Goal: Task Accomplishment & Management: Manage account settings

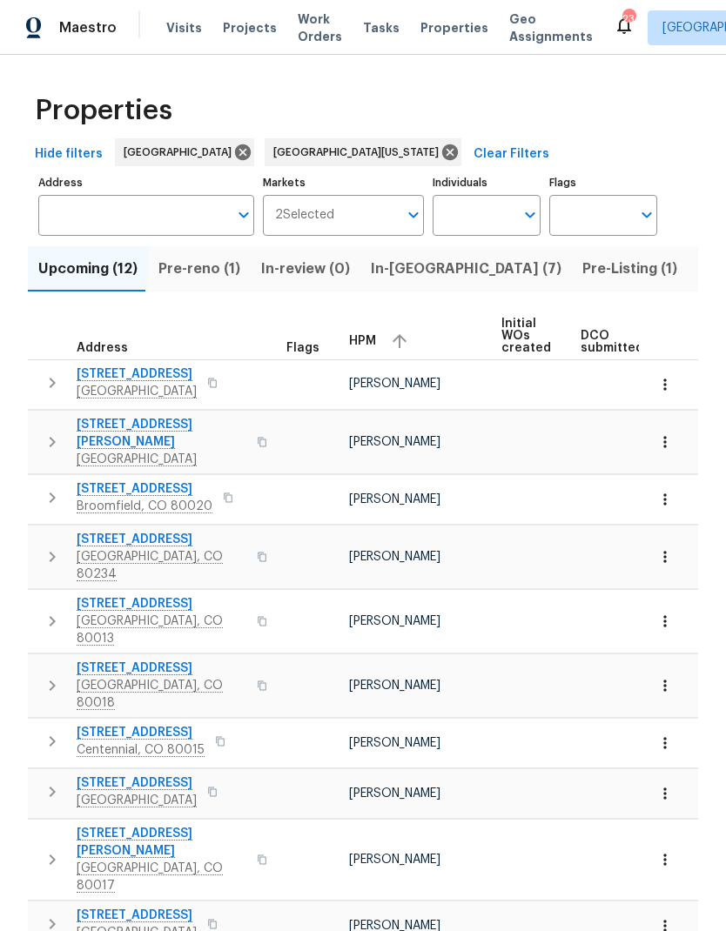
click at [184, 266] on span "Pre-reno (1)" at bounding box center [199, 269] width 82 height 24
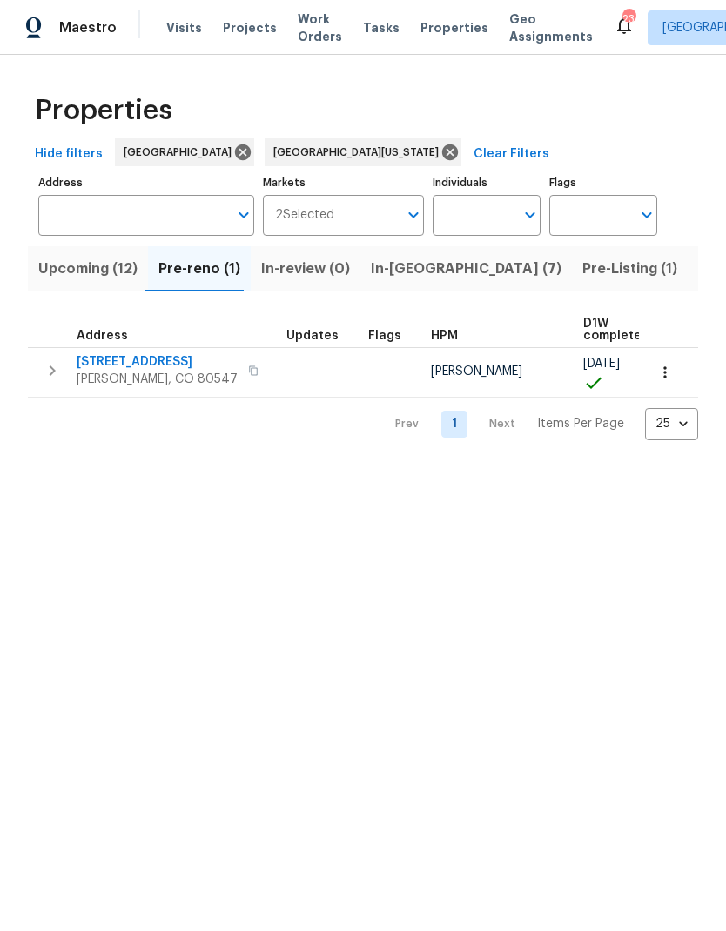
click at [400, 275] on span "In-[GEOGRAPHIC_DATA] (7)" at bounding box center [466, 269] width 191 height 24
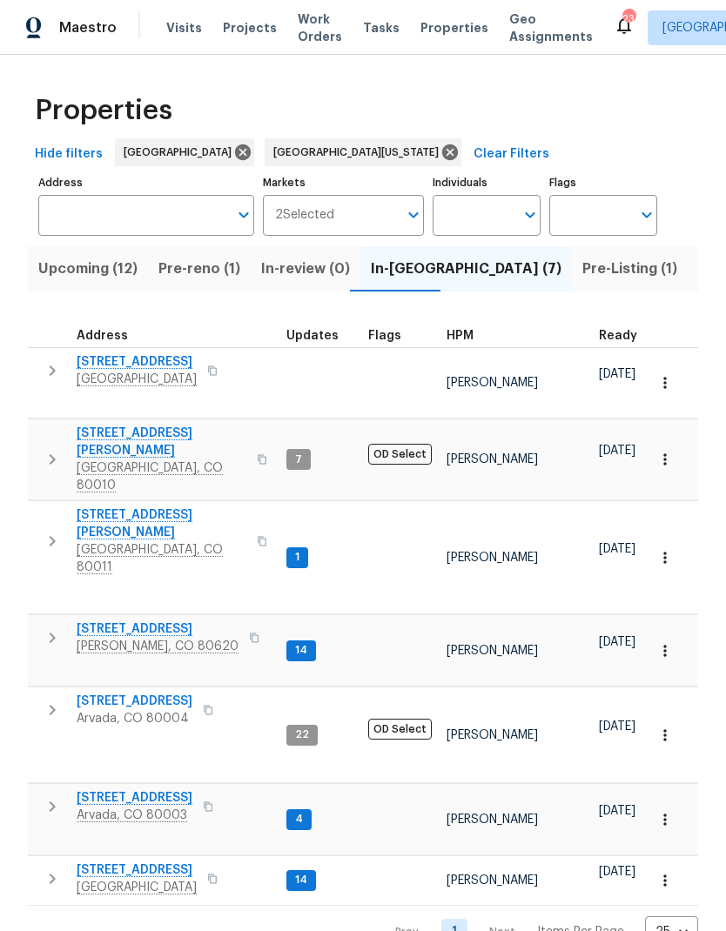
click at [190, 277] on span "Pre-reno (1)" at bounding box center [199, 269] width 82 height 24
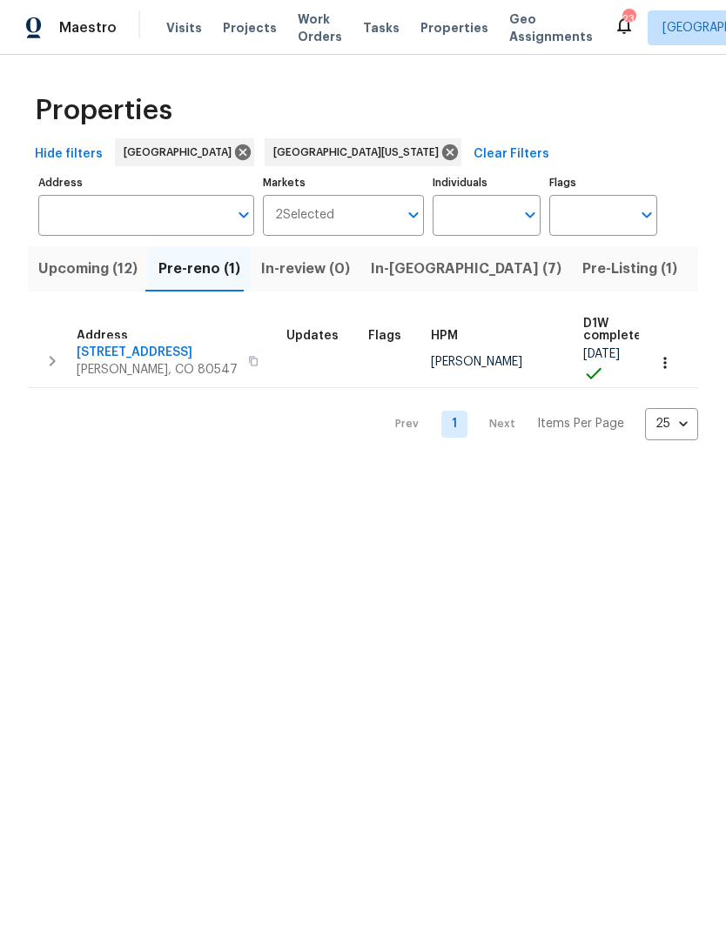
scroll to position [10, 0]
click at [396, 275] on span "In-reno (7)" at bounding box center [466, 269] width 191 height 24
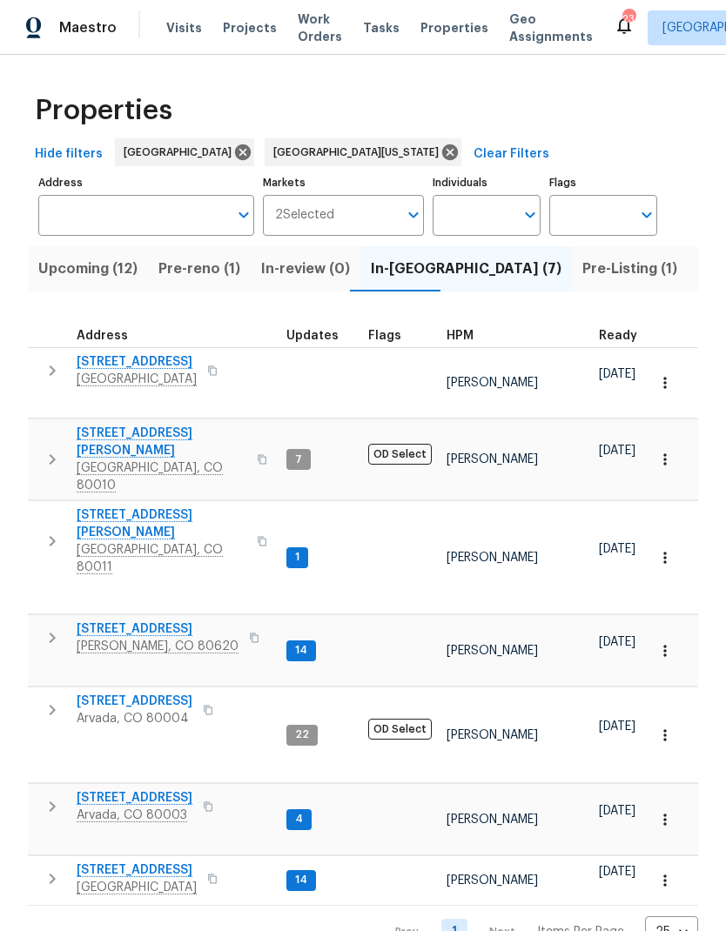
click at [86, 273] on span "Upcoming (12)" at bounding box center [87, 269] width 99 height 24
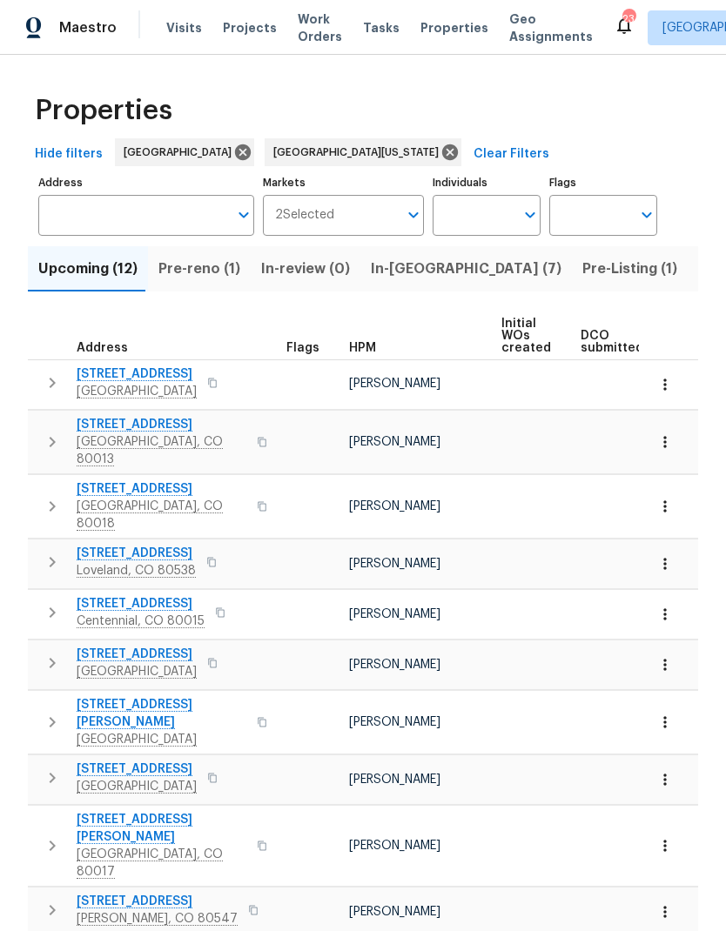
click at [318, 26] on span "Work Orders" at bounding box center [320, 27] width 44 height 35
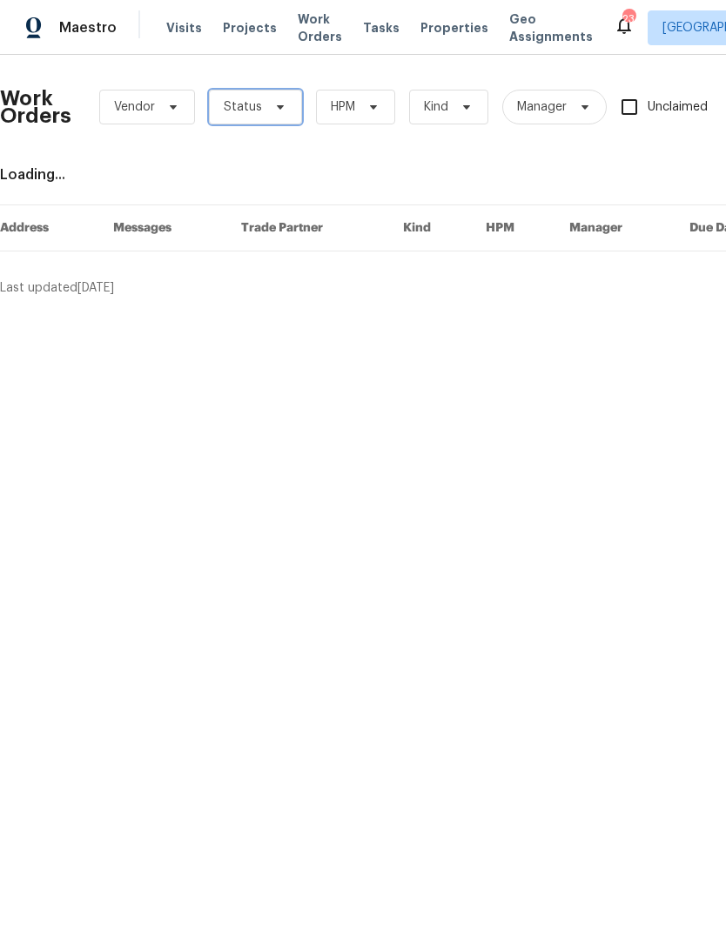
click at [285, 107] on span "Status" at bounding box center [255, 107] width 93 height 35
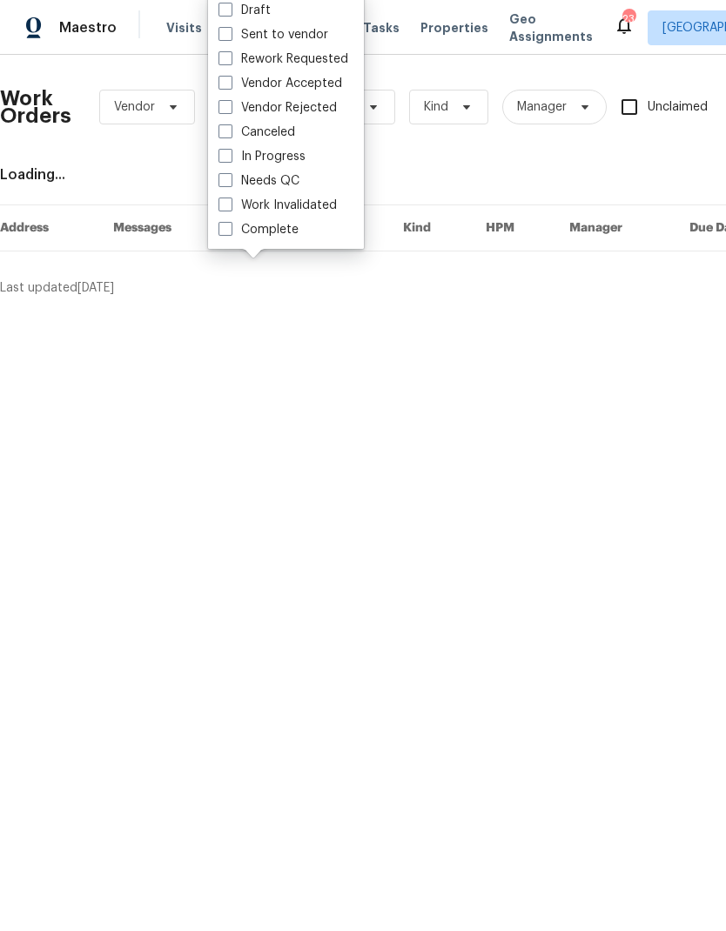
click at [244, 181] on label "Needs QC" at bounding box center [258, 180] width 81 height 17
click at [230, 181] on input "Needs QC" at bounding box center [223, 177] width 11 height 11
checkbox input "true"
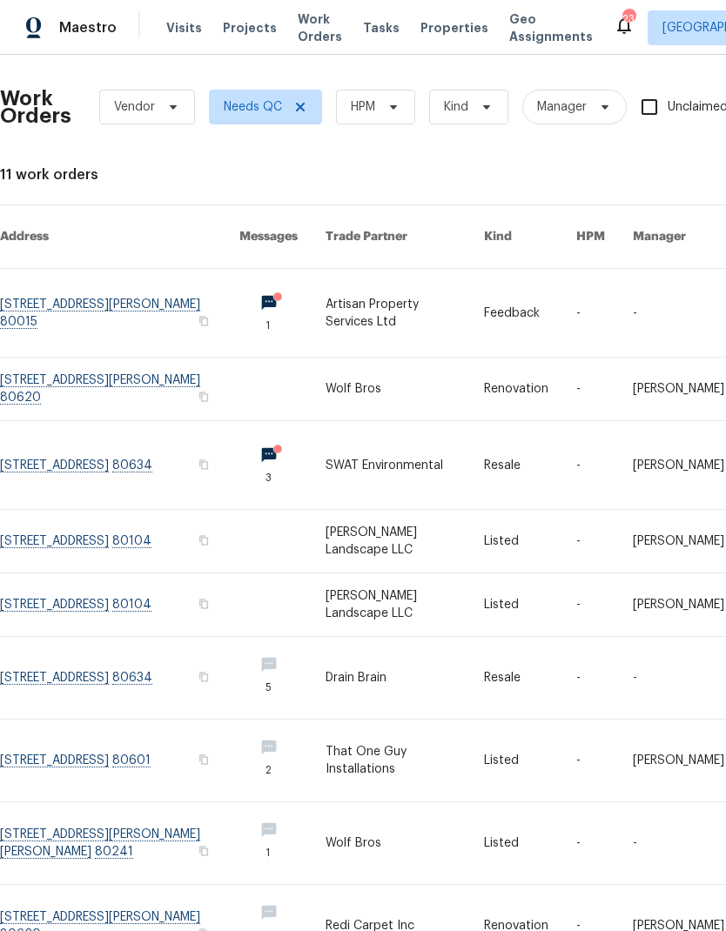
click at [396, 739] on link at bounding box center [404, 760] width 158 height 82
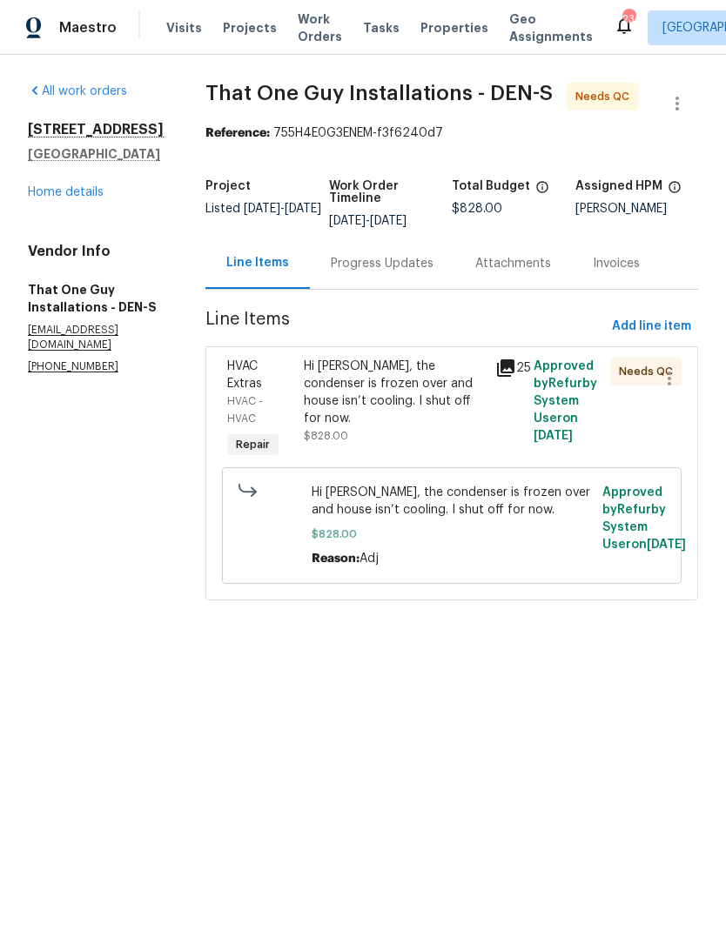
click at [413, 391] on div "Hi Matt, the condenser is frozen over and house isn’t cooling. I shut off for n…" at bounding box center [394, 393] width 181 height 70
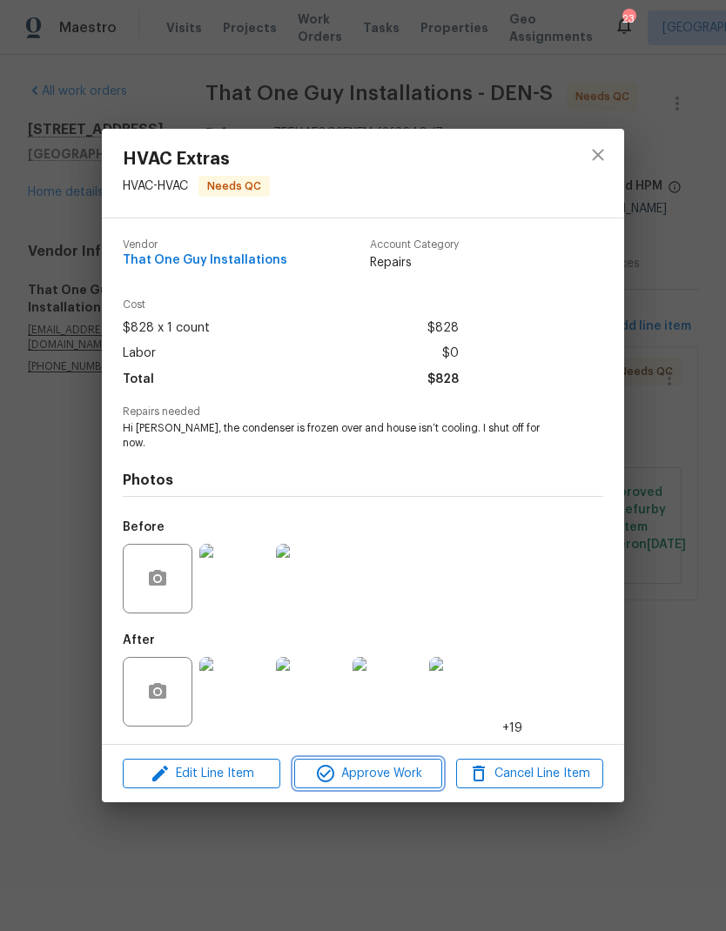
click at [399, 771] on span "Approve Work" at bounding box center [367, 774] width 137 height 22
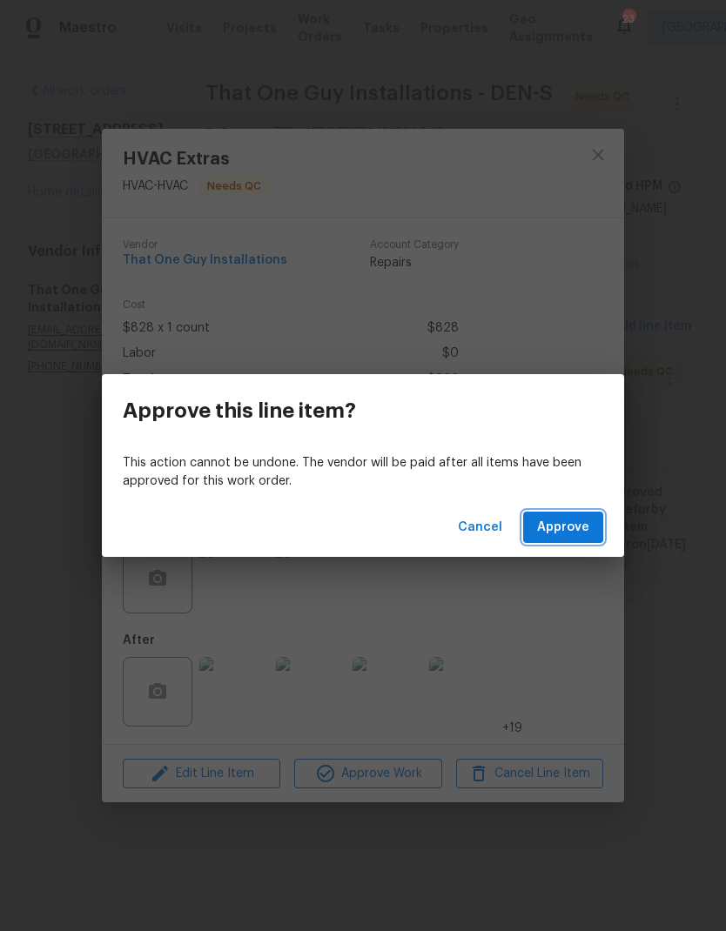
click at [580, 532] on span "Approve" at bounding box center [563, 528] width 52 height 22
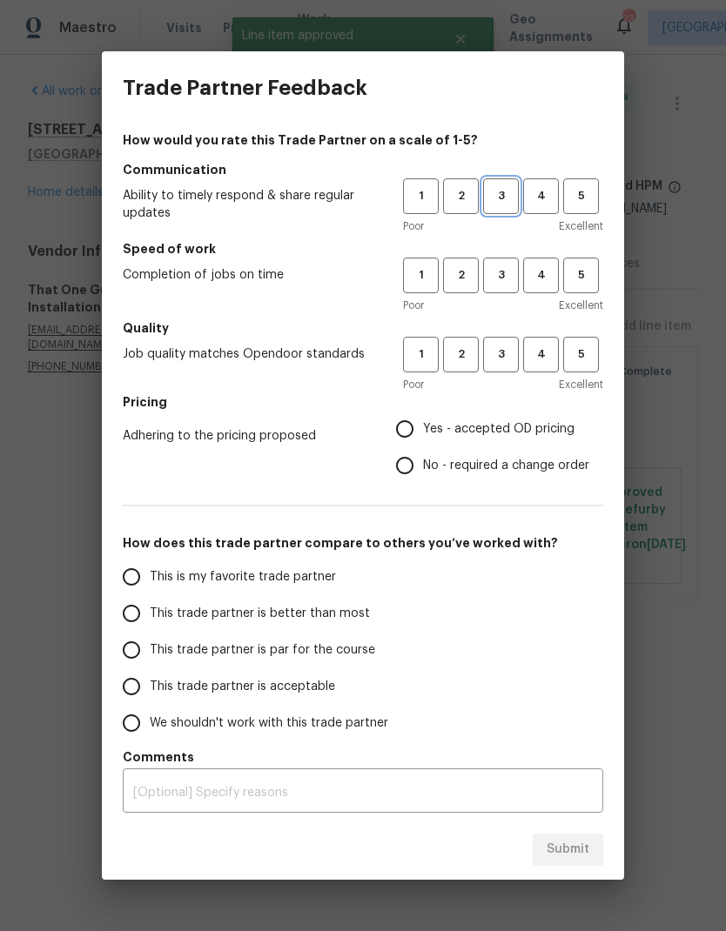
click at [505, 203] on span "3" at bounding box center [501, 196] width 32 height 20
click at [505, 273] on span "3" at bounding box center [501, 275] width 32 height 20
click at [506, 358] on span "3" at bounding box center [501, 354] width 32 height 20
click at [411, 428] on input "Yes - accepted OD pricing" at bounding box center [404, 429] width 37 height 37
radio input "true"
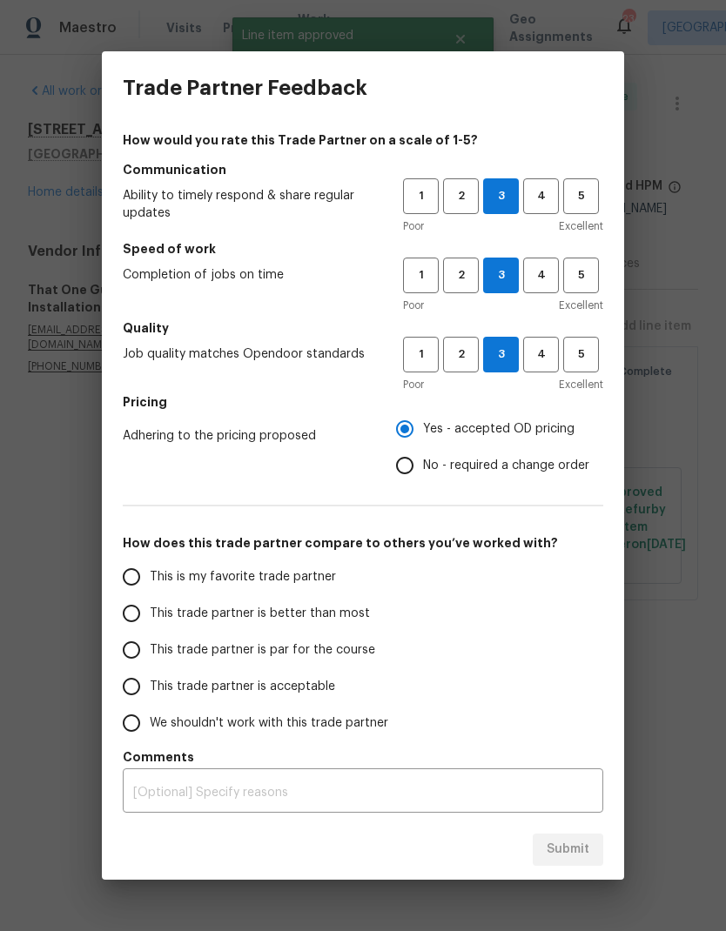
click at [141, 649] on input "This trade partner is par for the course" at bounding box center [131, 650] width 37 height 37
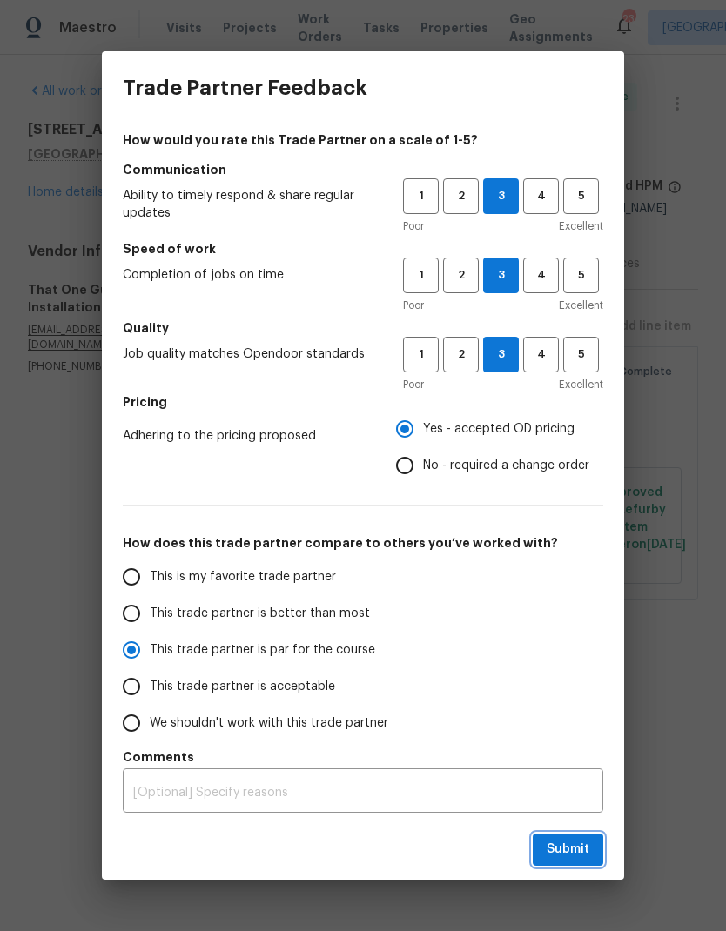
click at [563, 847] on span "Submit" at bounding box center [567, 850] width 43 height 22
radio input "true"
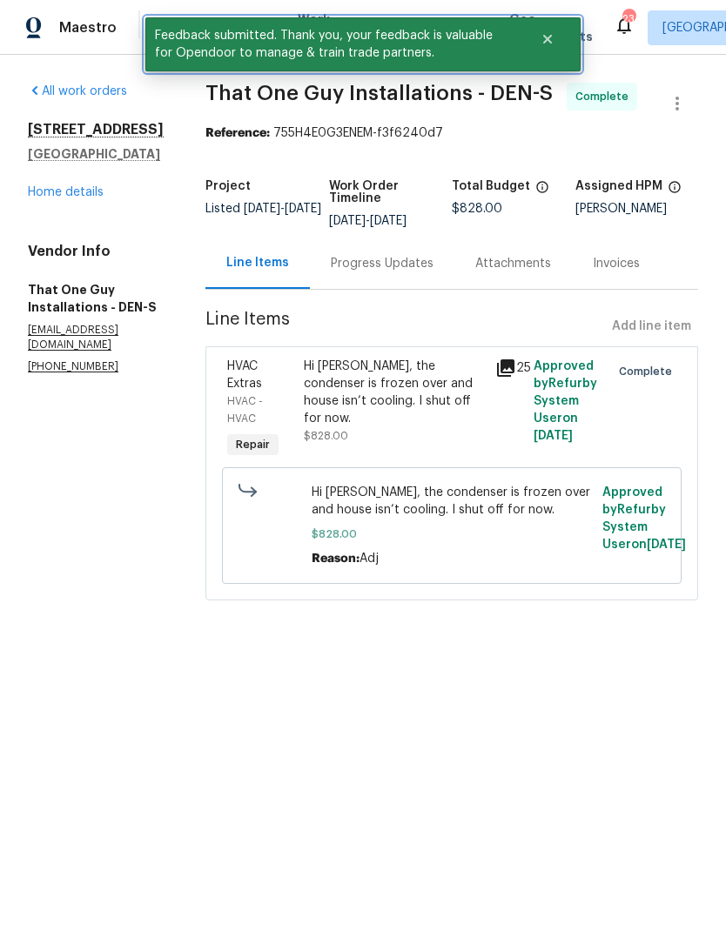
click at [545, 43] on icon "Close" at bounding box center [547, 39] width 9 height 9
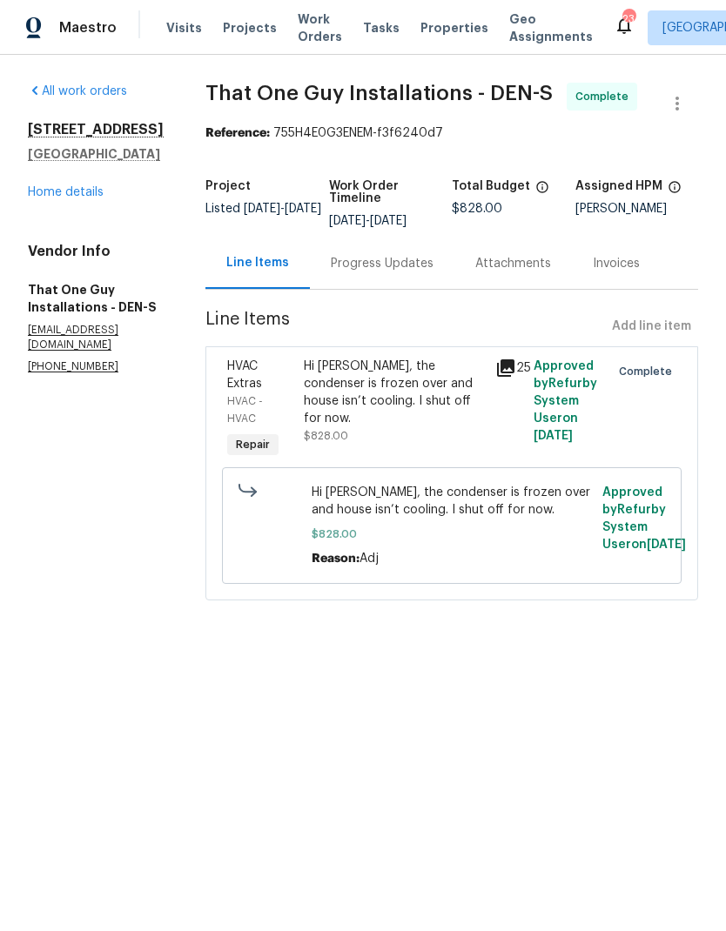
click at [309, 30] on span "Work Orders" at bounding box center [320, 27] width 44 height 35
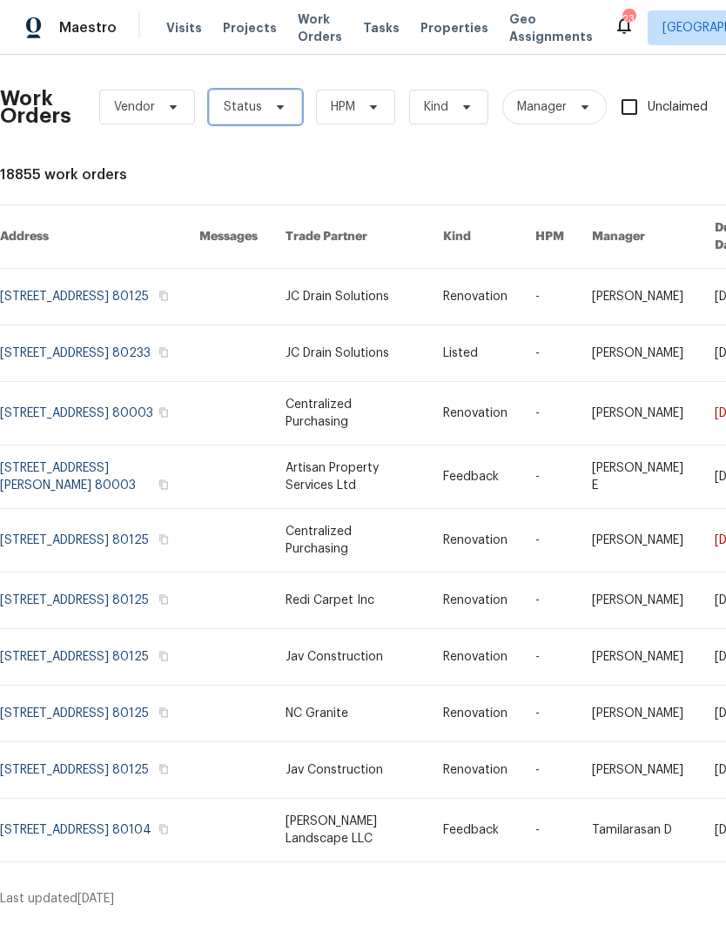
click at [278, 111] on icon at bounding box center [280, 107] width 14 height 14
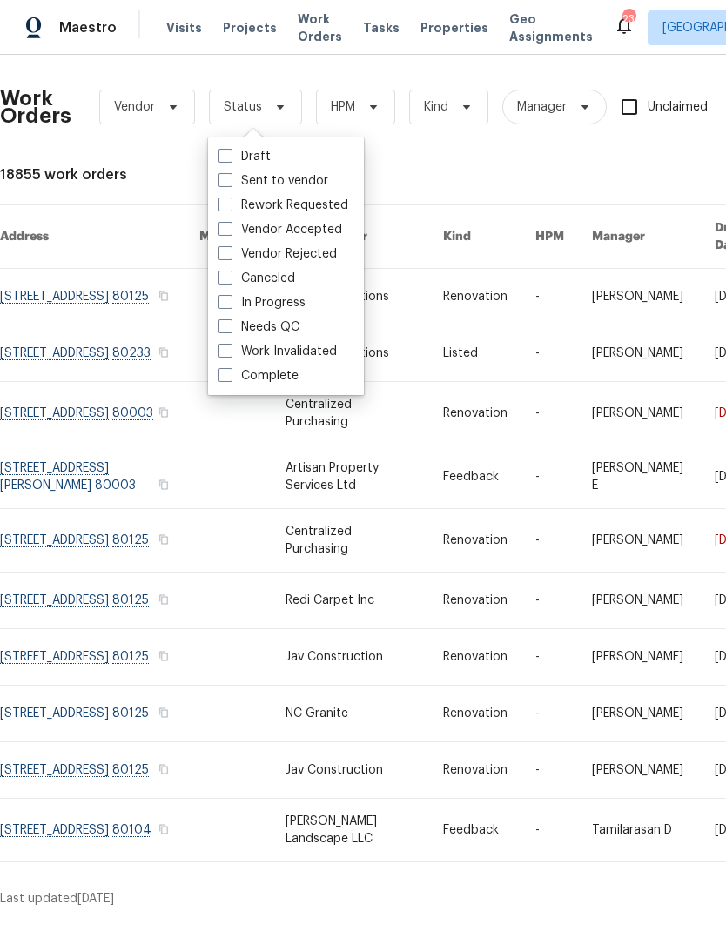
click at [264, 326] on label "Needs QC" at bounding box center [258, 326] width 81 height 17
click at [230, 326] on input "Needs QC" at bounding box center [223, 323] width 11 height 11
checkbox input "true"
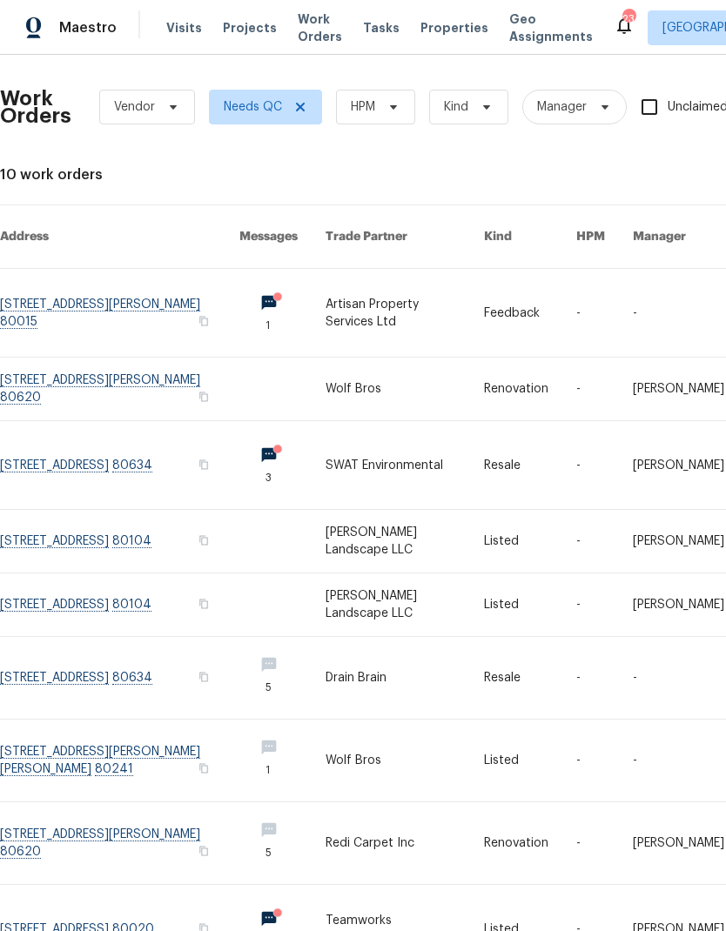
click at [172, 29] on span "Visits" at bounding box center [184, 27] width 36 height 17
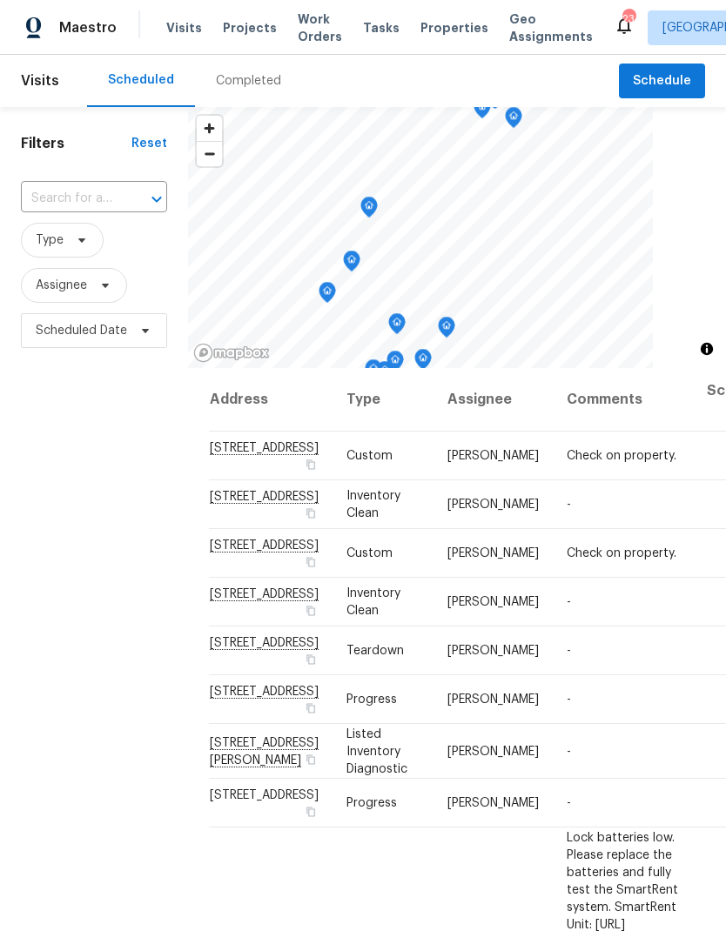
click at [451, 32] on span "Properties" at bounding box center [454, 27] width 68 height 17
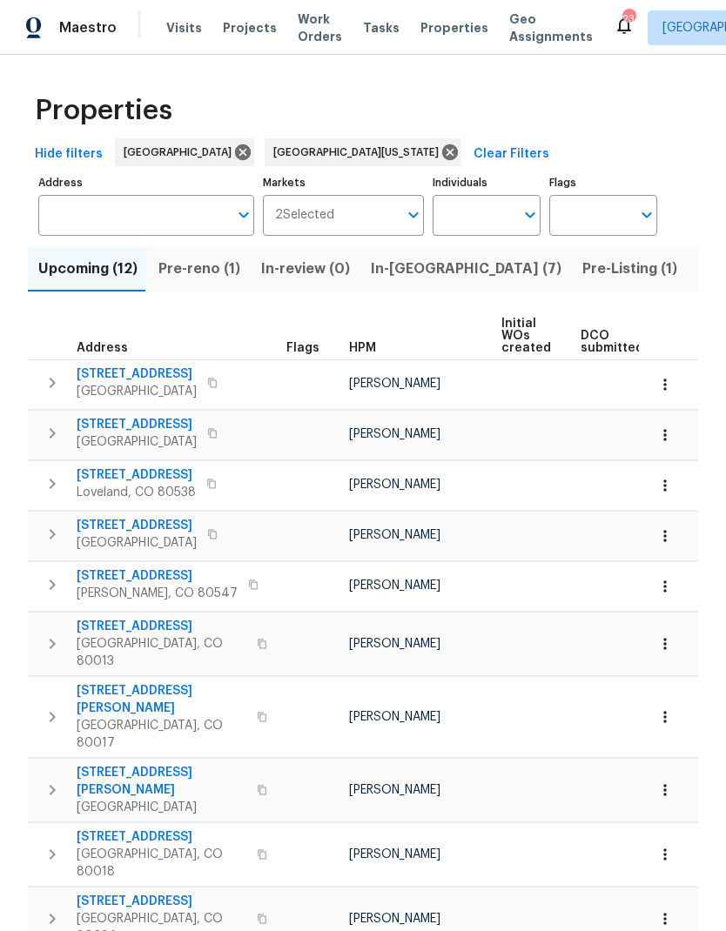
click at [402, 273] on span "In-reno (7)" at bounding box center [466, 269] width 191 height 24
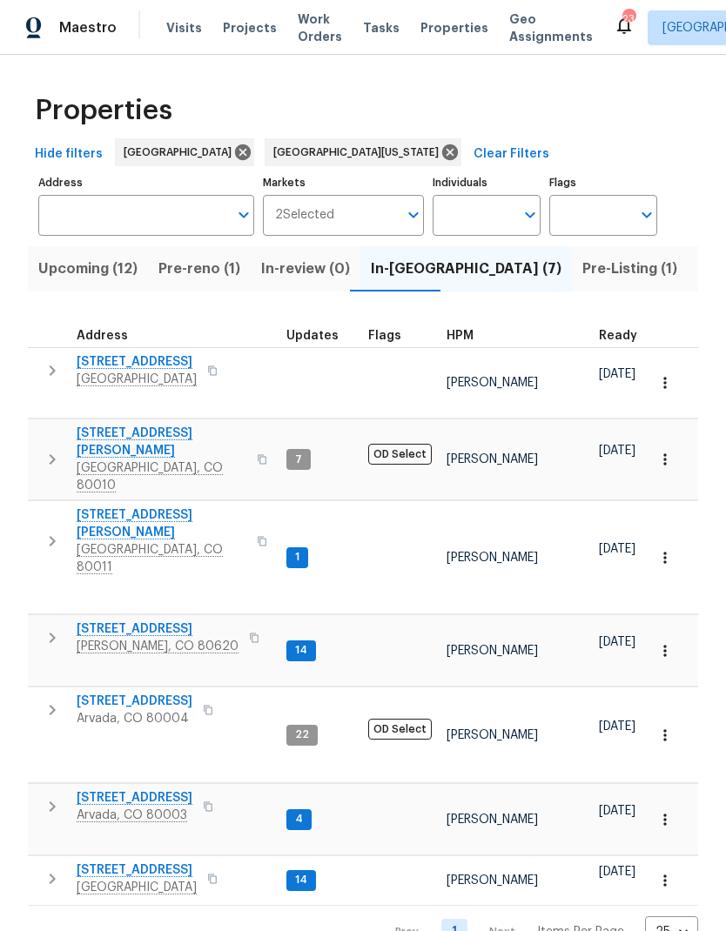
click at [138, 789] on span "[STREET_ADDRESS]" at bounding box center [135, 797] width 116 height 17
click at [93, 271] on span "Upcoming (12)" at bounding box center [87, 269] width 99 height 24
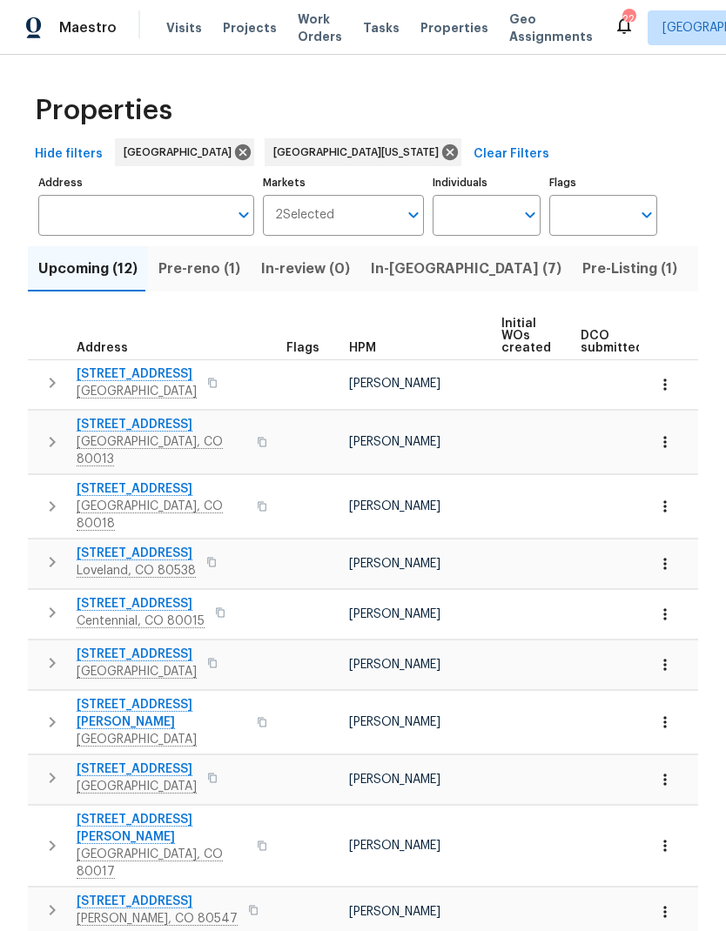
click at [137, 645] on span "[STREET_ADDRESS]" at bounding box center [137, 653] width 120 height 17
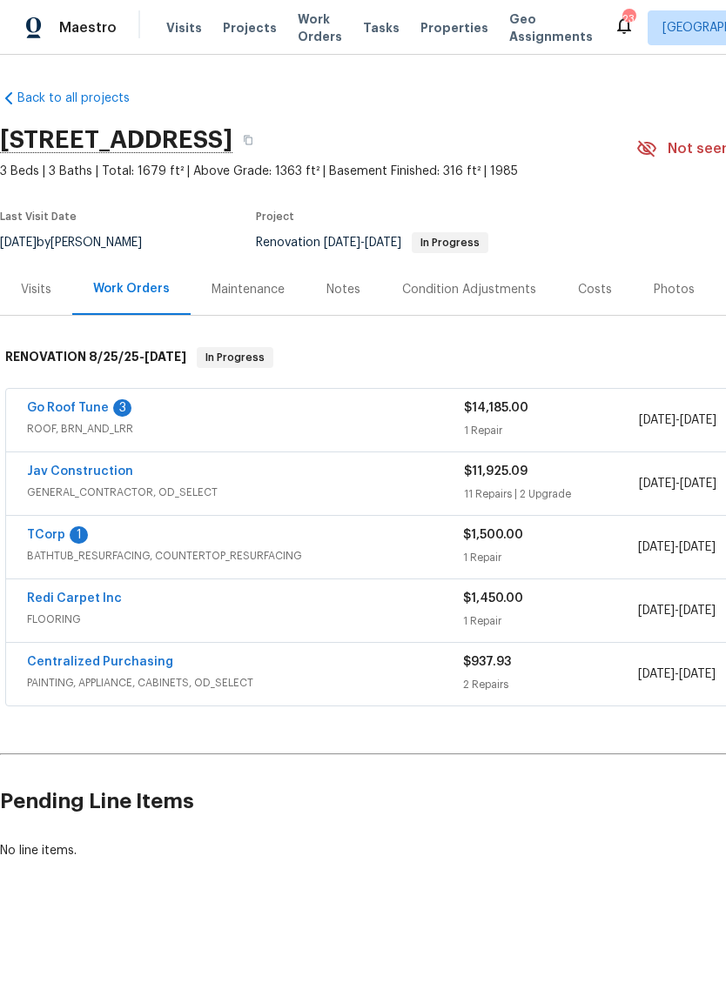
click at [97, 475] on link "Jav Construction" at bounding box center [80, 471] width 106 height 12
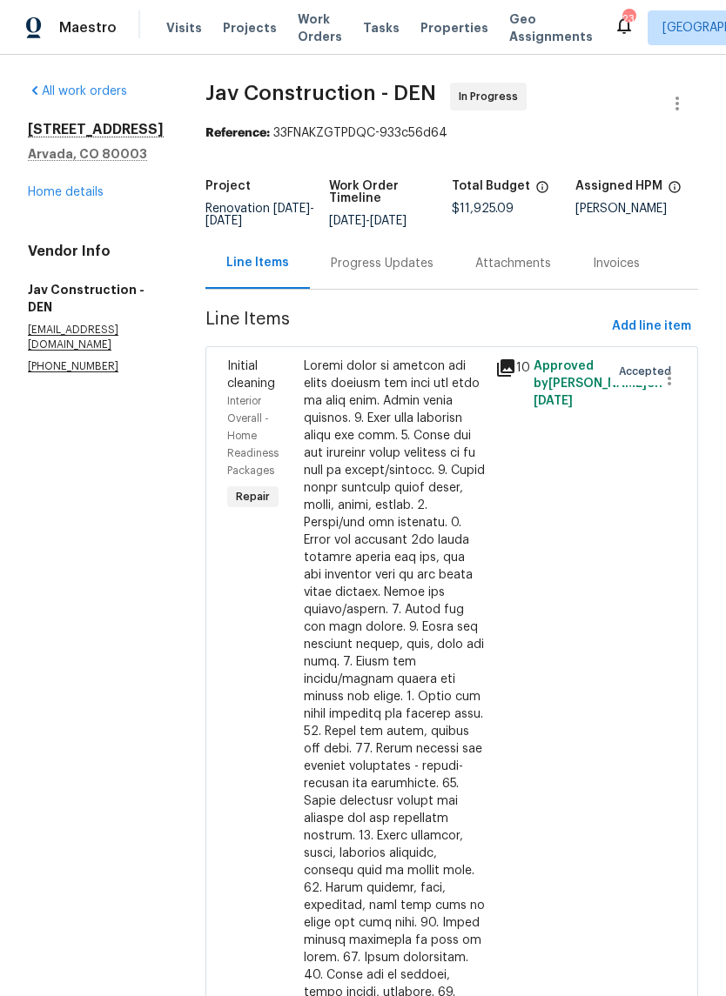
click at [57, 193] on link "Home details" at bounding box center [66, 192] width 76 height 12
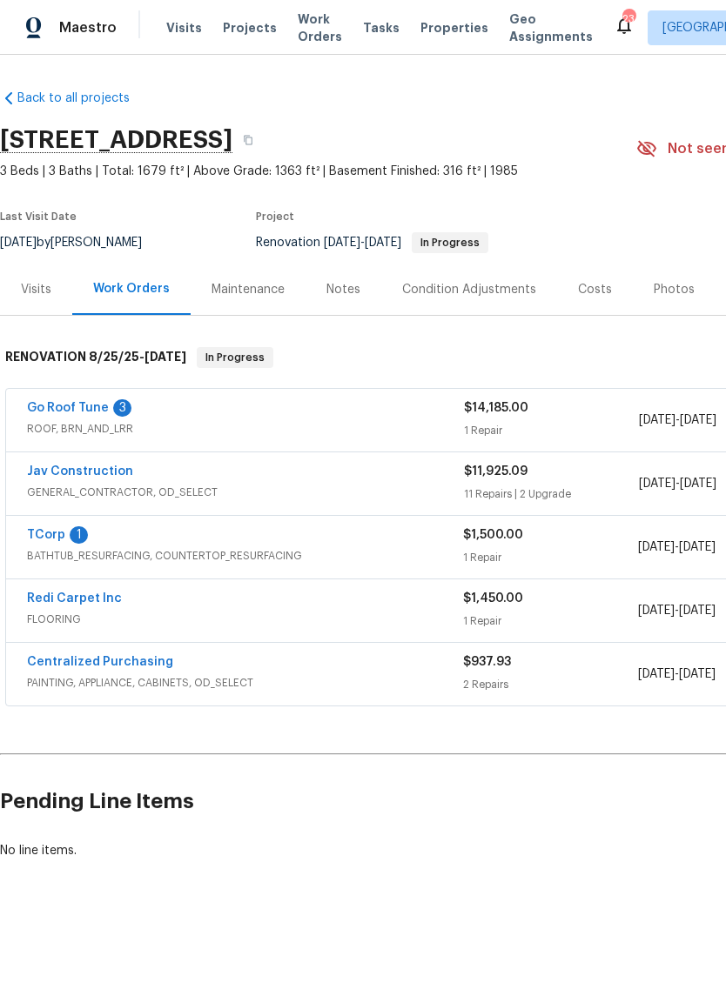
click at [57, 533] on link "TCorp" at bounding box center [46, 535] width 38 height 12
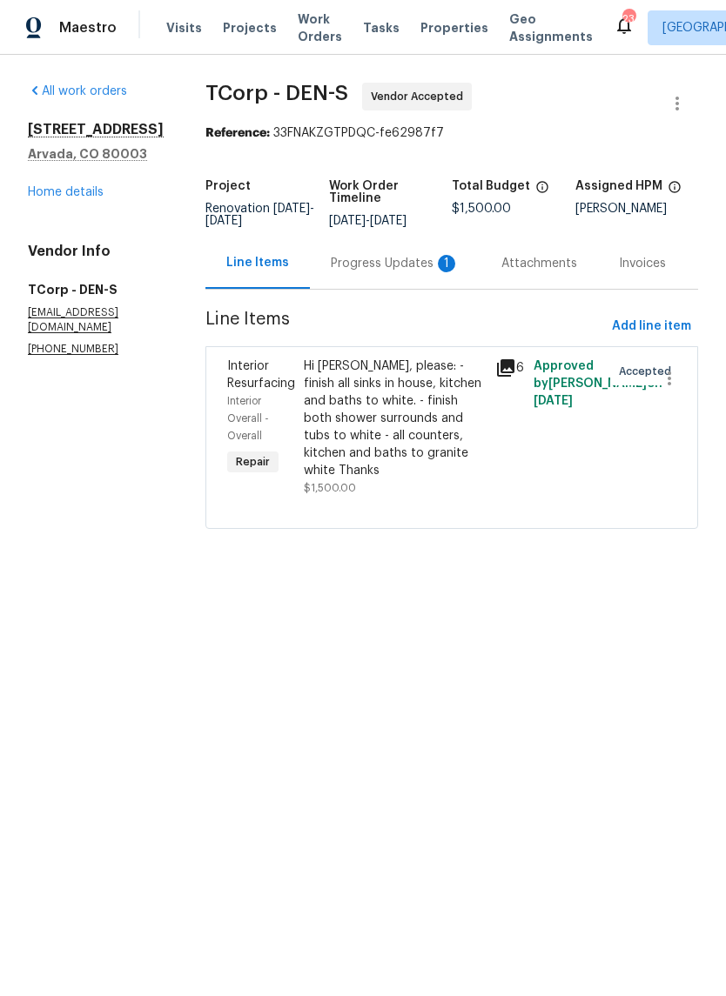
click at [395, 272] on div "Progress Updates 1" at bounding box center [395, 263] width 129 height 17
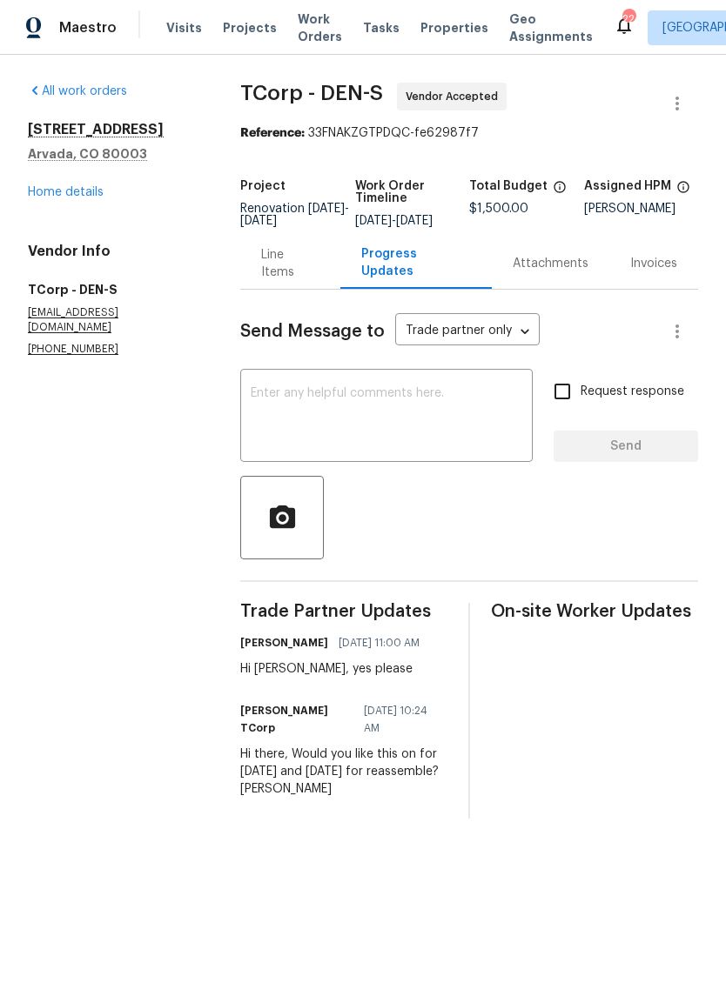
click at [53, 196] on link "Home details" at bounding box center [66, 192] width 76 height 12
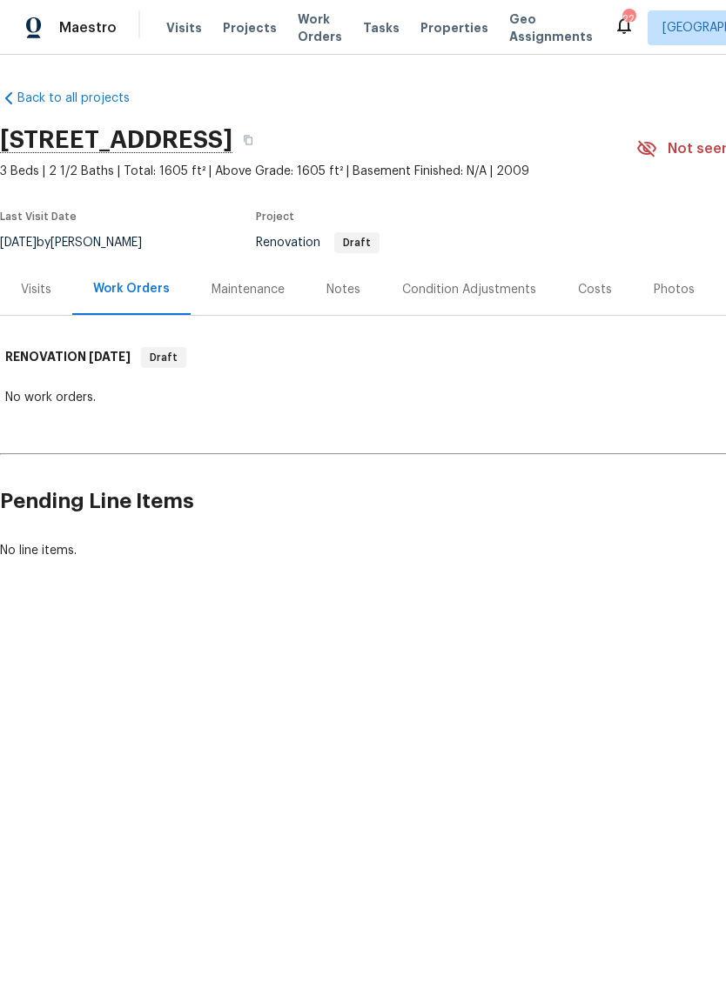
click at [487, 289] on div "Condition Adjustments" at bounding box center [469, 289] width 134 height 17
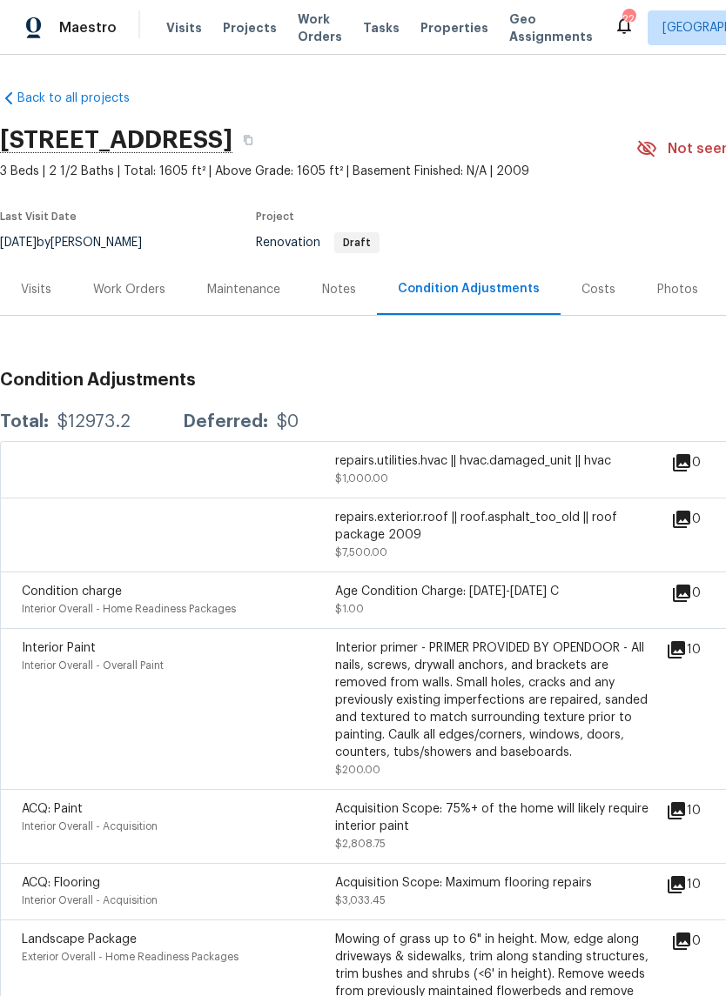
click at [343, 294] on div "Notes" at bounding box center [339, 289] width 34 height 17
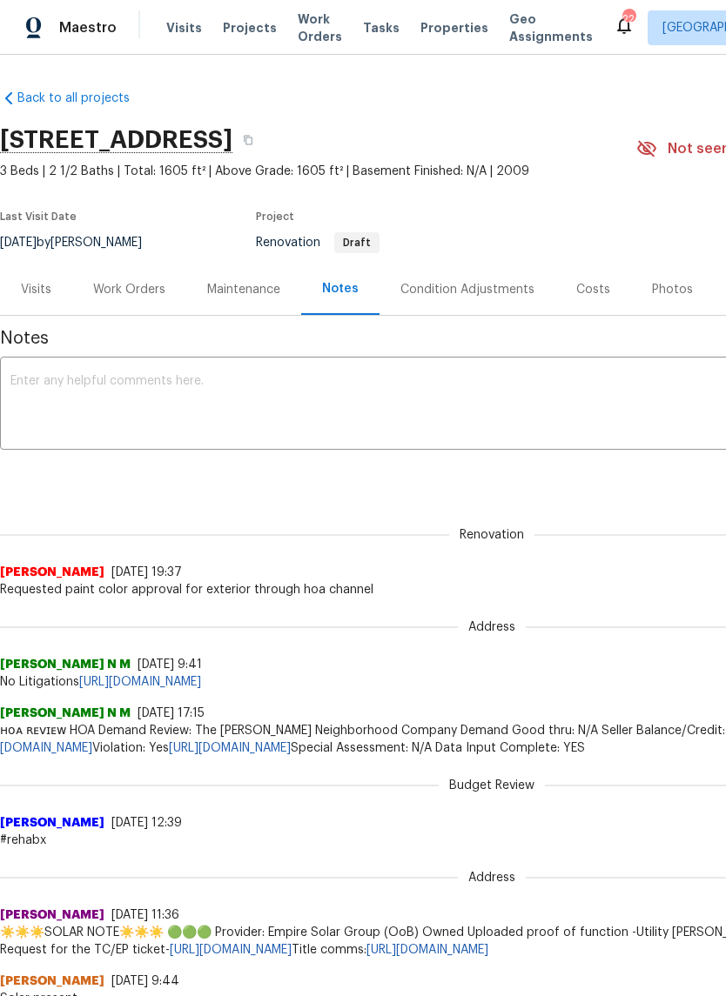
click at [130, 290] on div "Work Orders" at bounding box center [129, 289] width 72 height 17
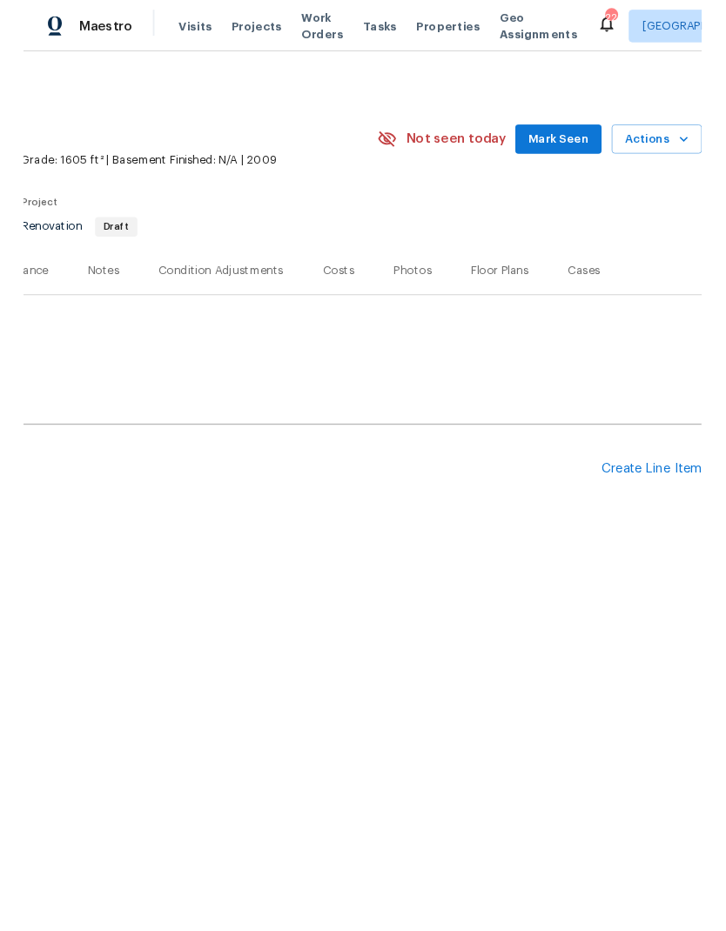
scroll to position [0, 257]
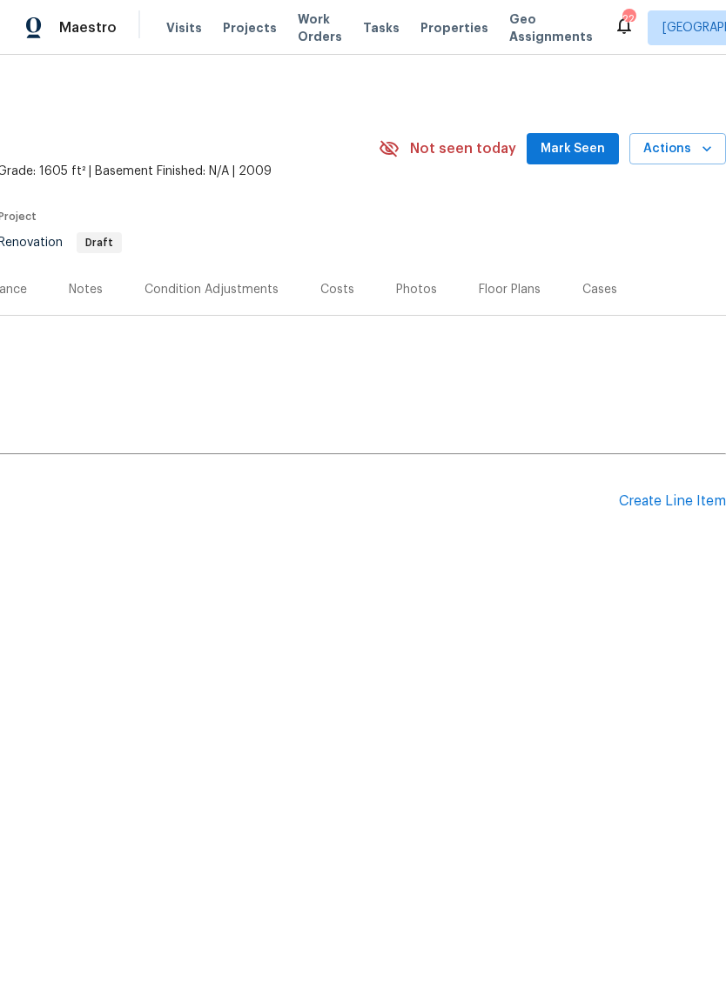
click at [656, 503] on div "Create Line Item" at bounding box center [672, 501] width 107 height 17
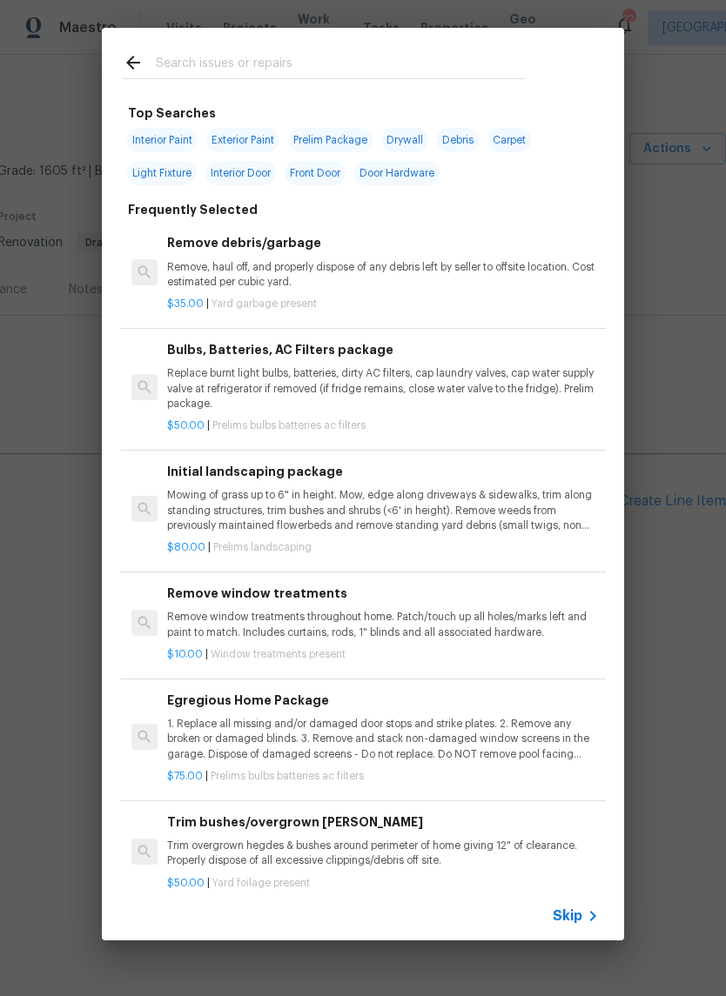
click at [572, 913] on span "Skip" at bounding box center [567, 915] width 30 height 17
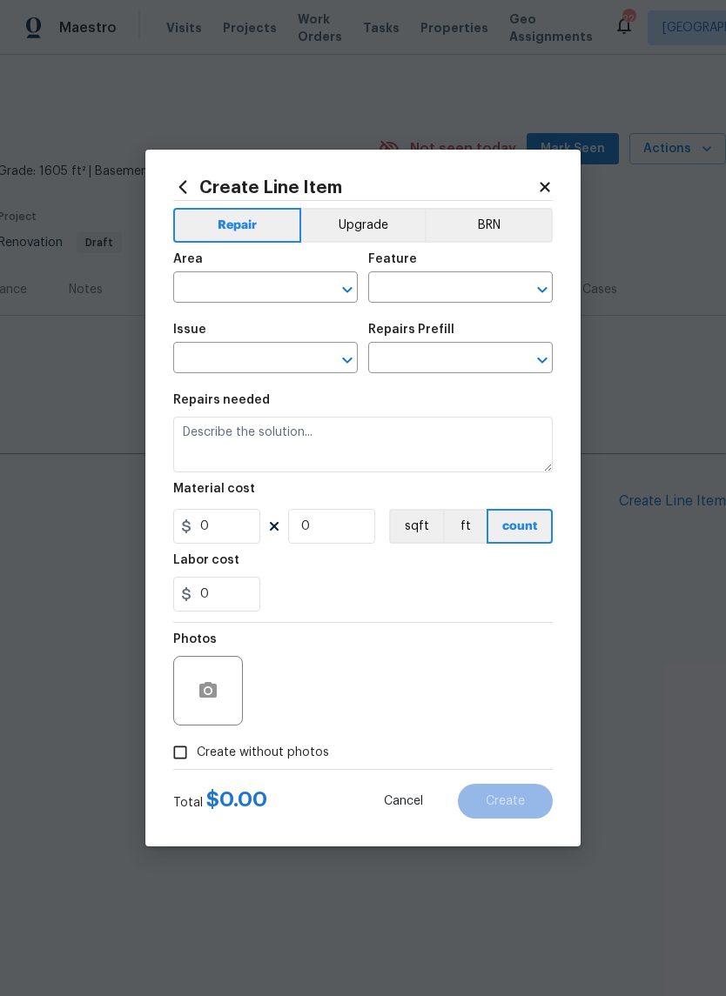
click at [229, 287] on input "text" at bounding box center [241, 289] width 136 height 27
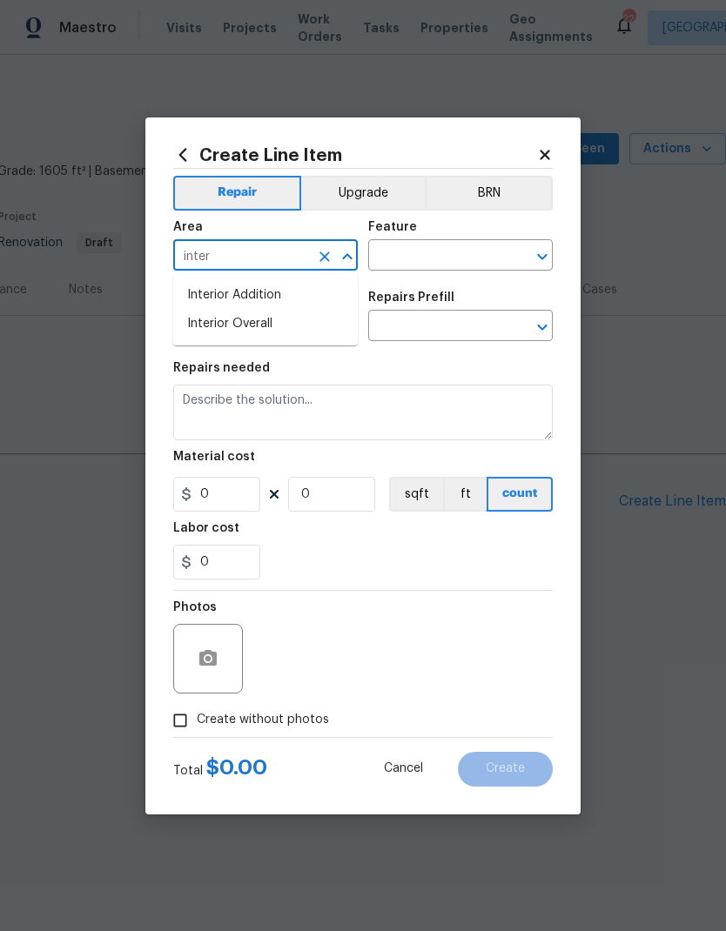
click at [244, 329] on li "Interior Overall" at bounding box center [265, 324] width 184 height 29
type input "Interior Overall"
click at [417, 260] on input "text" at bounding box center [436, 257] width 136 height 27
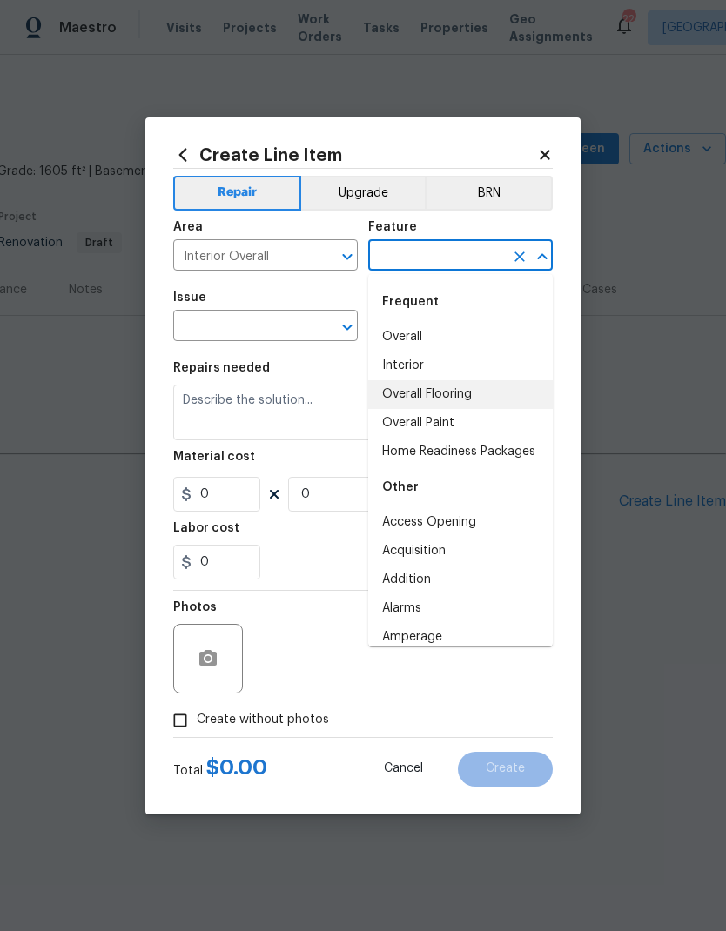
click at [441, 392] on li "Overall Flooring" at bounding box center [460, 394] width 184 height 29
type input "Overall Flooring"
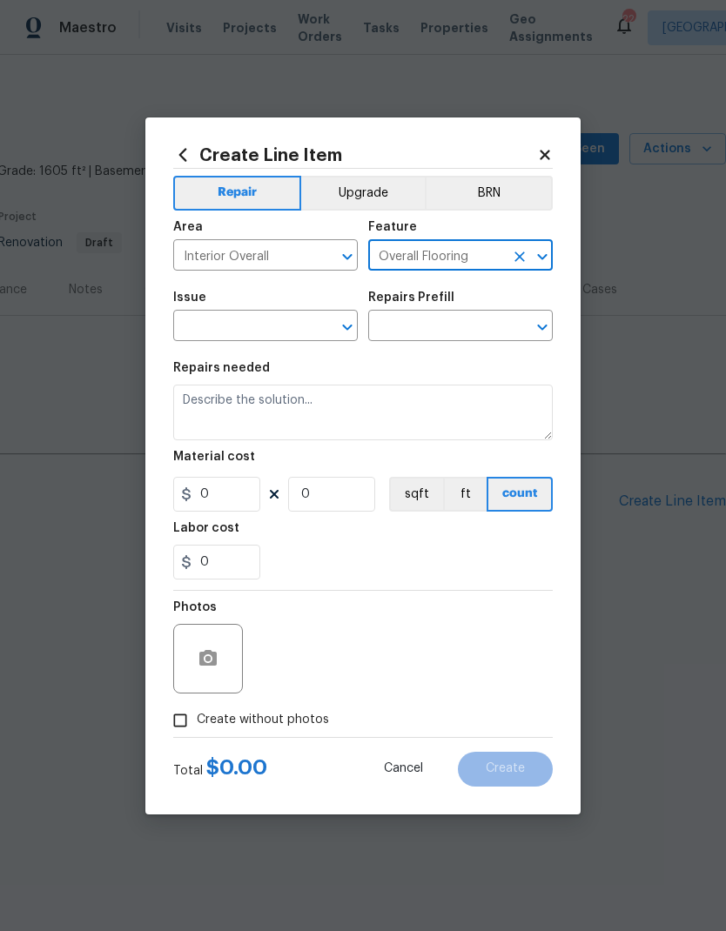
click at [263, 329] on input "text" at bounding box center [241, 327] width 136 height 27
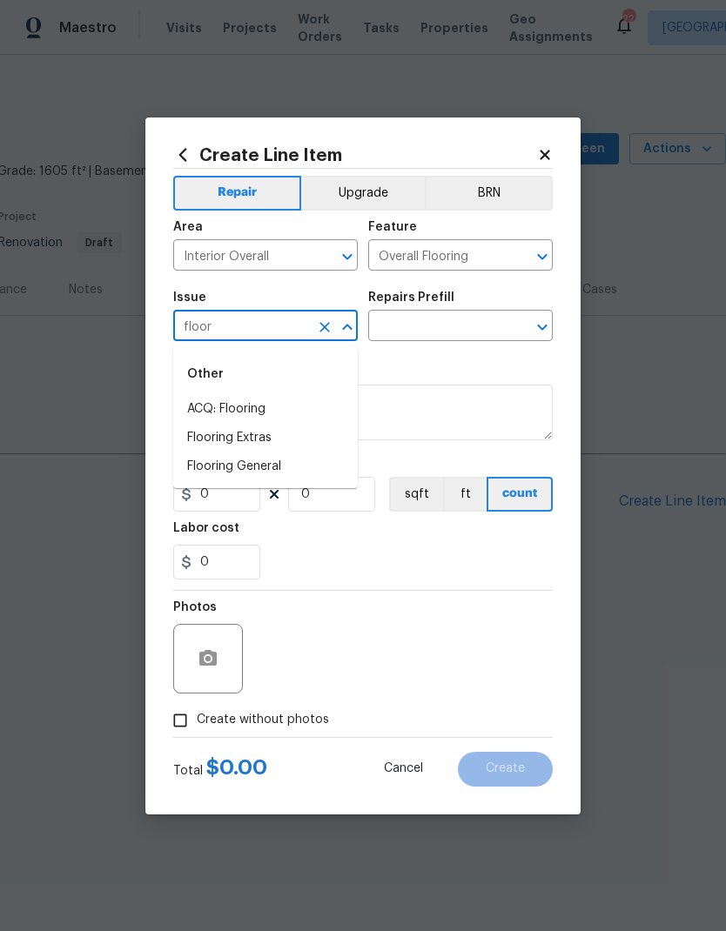
click at [272, 463] on li "Flooring General" at bounding box center [265, 466] width 184 height 29
type input "Flooring General"
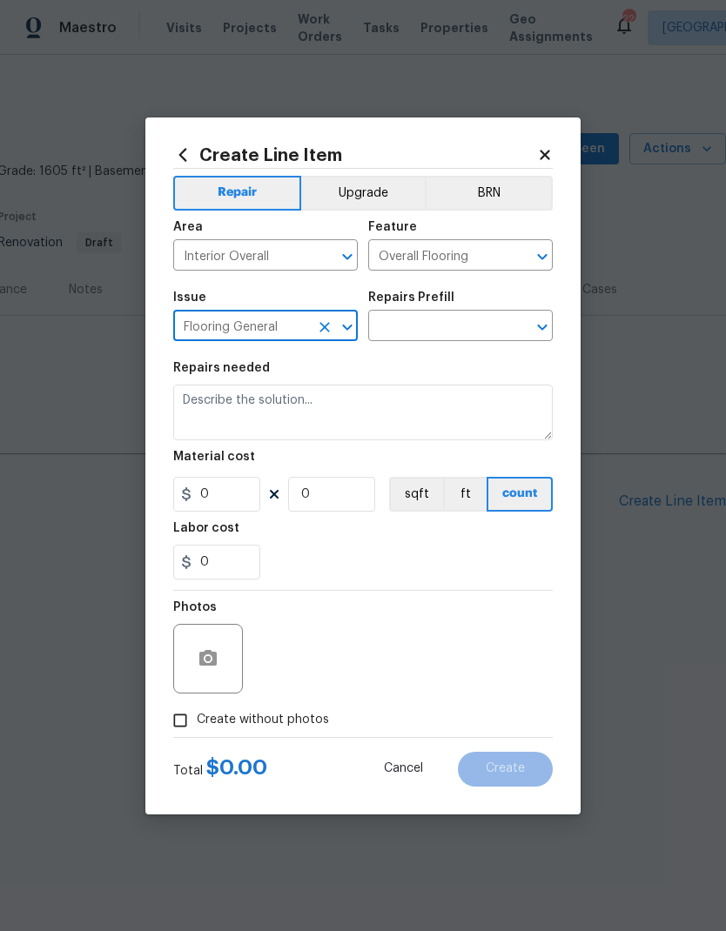
click at [418, 327] on input "text" at bounding box center [436, 327] width 136 height 27
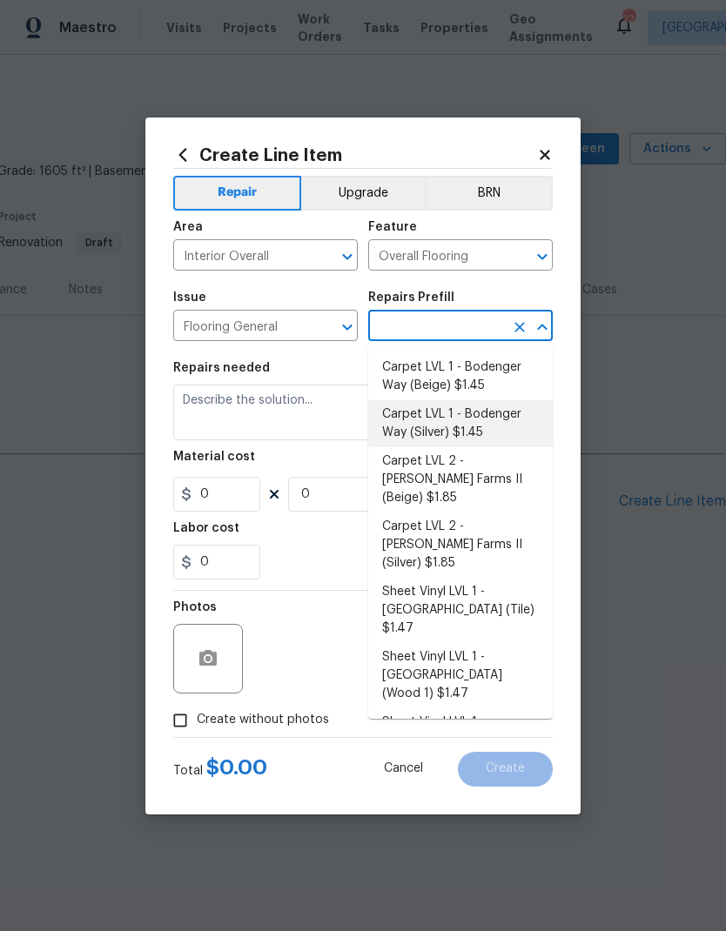
click at [460, 429] on li "Carpet LVL 1 - Bodenger Way (Silver) $1.45" at bounding box center [460, 423] width 184 height 47
type input "Carpet LVL 1 - Bodenger Way (Silver) $1.45"
type textarea "Install new carpet. (Bodenger Way 945 Winter Ash, Silver) at all previously car…"
type input "1"
type input "Carpet LVL 1 - Bodenger Way (Silver) $1.45"
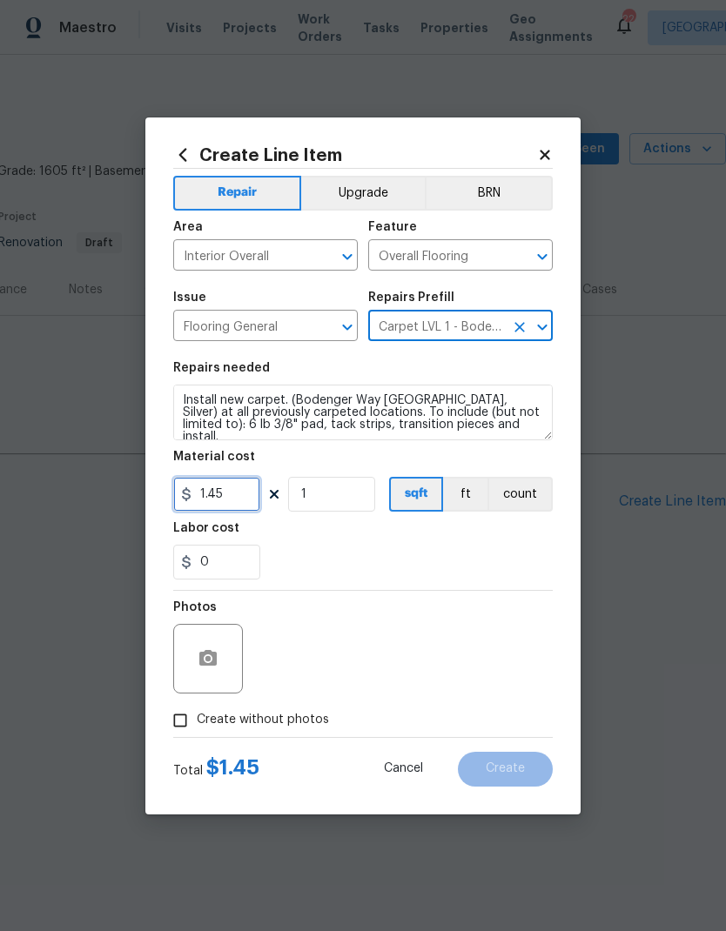
click at [244, 492] on input "1.45" at bounding box center [216, 494] width 87 height 35
type input "1.89"
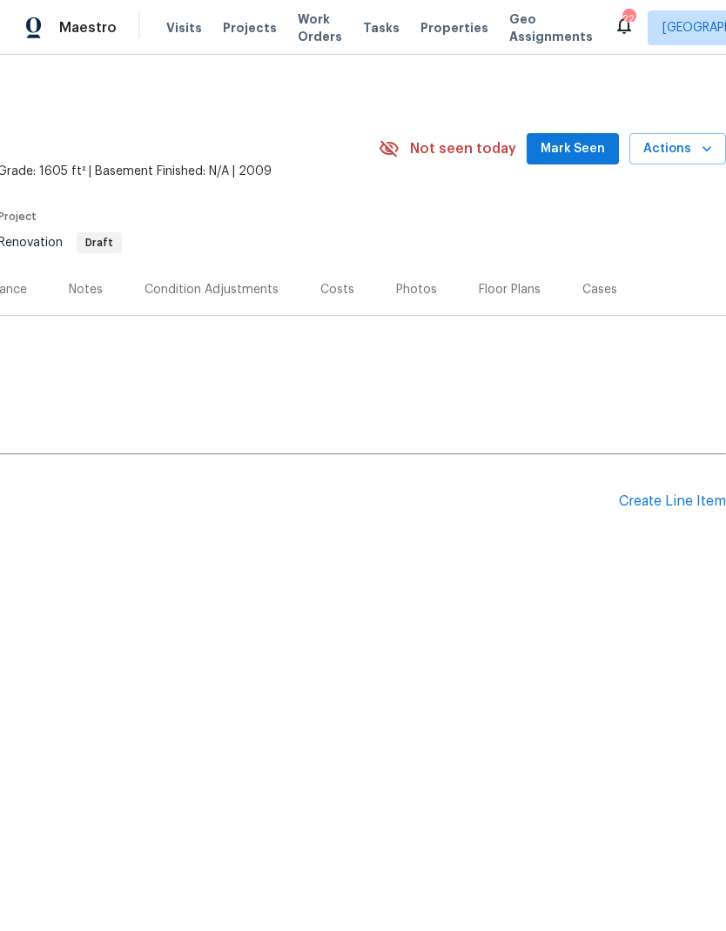
click at [669, 505] on div "Create Line Item" at bounding box center [672, 501] width 107 height 17
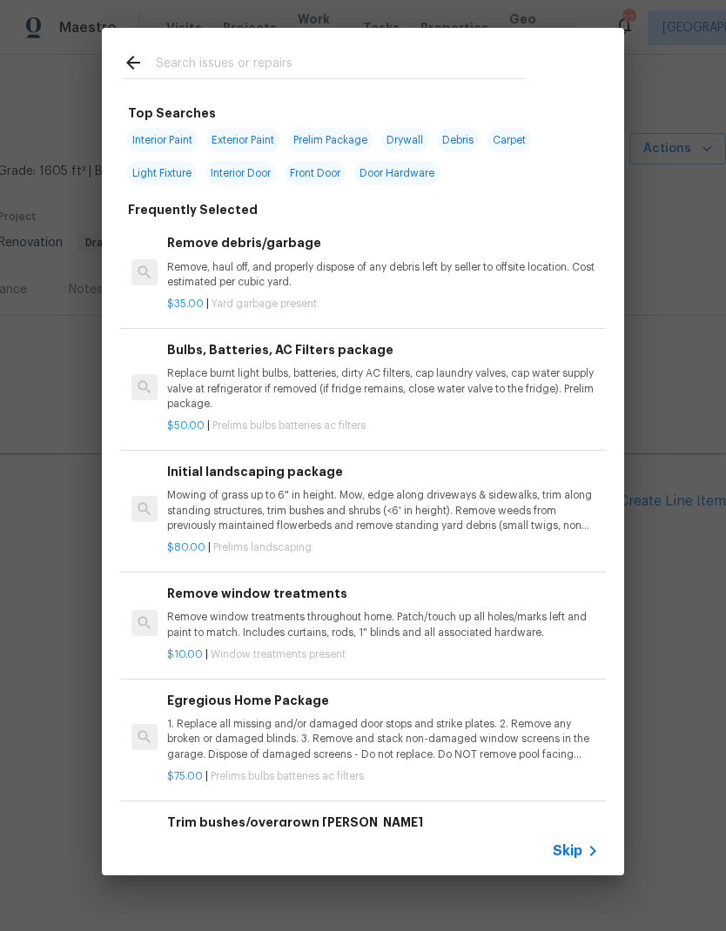
click at [567, 849] on span "Skip" at bounding box center [567, 850] width 30 height 17
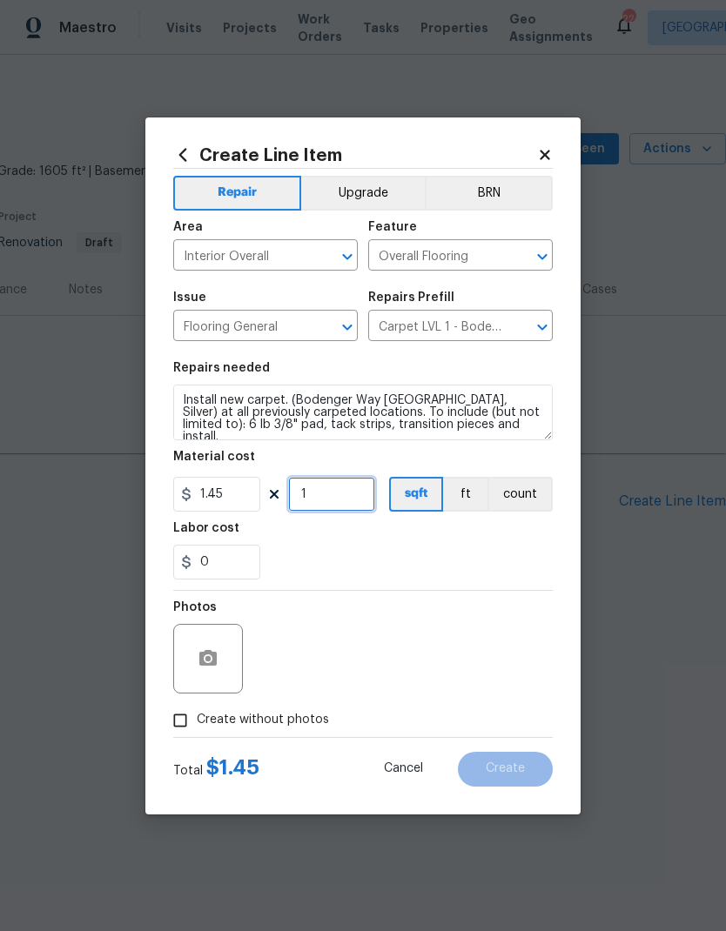
click at [351, 492] on input "1" at bounding box center [331, 494] width 87 height 35
type input "1605"
click at [256, 495] on input "1.45" at bounding box center [216, 494] width 87 height 35
type input "1.89"
click at [376, 544] on div "Labor cost" at bounding box center [362, 533] width 379 height 23
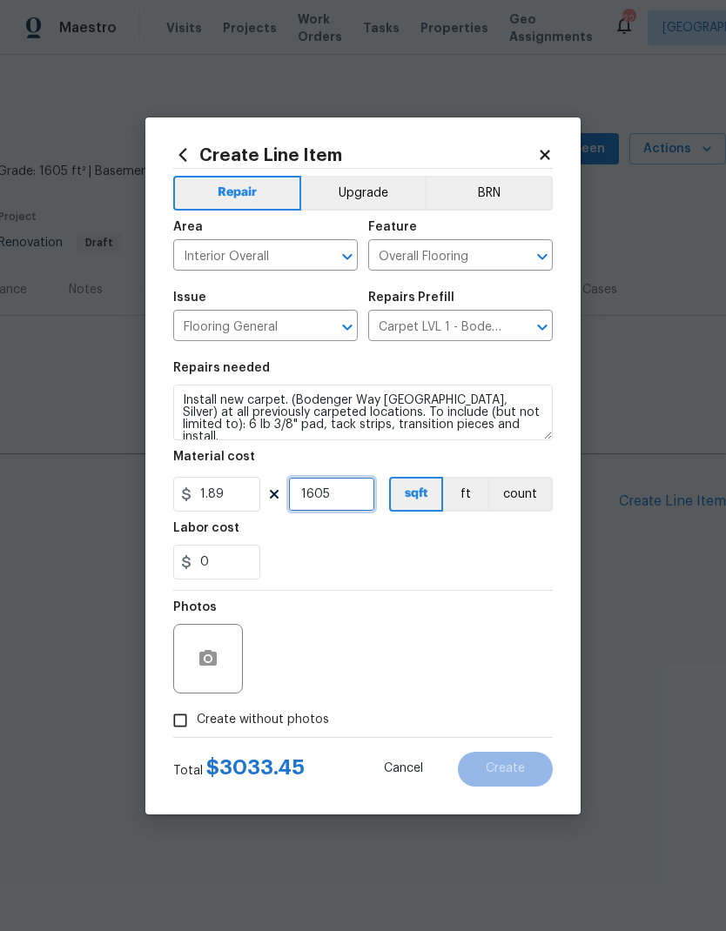
click at [358, 505] on input "1605" at bounding box center [331, 494] width 87 height 35
type input "1200"
click at [422, 547] on div "0" at bounding box center [362, 562] width 379 height 35
click at [266, 726] on span "Create without photos" at bounding box center [263, 720] width 132 height 18
click at [197, 726] on input "Create without photos" at bounding box center [180, 720] width 33 height 33
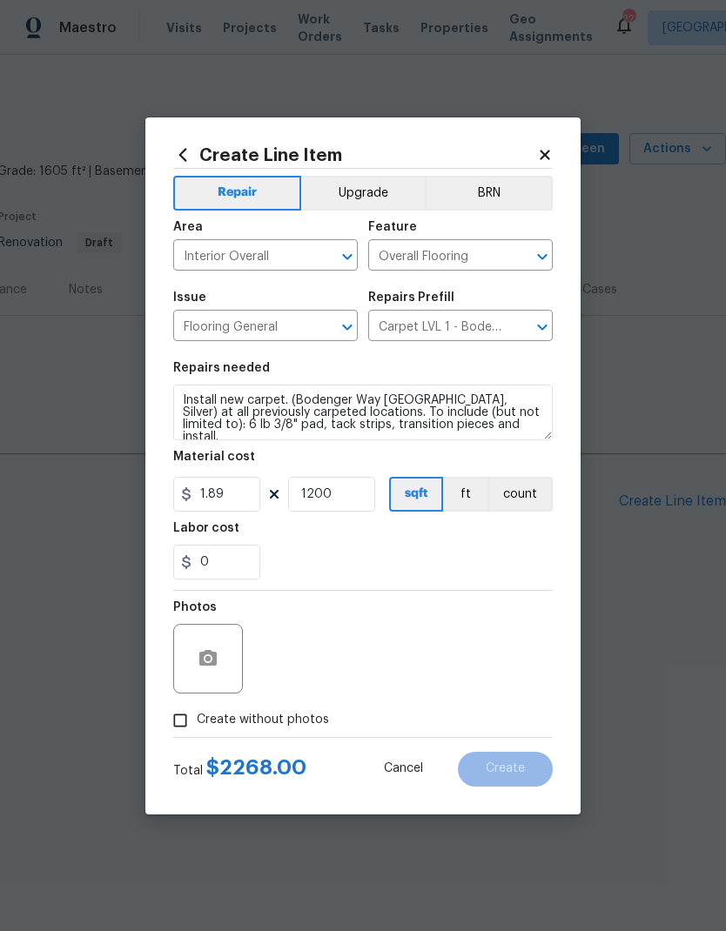
checkbox input "true"
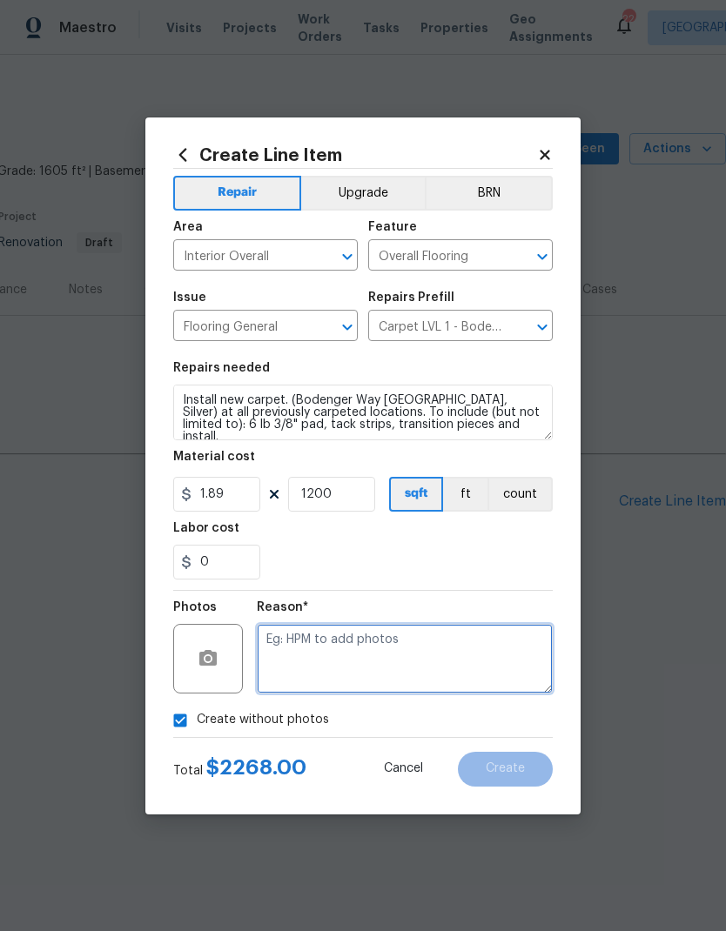
click at [376, 659] on textarea at bounding box center [405, 659] width 296 height 70
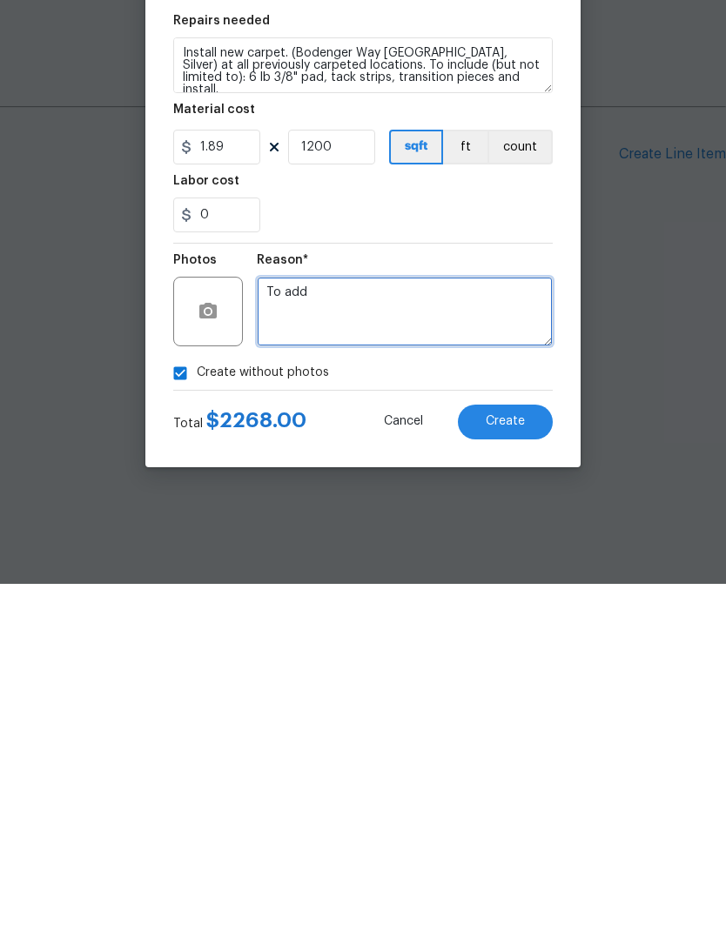
type textarea "To add"
click at [517, 752] on button "Create" at bounding box center [505, 769] width 95 height 35
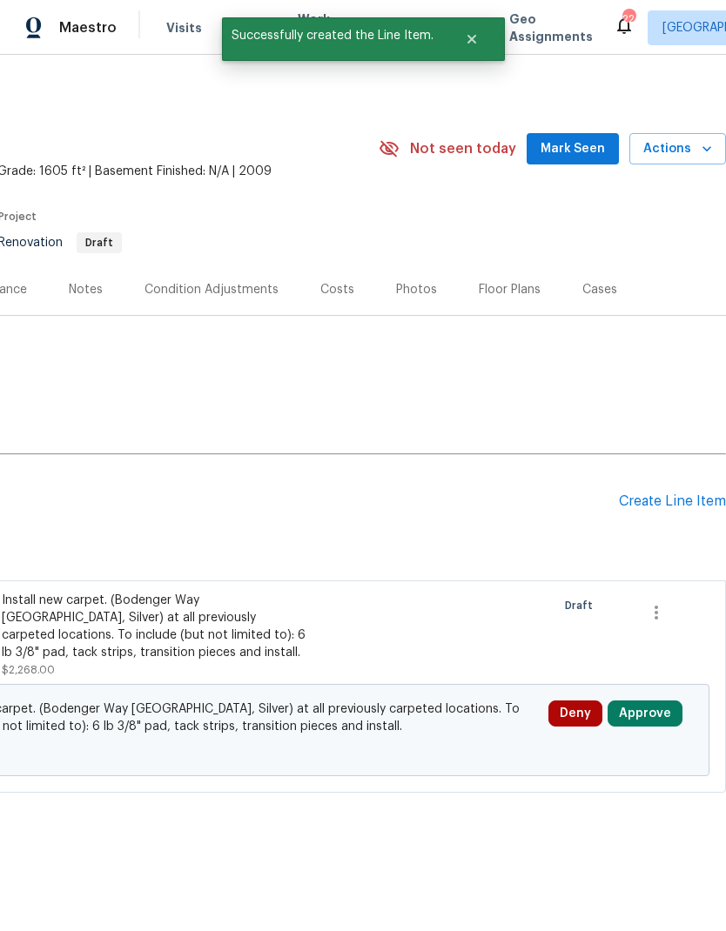
click at [665, 509] on div "Create Line Item" at bounding box center [672, 501] width 107 height 17
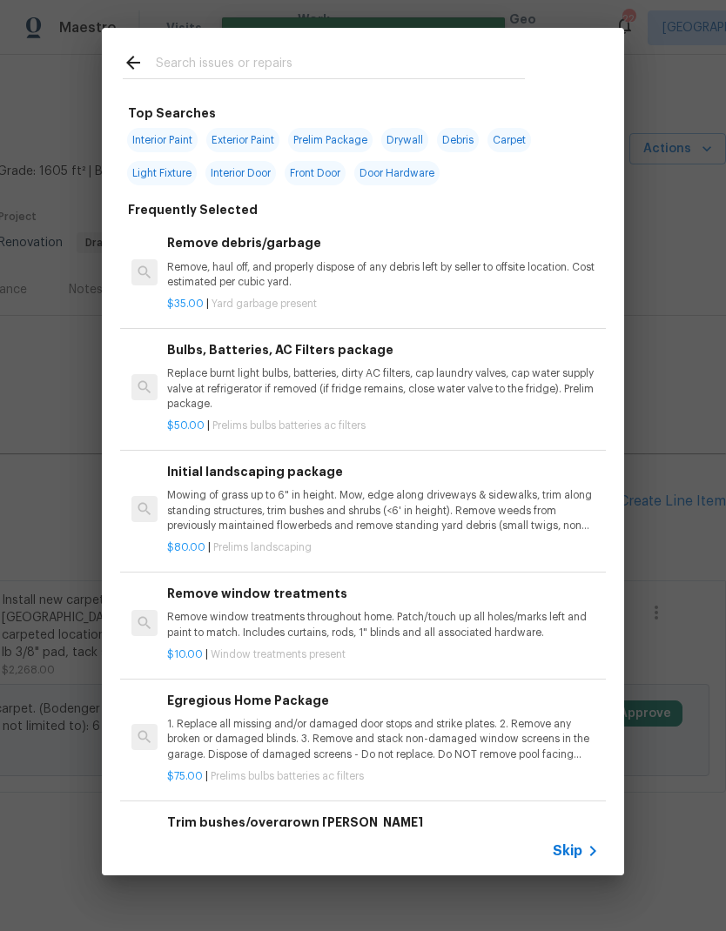
click at [574, 849] on span "Skip" at bounding box center [567, 850] width 30 height 17
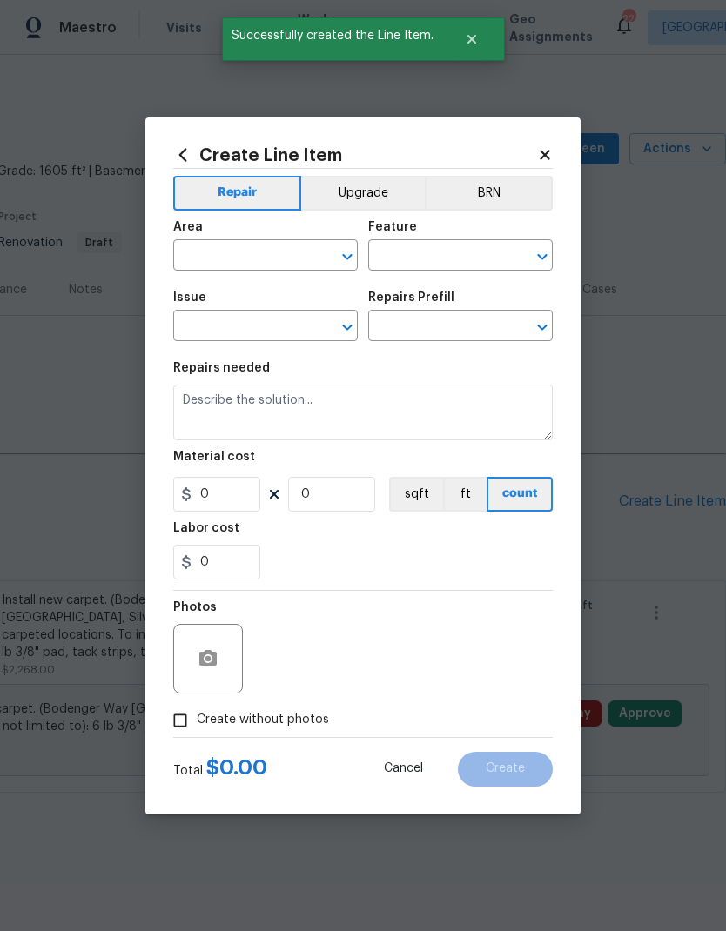
click at [259, 260] on input "text" at bounding box center [241, 257] width 136 height 27
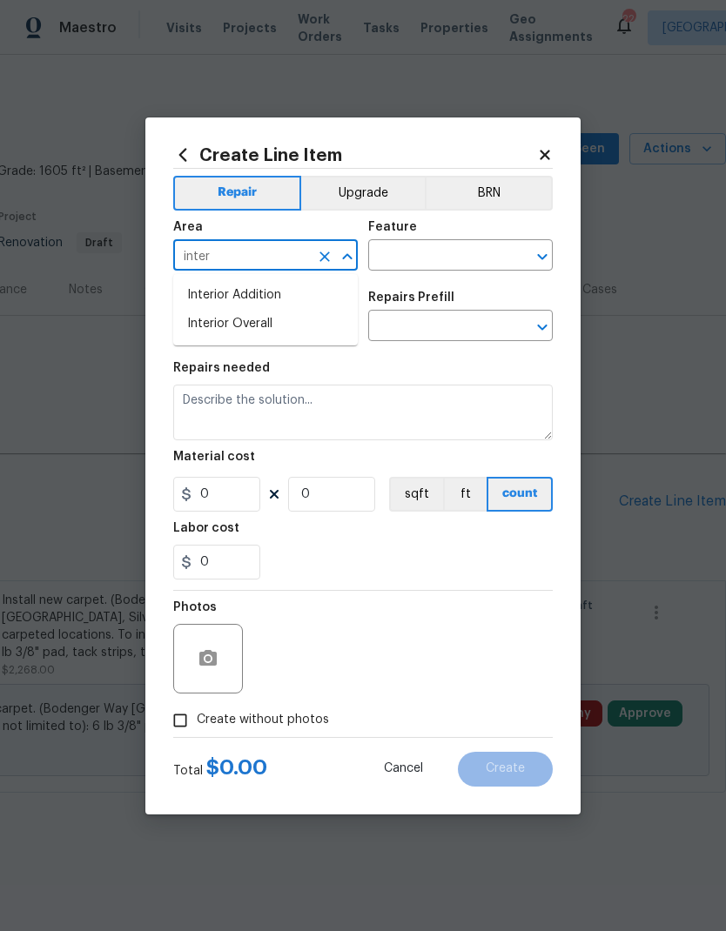
click at [257, 328] on li "Interior Overall" at bounding box center [265, 324] width 184 height 29
type input "Interior Overall"
click at [428, 263] on input "text" at bounding box center [436, 257] width 136 height 27
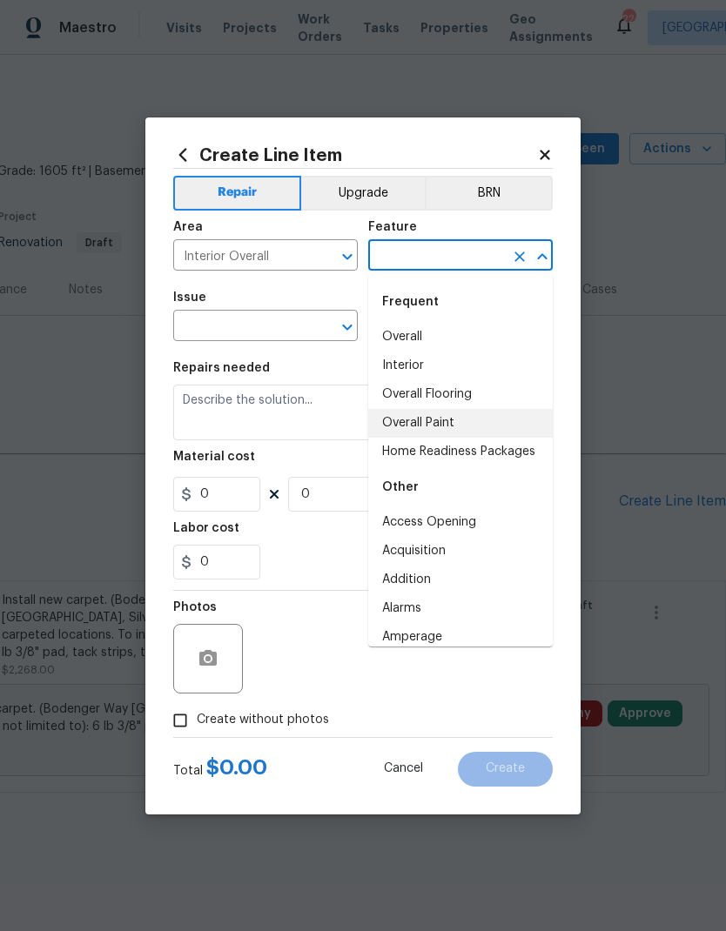
click at [438, 428] on li "Overall Paint" at bounding box center [460, 423] width 184 height 29
type input "Overall Paint"
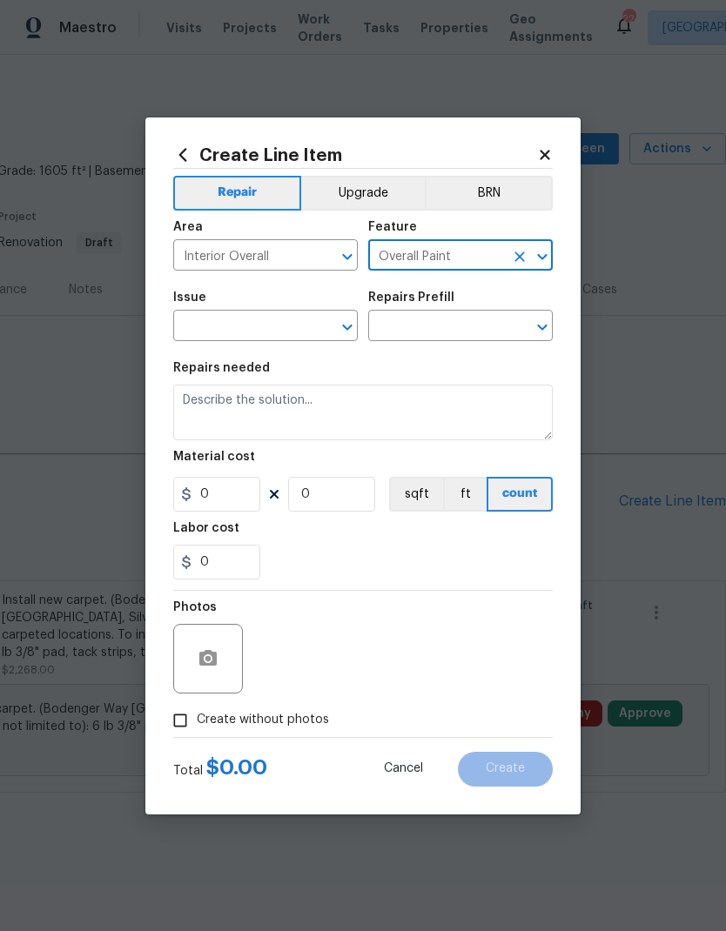
click at [244, 334] on input "text" at bounding box center [241, 327] width 136 height 27
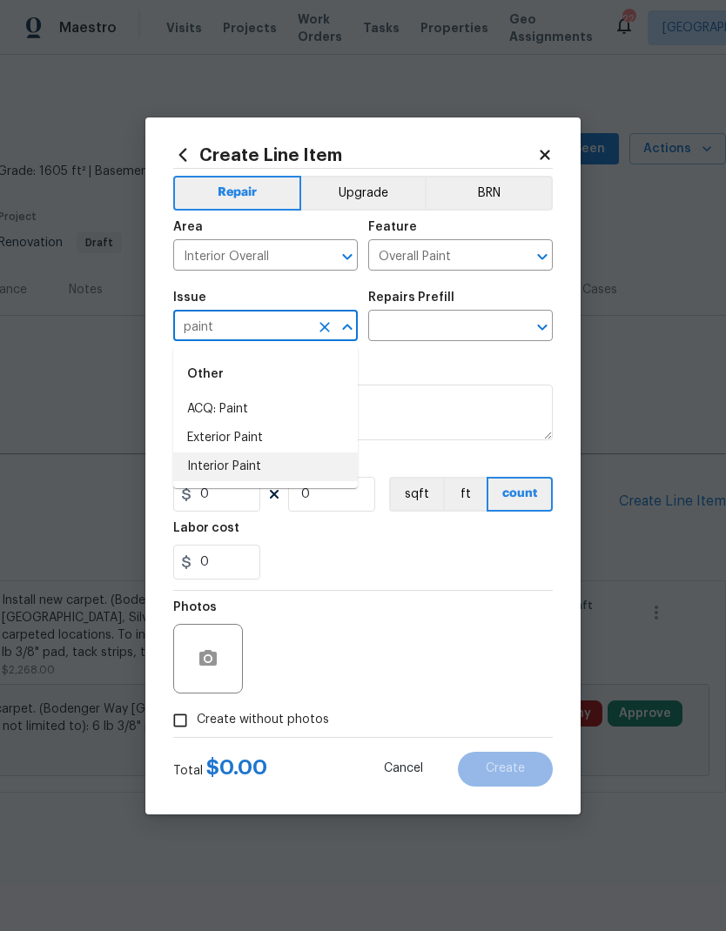
click at [253, 465] on li "Interior Paint" at bounding box center [265, 466] width 184 height 29
type input "Interior Paint"
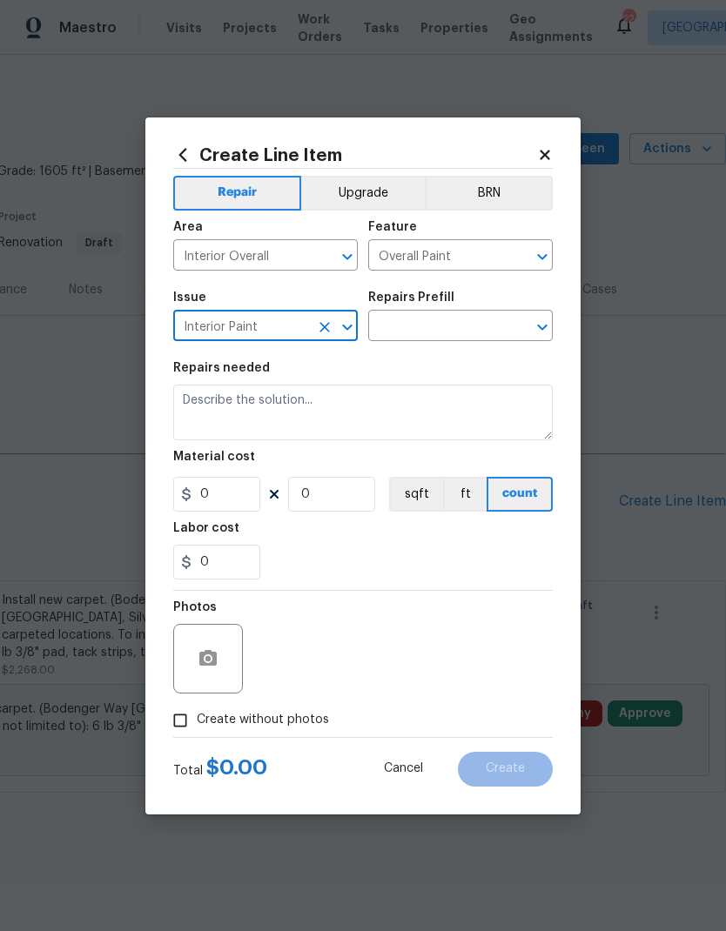
click at [450, 332] on input "text" at bounding box center [436, 327] width 136 height 27
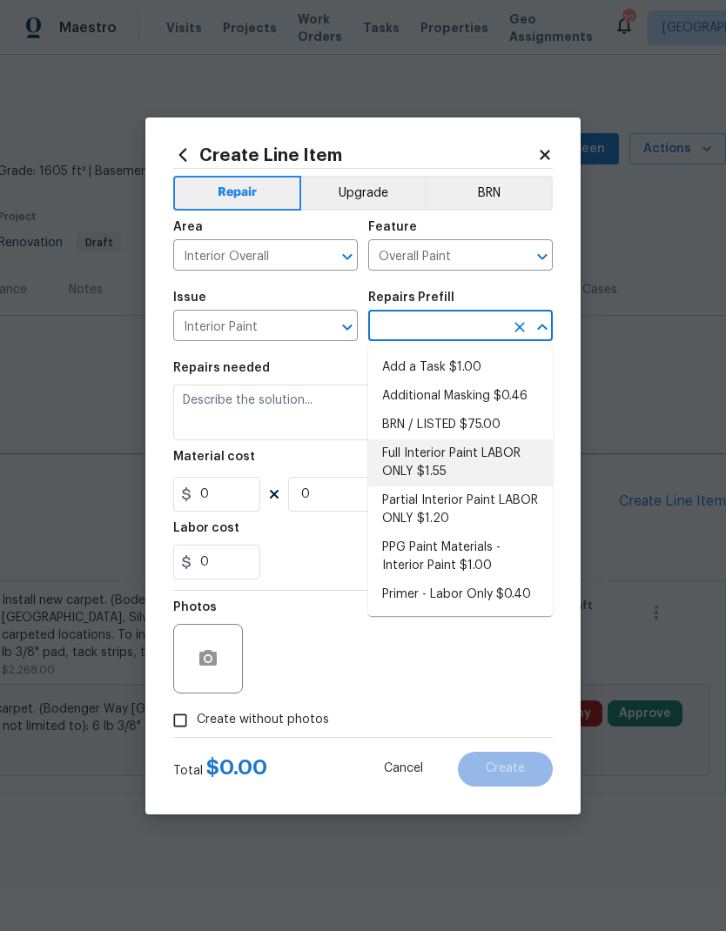
click at [431, 456] on li "Full Interior Paint LABOR ONLY $1.55" at bounding box center [460, 462] width 184 height 47
type input "Full Interior Paint LABOR ONLY $1.55"
type textarea "Full Interior paint - (walls, ceilings, trim, and doors) - PAINT PROVIDED BY OP…"
type input "1"
type input "Full Interior Paint LABOR ONLY $1.55"
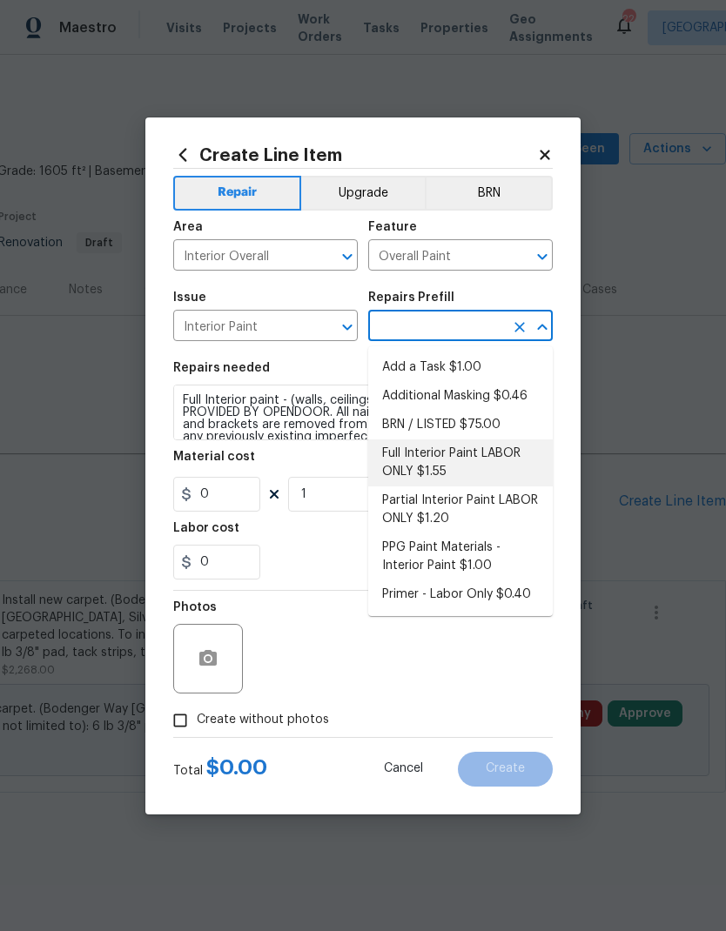
type input "1.55"
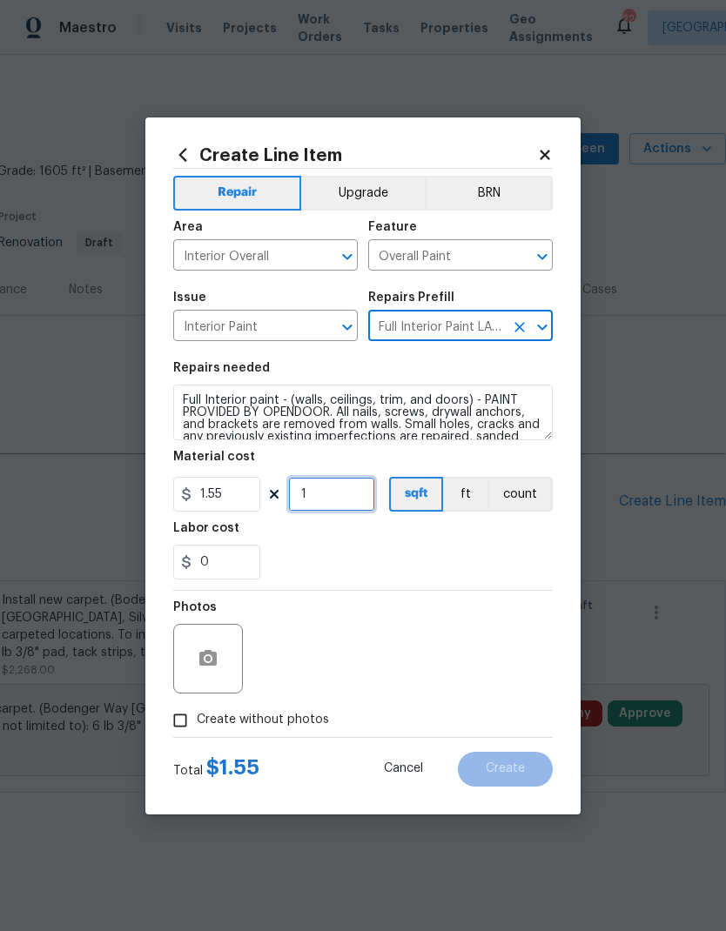
click at [338, 494] on input "1" at bounding box center [331, 494] width 87 height 35
type input "1605"
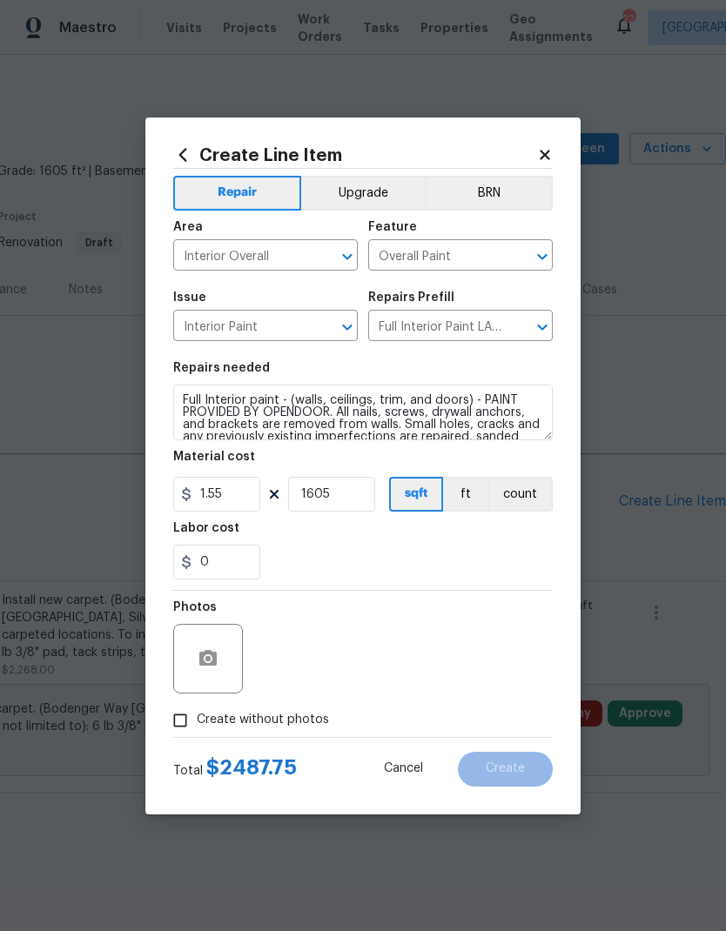
click at [389, 546] on div "0" at bounding box center [362, 562] width 379 height 35
click at [223, 721] on span "Create without photos" at bounding box center [263, 720] width 132 height 18
click at [197, 721] on input "Create without photos" at bounding box center [180, 720] width 33 height 33
checkbox input "true"
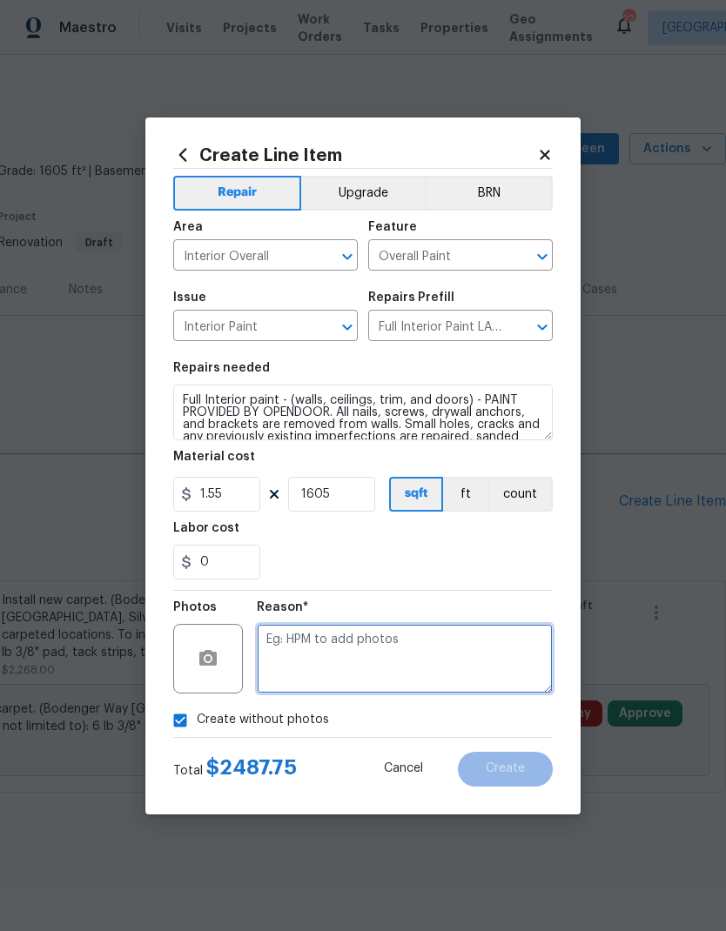
click at [357, 659] on textarea at bounding box center [405, 659] width 296 height 70
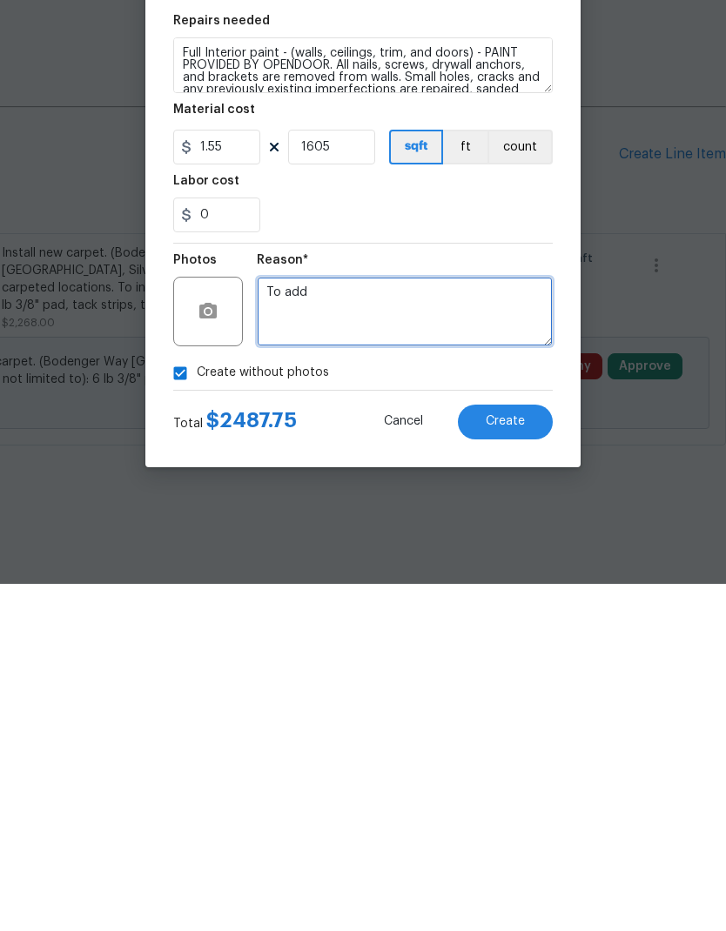
type textarea "To add"
click at [511, 762] on span "Create" at bounding box center [504, 768] width 39 height 13
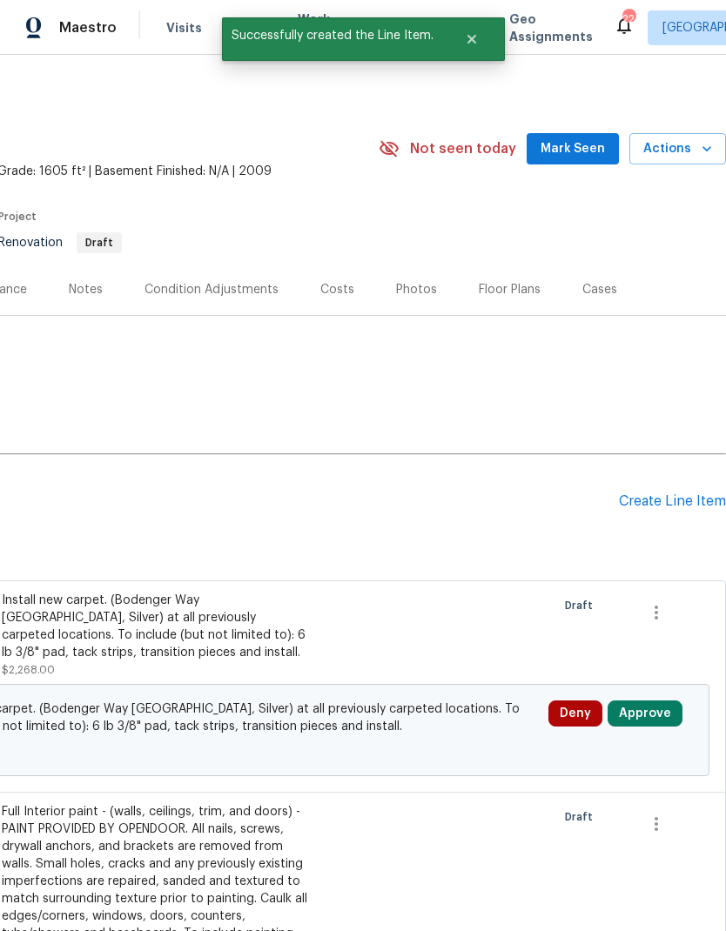
click at [657, 507] on div "Create Line Item" at bounding box center [672, 501] width 107 height 17
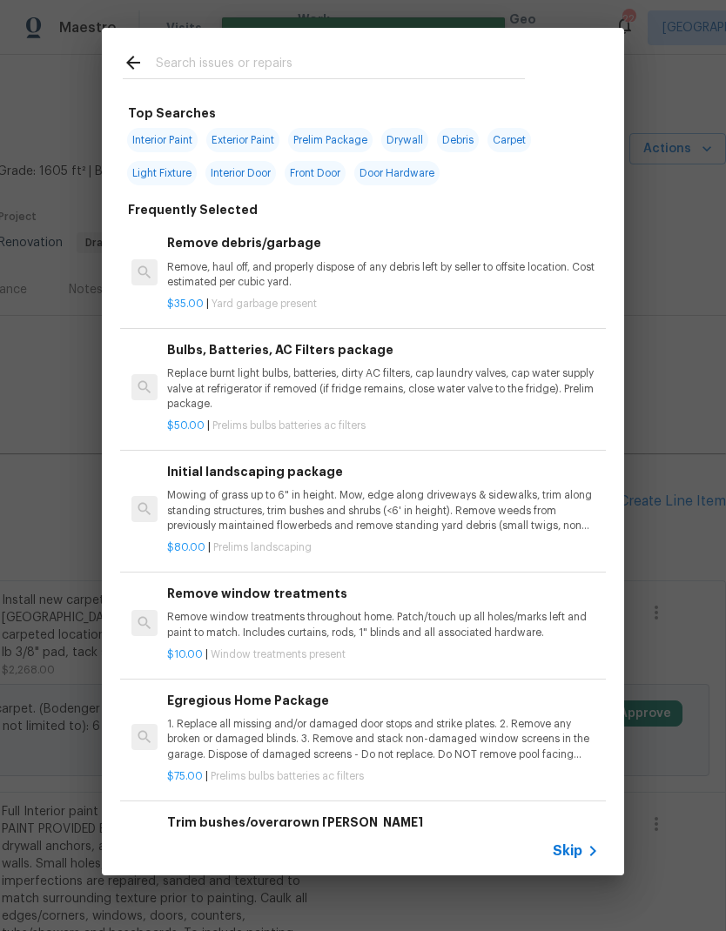
click at [575, 852] on span "Skip" at bounding box center [567, 850] width 30 height 17
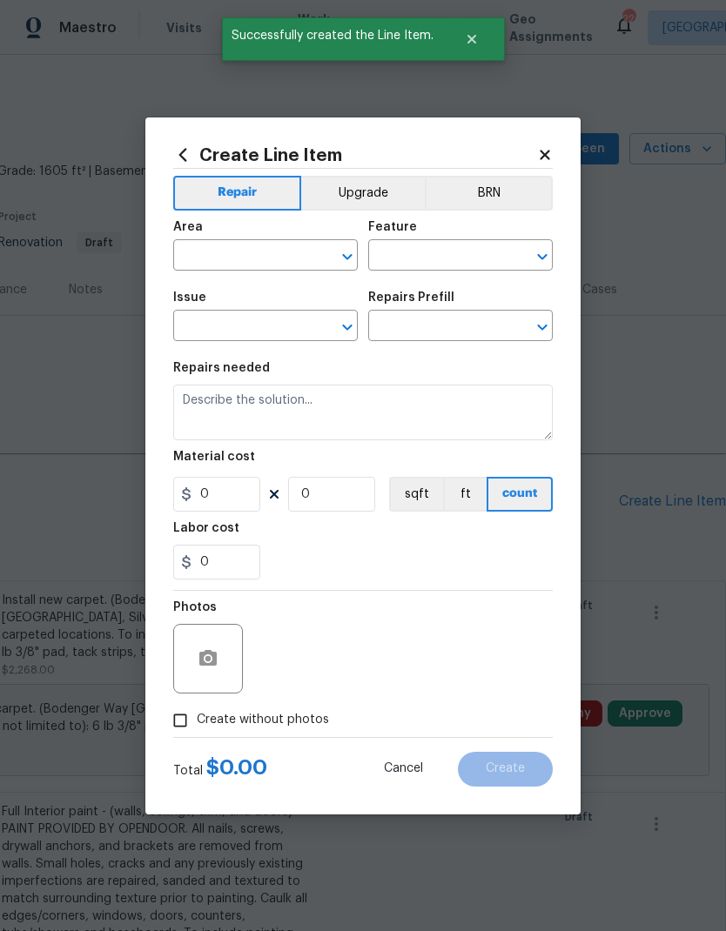
click at [262, 257] on input "text" at bounding box center [241, 257] width 136 height 27
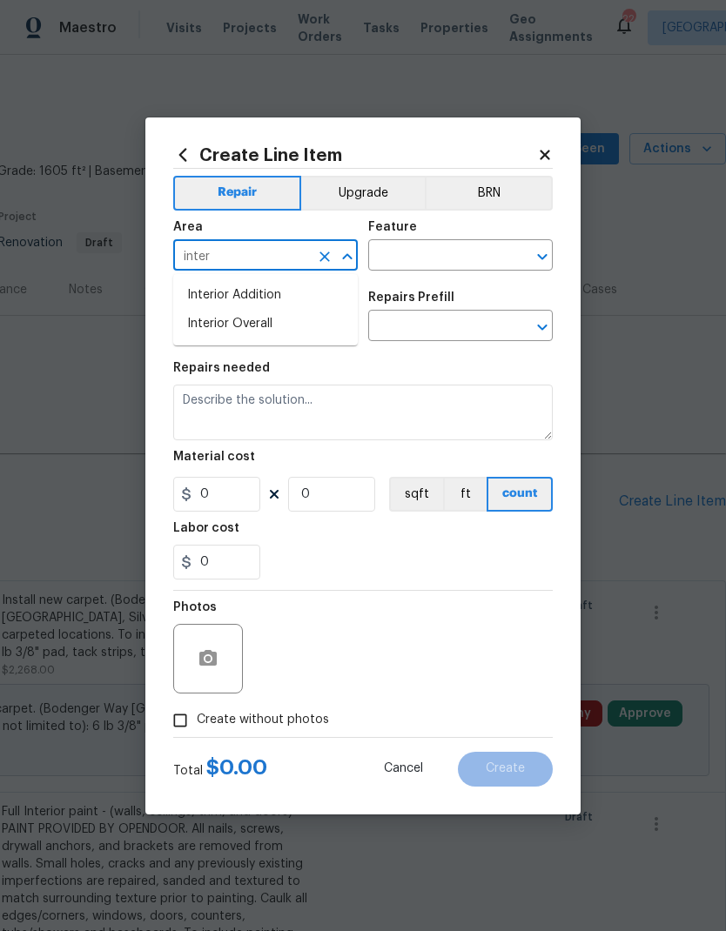
click at [262, 330] on li "Interior Overall" at bounding box center [265, 324] width 184 height 29
type input "Interior Overall"
click at [431, 261] on input "text" at bounding box center [436, 257] width 136 height 27
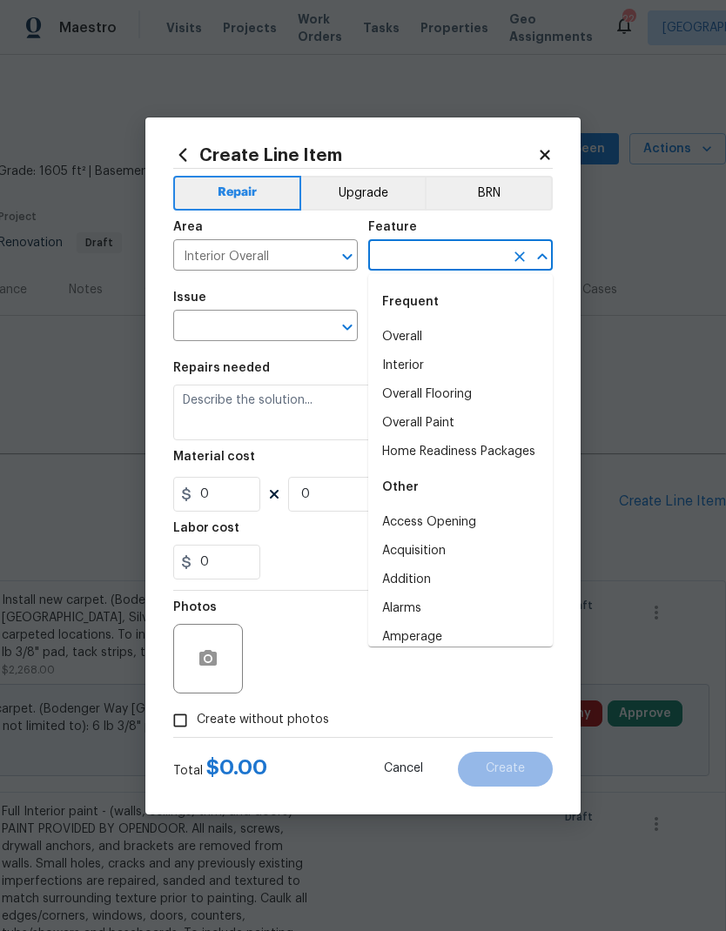
click at [464, 458] on li "Home Readiness Packages" at bounding box center [460, 452] width 184 height 29
type input "Home Readiness Packages"
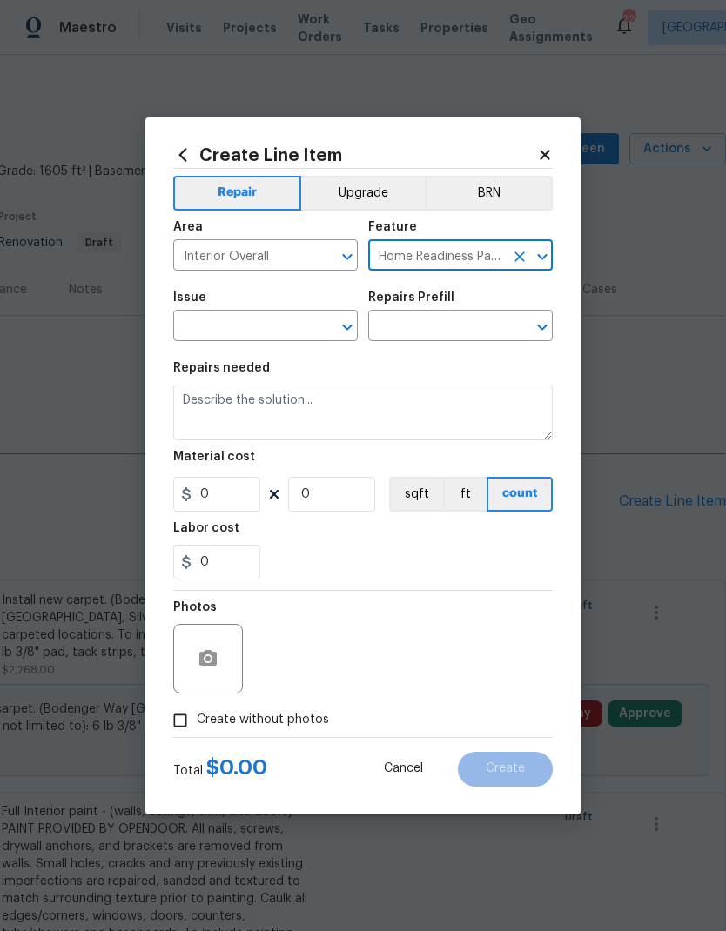
click at [256, 333] on input "text" at bounding box center [241, 327] width 136 height 27
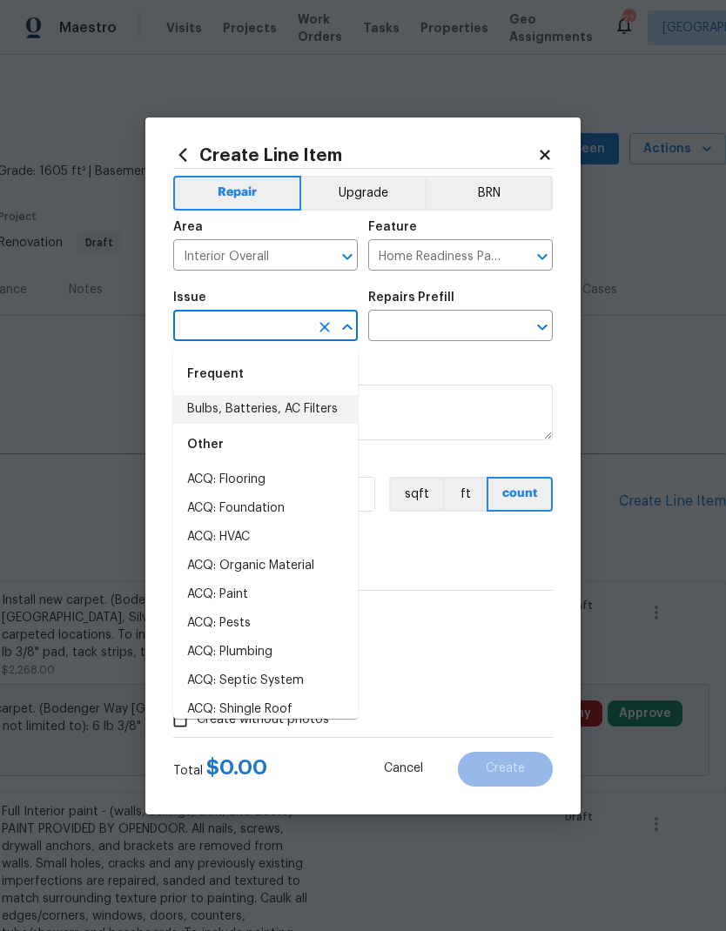
click at [285, 415] on li "Bulbs, Batteries, AC Filters" at bounding box center [265, 409] width 184 height 29
type input "Bulbs, Batteries, AC Filters"
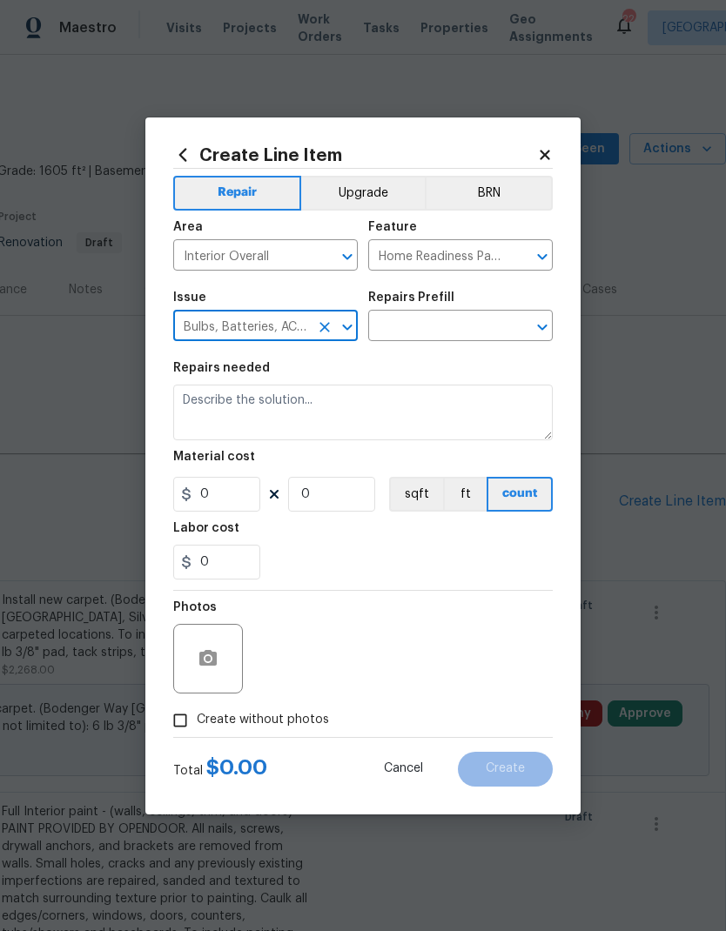
click at [460, 328] on input "text" at bounding box center [436, 327] width 136 height 27
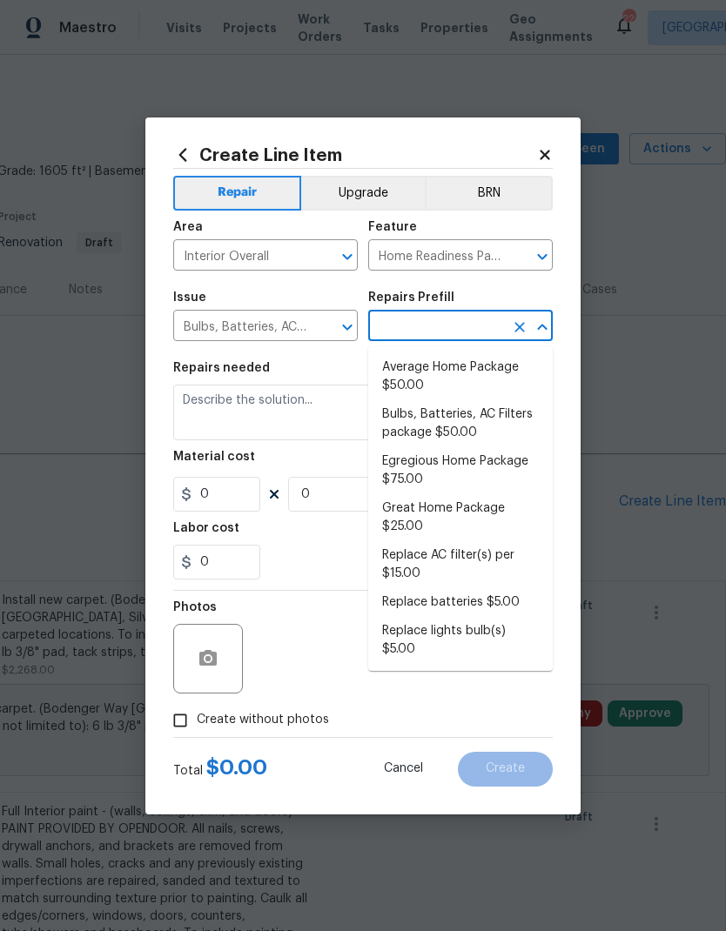
click at [471, 422] on li "Bulbs, Batteries, AC Filters package $50.00" at bounding box center [460, 423] width 184 height 47
type input "Bulbs, Batteries, AC Filters package $50.00"
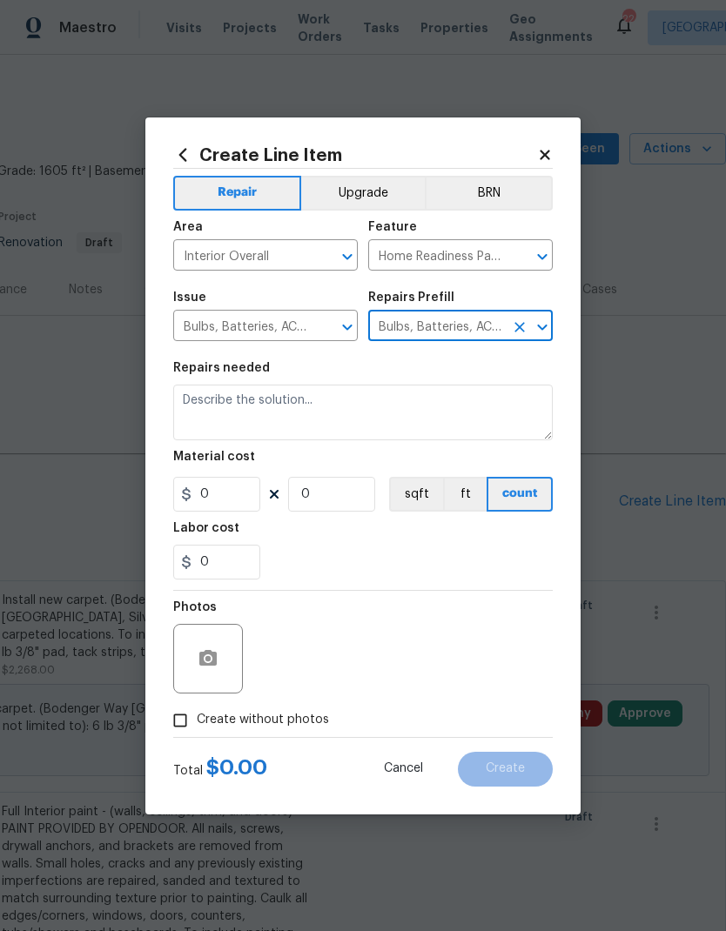
type textarea "Replace burnt light bulbs, batteries, dirty AC filters, cap laundry valves, cap…"
type input "1"
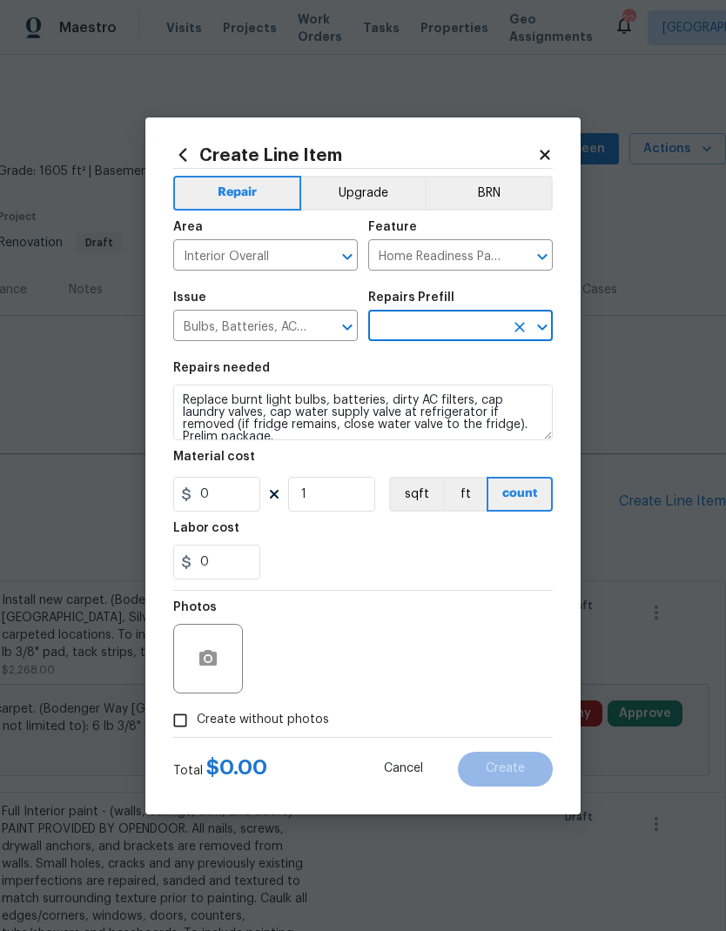
type input "Bulbs, Batteries, AC Filters package $50.00"
type input "50"
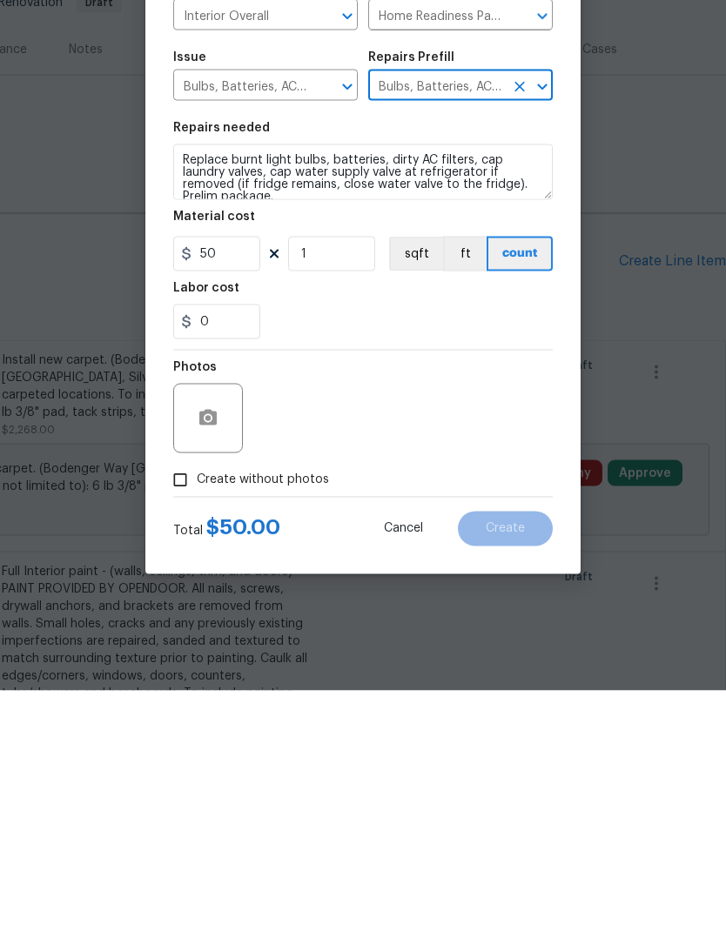
click at [196, 704] on input "Create without photos" at bounding box center [180, 720] width 33 height 33
checkbox input "true"
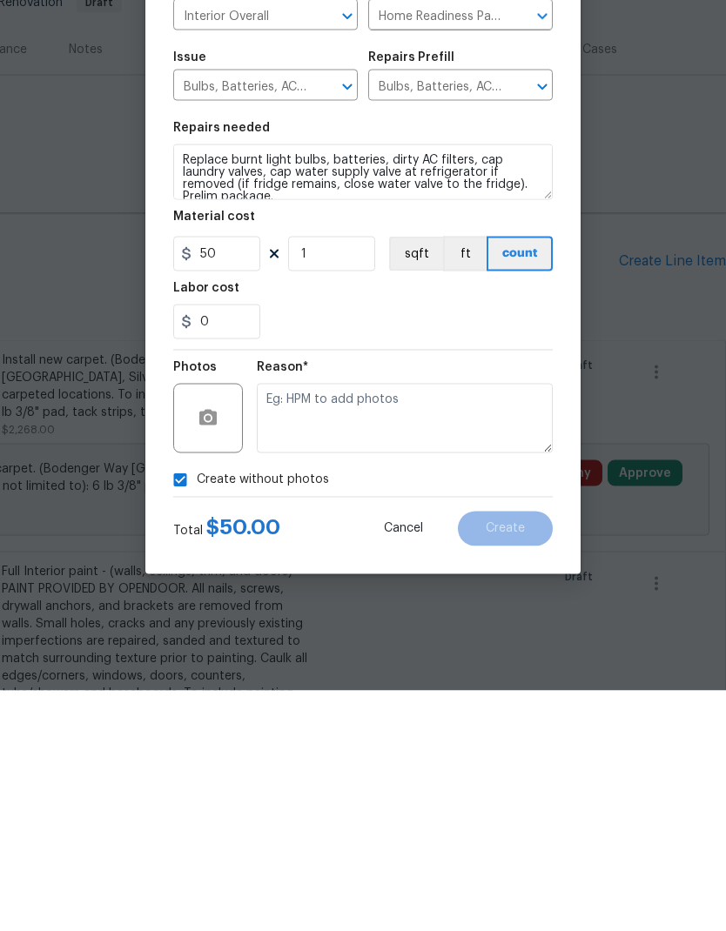
scroll to position [70, 0]
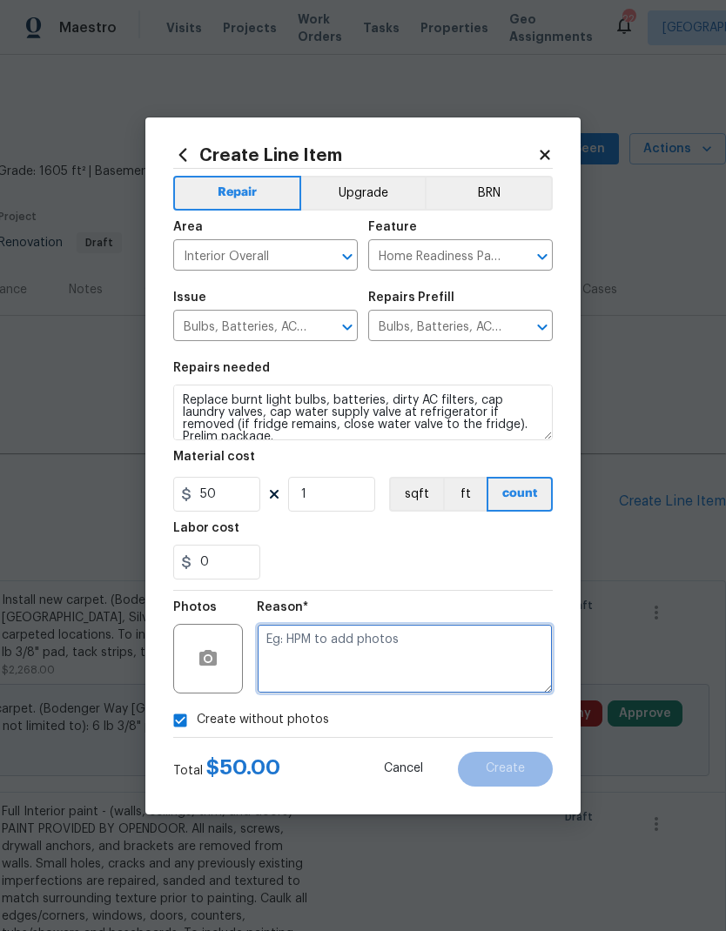
click at [364, 650] on textarea at bounding box center [405, 659] width 296 height 70
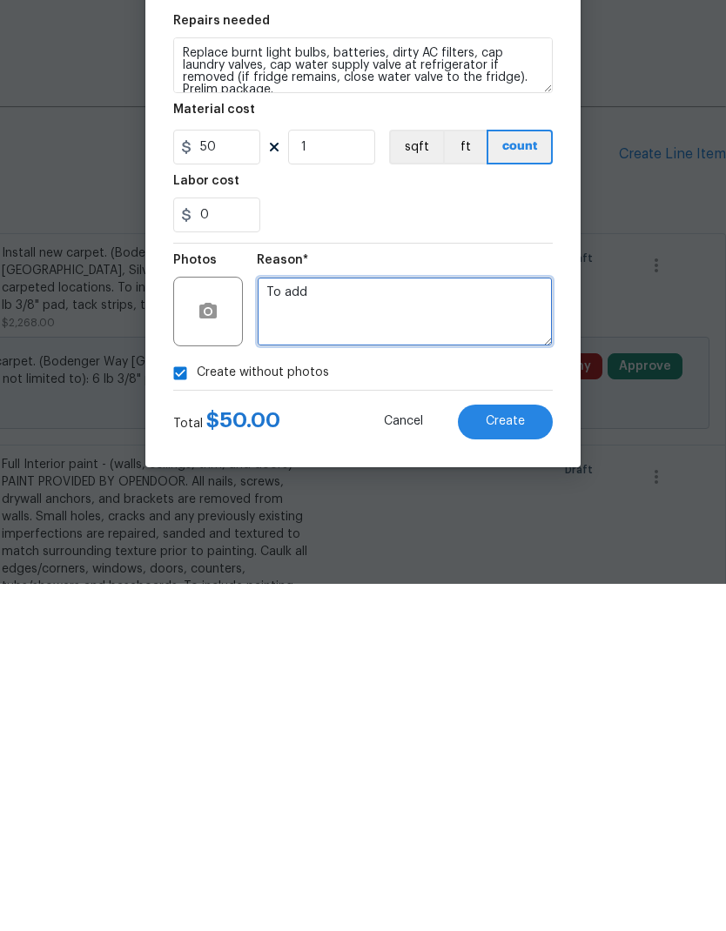
type textarea "To add"
click at [519, 762] on span "Create" at bounding box center [504, 768] width 39 height 13
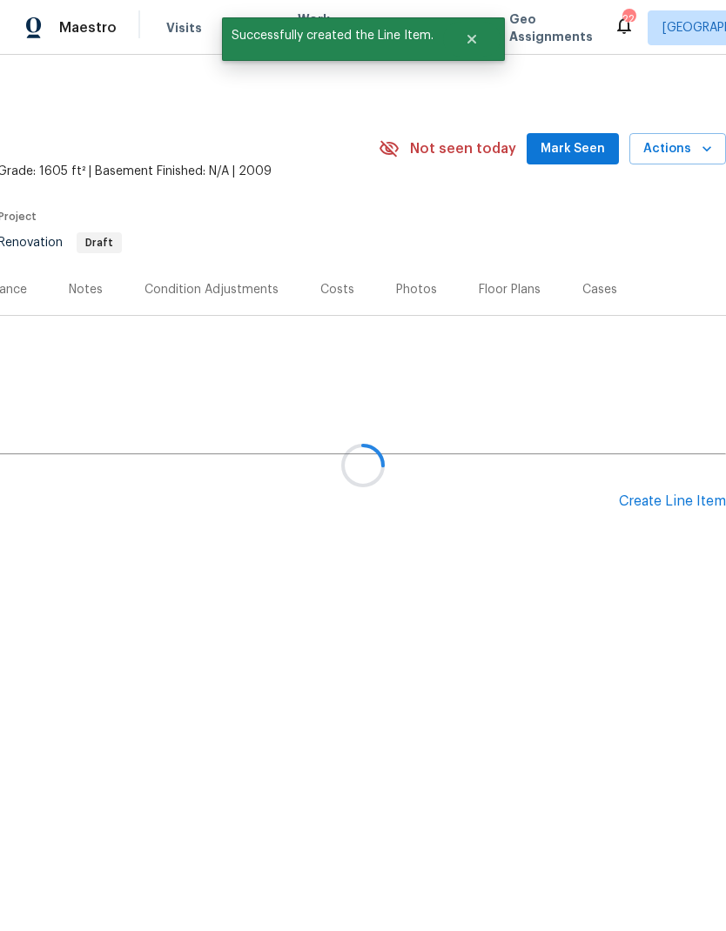
scroll to position [0, 0]
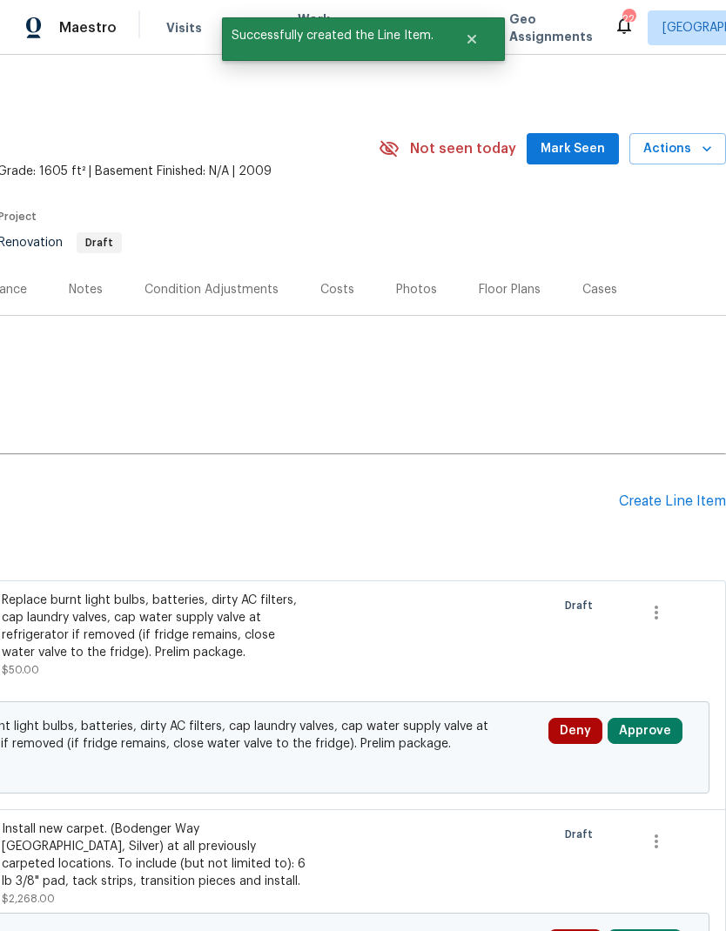
click at [666, 504] on div "Create Line Item" at bounding box center [672, 501] width 107 height 17
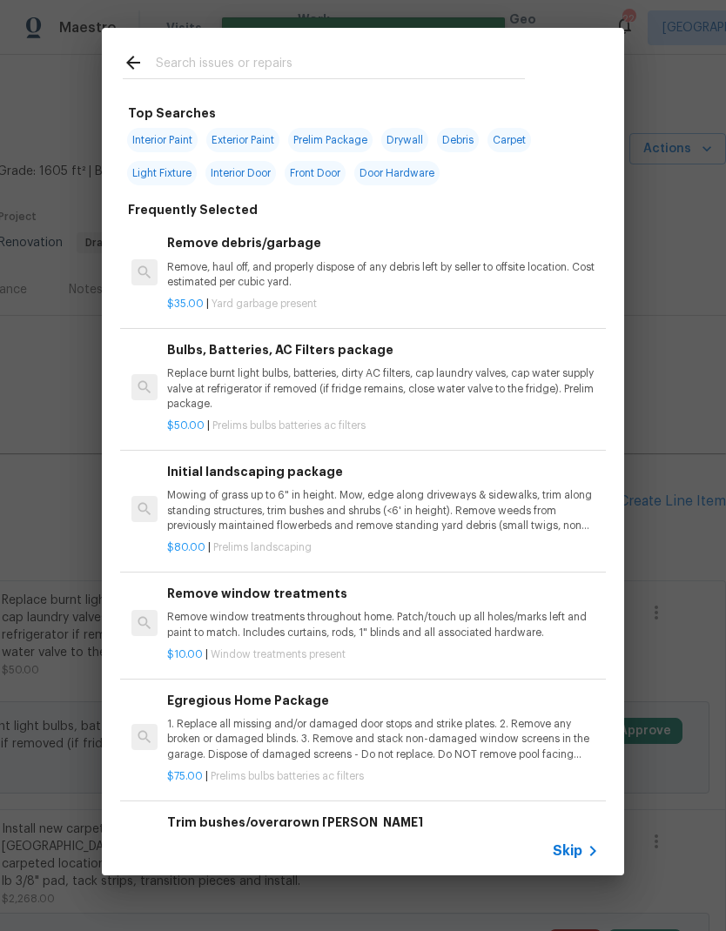
click at [570, 855] on span "Skip" at bounding box center [567, 850] width 30 height 17
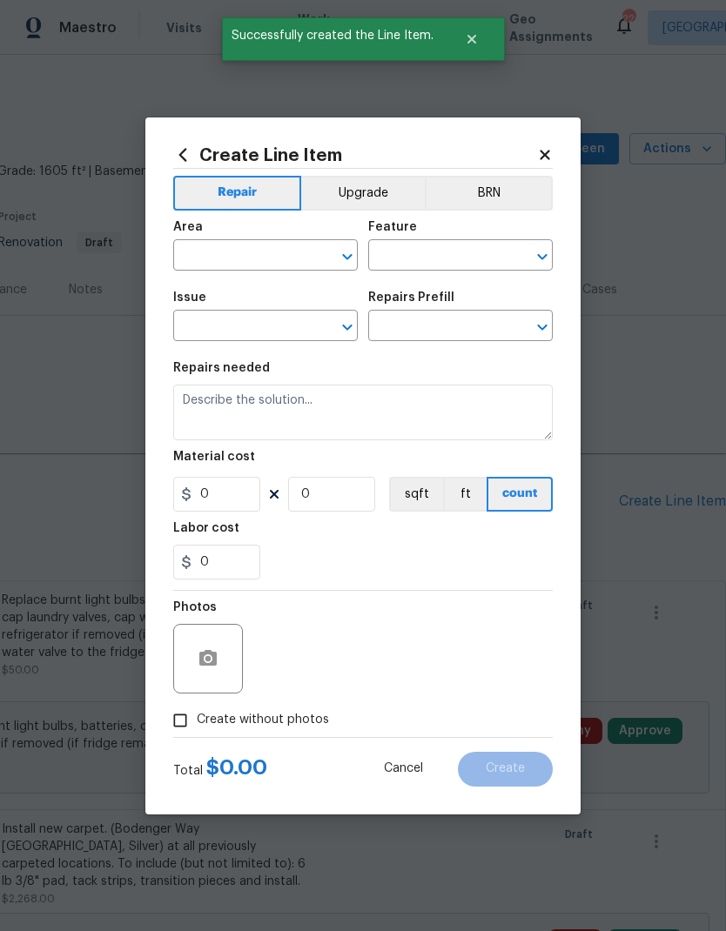
click at [247, 262] on input "text" at bounding box center [241, 257] width 136 height 27
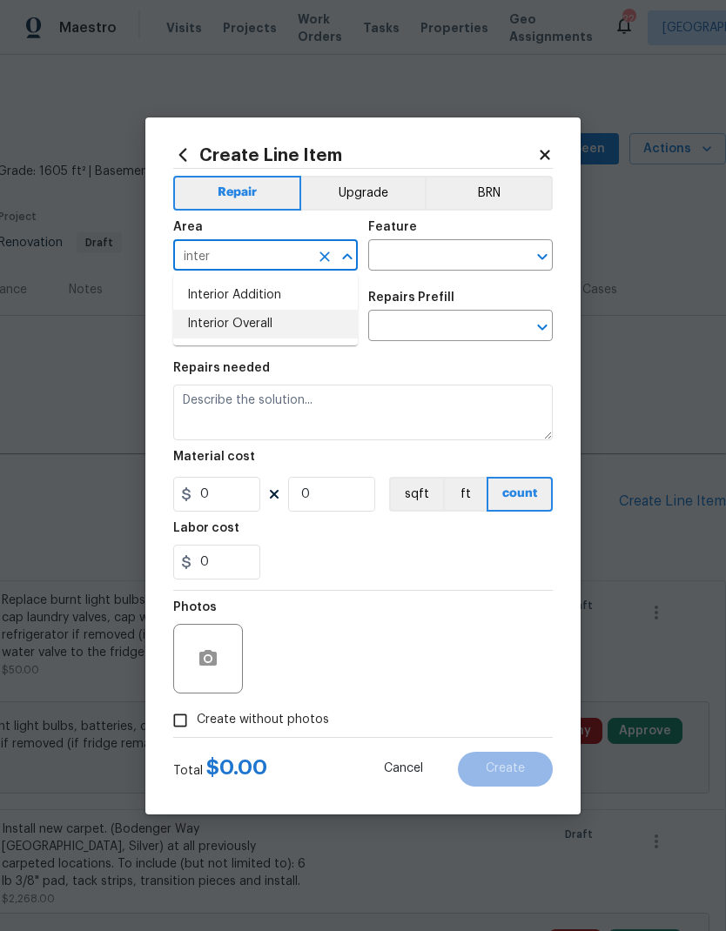
click at [254, 326] on li "Interior Overall" at bounding box center [265, 324] width 184 height 29
type input "Interior Overall"
click at [423, 257] on input "text" at bounding box center [436, 257] width 136 height 27
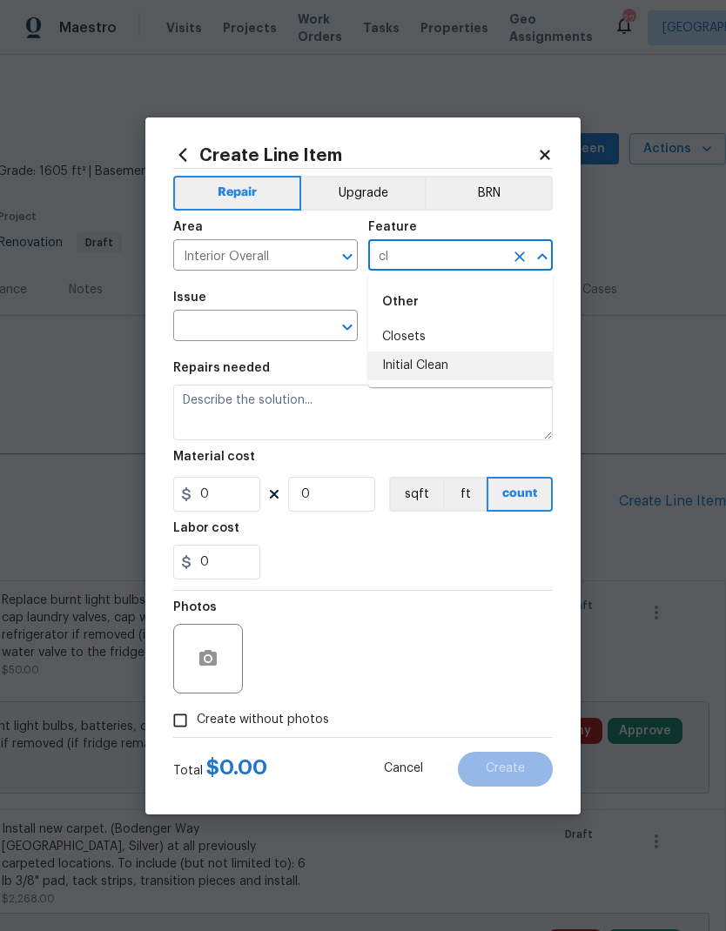
click at [417, 370] on li "Initial Clean" at bounding box center [460, 365] width 184 height 29
type input "Initial Clean"
click at [266, 330] on input "text" at bounding box center [241, 327] width 136 height 27
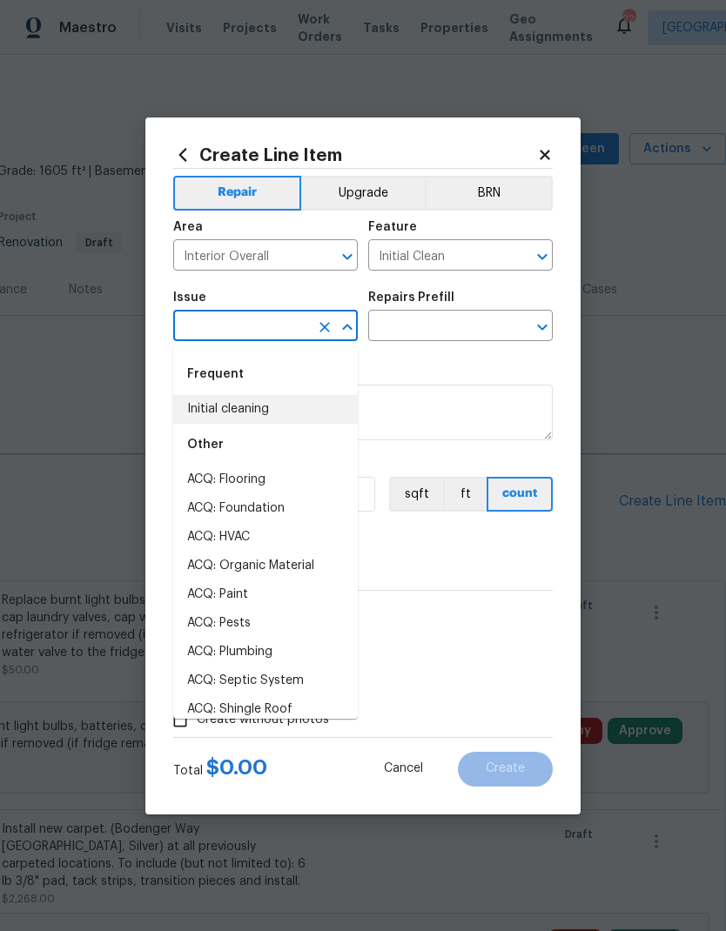
click at [244, 412] on li "Initial cleaning" at bounding box center [265, 409] width 184 height 29
type input "Initial cleaning"
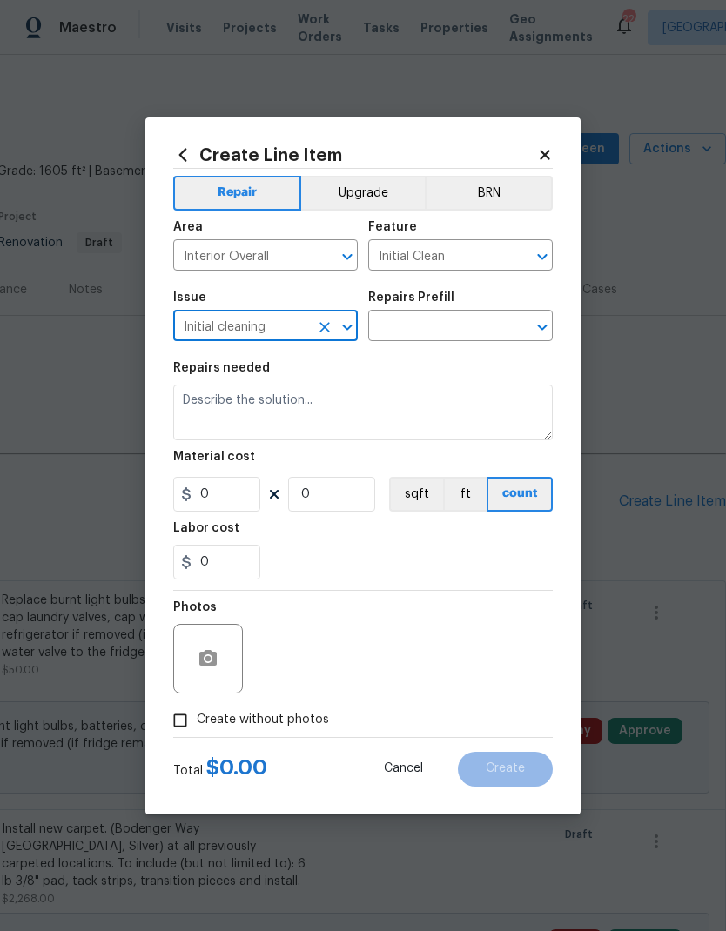
click at [438, 331] on input "text" at bounding box center [436, 327] width 136 height 27
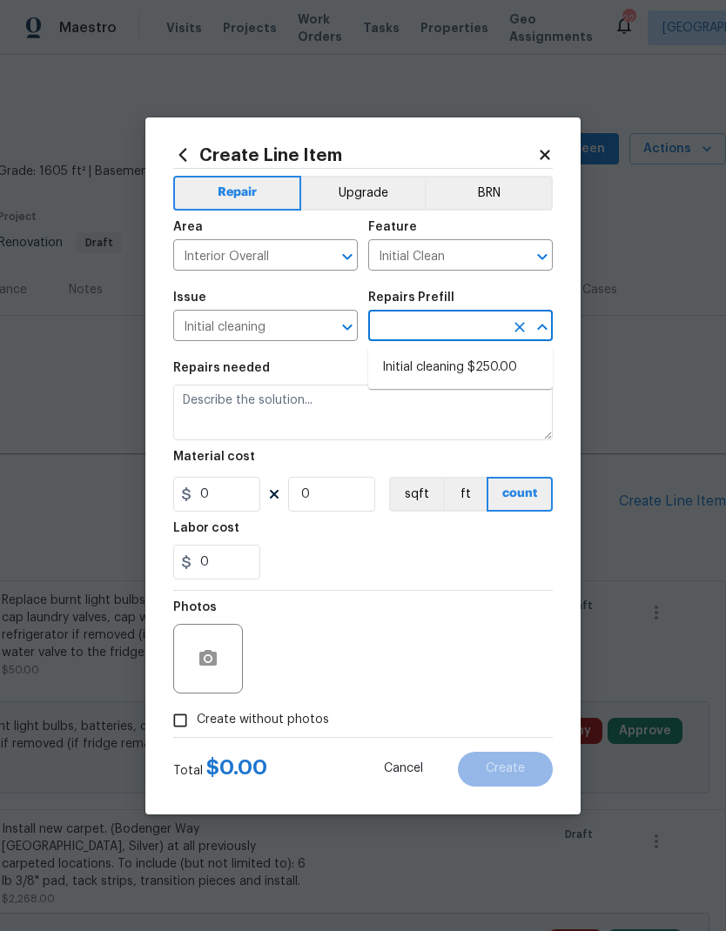
click at [472, 371] on li "Initial cleaning $250.00" at bounding box center [460, 367] width 184 height 29
type input "Initial cleaning $250.00"
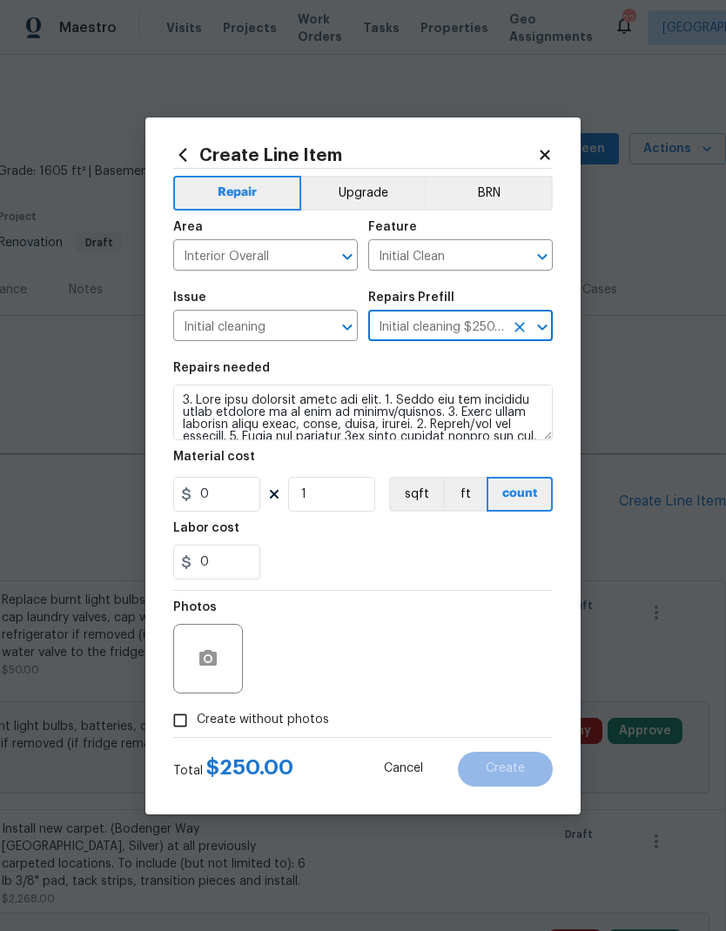
type input "Home Readiness Packages"
type textarea "1. Wipe down exterior doors and trim. 2. Clean out all exterior light fixtures …"
type input "1"
type input "Initial cleaning $250.00"
type input "250"
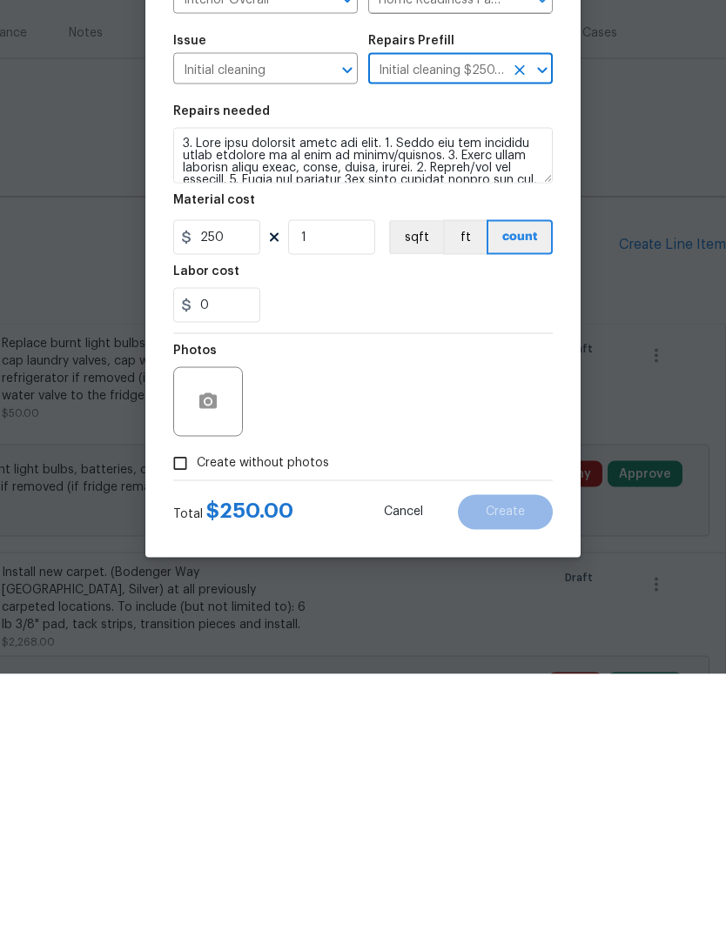
click at [247, 711] on span "Create without photos" at bounding box center [263, 720] width 132 height 18
click at [197, 704] on input "Create without photos" at bounding box center [180, 720] width 33 height 33
checkbox input "true"
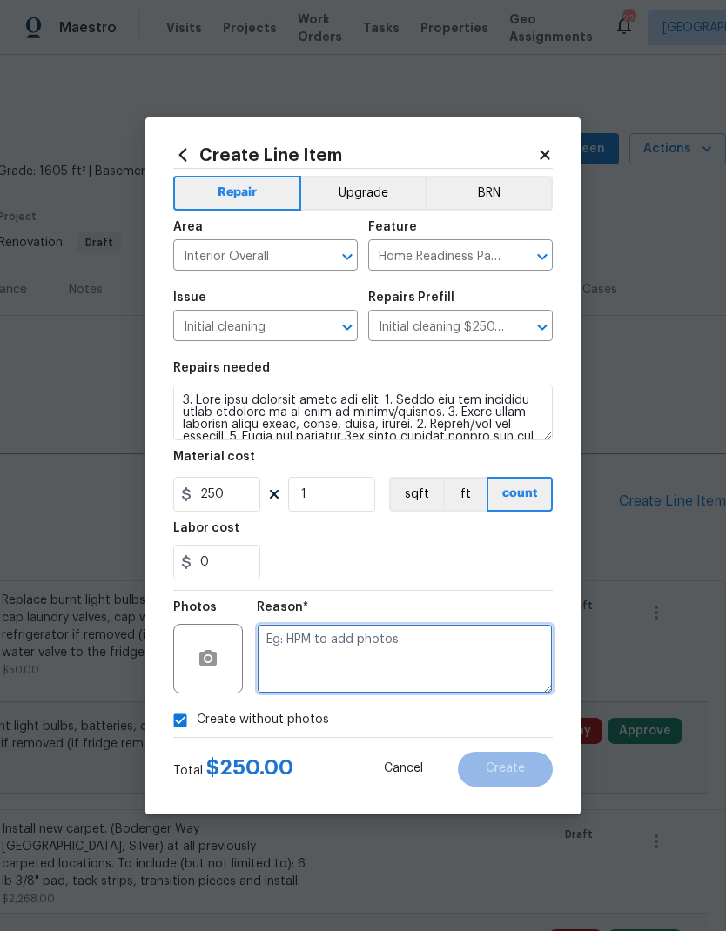
click at [349, 656] on textarea at bounding box center [405, 659] width 296 height 70
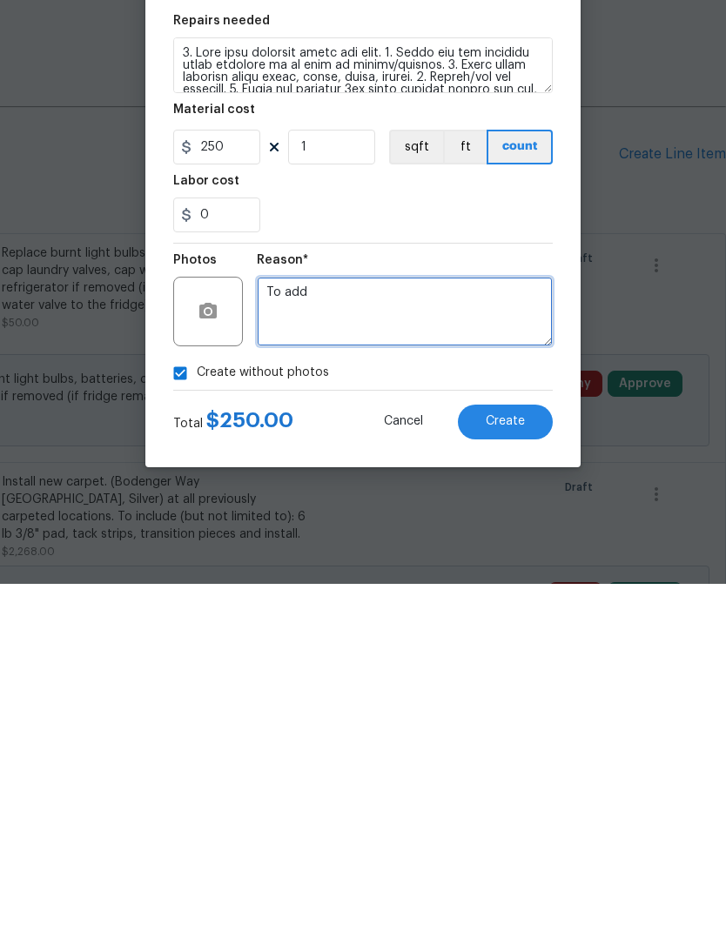
type textarea "To add"
click at [512, 752] on button "Create" at bounding box center [505, 769] width 95 height 35
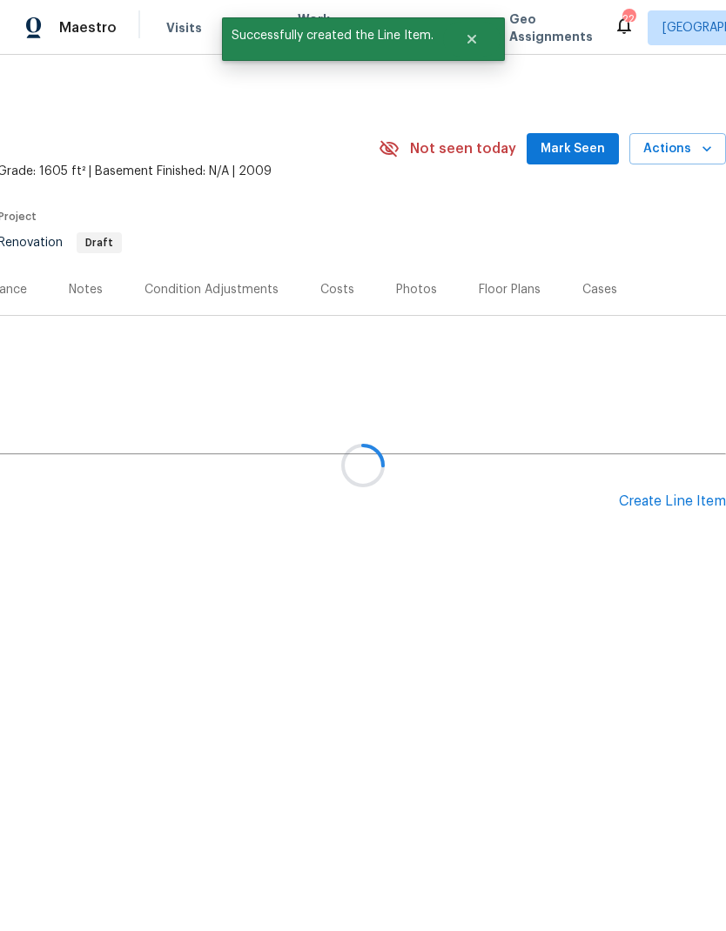
scroll to position [0, 0]
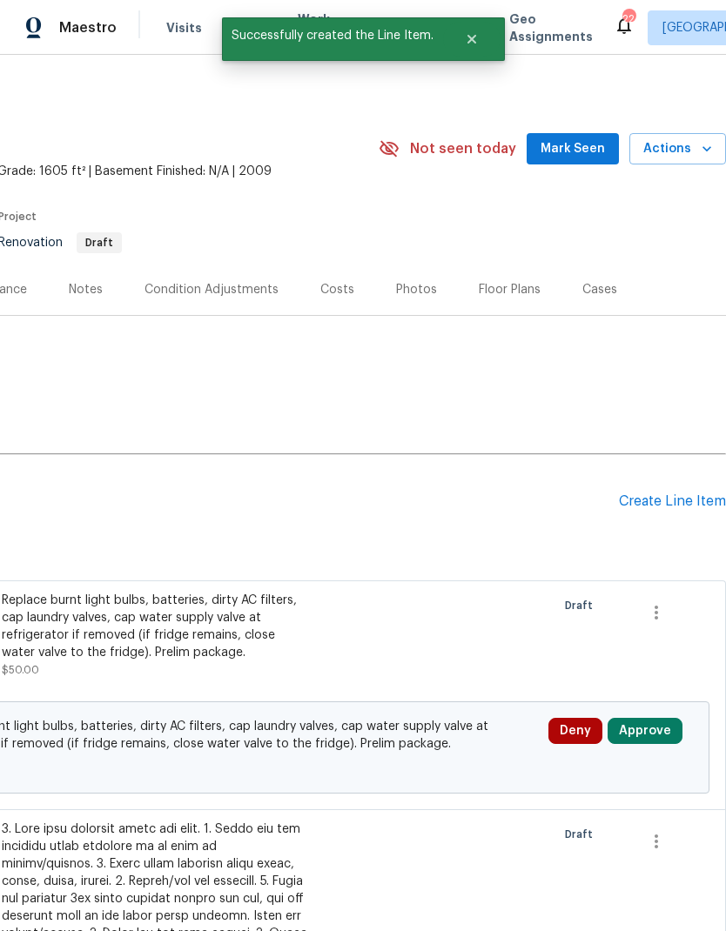
click at [650, 509] on div "Create Line Item" at bounding box center [672, 501] width 107 height 17
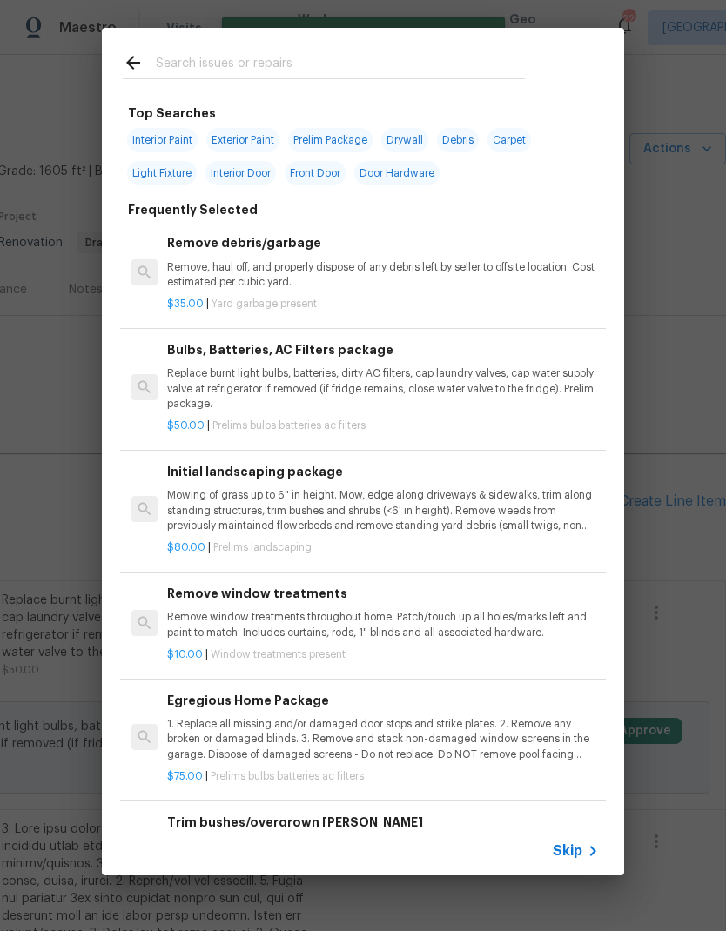
click at [572, 846] on span "Skip" at bounding box center [567, 850] width 30 height 17
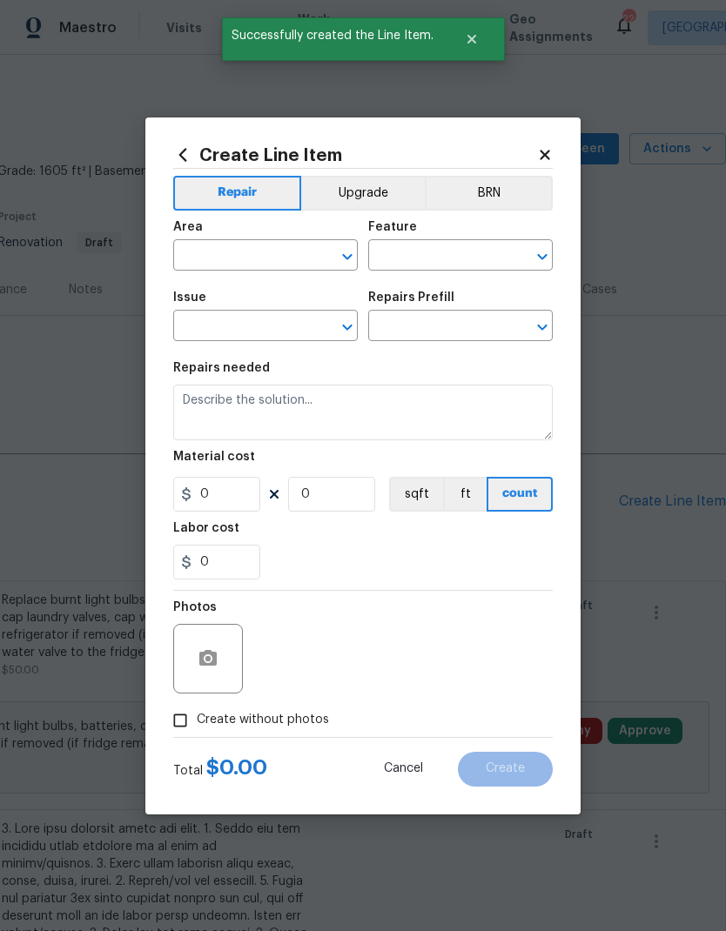
click at [254, 255] on input "text" at bounding box center [241, 257] width 136 height 27
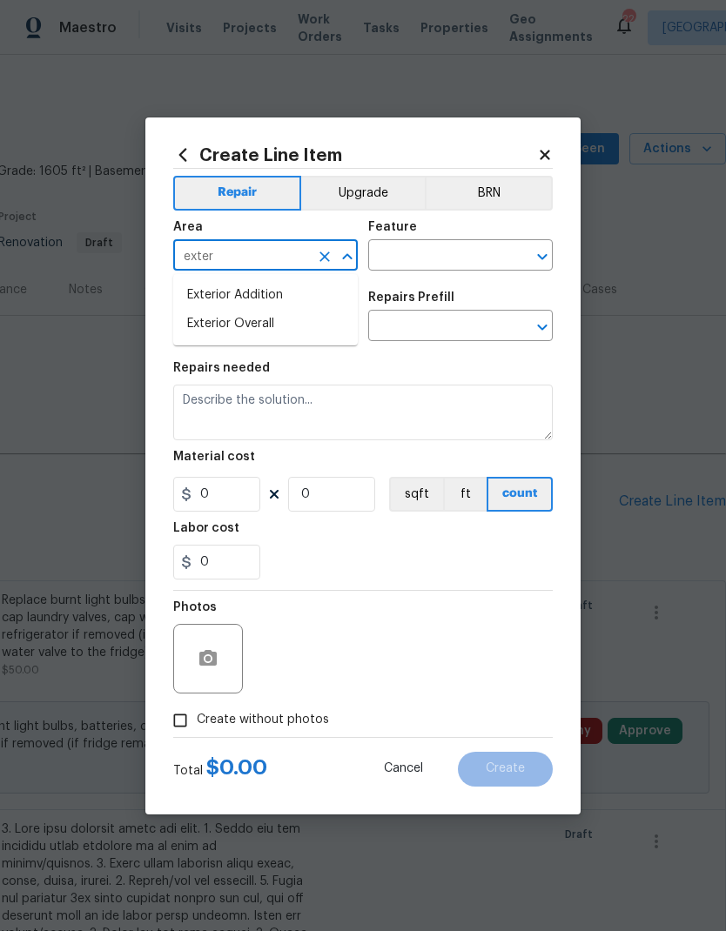
click at [268, 324] on li "Exterior Overall" at bounding box center [265, 324] width 184 height 29
type input "Exterior Overall"
click at [446, 261] on input "text" at bounding box center [436, 257] width 136 height 27
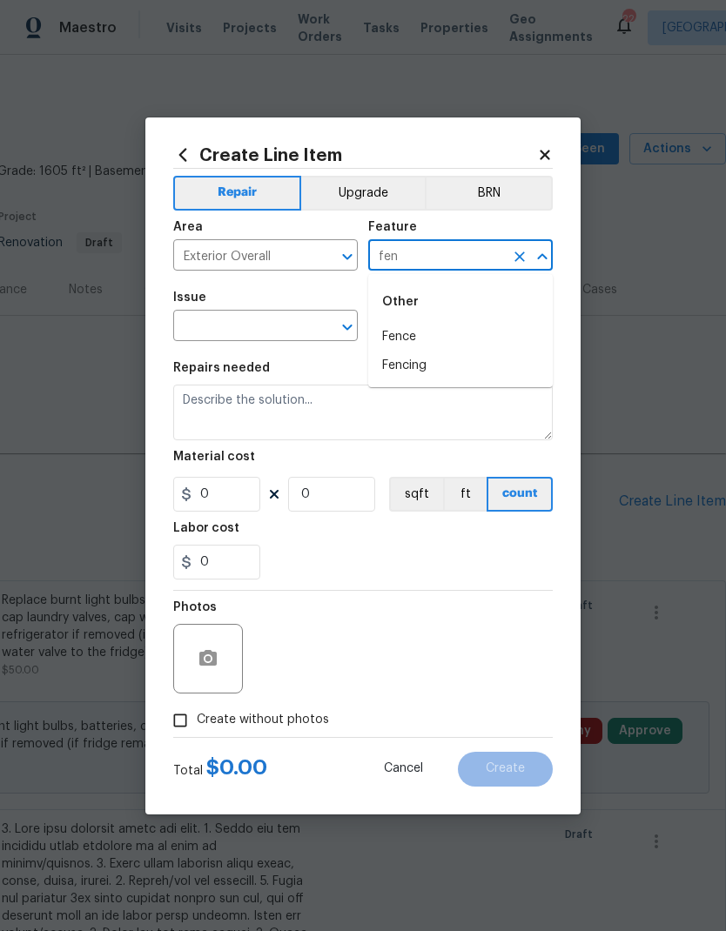
click at [420, 336] on li "Fence" at bounding box center [460, 337] width 184 height 29
type input "Fence"
click at [286, 328] on input "text" at bounding box center [241, 327] width 136 height 27
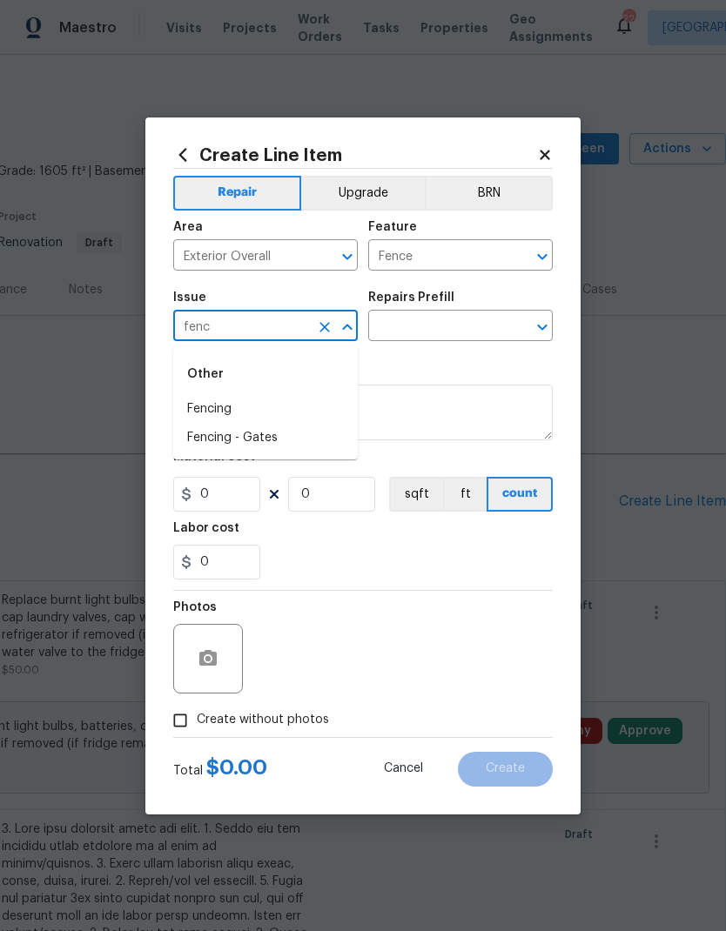
click at [238, 406] on li "Fencing" at bounding box center [265, 409] width 184 height 29
type input "Fencing"
click at [465, 337] on input "text" at bounding box center [436, 327] width 136 height 27
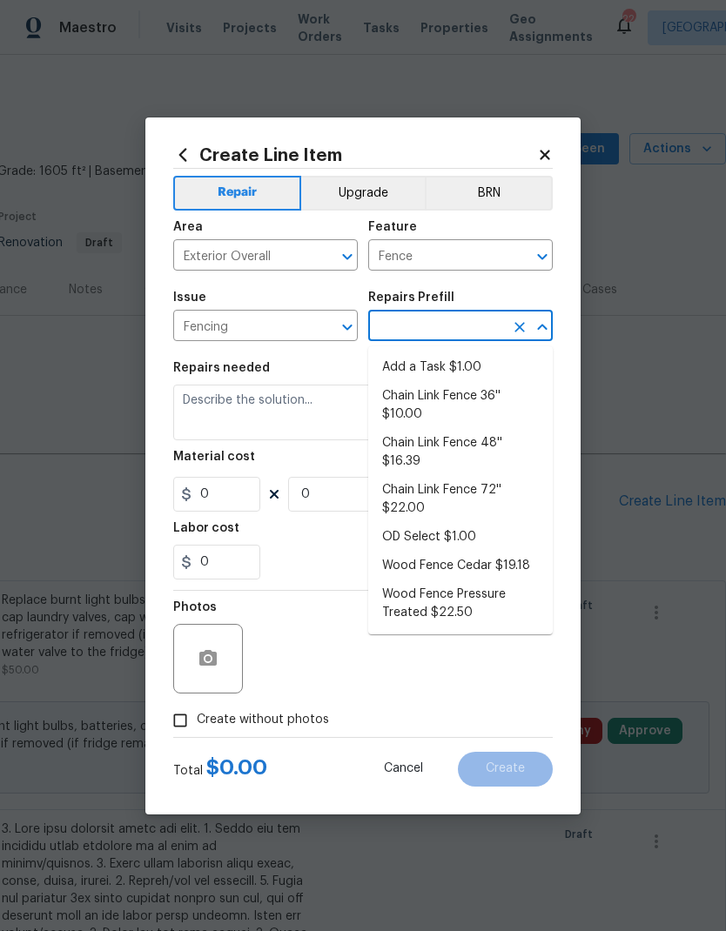
click at [462, 366] on li "Add a Task $1.00" at bounding box center [460, 367] width 184 height 29
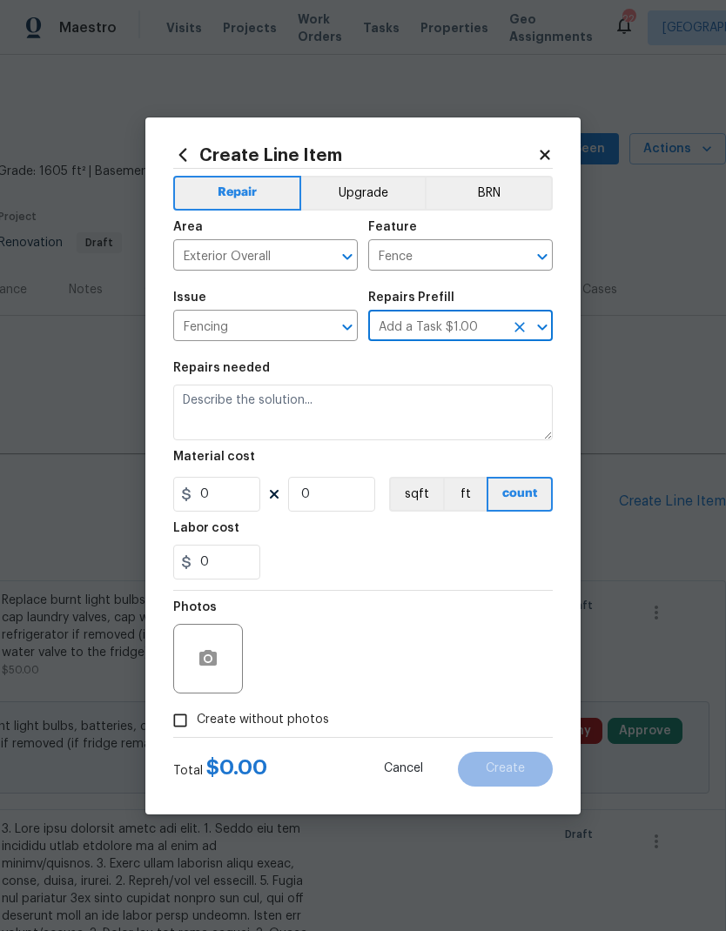
type input "Add a Task $1.00"
type textarea "HPM to detail"
type input "1"
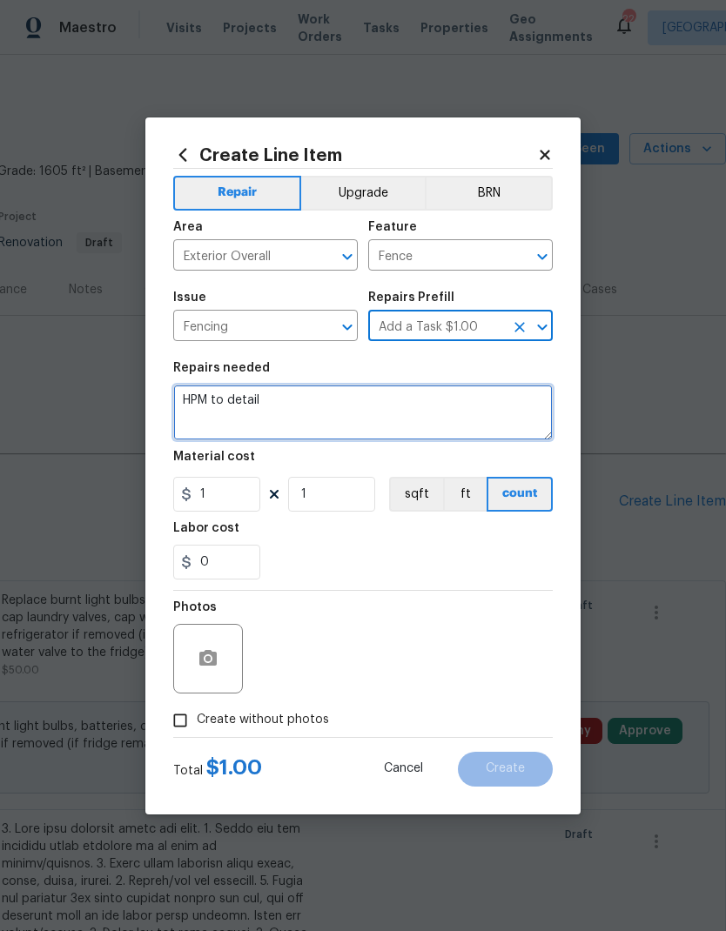
click at [329, 406] on textarea "HPM to detail" at bounding box center [362, 413] width 379 height 56
type textarea "H"
type textarea "M"
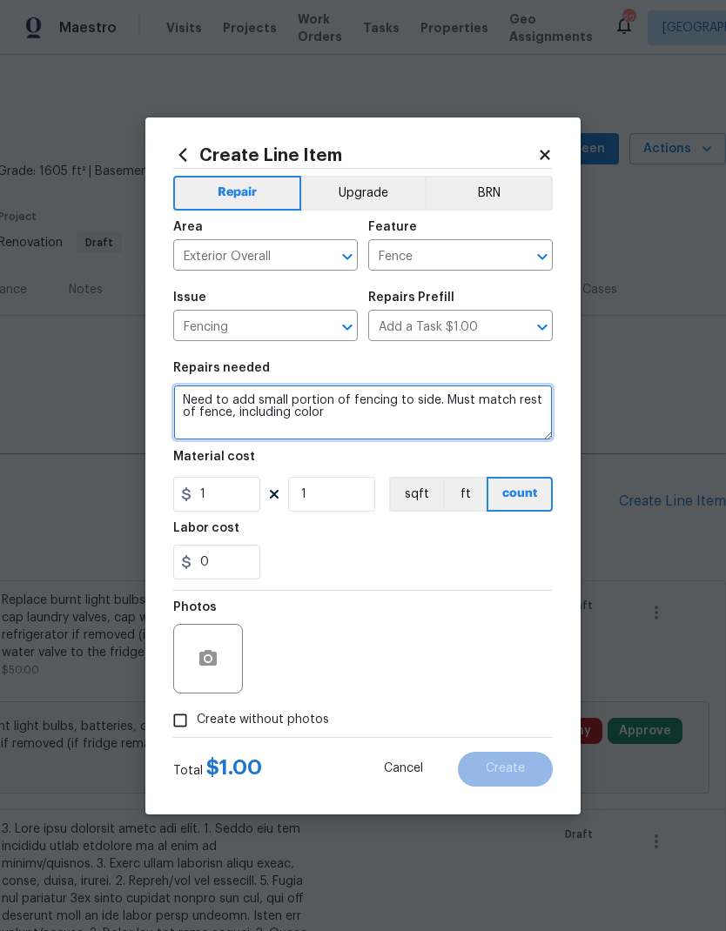
type textarea "Need to add small portion of fencing to side. Must match rest of fence, includi…"
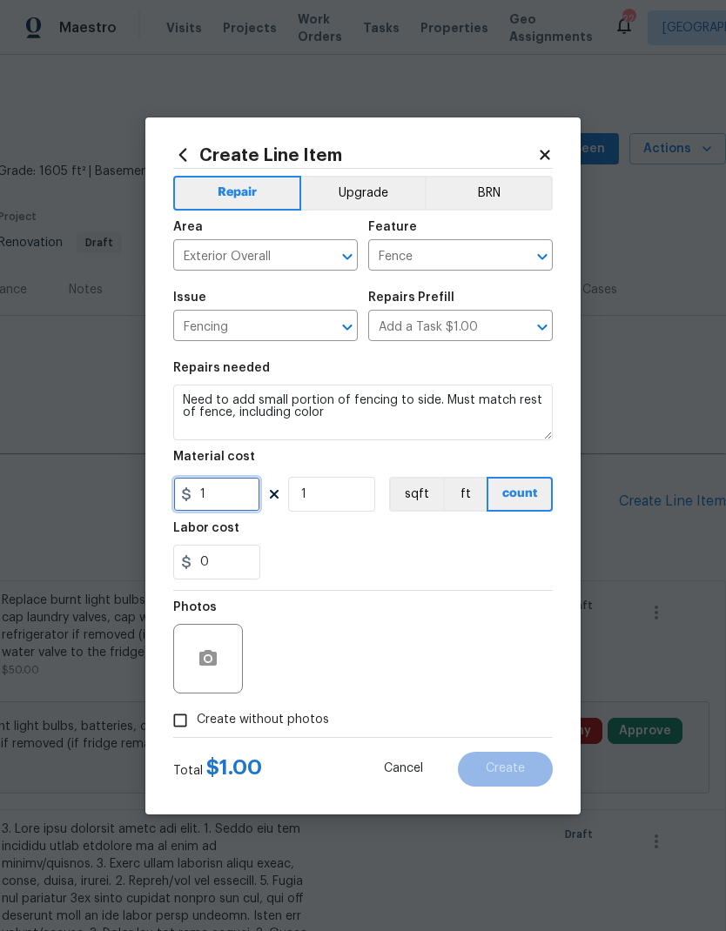
click at [239, 498] on input "1" at bounding box center [216, 494] width 87 height 35
type input "250"
click at [361, 545] on div "Labor cost" at bounding box center [362, 533] width 379 height 23
click at [195, 719] on input "Create without photos" at bounding box center [180, 720] width 33 height 33
checkbox input "true"
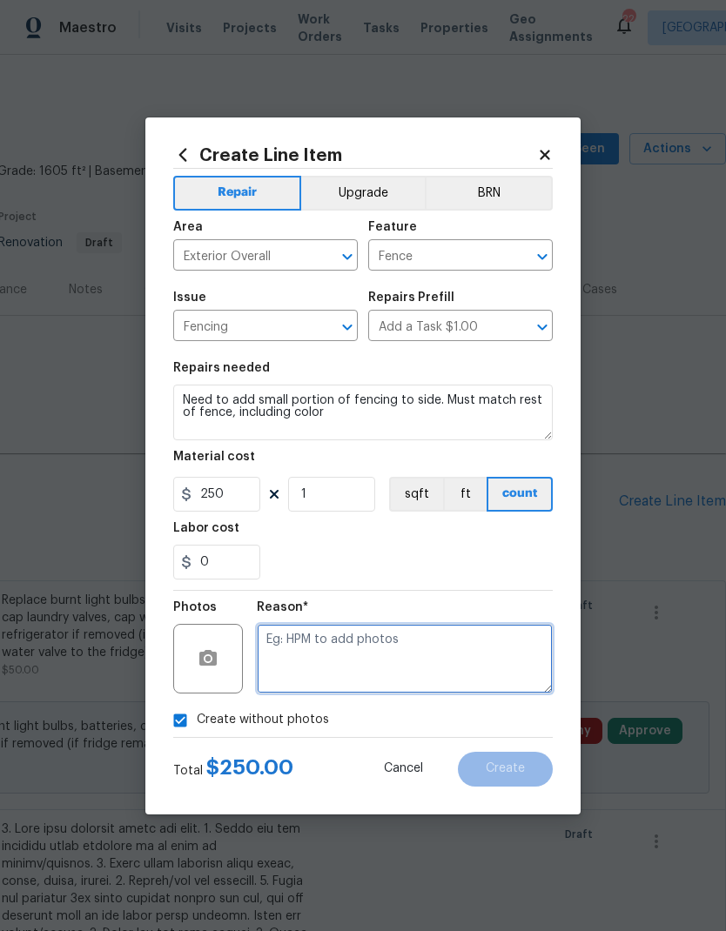
click at [350, 662] on textarea at bounding box center [405, 659] width 296 height 70
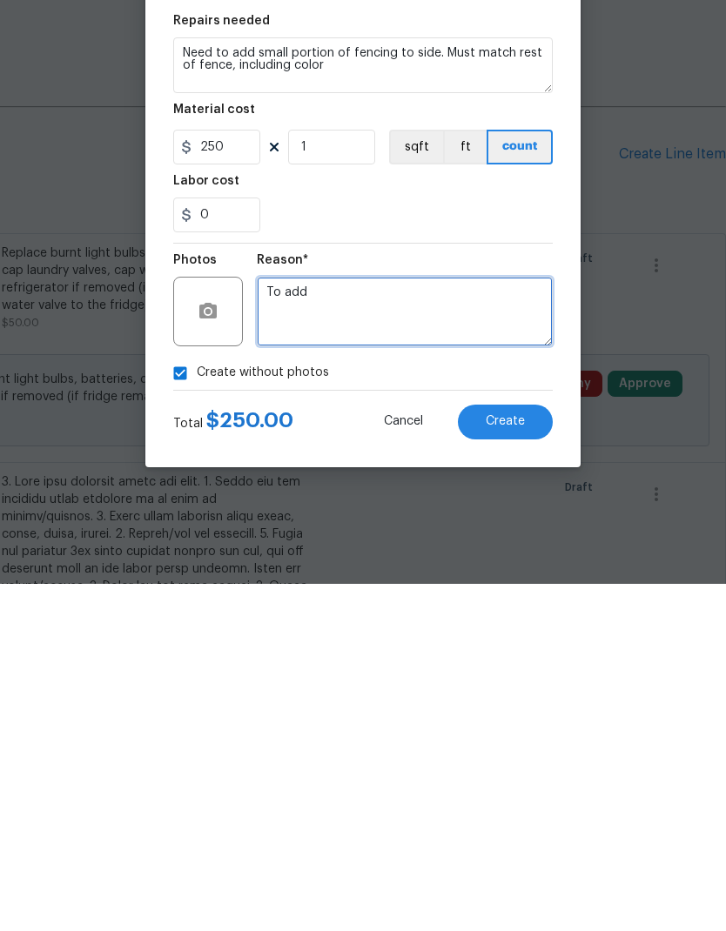
type textarea "To add"
click at [513, 762] on span "Create" at bounding box center [504, 768] width 39 height 13
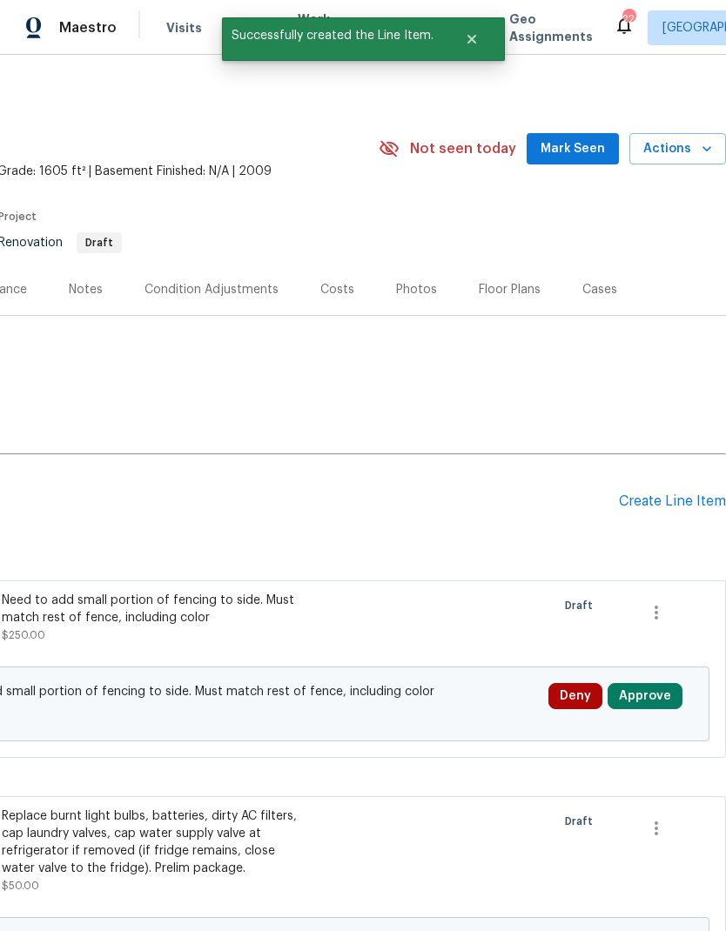
click at [652, 493] on div "Create Line Item" at bounding box center [672, 501] width 107 height 17
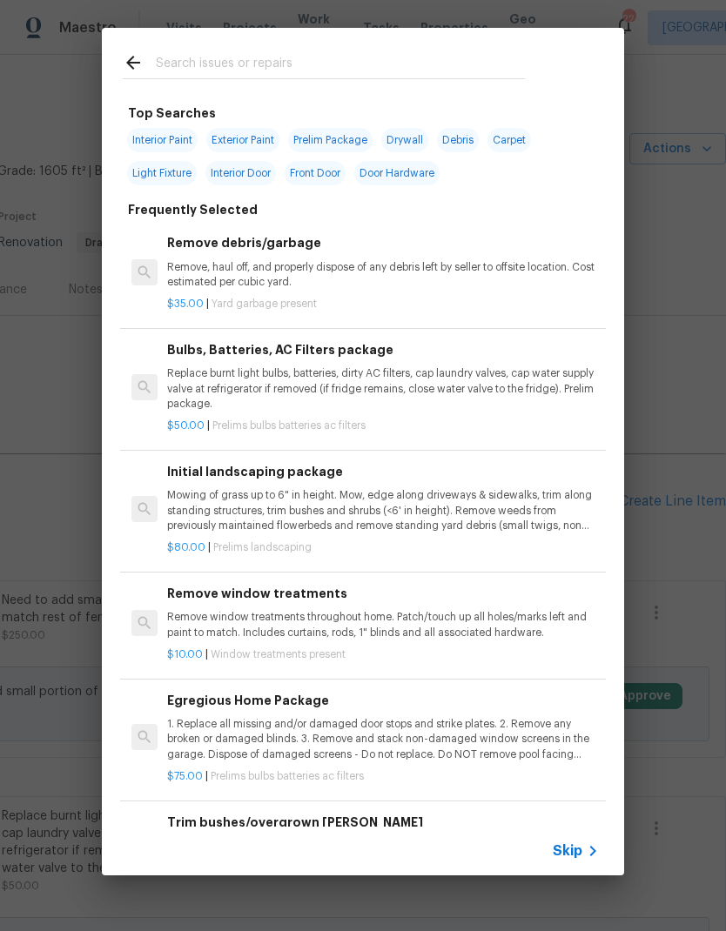
click at [573, 845] on span "Skip" at bounding box center [567, 850] width 30 height 17
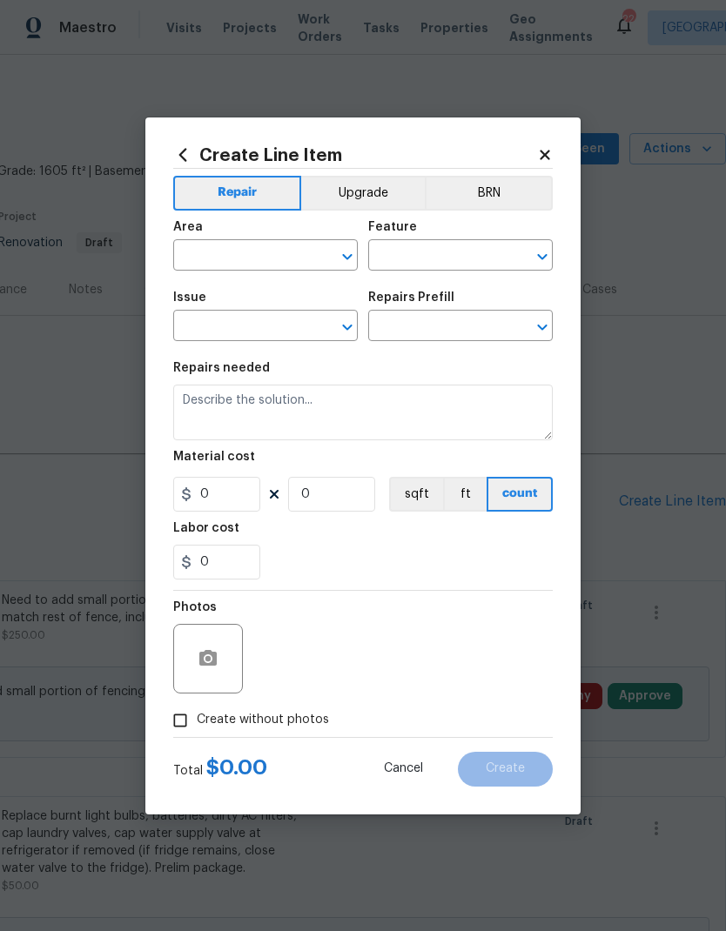
click at [272, 258] on input "text" at bounding box center [241, 257] width 136 height 27
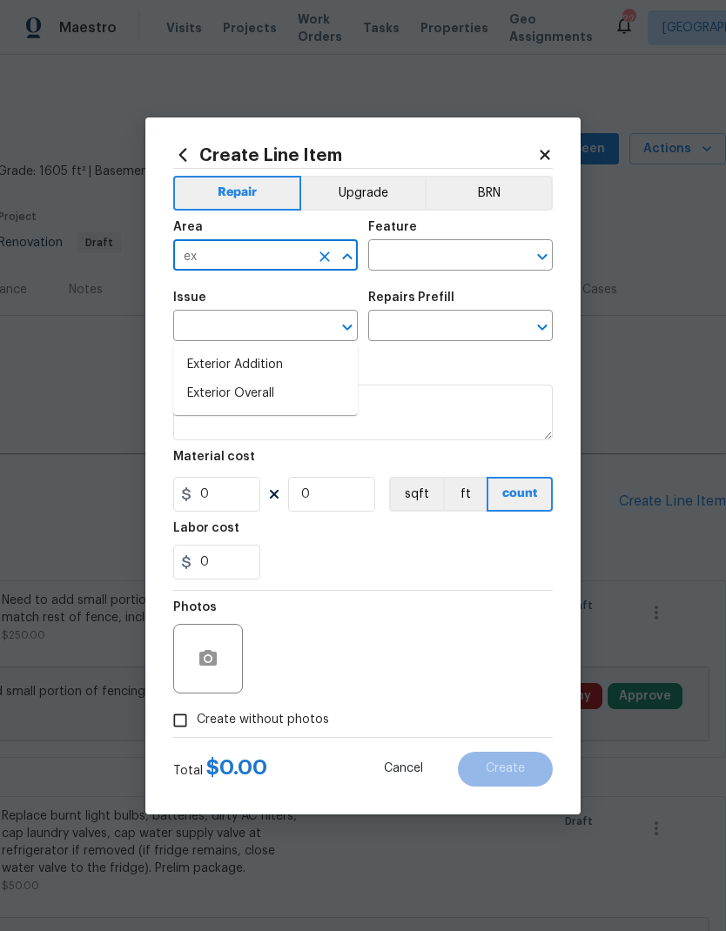
click at [270, 379] on li "Exterior Overall" at bounding box center [265, 393] width 184 height 29
type input "Exterior Overall"
click at [431, 260] on input "text" at bounding box center [436, 257] width 136 height 27
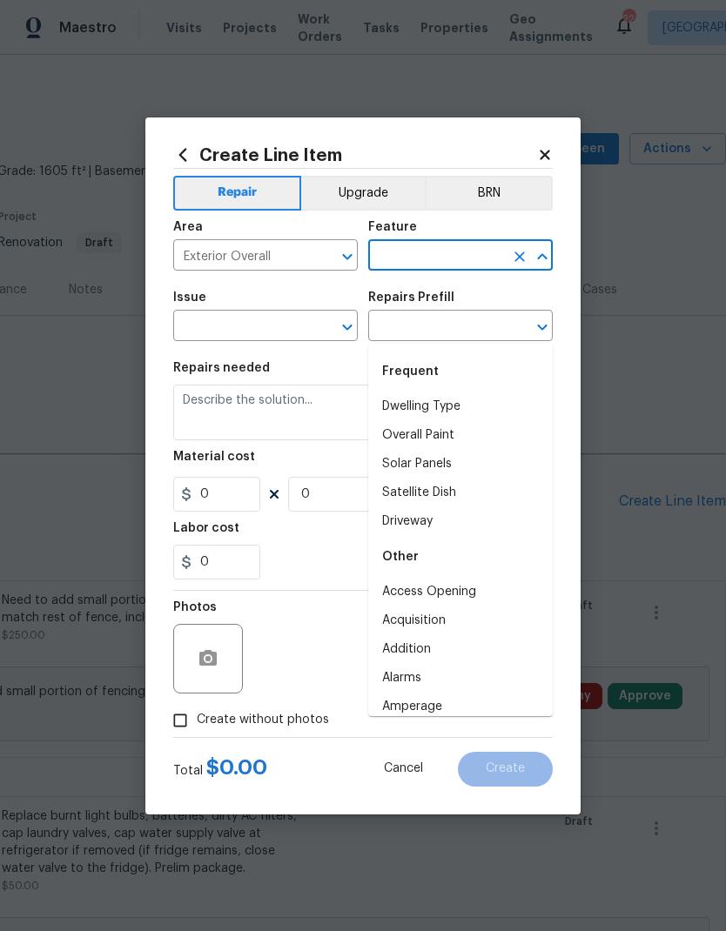
click at [438, 421] on li "Overall Paint" at bounding box center [460, 435] width 184 height 29
type input "Overall Paint"
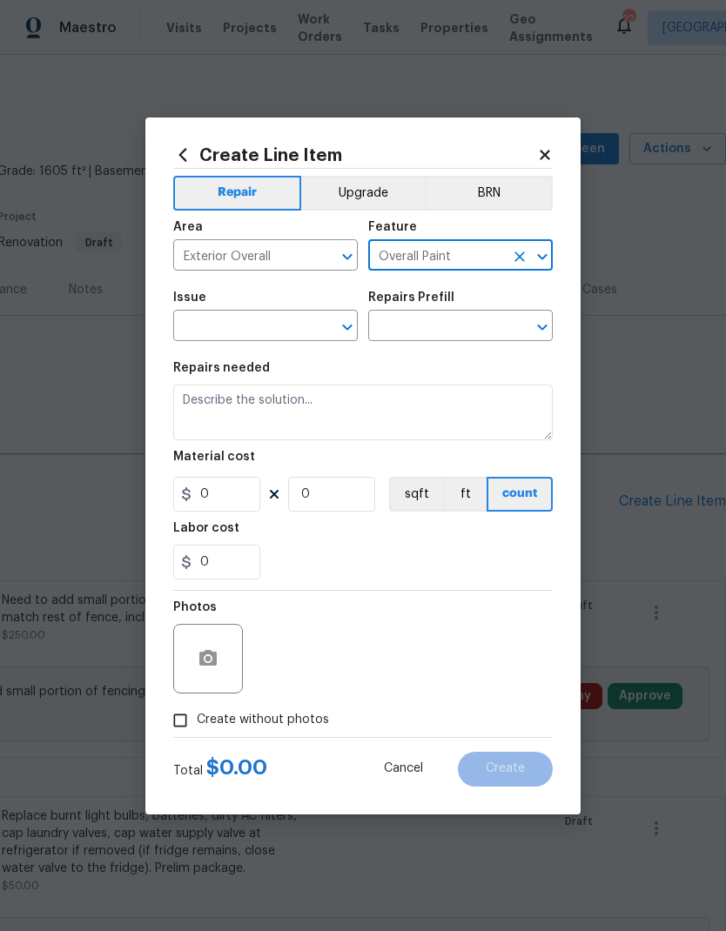
click at [255, 334] on input "text" at bounding box center [241, 327] width 136 height 27
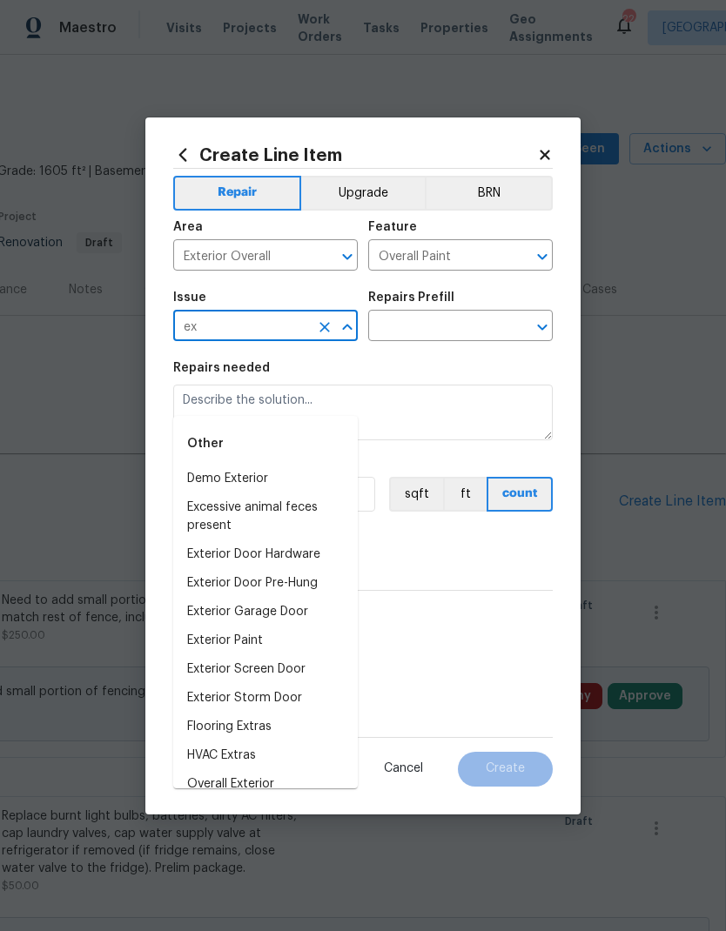
type input "e"
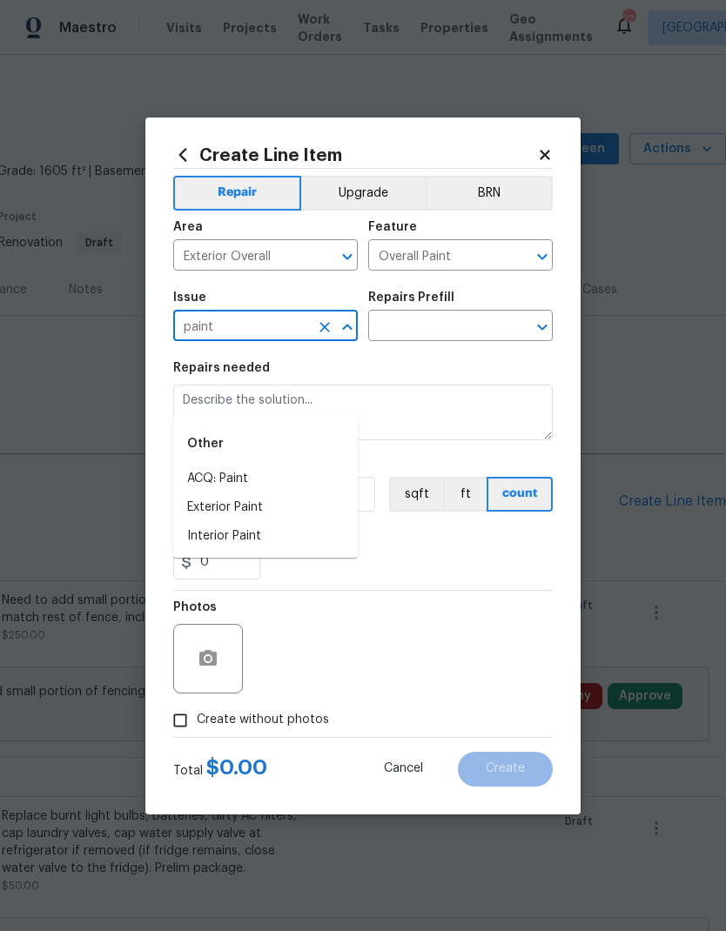
click at [247, 493] on li "Exterior Paint" at bounding box center [265, 507] width 184 height 29
type input "Exterior Paint"
click at [440, 333] on input "text" at bounding box center [436, 327] width 136 height 27
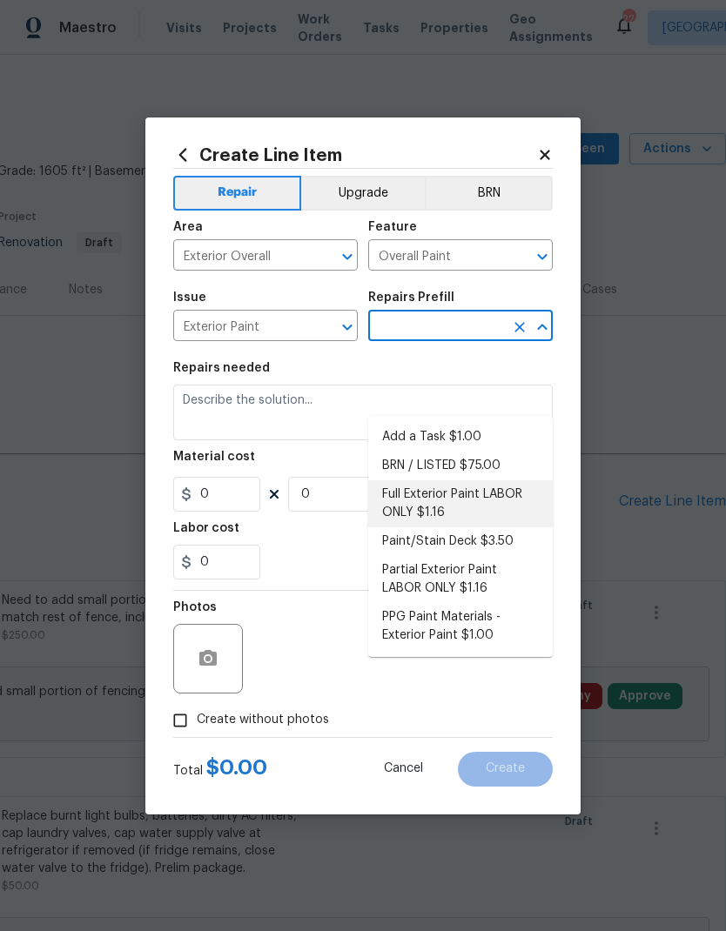
click at [432, 480] on li "Full Exterior Paint LABOR ONLY $1.16" at bounding box center [460, 503] width 184 height 47
type input "Full Exterior Paint LABOR ONLY $1.16"
type textarea "Full Exterior Paint - Prep, mask and paint the exterior of the home. Ensure tha…"
type input "1"
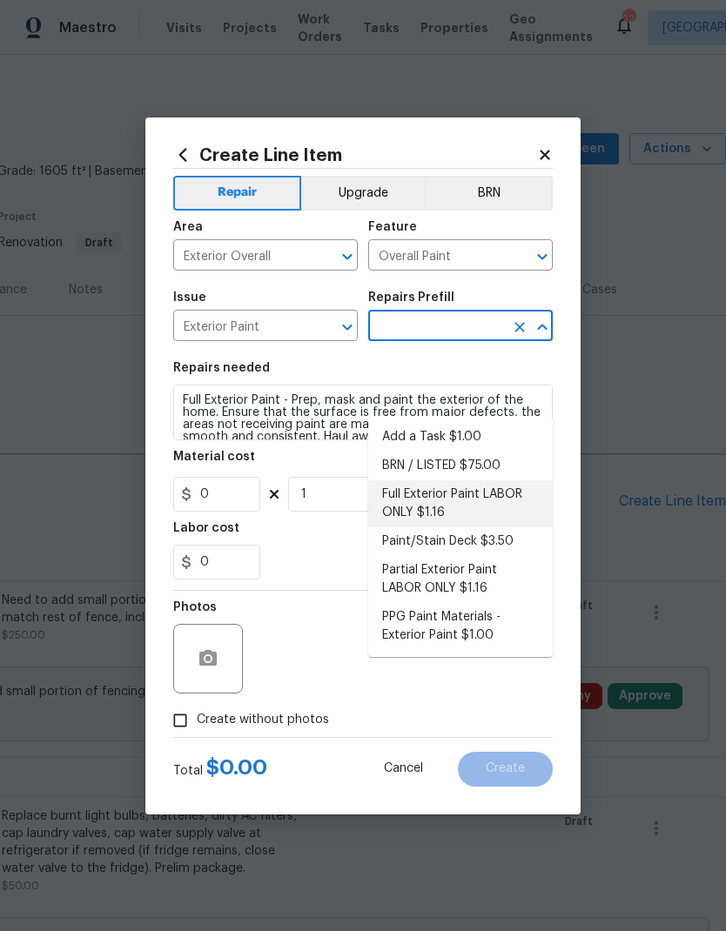
type input "Full Exterior Paint LABOR ONLY $1.16"
type input "1.16"
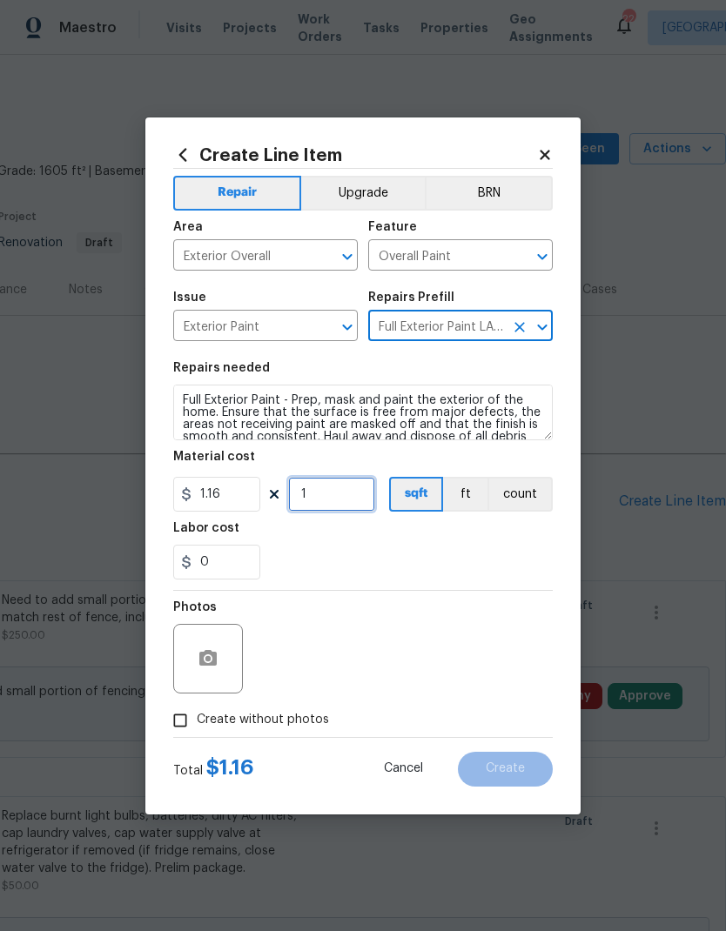
click at [338, 497] on input "1" at bounding box center [331, 494] width 87 height 35
type input "1605"
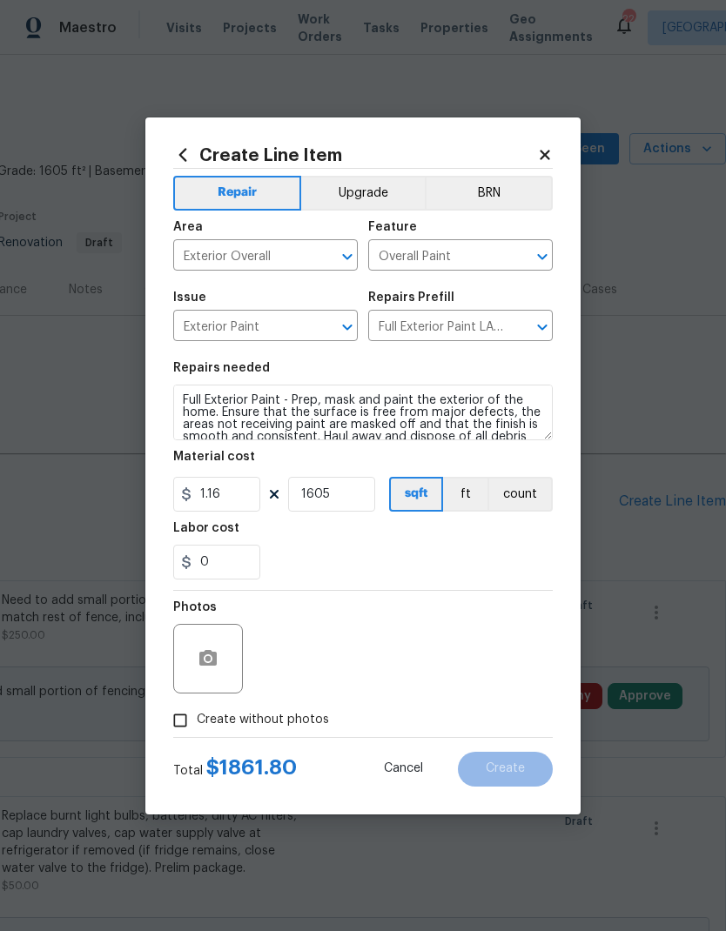
click at [444, 541] on div "Labor cost" at bounding box center [362, 533] width 379 height 23
click at [187, 723] on input "Create without photos" at bounding box center [180, 720] width 33 height 33
checkbox input "true"
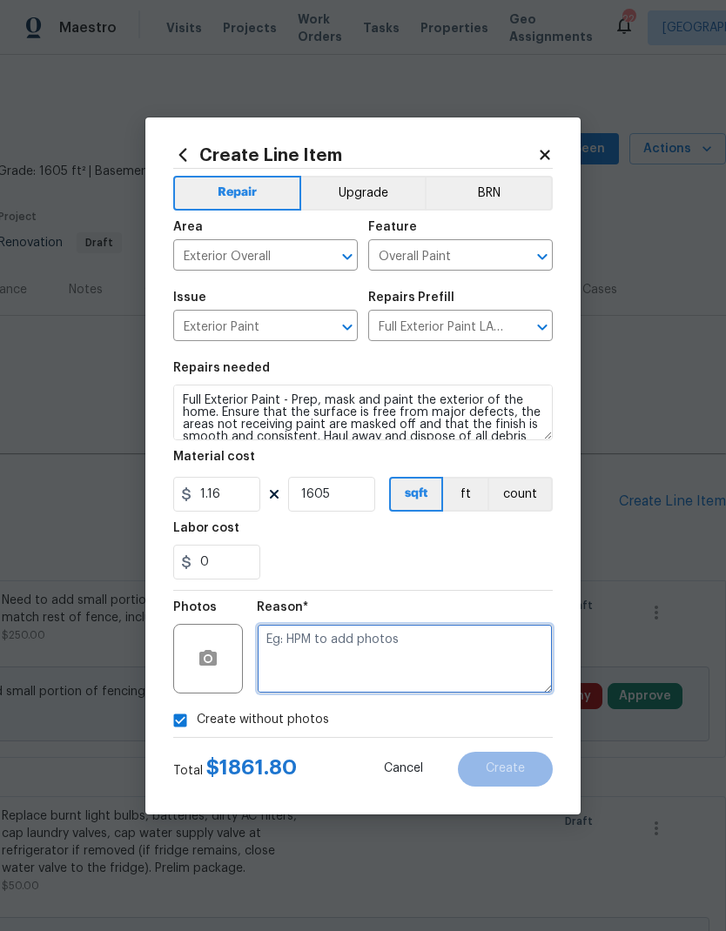
click at [360, 657] on textarea at bounding box center [405, 659] width 296 height 70
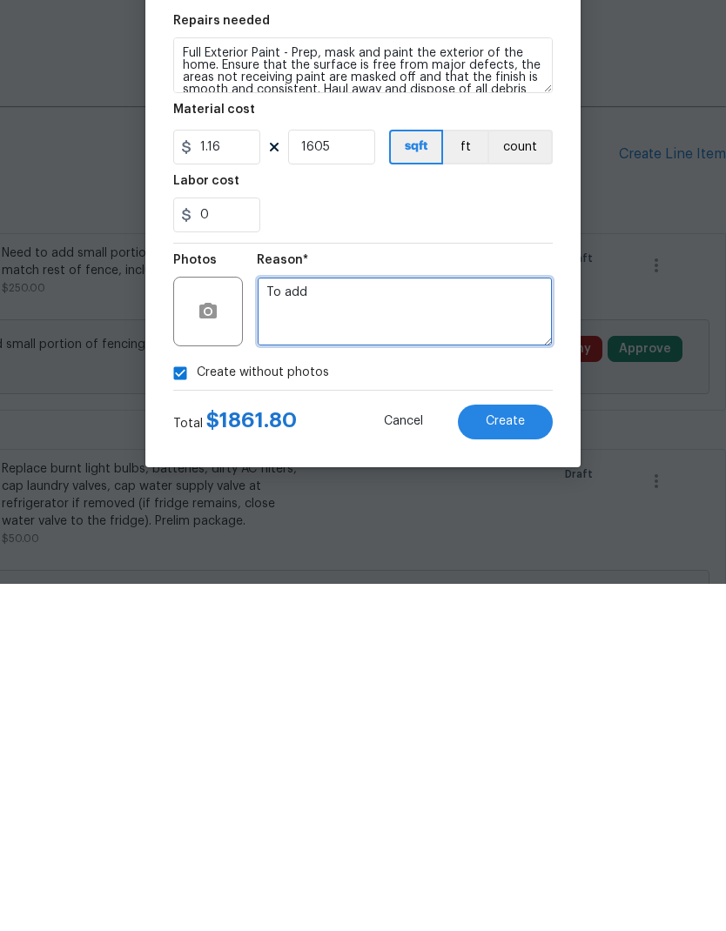
type textarea "To add"
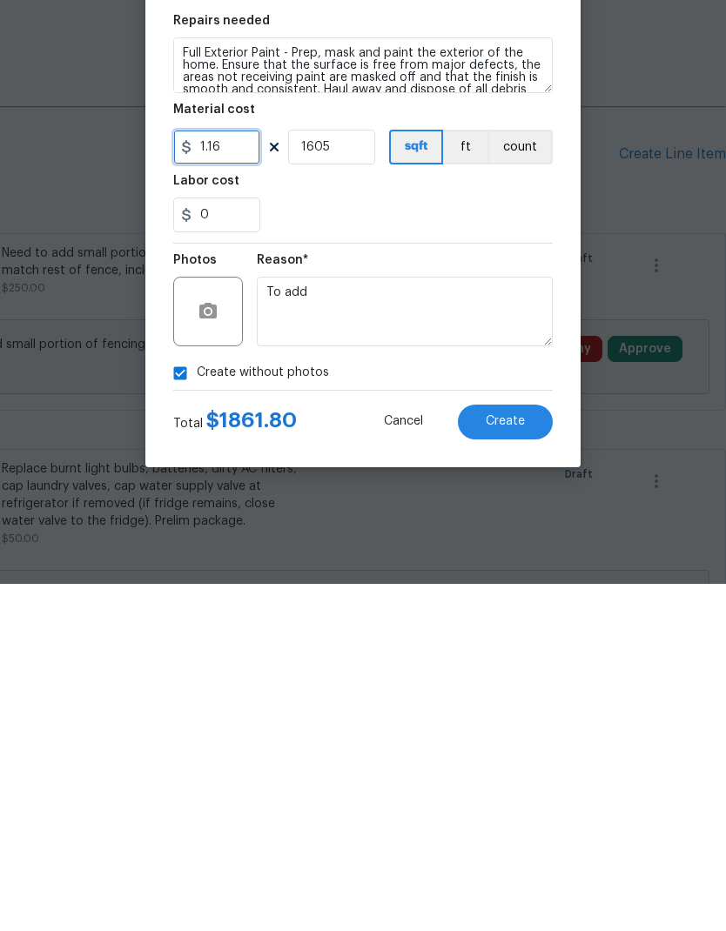
click at [237, 477] on input "1.16" at bounding box center [216, 494] width 87 height 35
type input "1.25"
click at [380, 704] on div "Create without photos" at bounding box center [362, 720] width 379 height 33
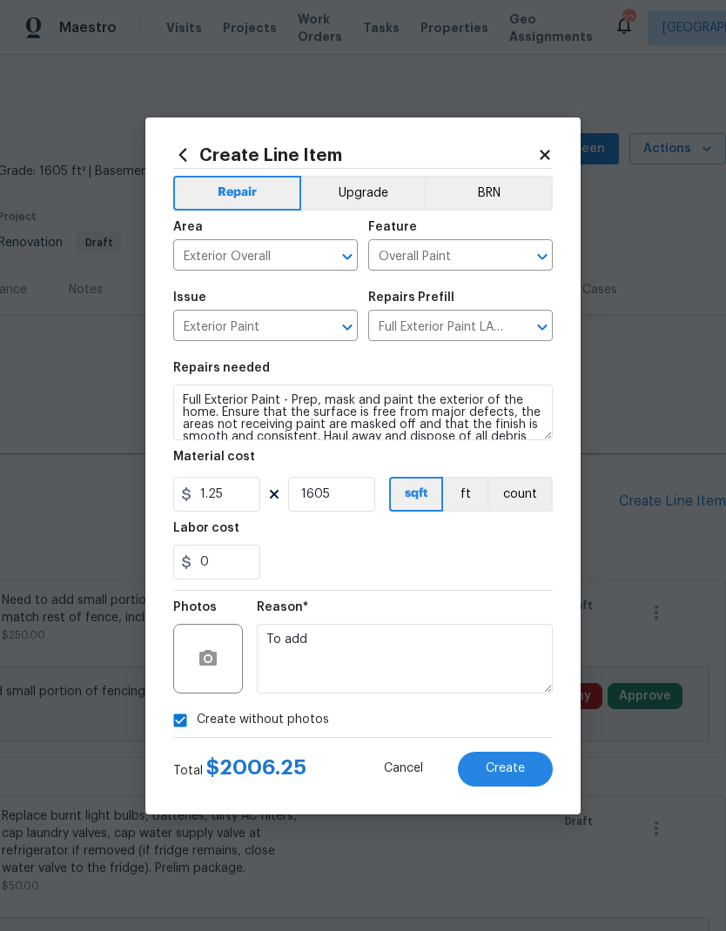
click at [504, 768] on span "Create" at bounding box center [504, 768] width 39 height 13
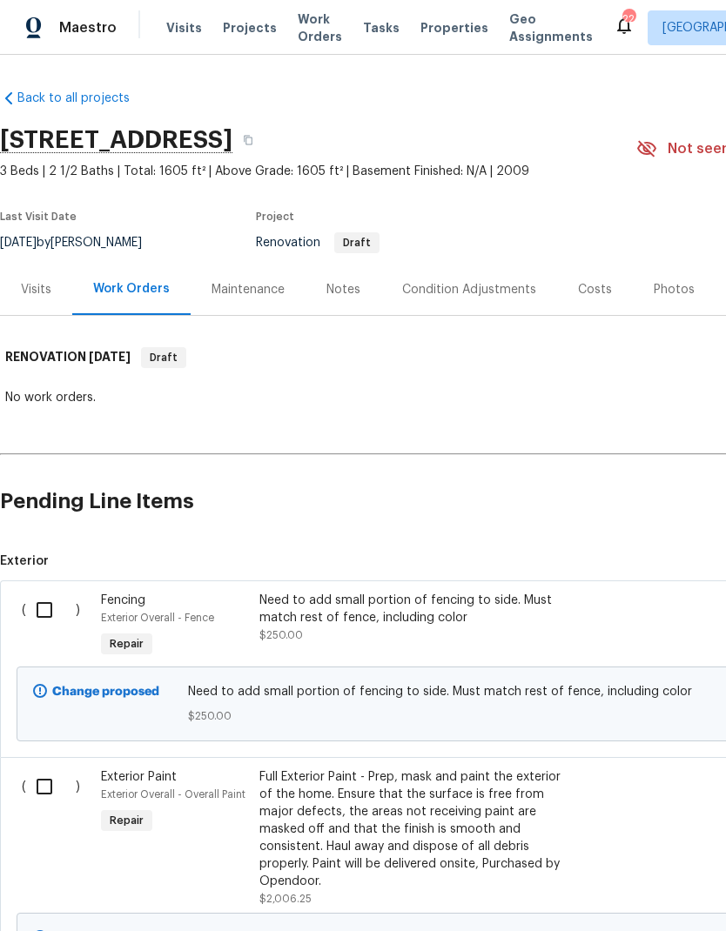
scroll to position [0, 0]
click at [477, 281] on div "Condition Adjustments" at bounding box center [469, 289] width 134 height 17
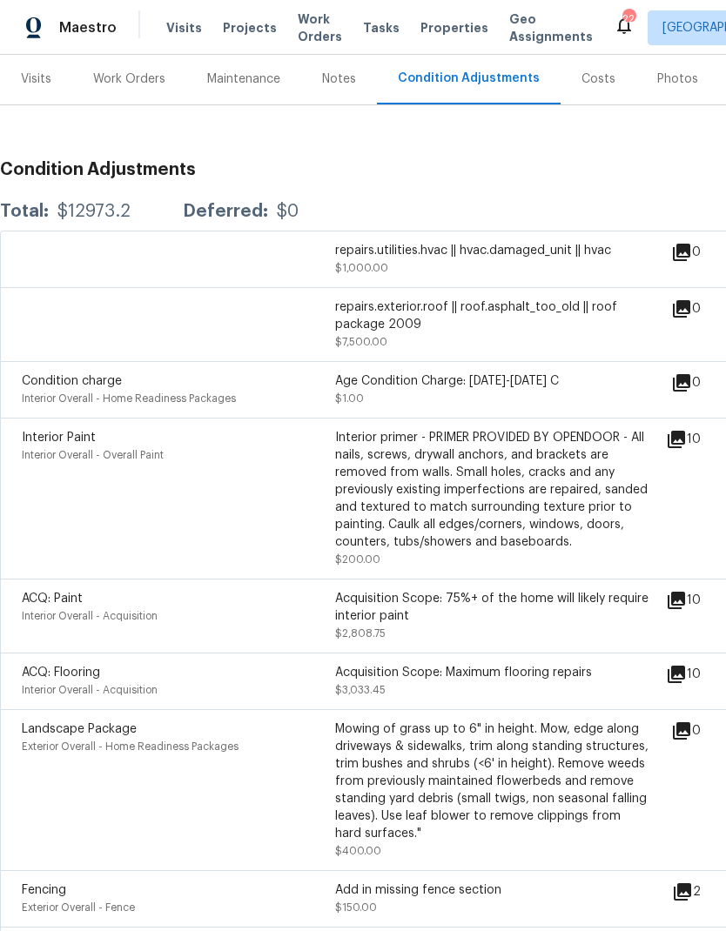
scroll to position [211, 0]
click at [686, 589] on icon at bounding box center [675, 599] width 21 height 21
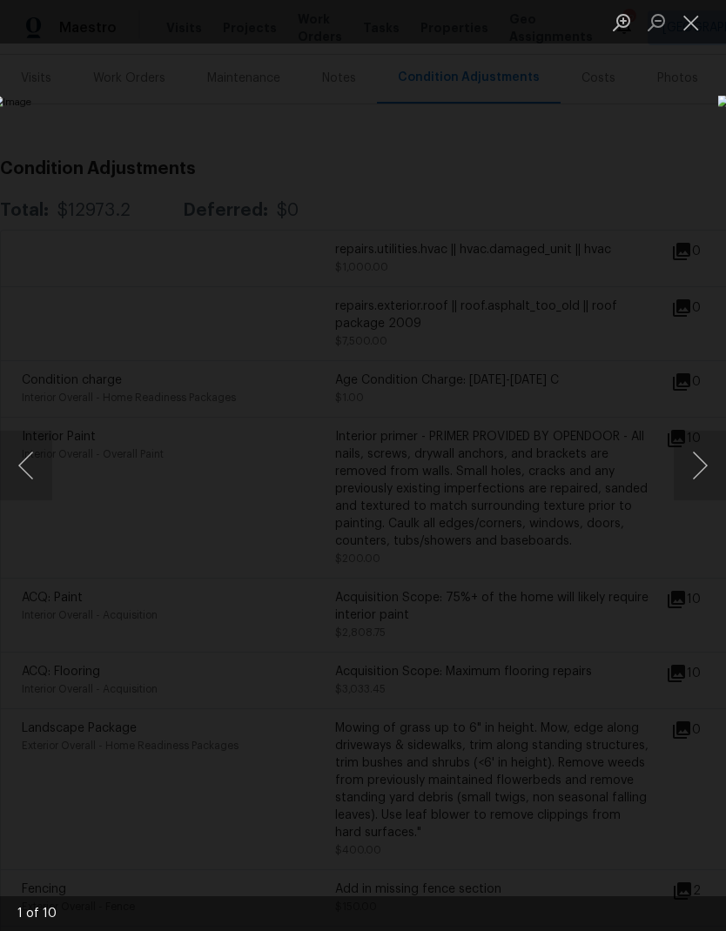
click at [692, 458] on button "Next image" at bounding box center [699, 466] width 52 height 70
click at [687, 463] on button "Next image" at bounding box center [699, 466] width 52 height 70
click at [683, 460] on button "Next image" at bounding box center [699, 466] width 52 height 70
click at [681, 460] on button "Next image" at bounding box center [699, 466] width 52 height 70
click at [679, 460] on button "Next image" at bounding box center [699, 466] width 52 height 70
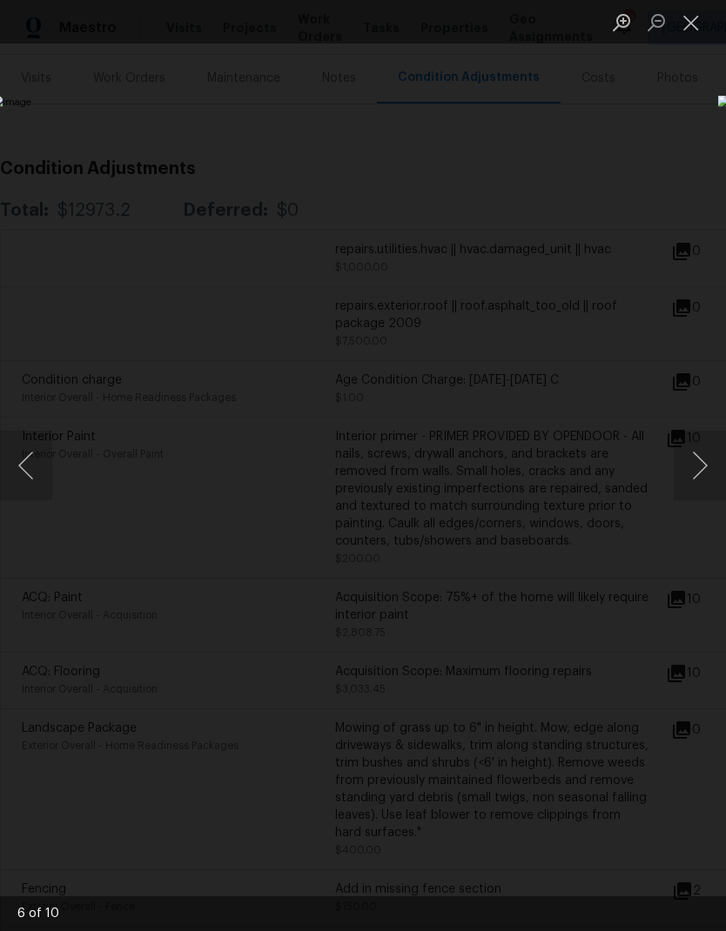
click at [677, 458] on button "Next image" at bounding box center [699, 466] width 52 height 70
click at [678, 458] on button "Next image" at bounding box center [699, 466] width 52 height 70
click at [679, 458] on button "Next image" at bounding box center [699, 466] width 52 height 70
click at [678, 459] on button "Next image" at bounding box center [699, 466] width 52 height 70
click at [681, 463] on button "Next image" at bounding box center [699, 466] width 52 height 70
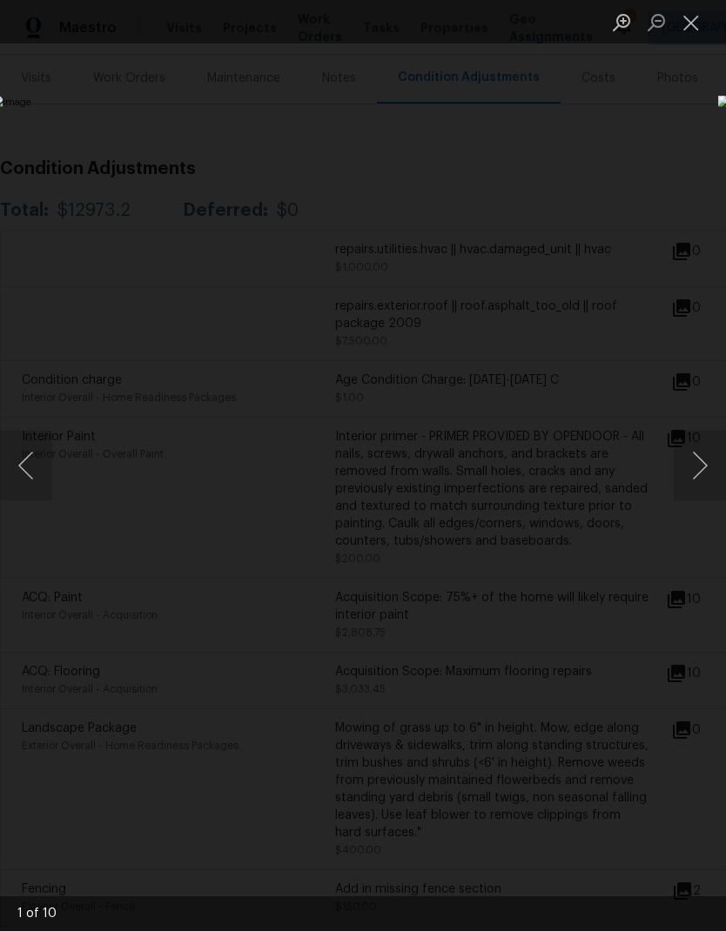
click at [679, 461] on button "Next image" at bounding box center [699, 466] width 52 height 70
click at [677, 462] on button "Next image" at bounding box center [699, 466] width 52 height 70
click at [676, 464] on button "Next image" at bounding box center [699, 466] width 52 height 70
click at [677, 464] on button "Next image" at bounding box center [699, 466] width 52 height 70
click at [676, 463] on button "Next image" at bounding box center [699, 466] width 52 height 70
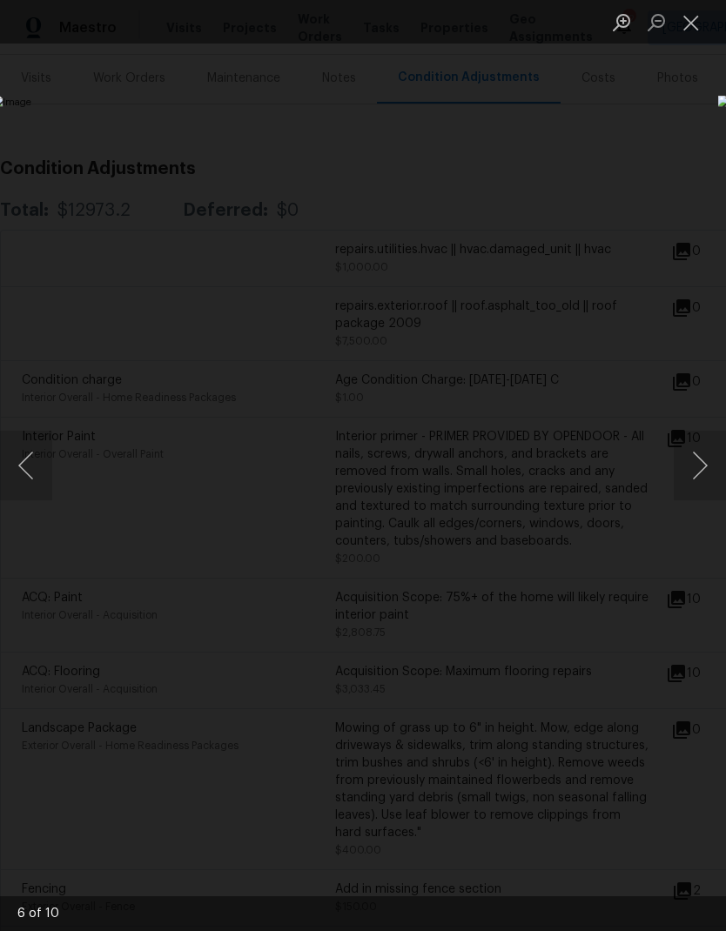
click at [674, 465] on button "Next image" at bounding box center [699, 466] width 52 height 70
click at [686, 20] on button "Close lightbox" at bounding box center [690, 22] width 35 height 30
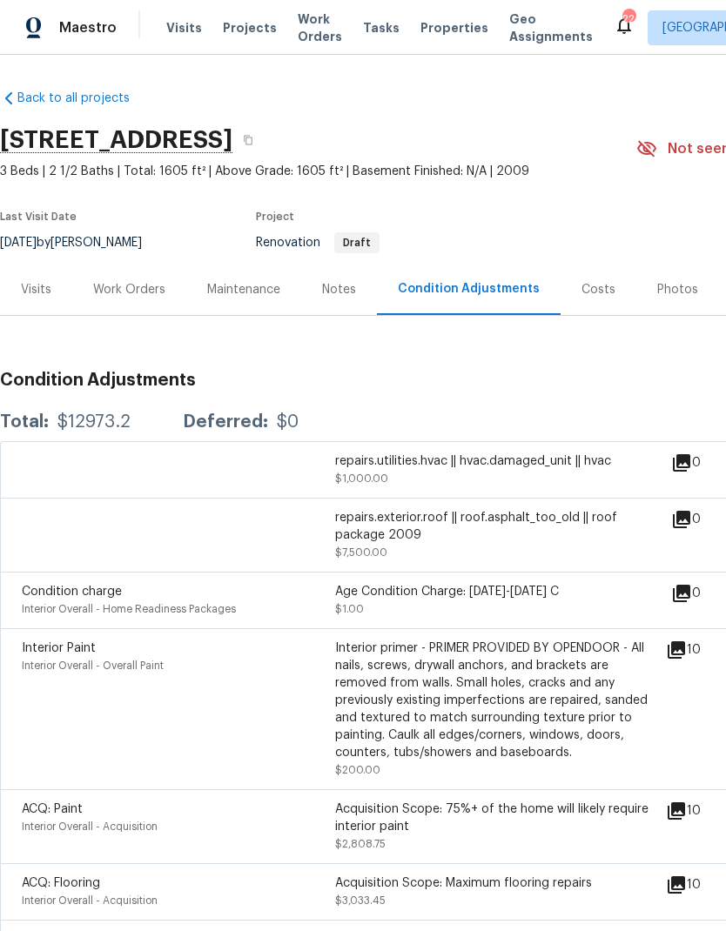
scroll to position [0, 0]
click at [137, 281] on div "Work Orders" at bounding box center [129, 289] width 72 height 17
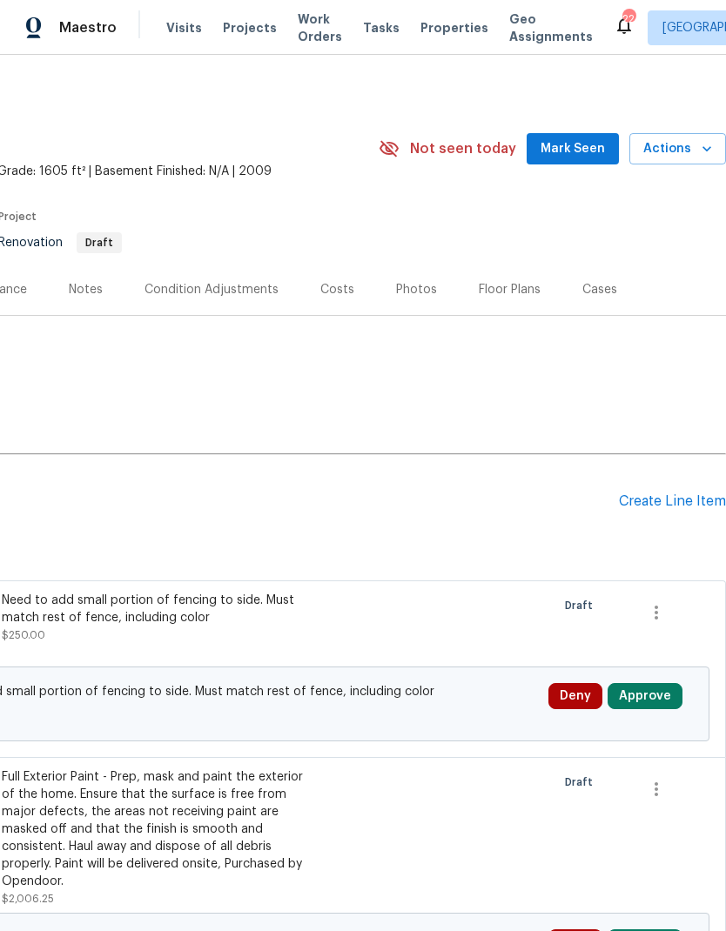
scroll to position [0, 257]
click at [660, 493] on div "Create Line Item" at bounding box center [672, 501] width 107 height 17
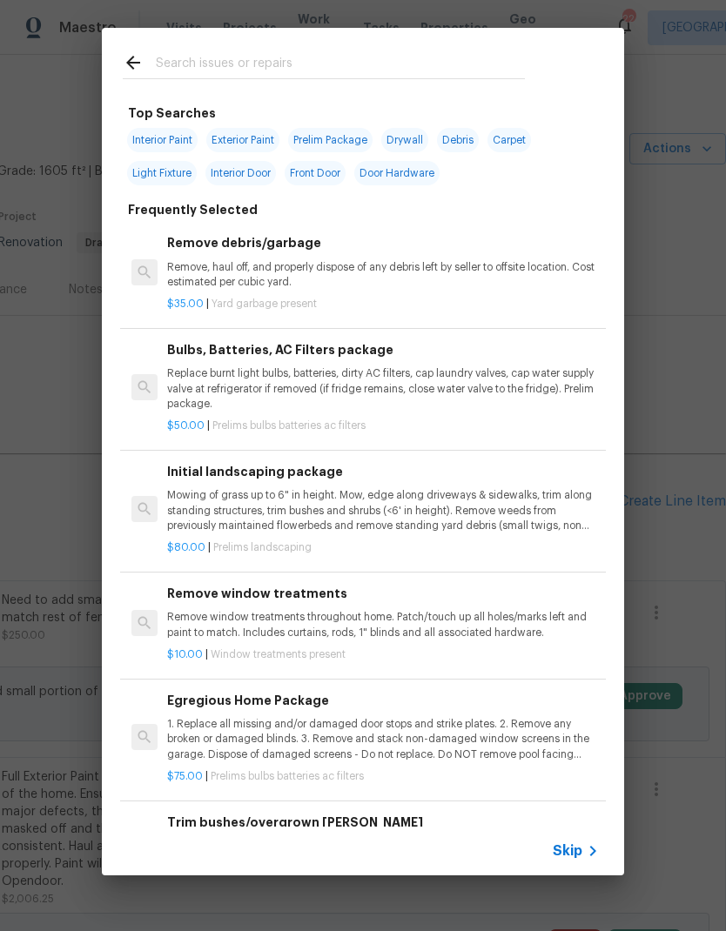
click at [578, 847] on span "Skip" at bounding box center [567, 850] width 30 height 17
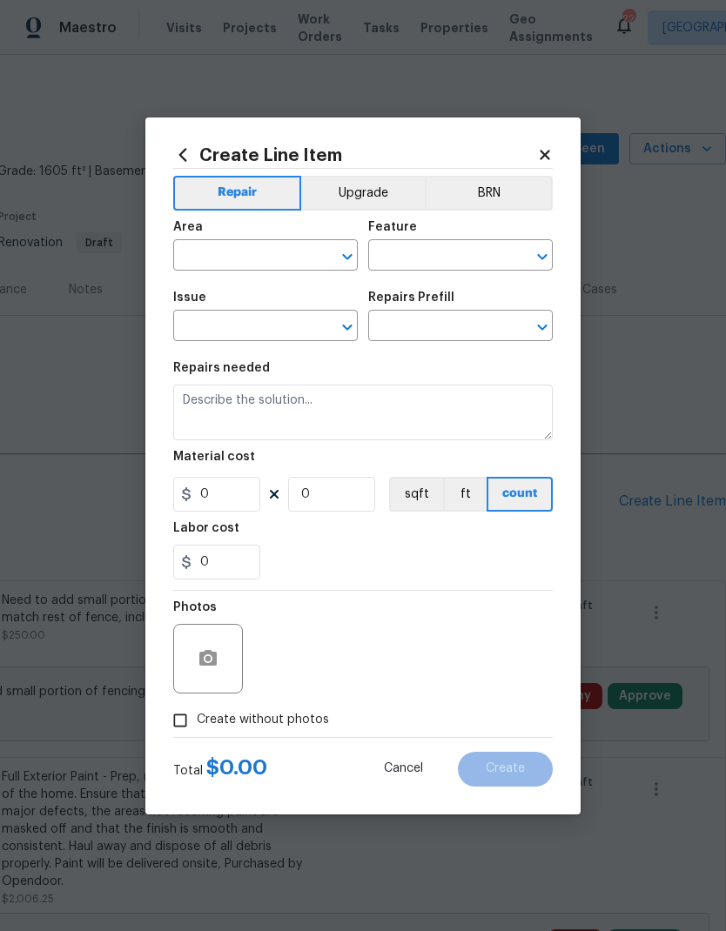
click at [258, 245] on input "text" at bounding box center [241, 257] width 136 height 27
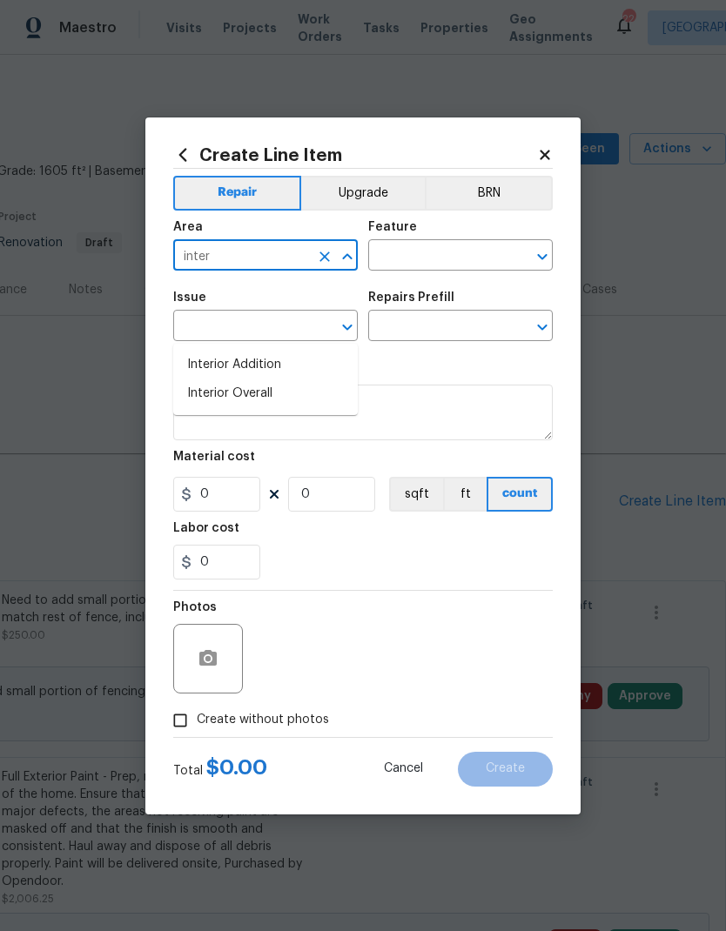
click at [245, 379] on li "Interior Overall" at bounding box center [265, 393] width 184 height 29
type input "Interior Overall"
click at [443, 252] on input "text" at bounding box center [436, 257] width 136 height 27
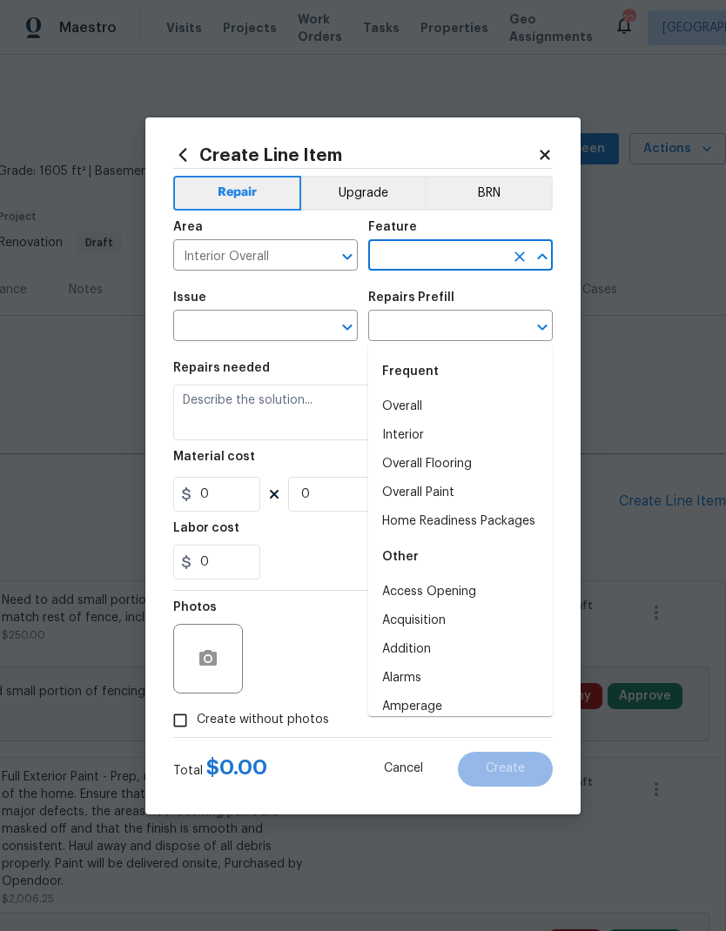
click at [425, 392] on li "Overall" at bounding box center [460, 406] width 184 height 29
type input "Overall"
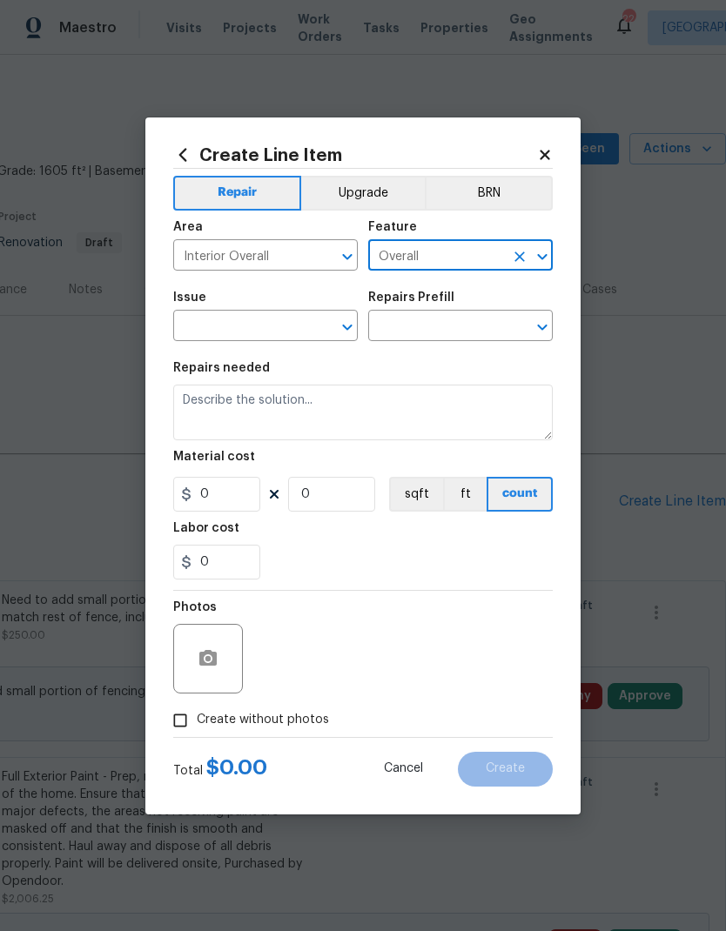
click at [272, 327] on input "text" at bounding box center [241, 327] width 136 height 27
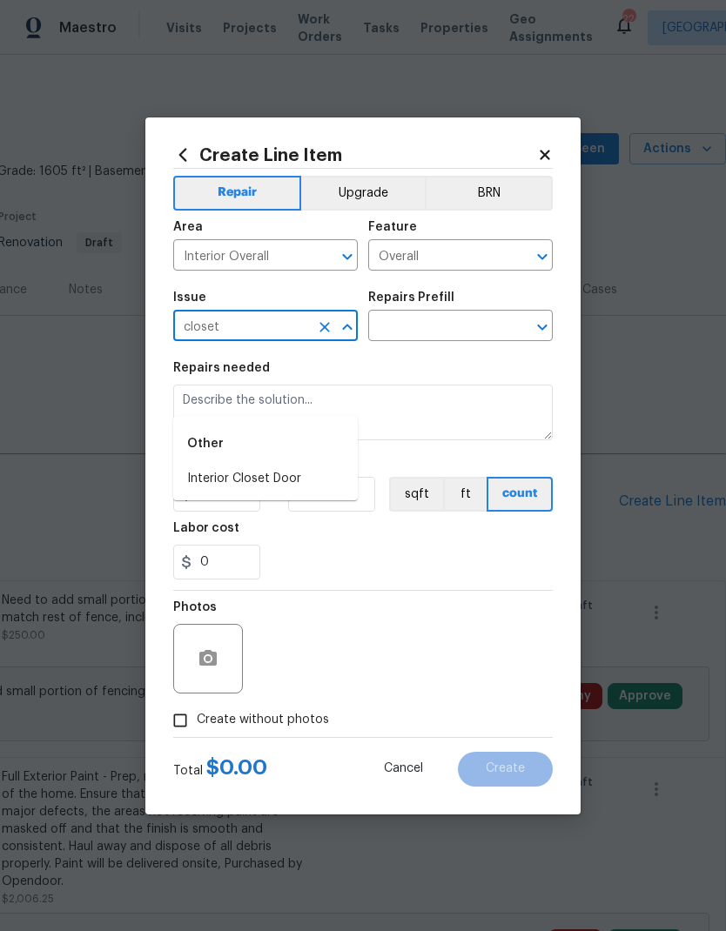
click at [276, 465] on li "Interior Closet Door" at bounding box center [265, 479] width 184 height 29
type input "Interior Closet Door"
click at [453, 331] on input "text" at bounding box center [436, 327] width 136 height 27
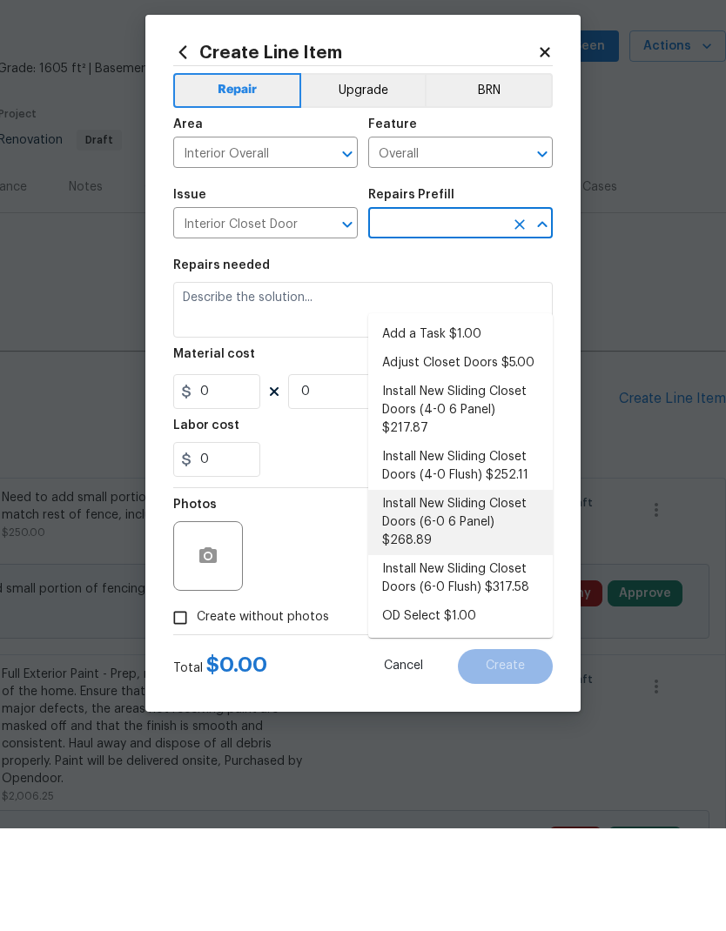
click at [465, 592] on li "Install New Sliding Closet Doors (6-0 6 Panel) $268.89" at bounding box center [460, 624] width 184 height 65
type input "Install New Sliding Closet Doors (6-0 6 Panel) $268.89"
type input "Interior Door"
type textarea "Remove the existing door (if present). Install a new 6-0 bi-fold 6 panel interi…"
type input "1"
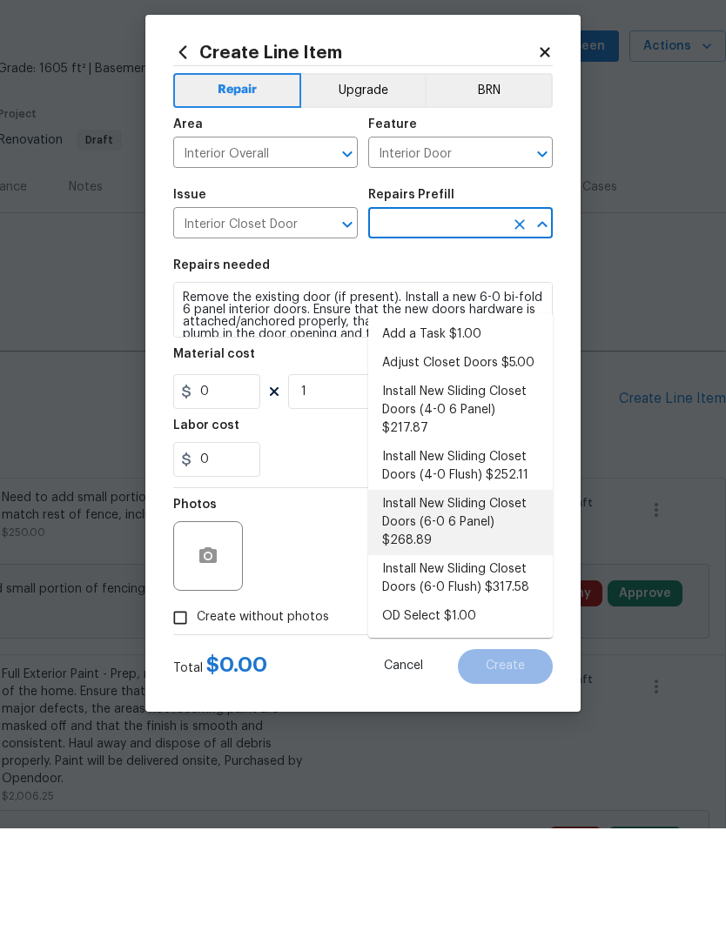
type input "Install New Sliding Closet Doors (6-0 6 Panel) $268.89"
type input "268.89"
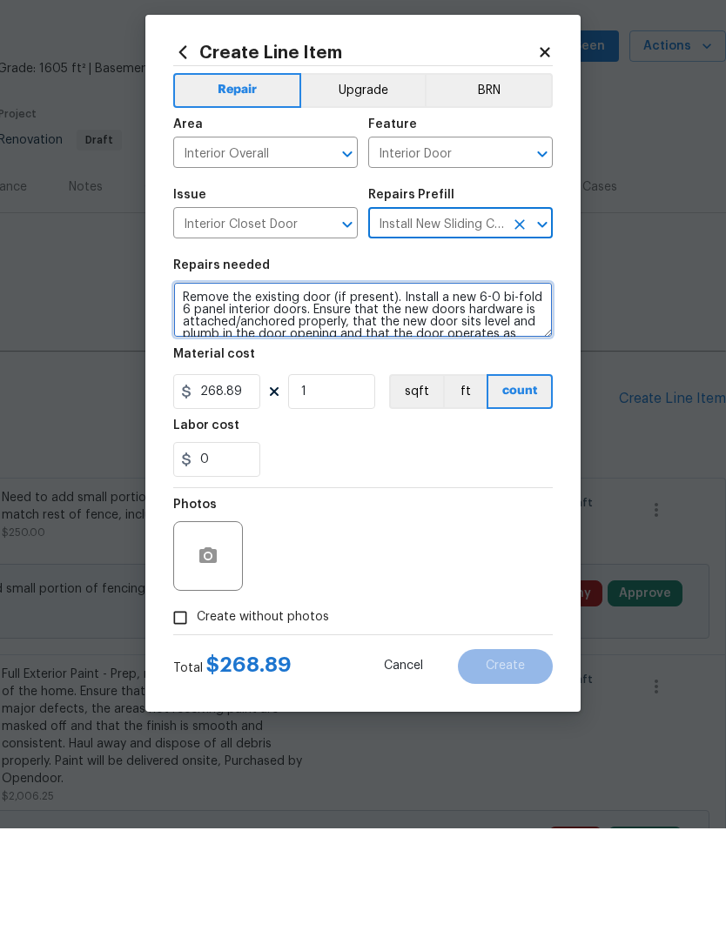
click at [320, 385] on textarea "Remove the existing door (if present). Install a new 6-0 bi-fold 6 panel interi…" at bounding box center [362, 413] width 379 height 56
click at [318, 385] on textarea "Remove the existing door (if present). Install a new 6-0 bi-fold 6 panel interi…" at bounding box center [362, 413] width 379 height 56
click at [383, 385] on textarea "Remove the existing door (if present). Install a new 6-0 bi-fold 6 panel interi…" at bounding box center [362, 413] width 379 height 56
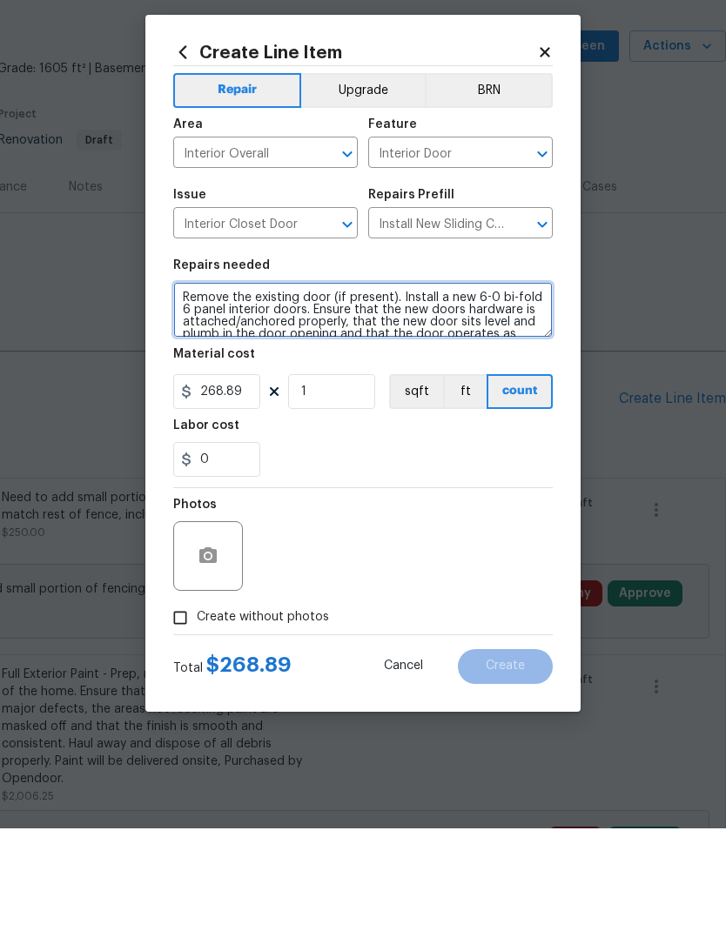
click at [383, 385] on textarea "Remove the existing door (if present). Install a new 6-0 bi-fold 6 panel interi…" at bounding box center [362, 413] width 379 height 56
click at [401, 385] on textarea "Remove the existing door (if present). Install a new 6-0 bi-fold 6 panel interi…" at bounding box center [362, 413] width 379 height 56
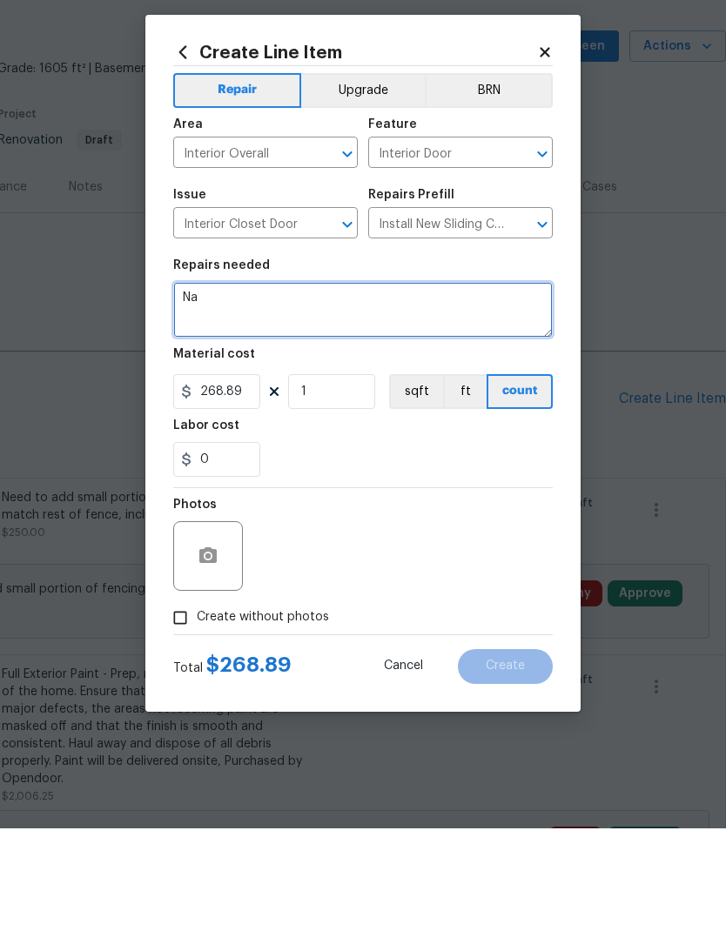
type textarea "N"
type textarea "Install new closet door that is missing"
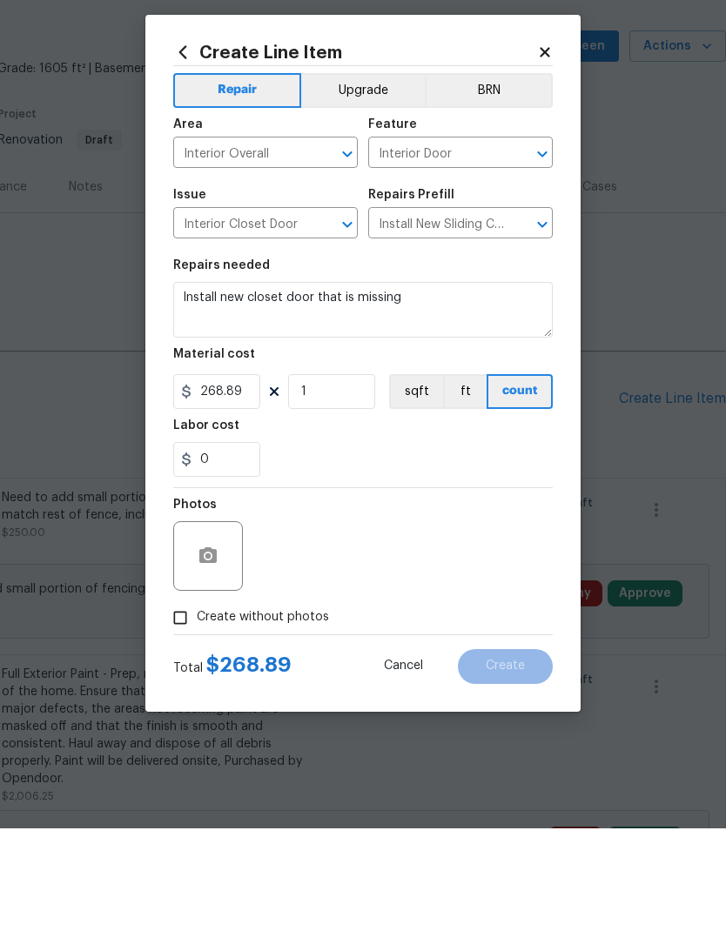
click at [353, 545] on div "0" at bounding box center [362, 562] width 379 height 35
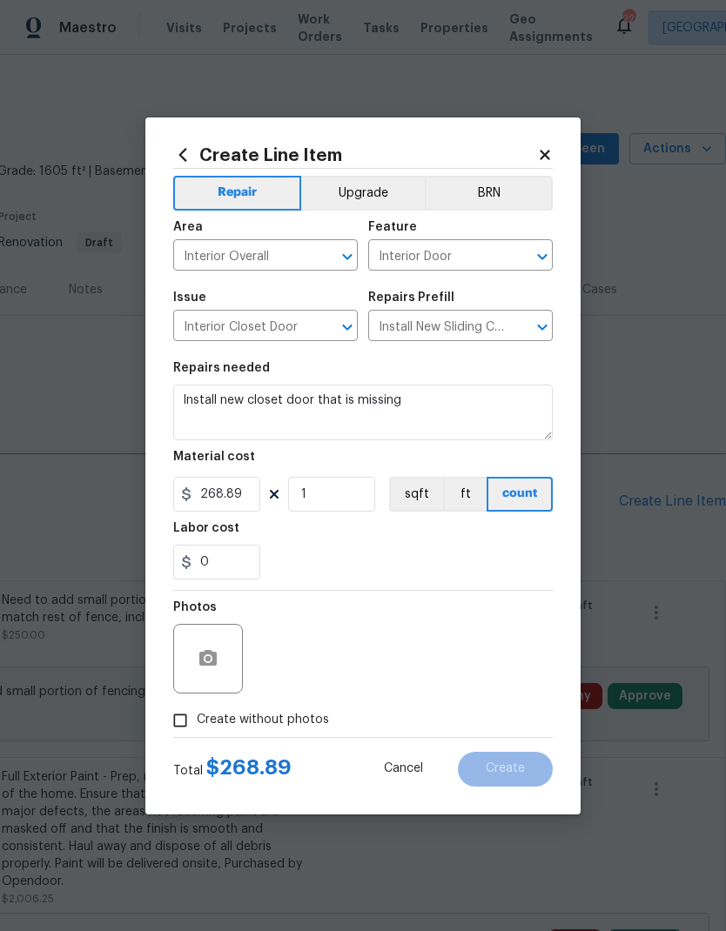
click at [196, 719] on input "Create without photos" at bounding box center [180, 720] width 33 height 33
checkbox input "true"
click at [378, 659] on textarea at bounding box center [405, 659] width 296 height 70
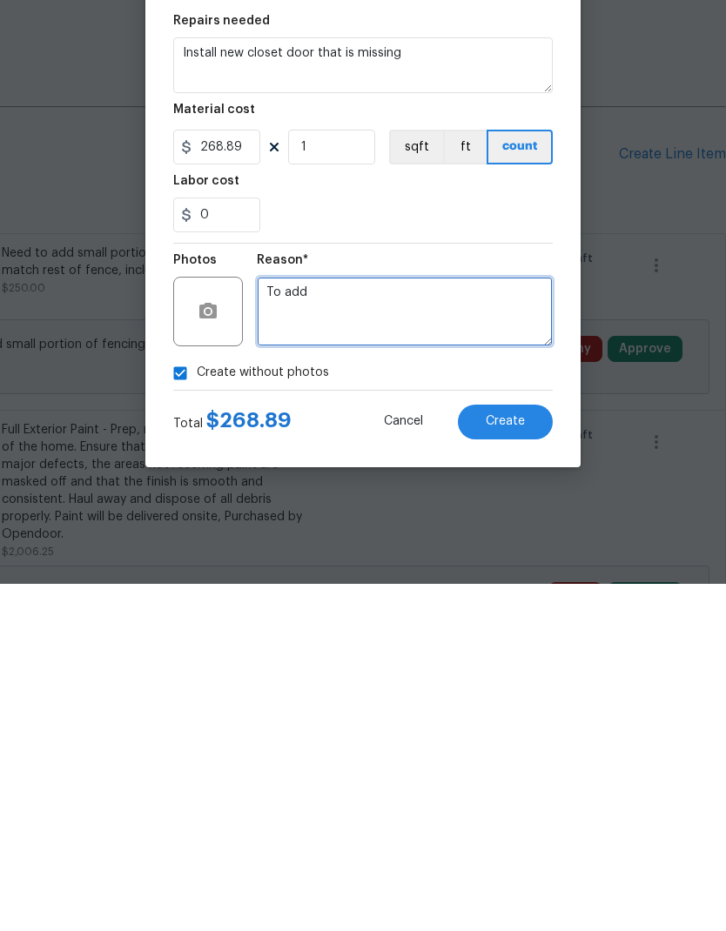
type textarea "To add"
click at [518, 752] on button "Create" at bounding box center [505, 769] width 95 height 35
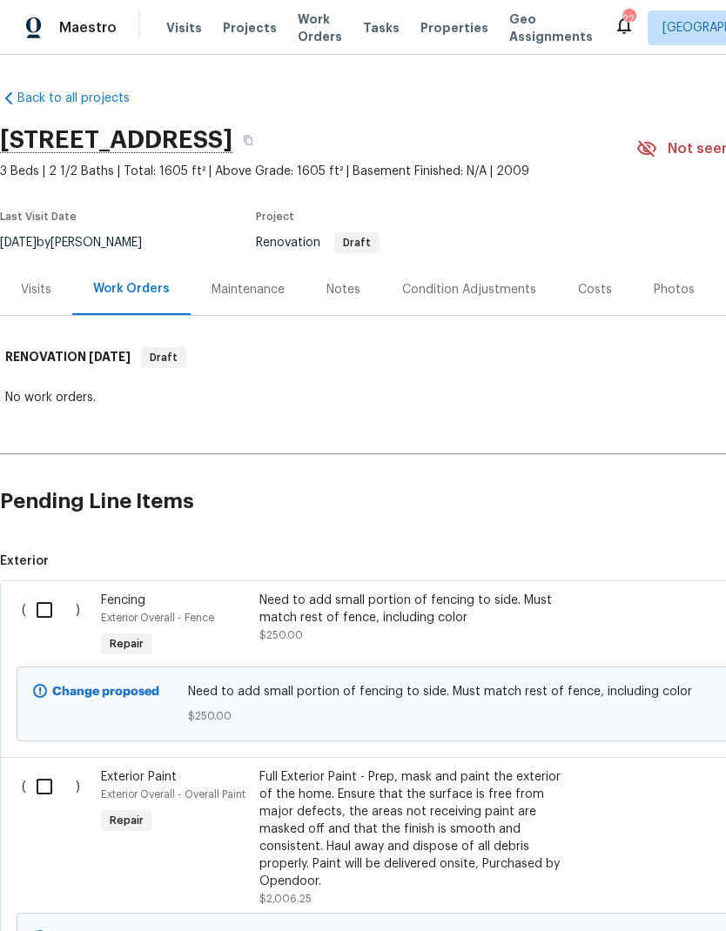
scroll to position [0, 0]
click at [56, 609] on input "checkbox" at bounding box center [51, 610] width 50 height 37
checkbox input "true"
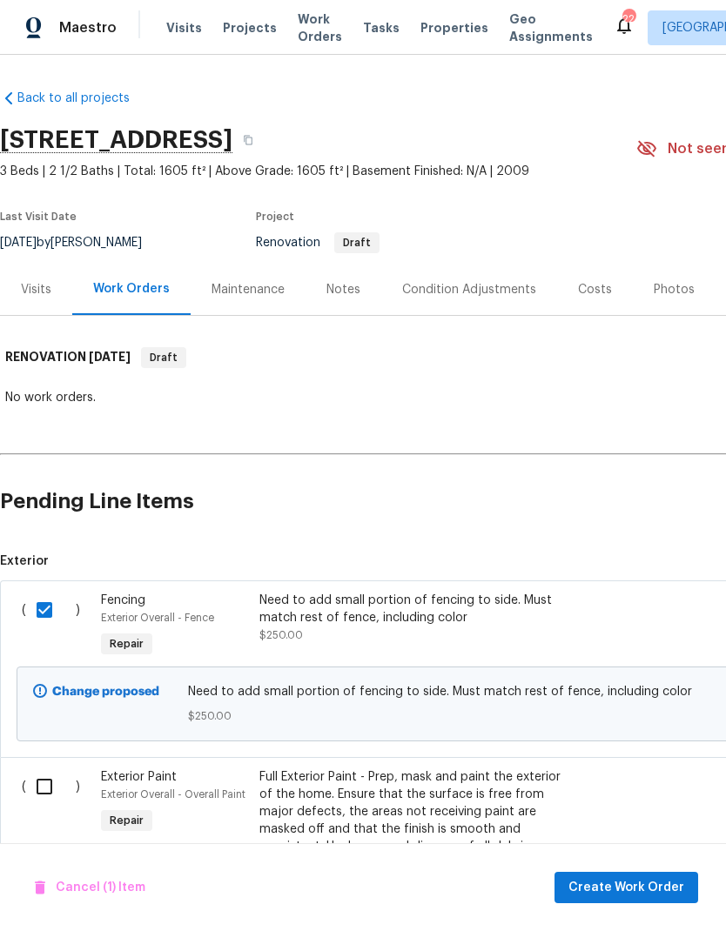
click at [46, 785] on input "checkbox" at bounding box center [51, 786] width 50 height 37
checkbox input "true"
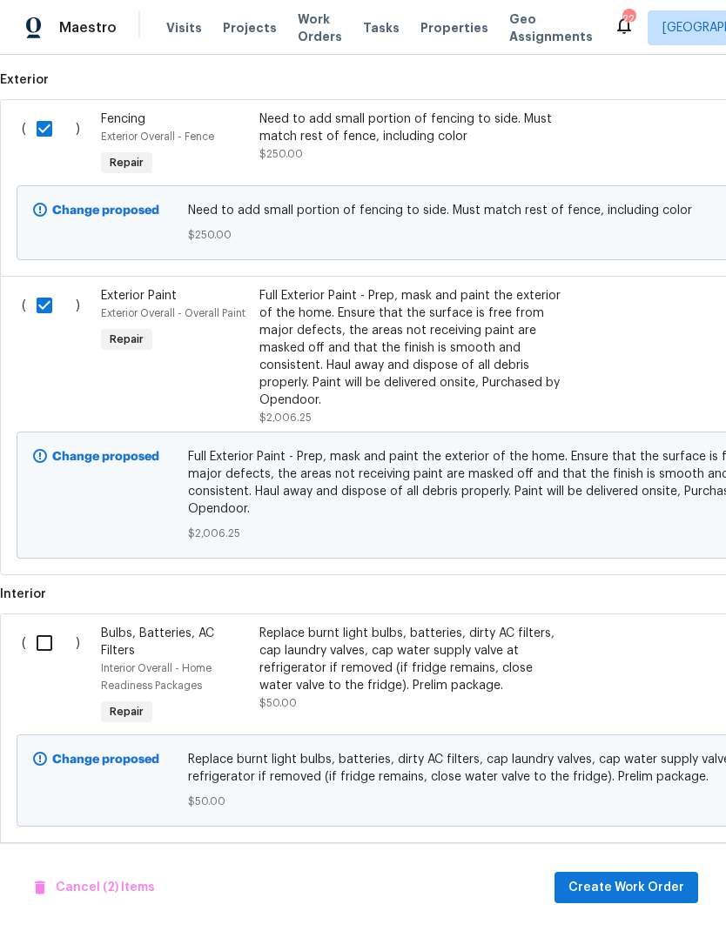
scroll to position [481, 0]
click at [52, 631] on input "checkbox" at bounding box center [51, 643] width 50 height 37
checkbox input "true"
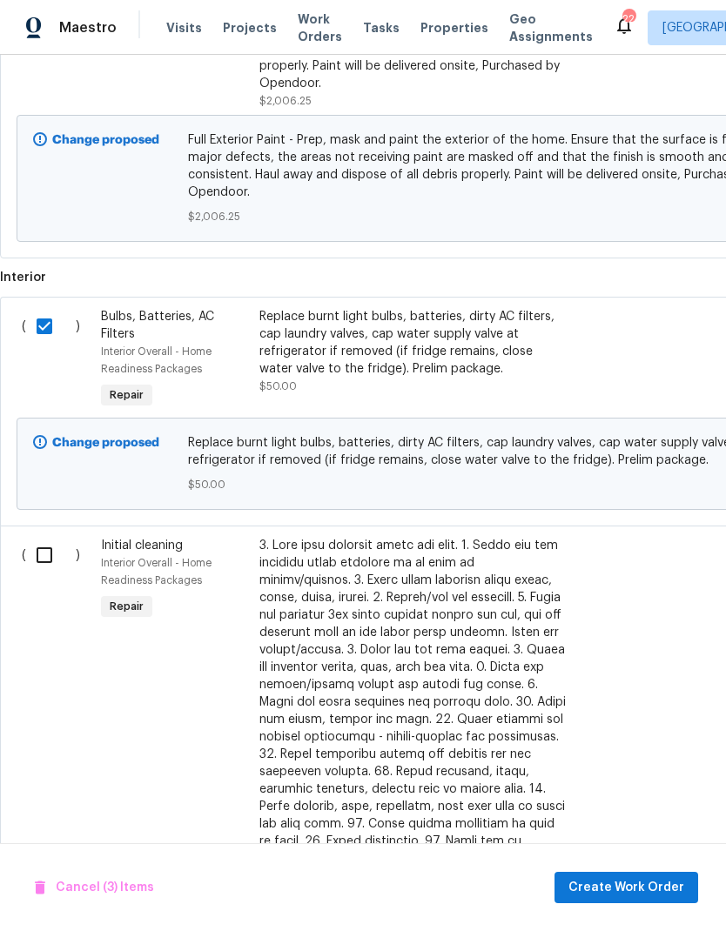
scroll to position [794, 0]
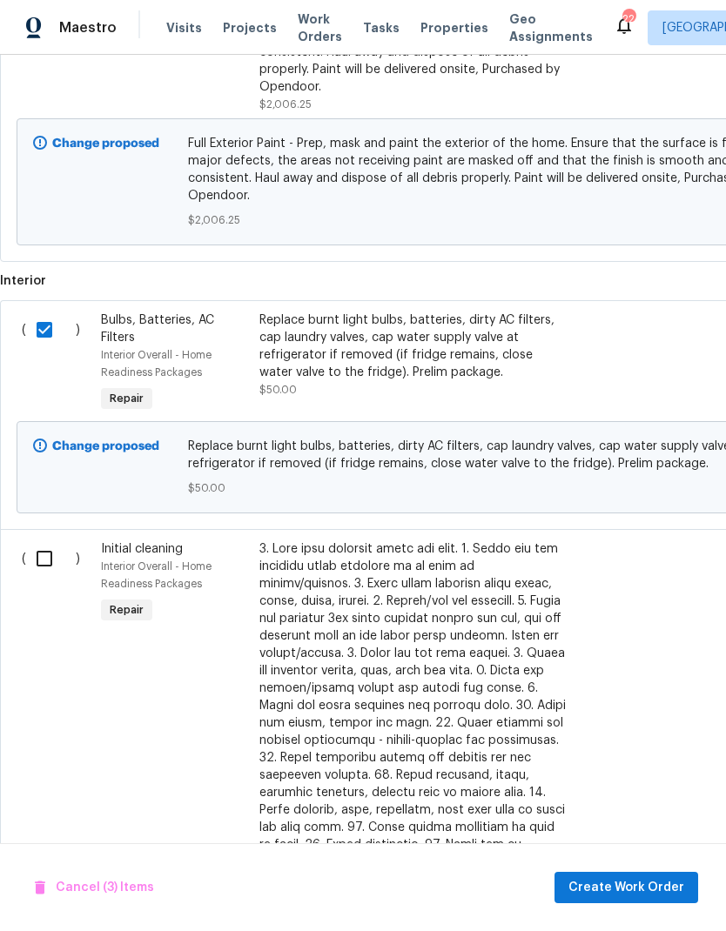
click at [53, 541] on input "checkbox" at bounding box center [51, 558] width 50 height 37
checkbox input "true"
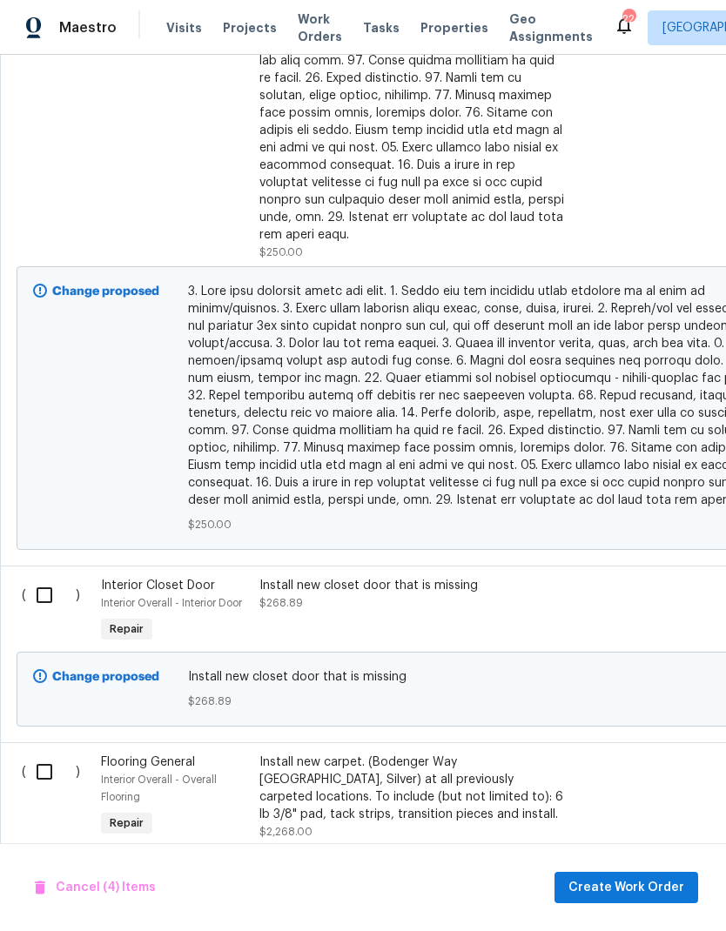
scroll to position [1560, 0]
click at [53, 578] on input "checkbox" at bounding box center [51, 596] width 50 height 37
checkbox input "true"
click at [48, 754] on input "checkbox" at bounding box center [51, 772] width 50 height 37
checkbox input "true"
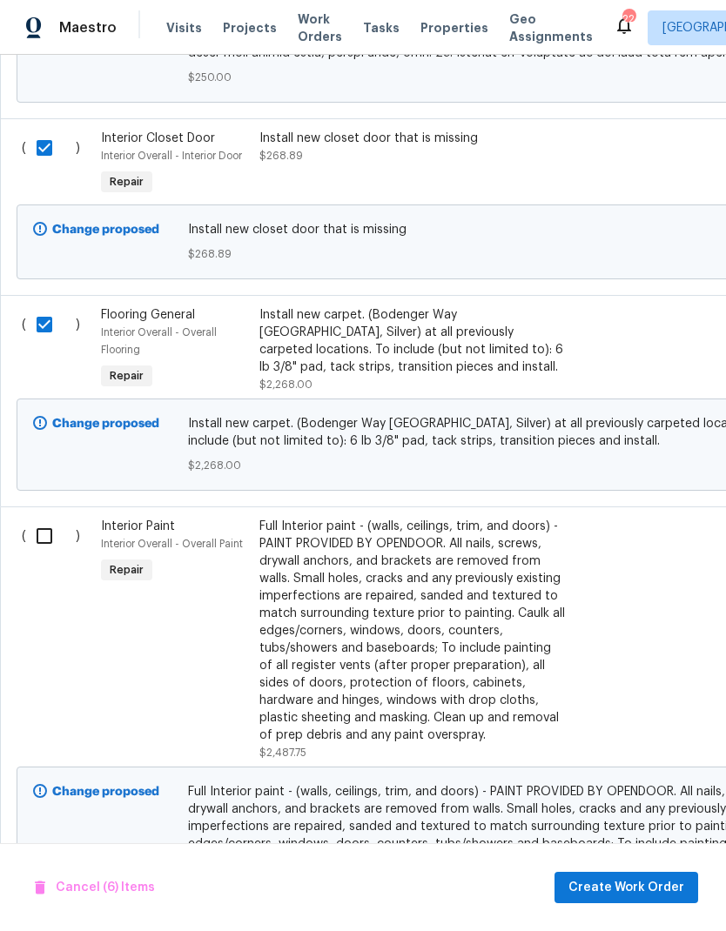
scroll to position [2006, 0]
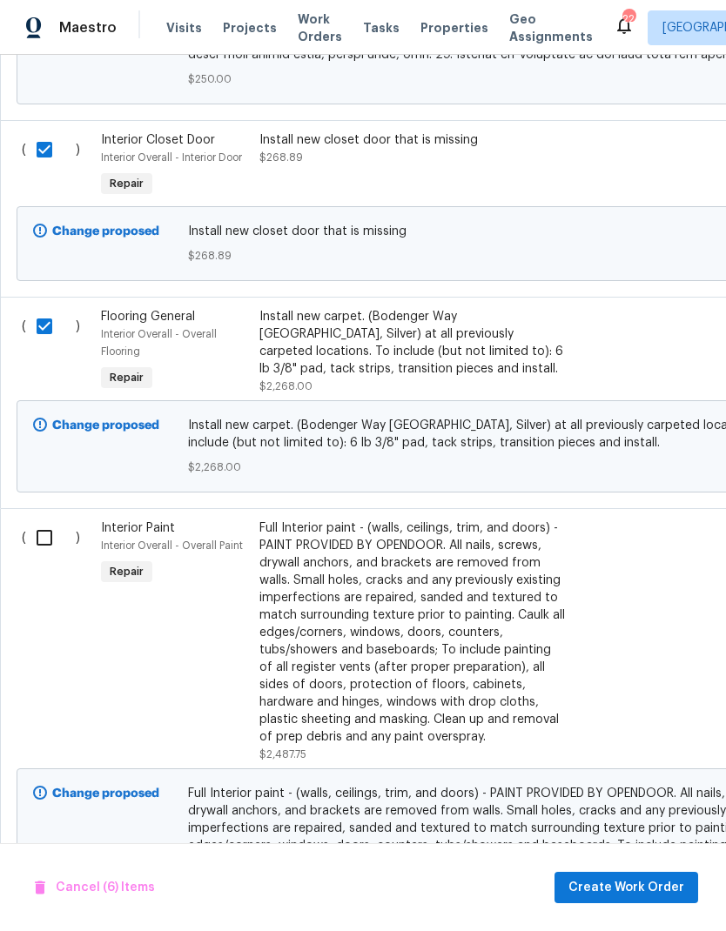
click at [43, 519] on input "checkbox" at bounding box center [51, 537] width 50 height 37
checkbox input "true"
click at [47, 308] on input "checkbox" at bounding box center [51, 326] width 50 height 37
checkbox input "false"
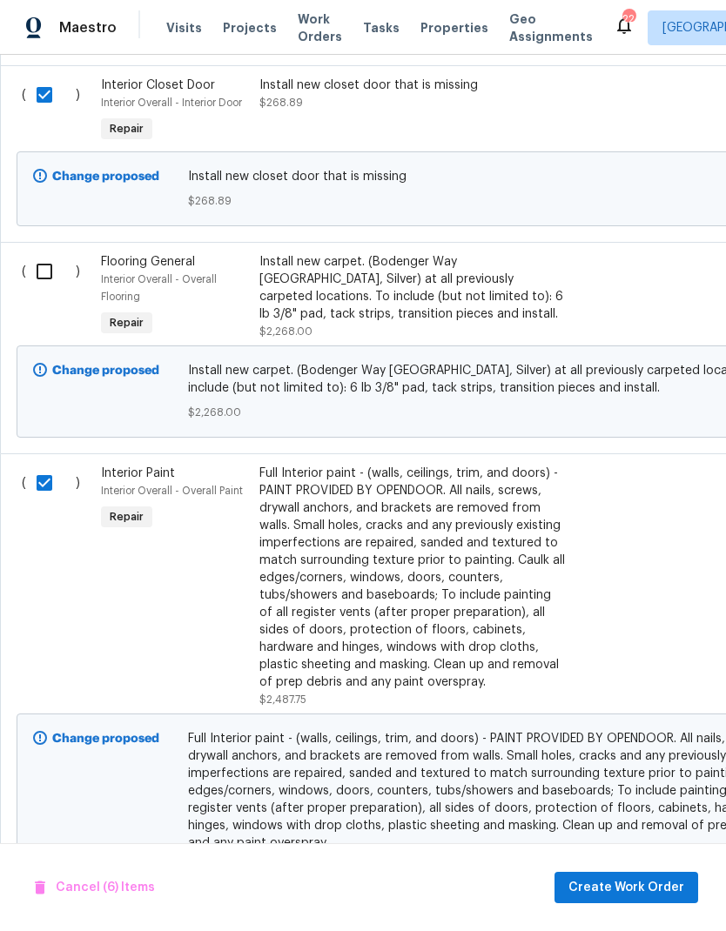
scroll to position [2060, 0]
click at [628, 887] on span "Create Work Order" at bounding box center [626, 888] width 116 height 22
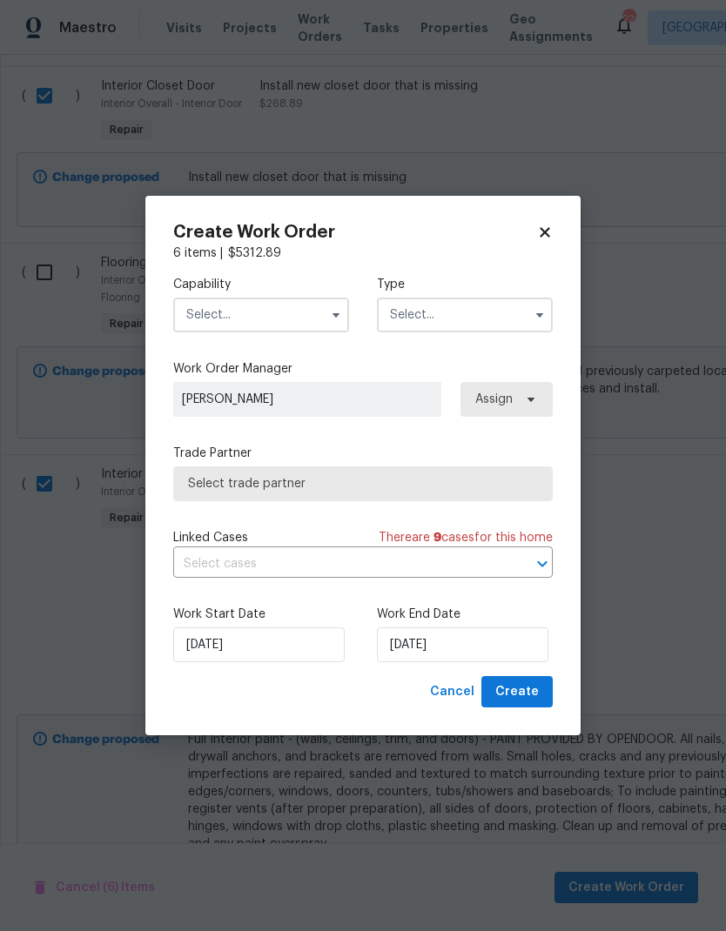
click at [286, 320] on input "text" at bounding box center [261, 315] width 176 height 35
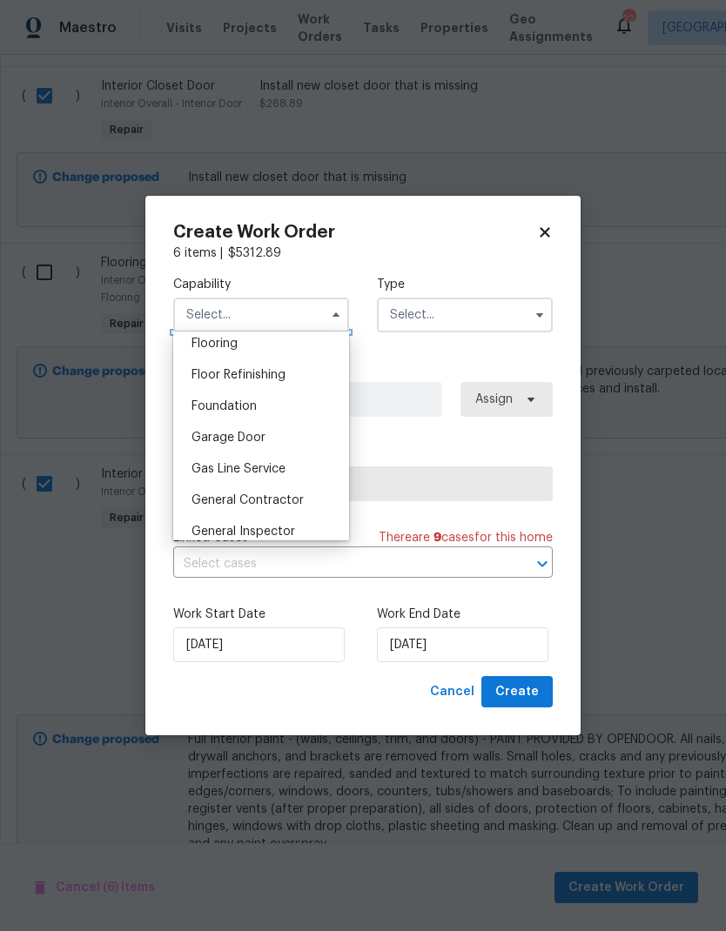
scroll to position [684, 0]
click at [285, 495] on span "General Contractor" at bounding box center [247, 499] width 112 height 12
type input "General Contractor"
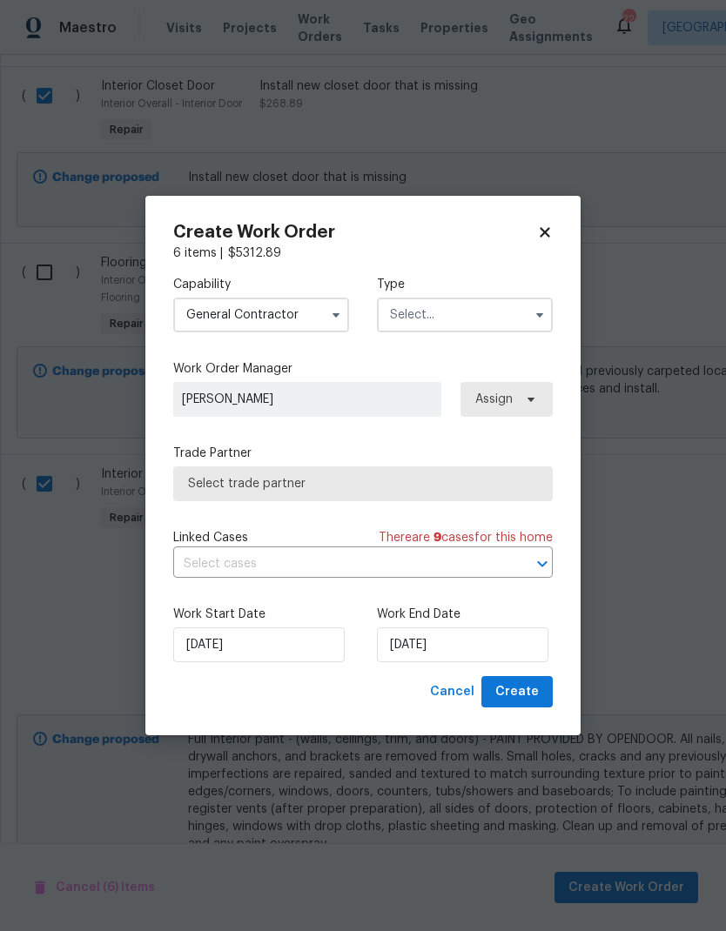
click at [452, 311] on input "text" at bounding box center [465, 315] width 176 height 35
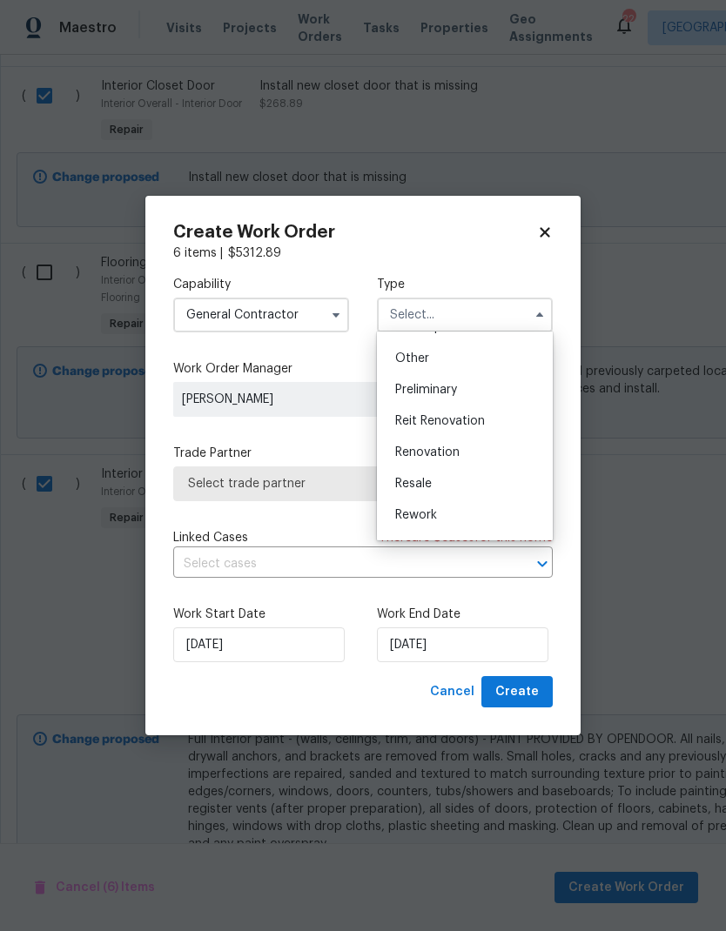
scroll to position [363, 0]
click at [466, 425] on div "Renovation" at bounding box center [464, 426] width 167 height 31
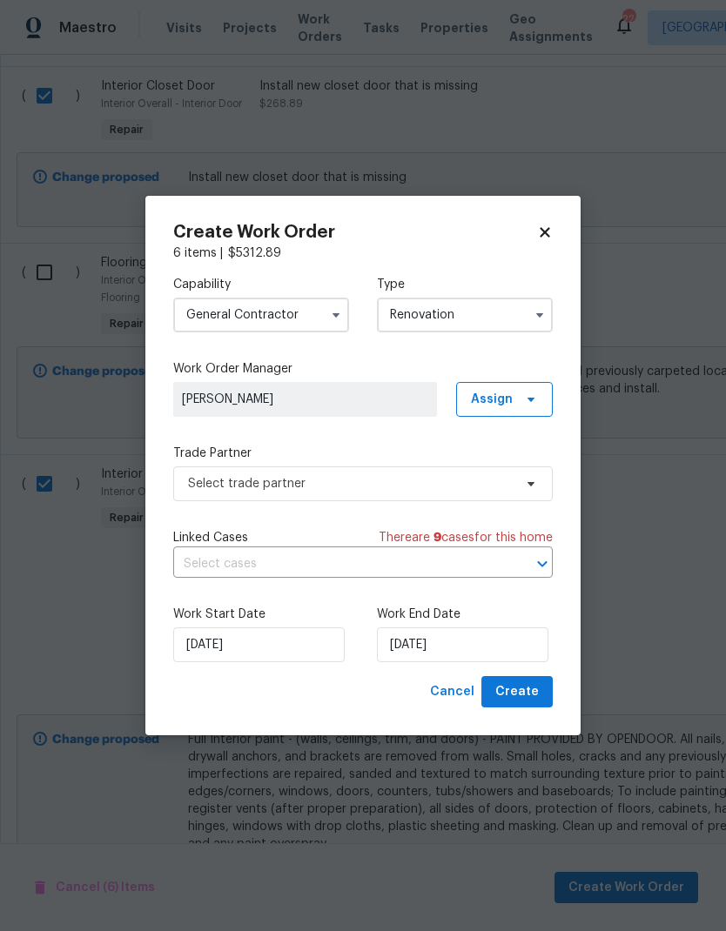
type input "Renovation"
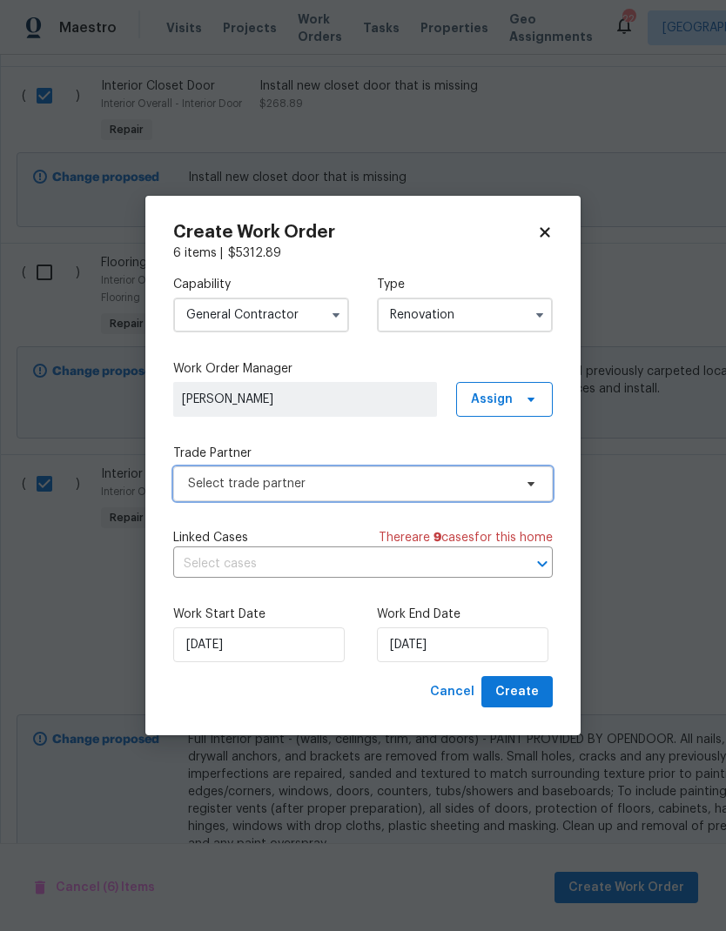
click at [529, 478] on icon at bounding box center [531, 484] width 14 height 14
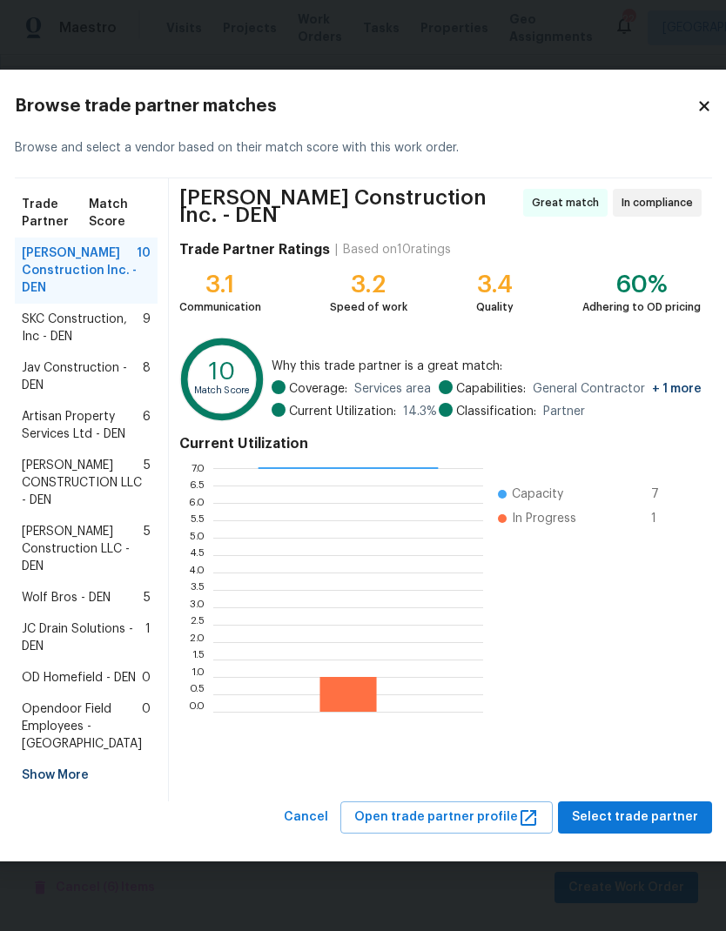
click at [74, 364] on span "Jav Construction - DEN" at bounding box center [82, 376] width 121 height 35
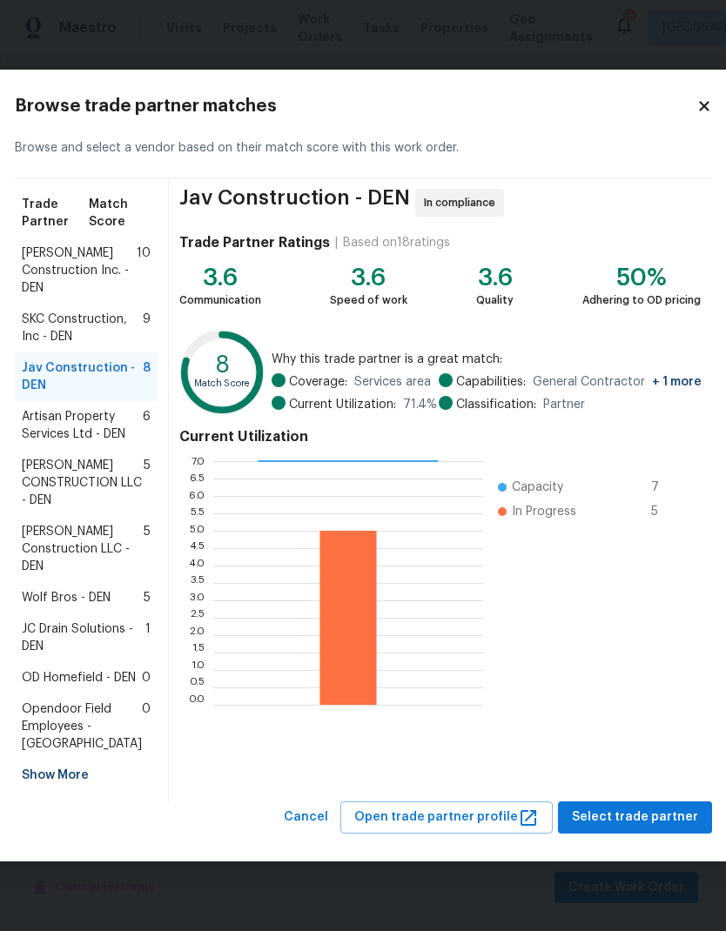
click at [631, 828] on span "Select trade partner" at bounding box center [635, 817] width 126 height 22
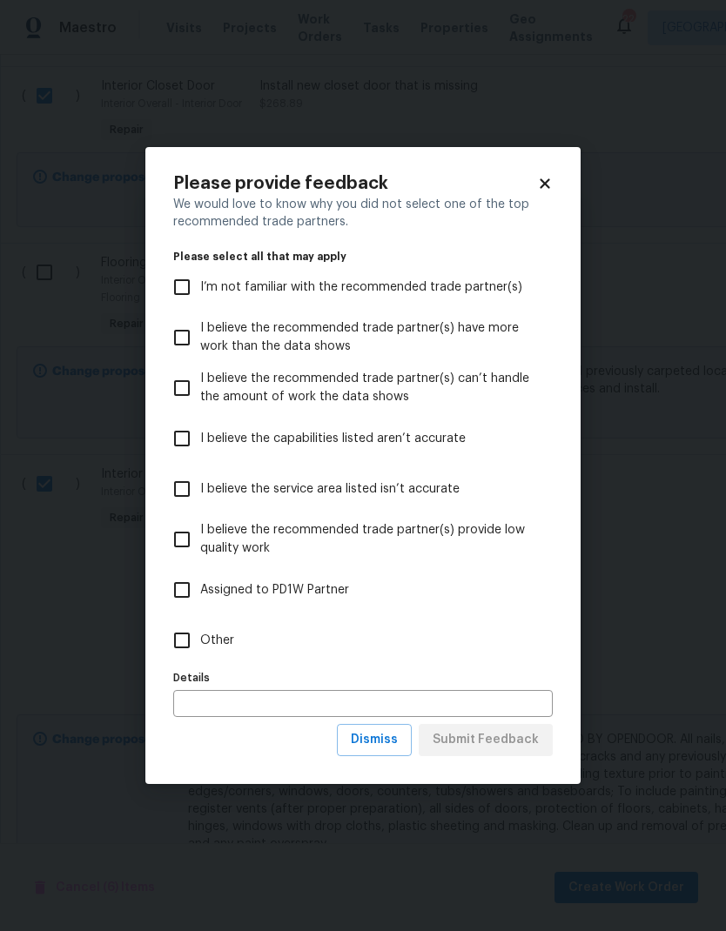
click at [192, 641] on input "Other" at bounding box center [182, 640] width 37 height 37
checkbox input "true"
click at [298, 704] on input "text" at bounding box center [362, 703] width 379 height 27
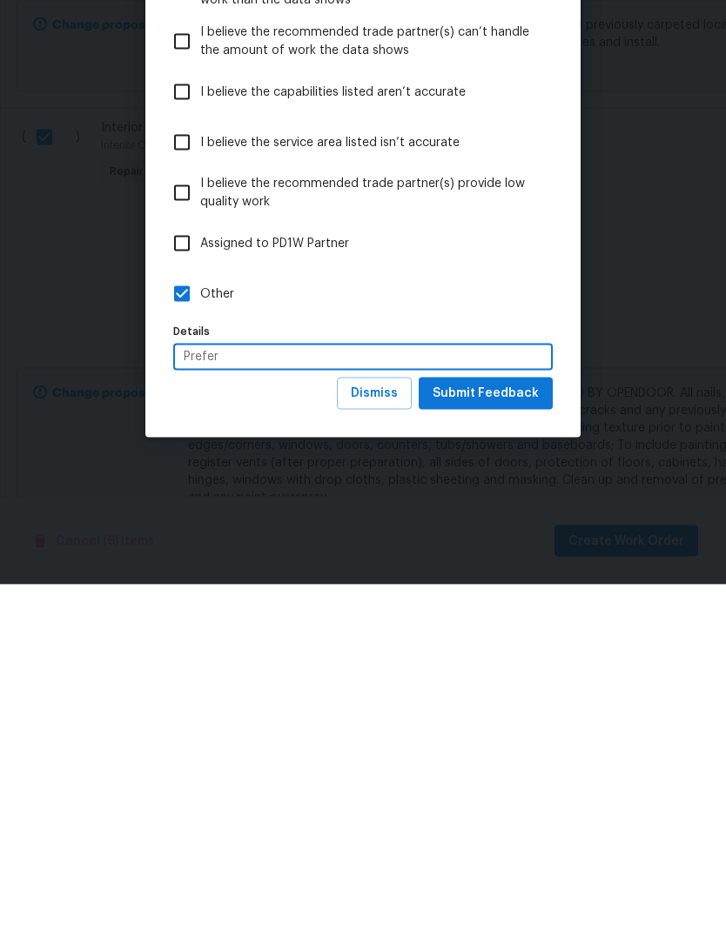
type input "Prefer"
click at [506, 729] on span "Submit Feedback" at bounding box center [485, 740] width 106 height 22
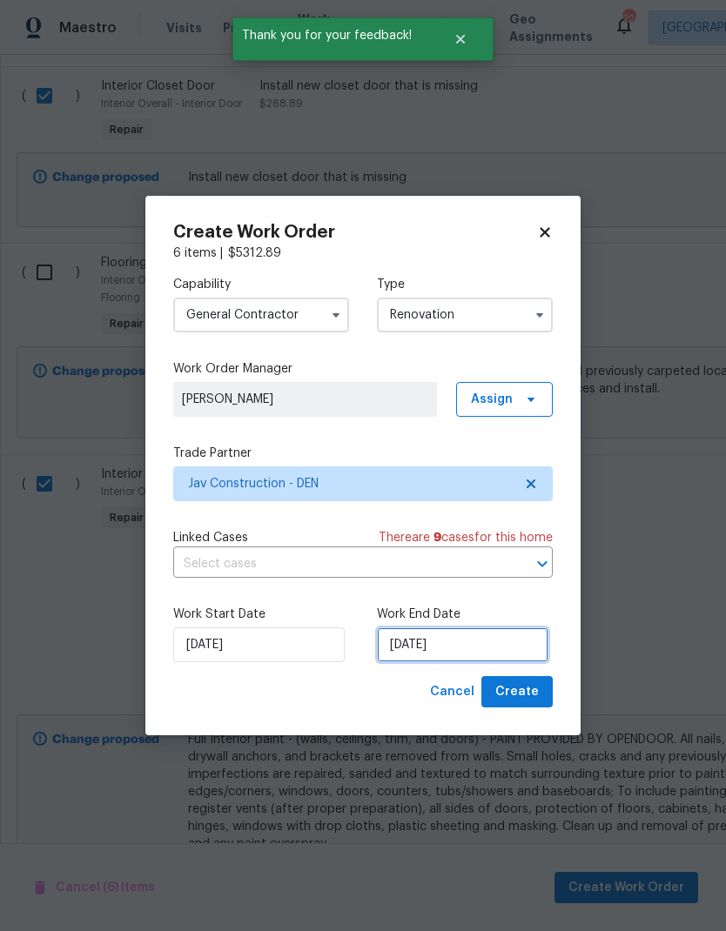
click at [477, 643] on input "[DATE]" at bounding box center [462, 644] width 171 height 35
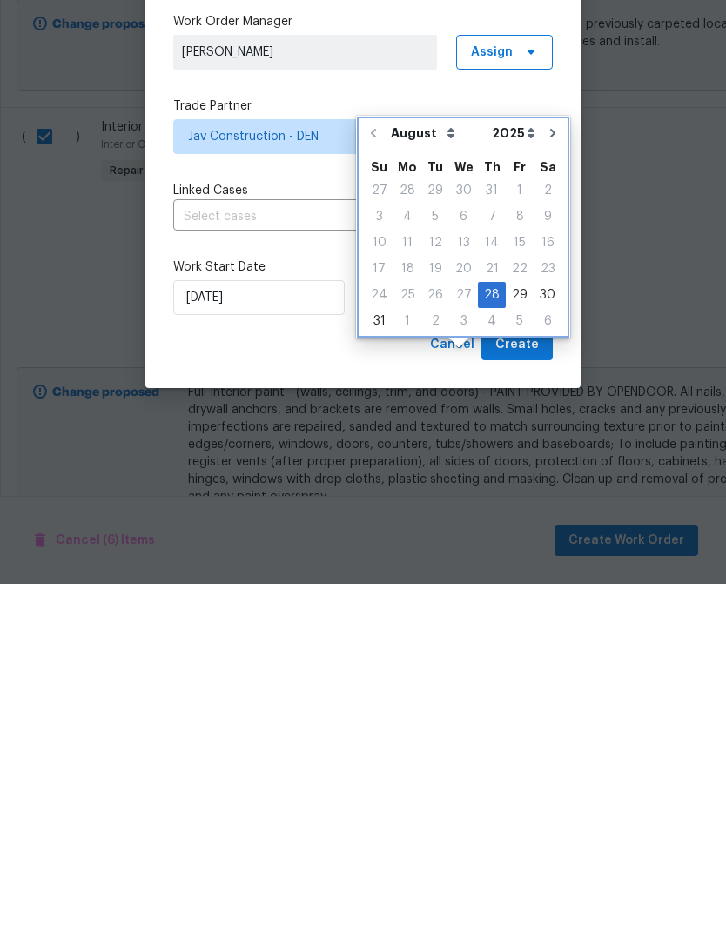
click at [542, 463] on button "Go to next month" at bounding box center [552, 480] width 26 height 35
type input "9/28/2025"
select select "8"
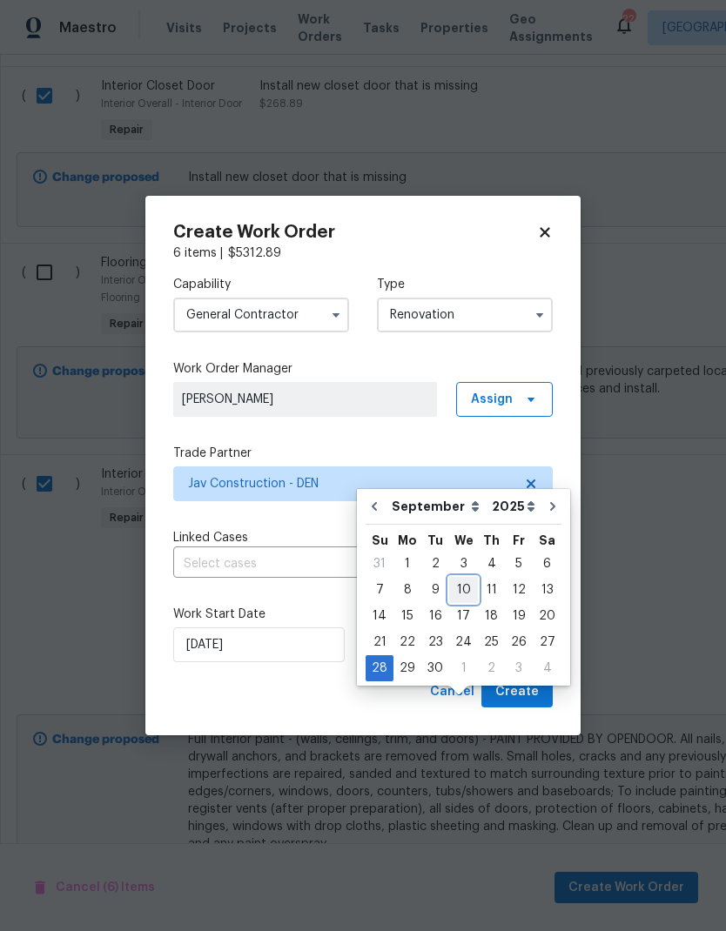
click at [463, 578] on div "10" at bounding box center [463, 590] width 29 height 24
type input "9/10/2025"
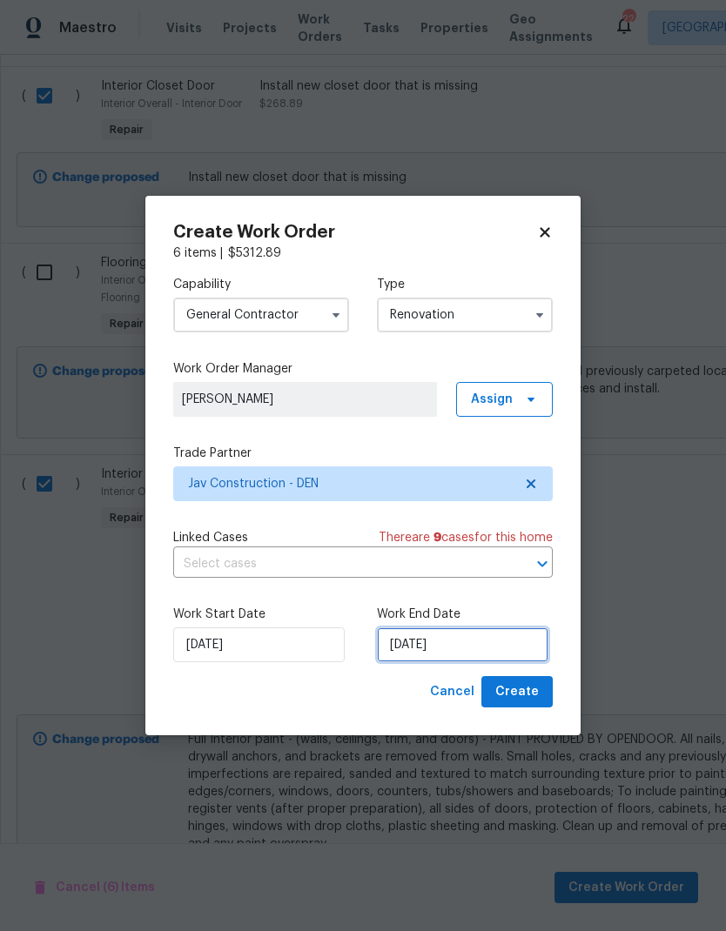
click at [492, 644] on input "9/10/2025" at bounding box center [462, 644] width 171 height 35
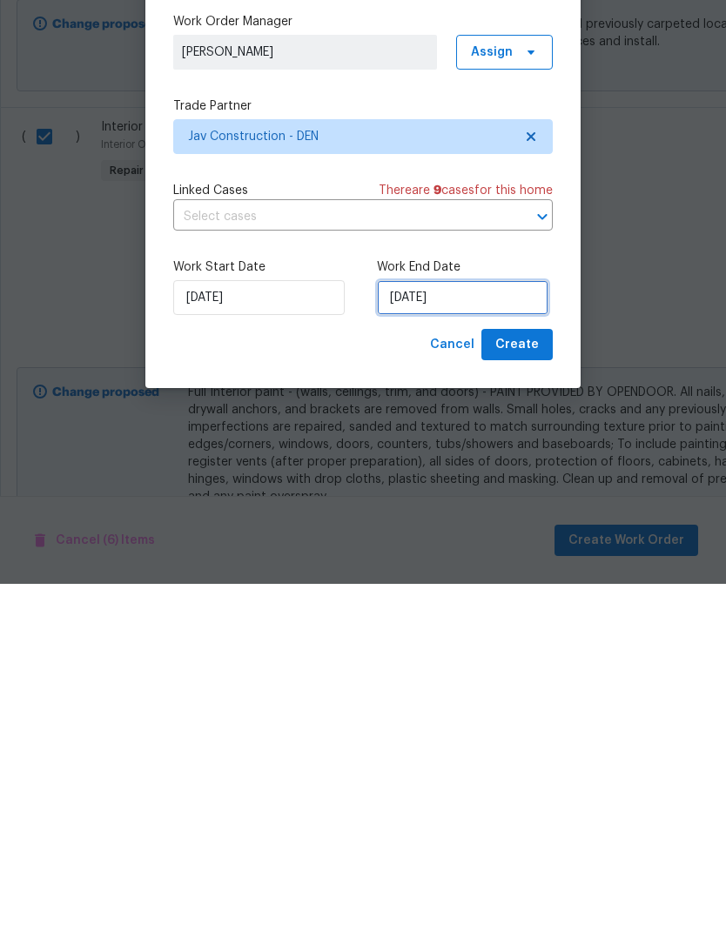
select select "8"
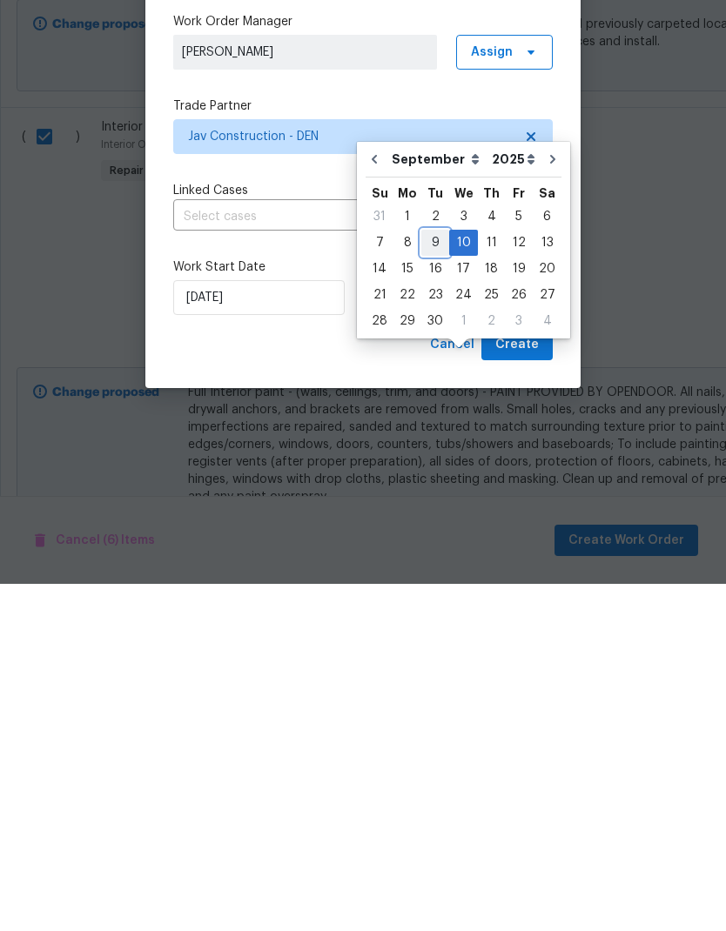
click at [435, 578] on div "9" at bounding box center [435, 590] width 28 height 24
type input "[DATE]"
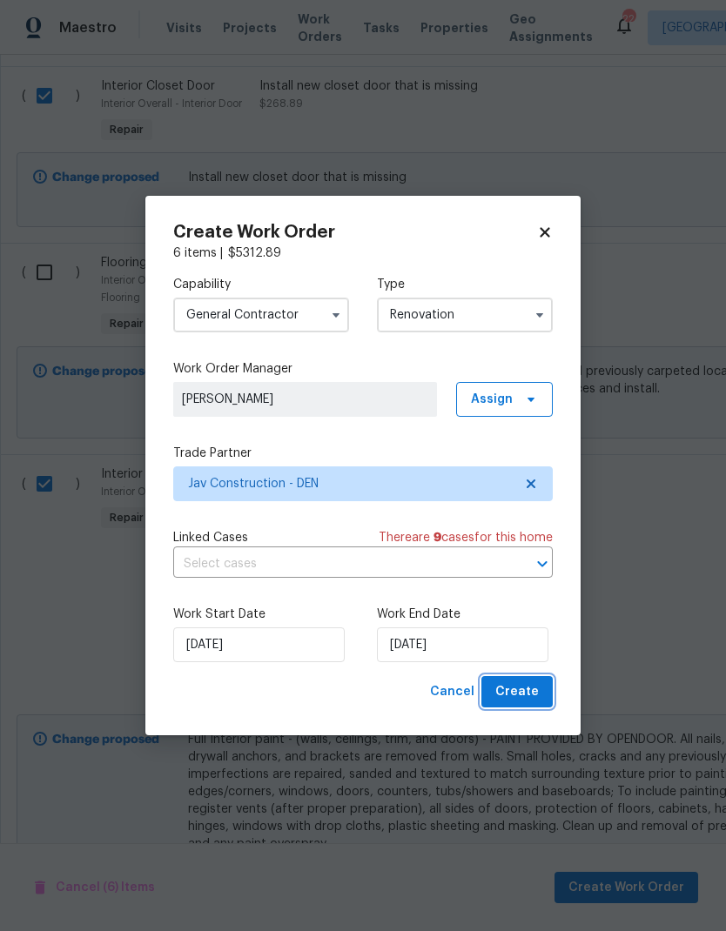
click at [523, 691] on span "Create" at bounding box center [516, 692] width 43 height 22
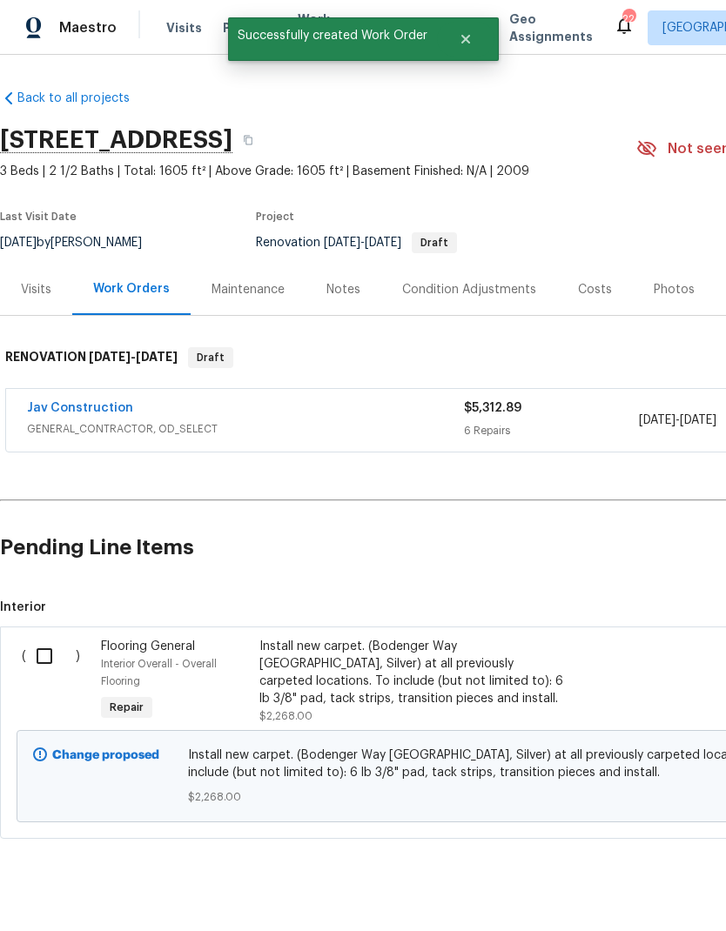
click at [49, 638] on input "checkbox" at bounding box center [51, 656] width 50 height 37
checkbox input "true"
click at [629, 891] on span "Create Work Order" at bounding box center [626, 888] width 116 height 22
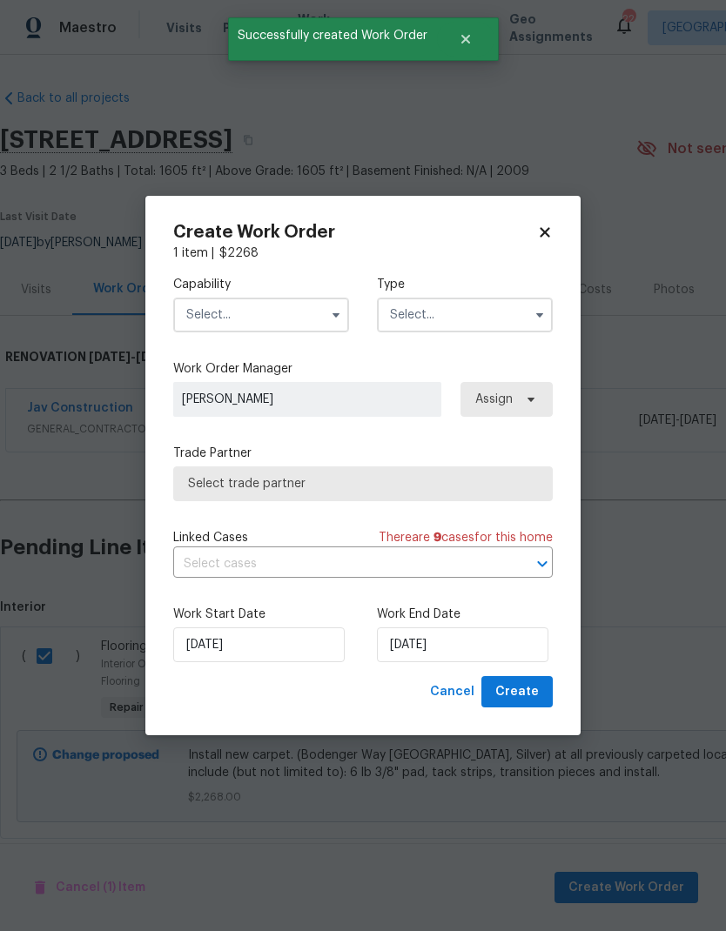
click at [277, 312] on input "text" at bounding box center [261, 315] width 176 height 35
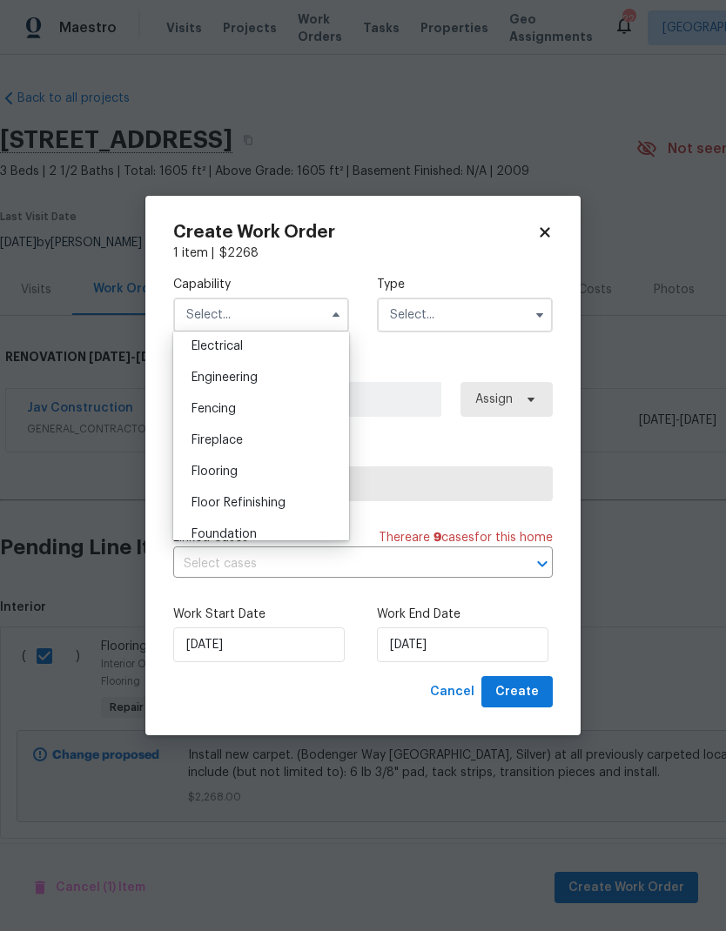
scroll to position [553, 0]
click at [237, 476] on span "Flooring" at bounding box center [214, 473] width 46 height 12
type input "Flooring"
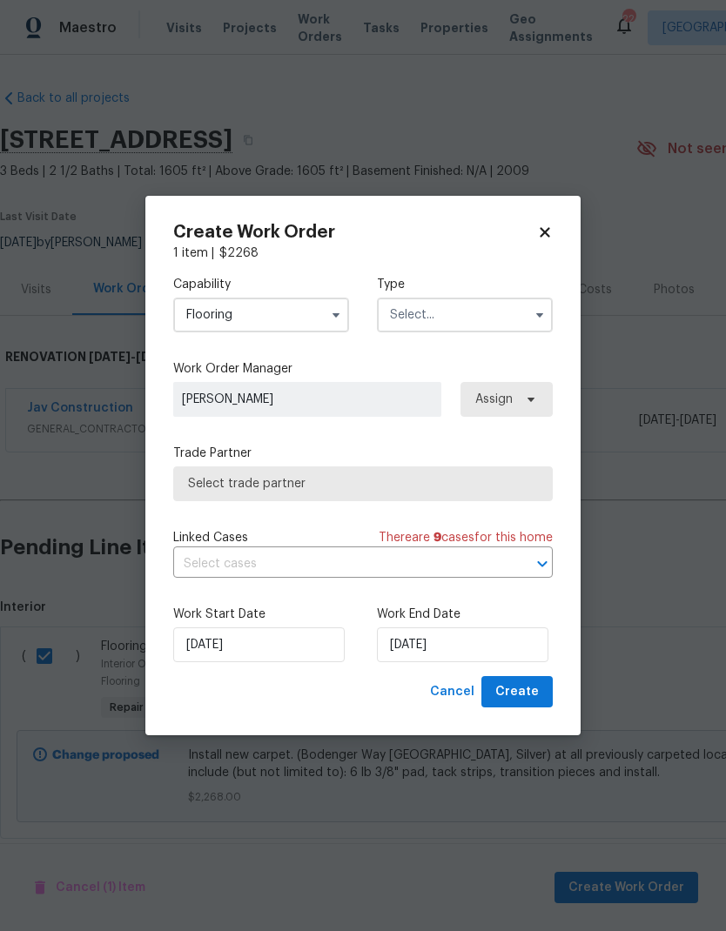
click at [468, 312] on input "text" at bounding box center [465, 315] width 176 height 35
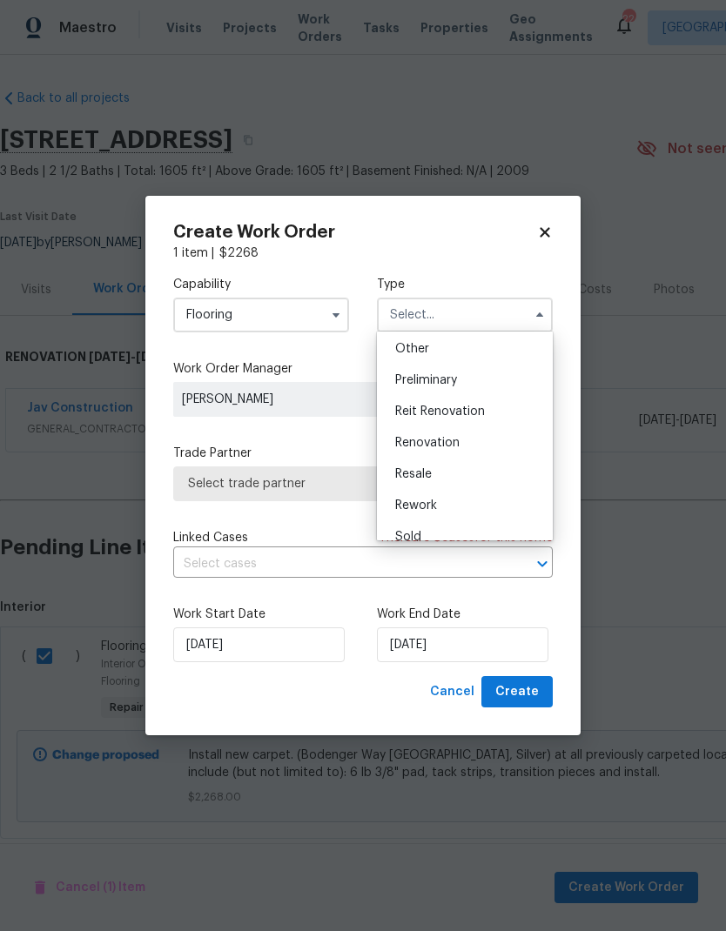
scroll to position [376, 0]
click at [453, 418] on span "Renovation" at bounding box center [427, 414] width 64 height 12
type input "Renovation"
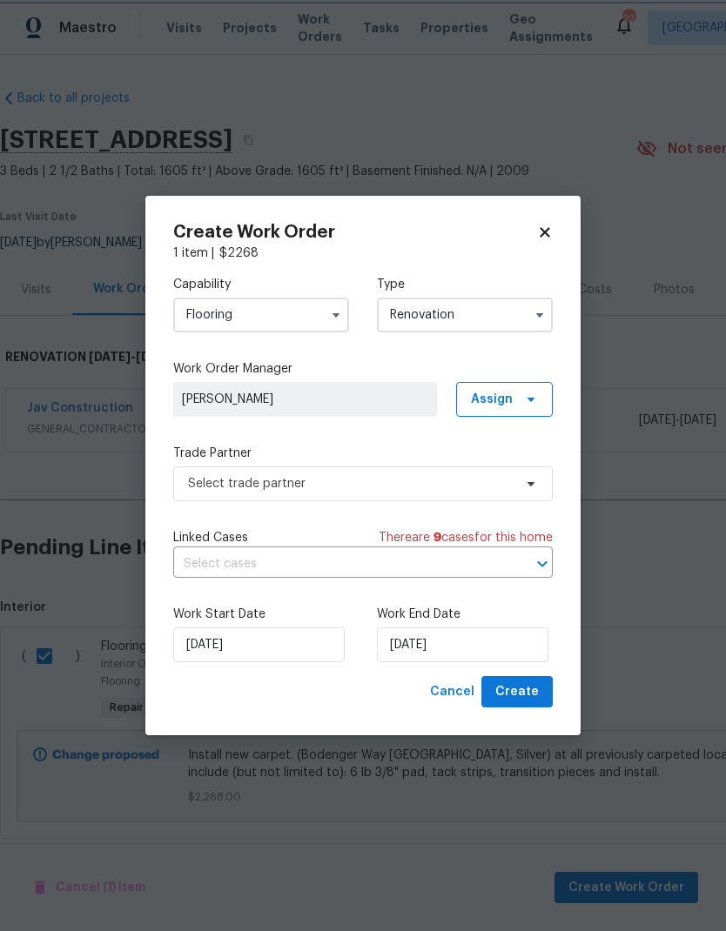
scroll to position [0, 0]
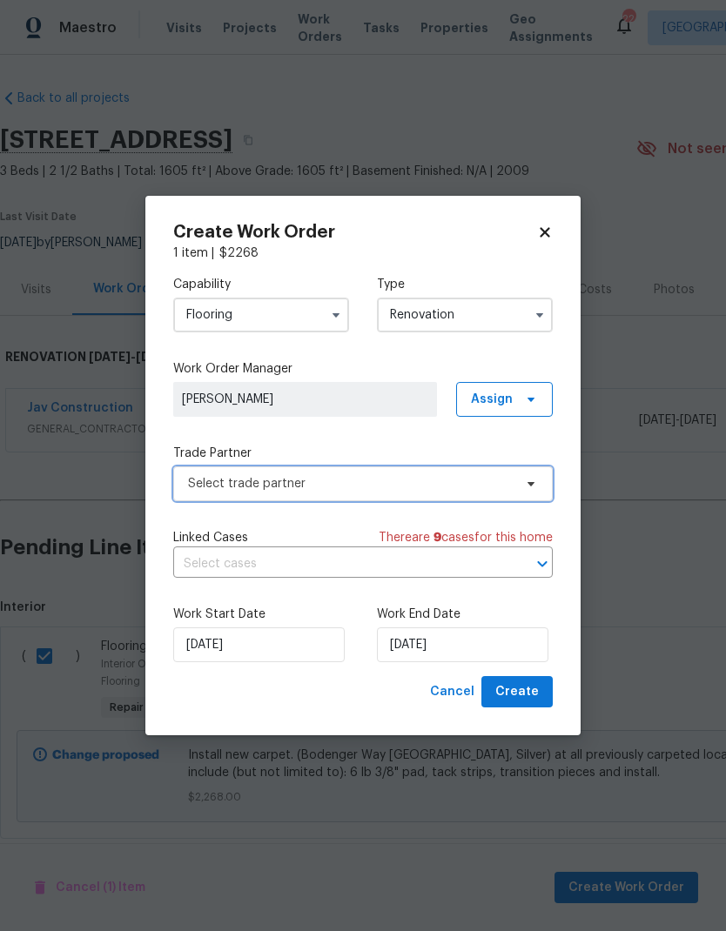
click at [511, 490] on span "Select trade partner" at bounding box center [350, 483] width 324 height 17
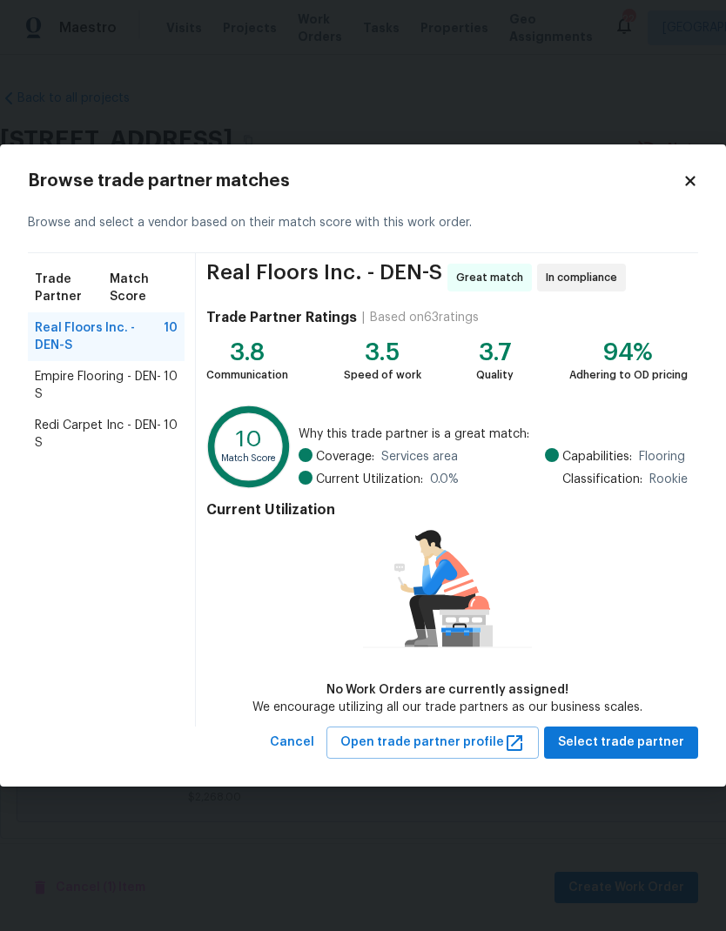
click at [128, 429] on span "Redi Carpet Inc - DEN-S" at bounding box center [99, 434] width 129 height 35
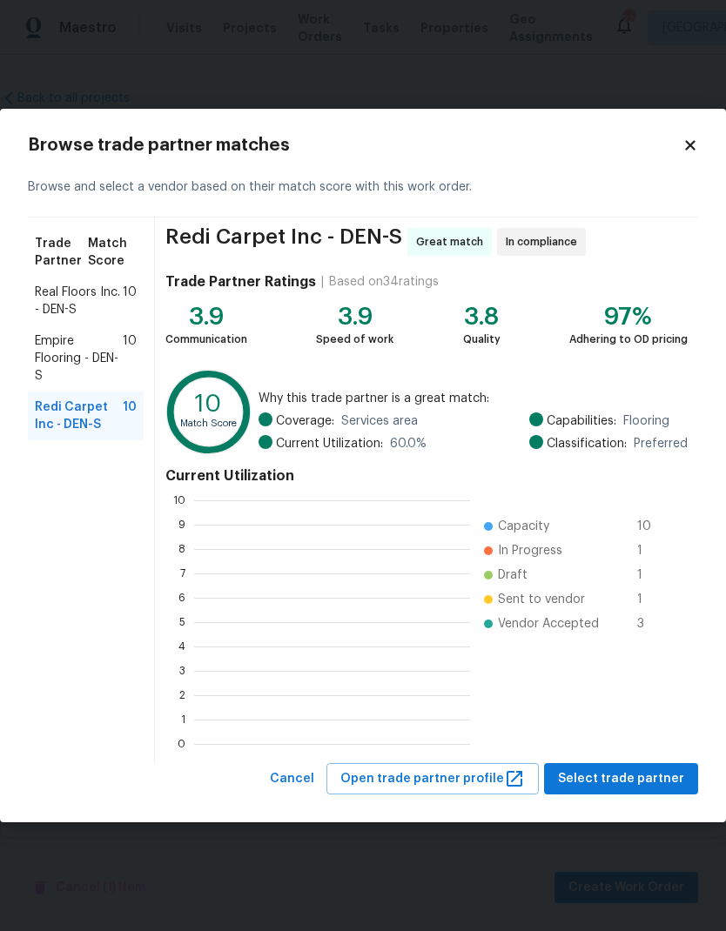
scroll to position [244, 276]
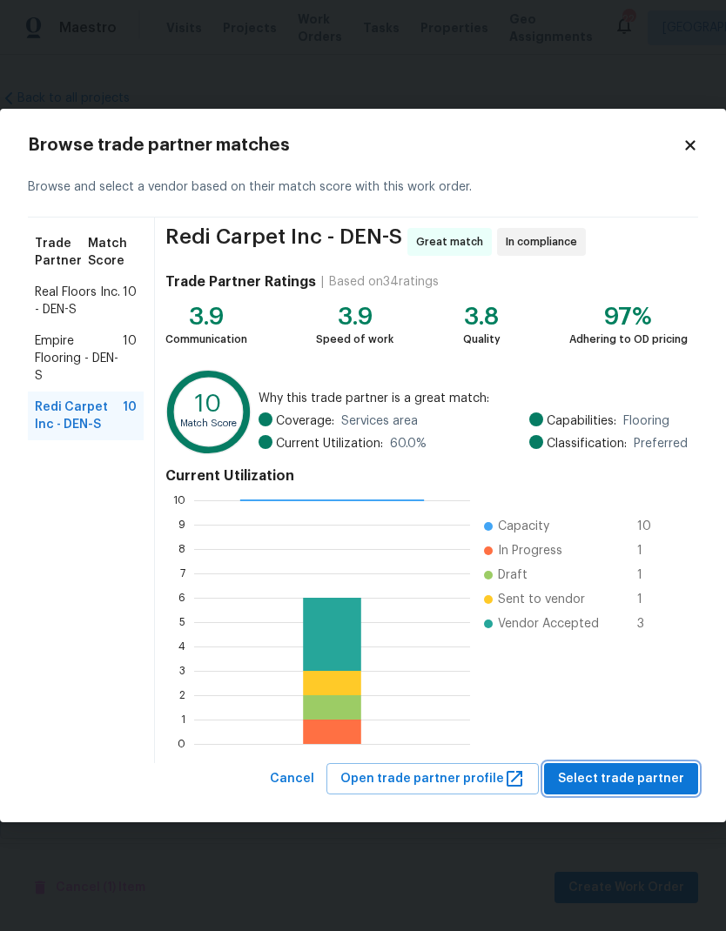
click at [590, 772] on span "Select trade partner" at bounding box center [621, 779] width 126 height 22
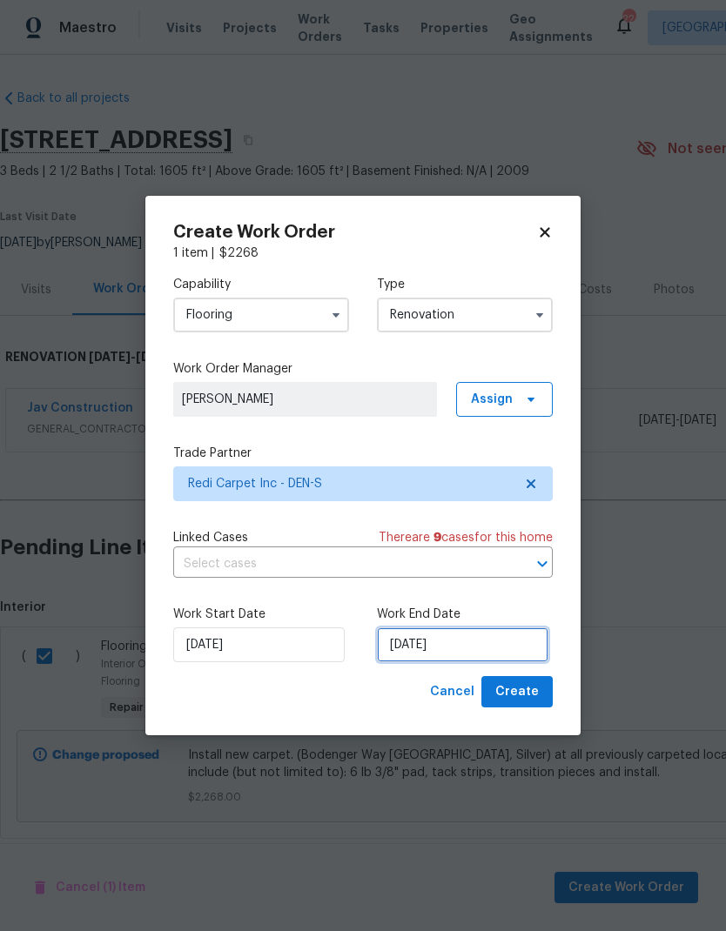
click at [485, 645] on input "[DATE]" at bounding box center [462, 644] width 171 height 35
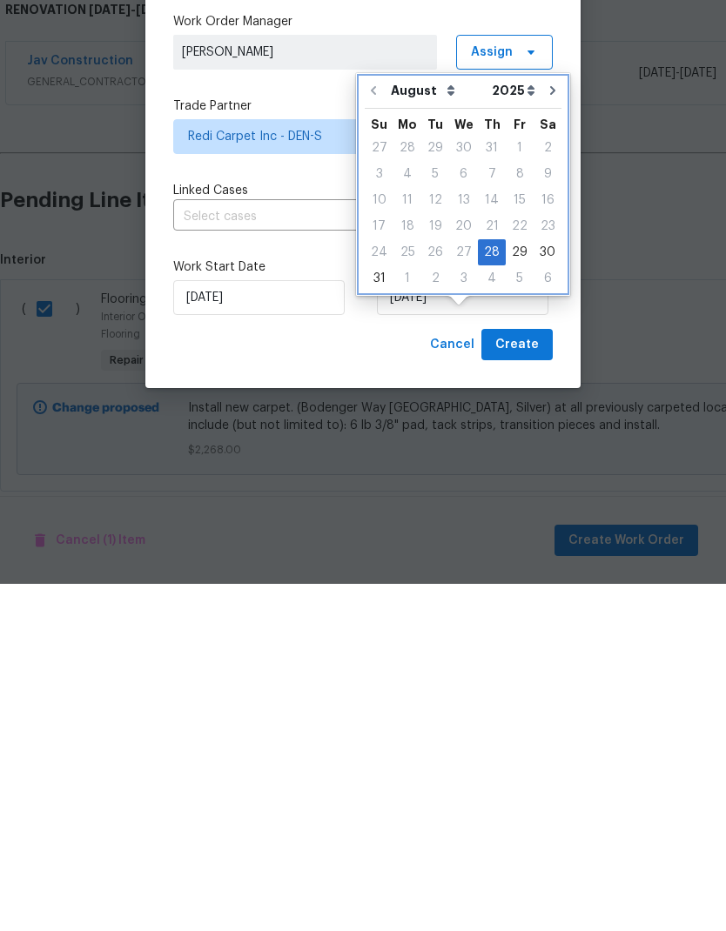
click at [548, 431] on icon "Go to next month" at bounding box center [552, 438] width 14 height 14
type input "9/28/2025"
select select "8"
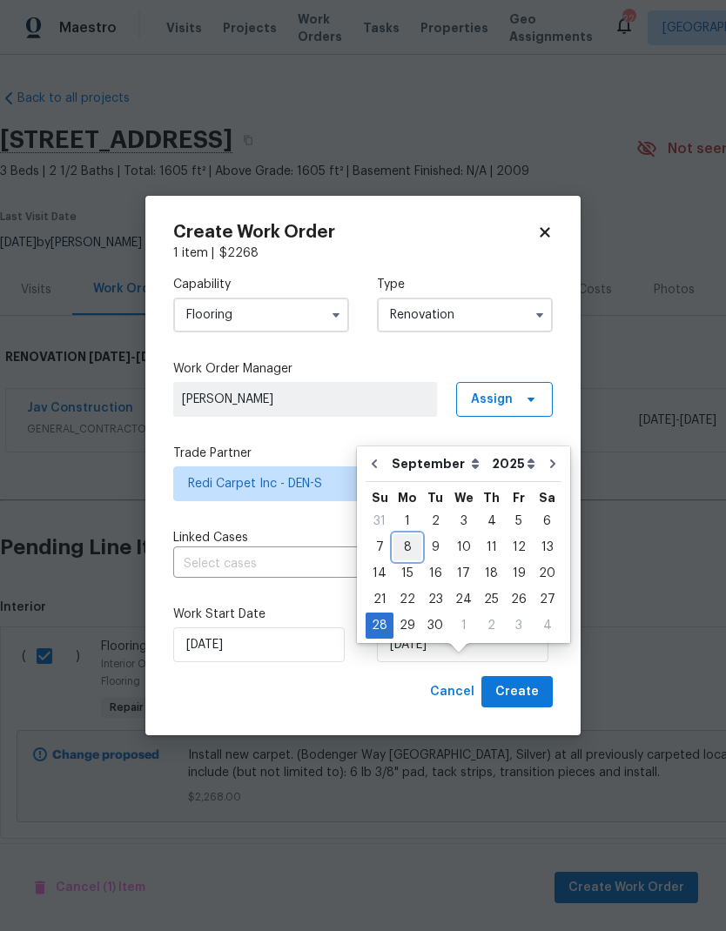
click at [411, 535] on div "8" at bounding box center [407, 547] width 28 height 24
type input "[DATE]"
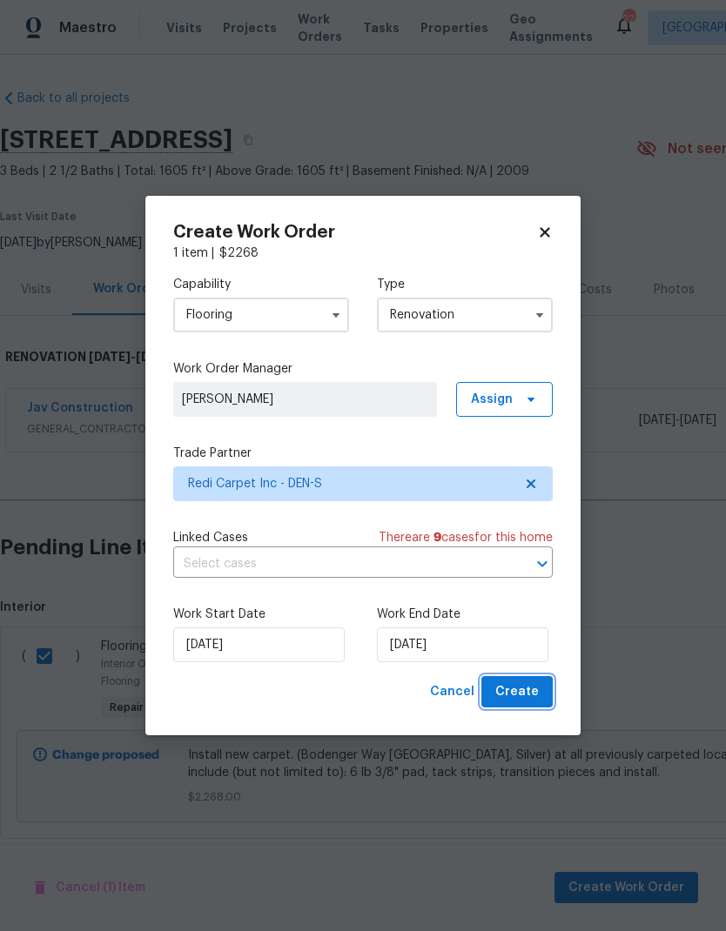
click at [533, 688] on span "Create" at bounding box center [516, 692] width 43 height 22
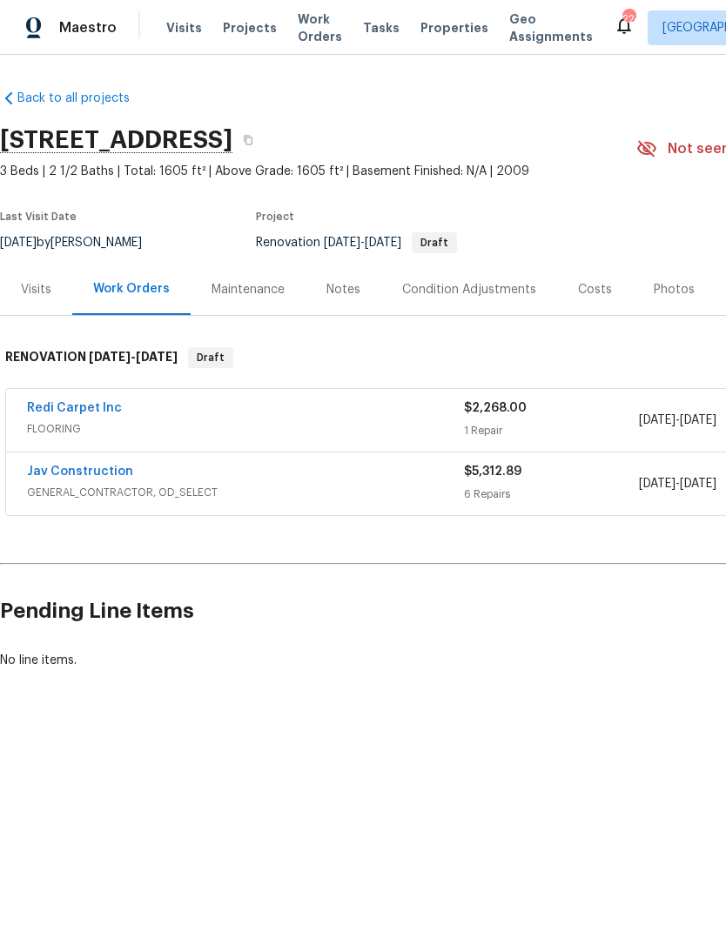
scroll to position [0, 0]
click at [117, 458] on div "Jav Construction GENERAL_CONTRACTOR, OD_SELECT $5,312.89 6 Repairs 8/28/2025 - …" at bounding box center [491, 483] width 971 height 63
click at [109, 470] on link "Jav Construction" at bounding box center [80, 471] width 106 height 12
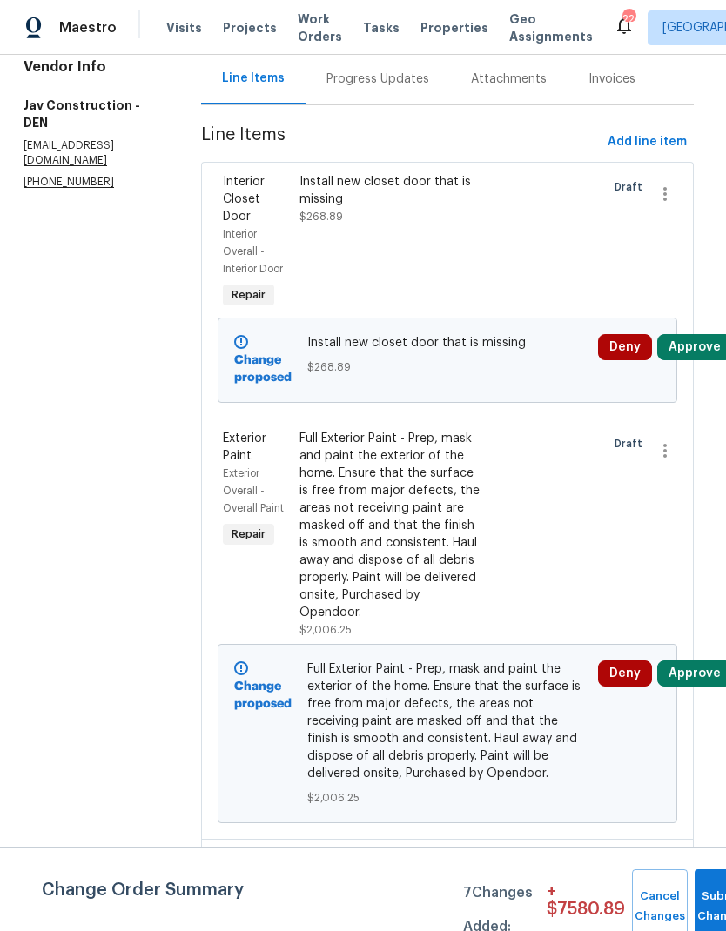
scroll to position [185, 4]
click at [432, 490] on div "Full Exterior Paint - Prep, mask and paint the exterior of the home. Ensure tha…" at bounding box center [389, 524] width 181 height 191
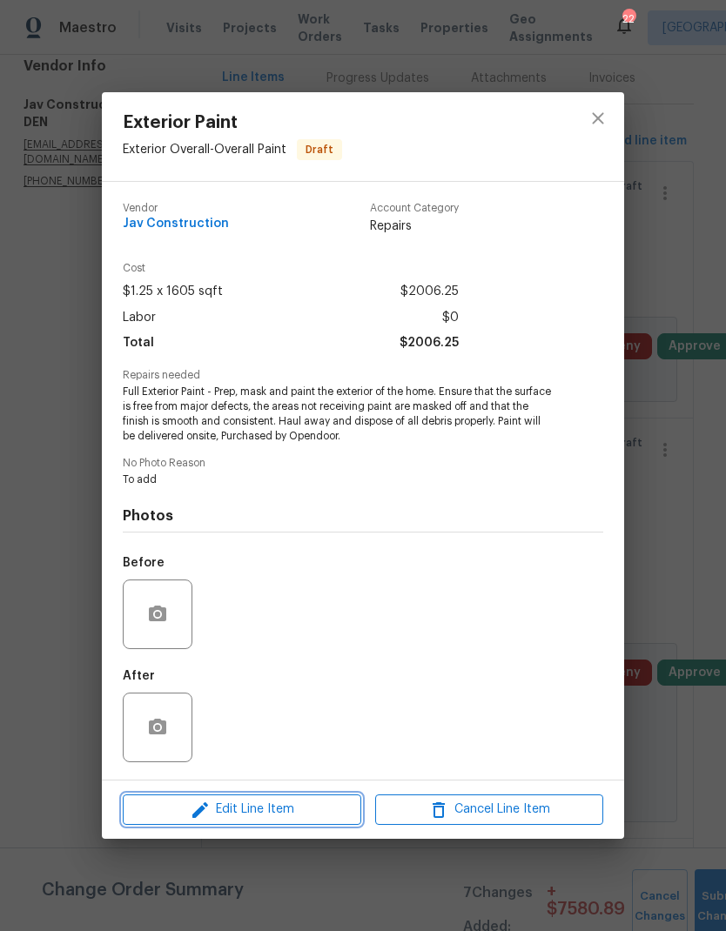
click at [311, 812] on span "Edit Line Item" at bounding box center [242, 810] width 228 height 22
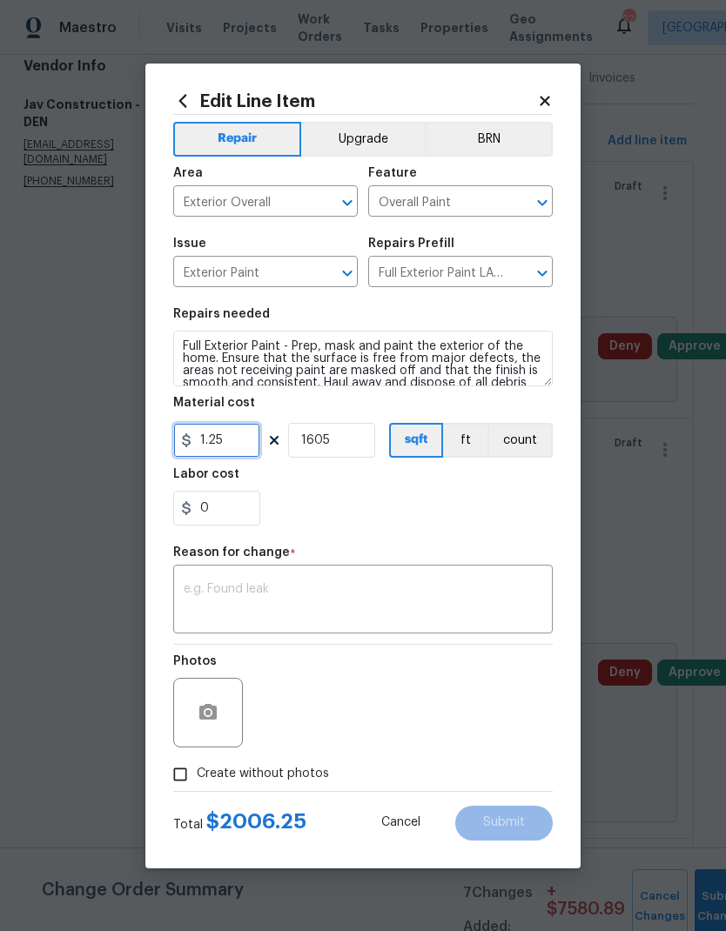
click at [252, 441] on input "1.25" at bounding box center [216, 440] width 87 height 35
click at [410, 502] on div "0" at bounding box center [362, 508] width 379 height 35
type input "1.4"
click at [227, 776] on span "Create without photos" at bounding box center [263, 774] width 132 height 18
click at [197, 776] on input "Create without photos" at bounding box center [180, 774] width 33 height 33
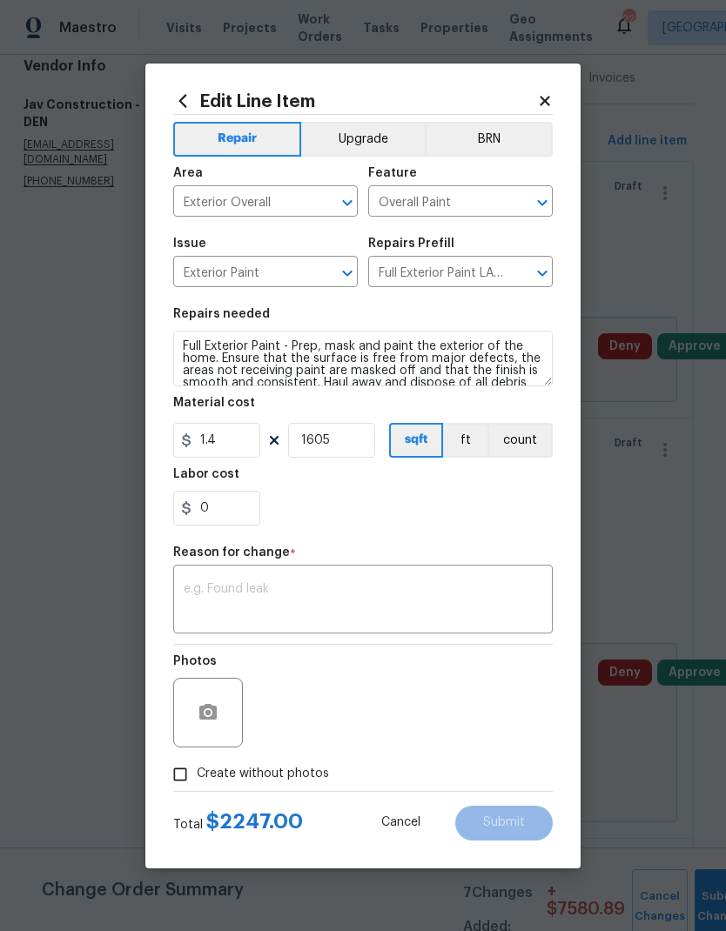
checkbox input "true"
click at [425, 593] on textarea at bounding box center [363, 601] width 358 height 37
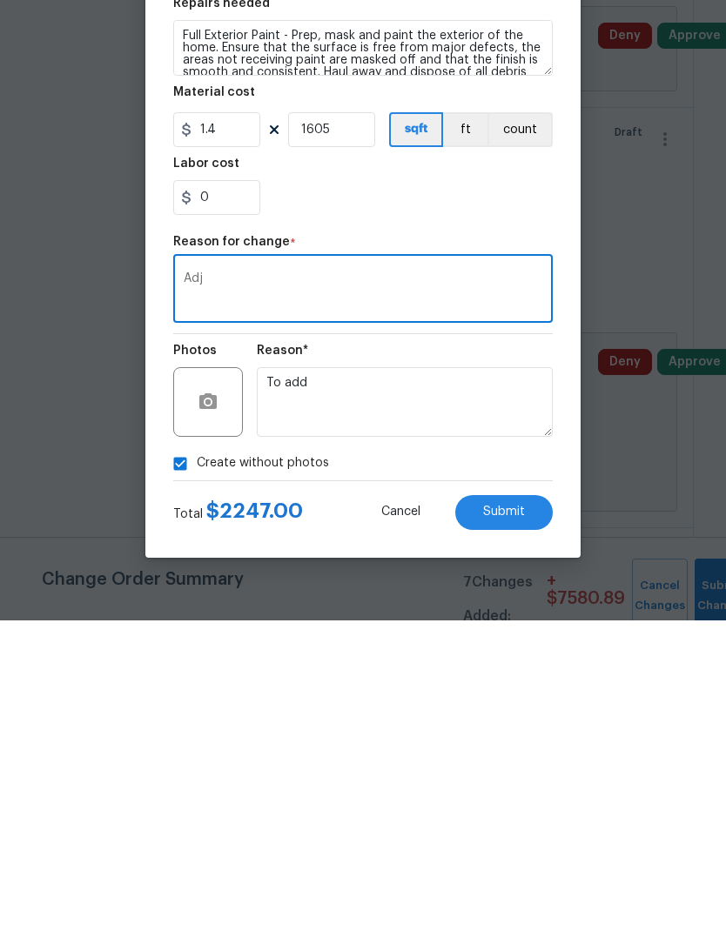
type textarea "Adj"
click at [515, 806] on button "Submit" at bounding box center [503, 823] width 97 height 35
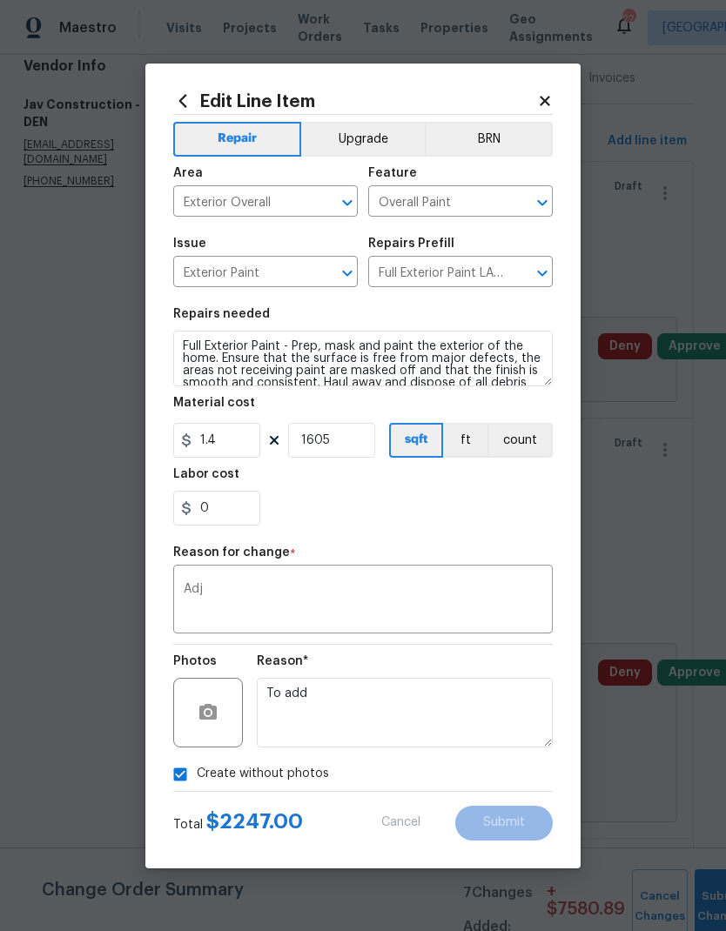
type input "1.25"
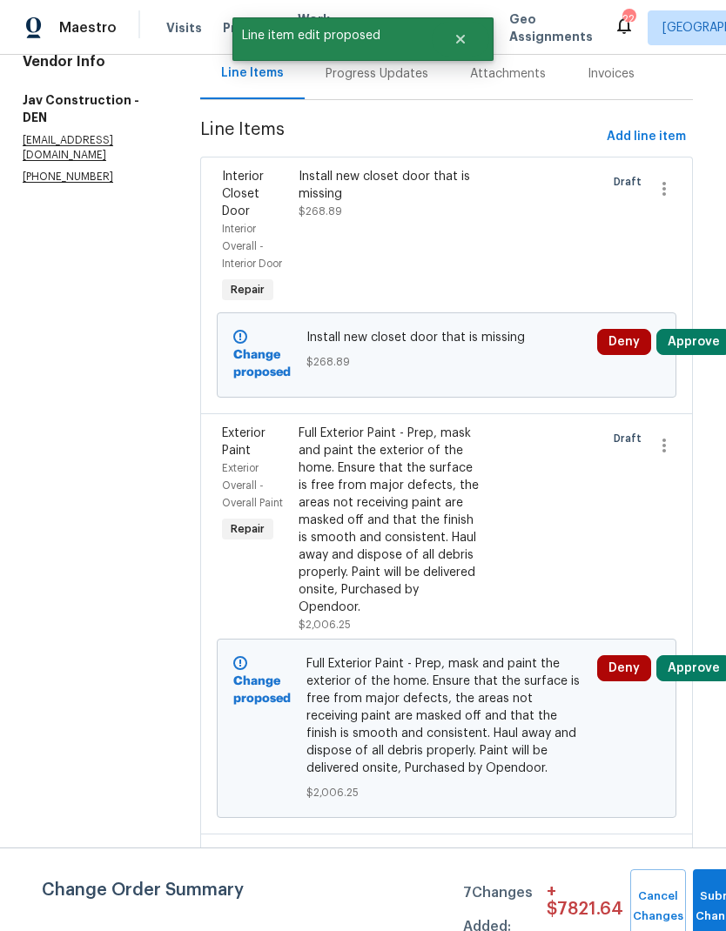
scroll to position [190, 4]
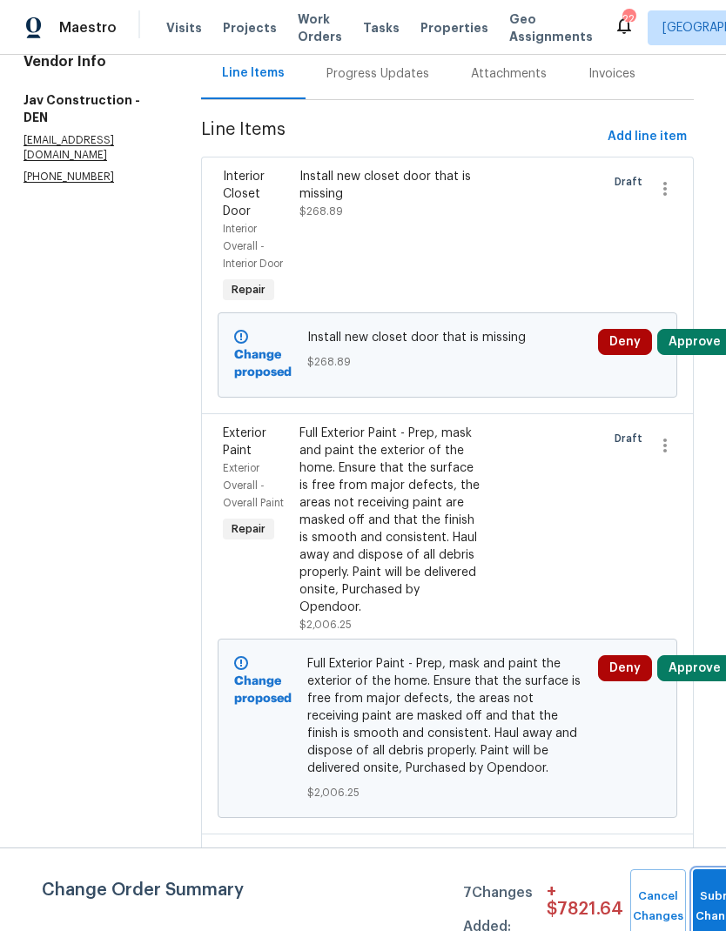
click at [703, 895] on button "Submit Changes" at bounding box center [720, 906] width 56 height 75
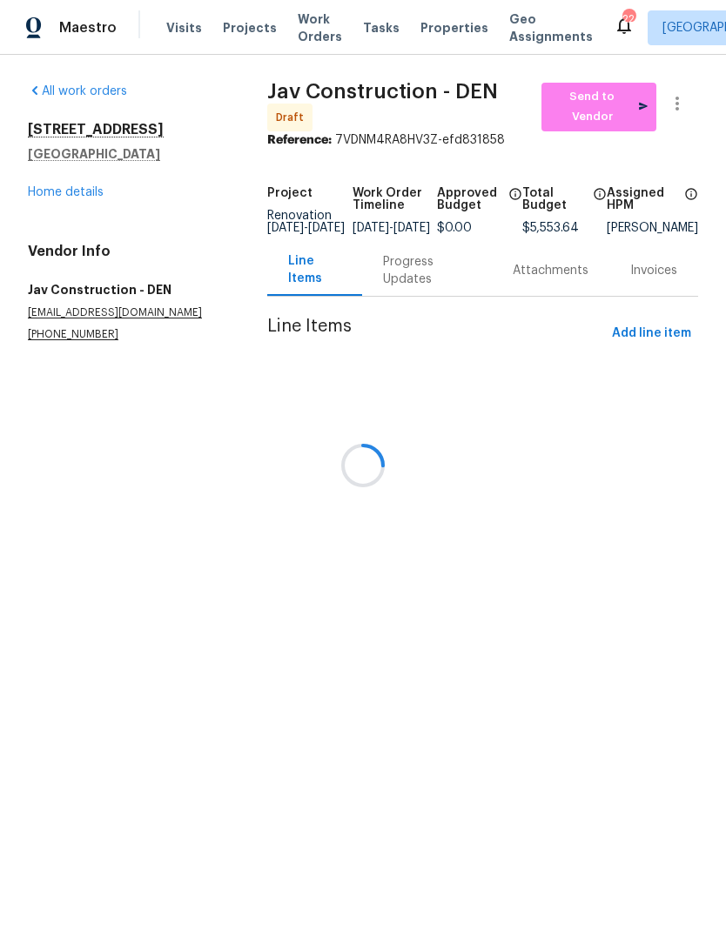
scroll to position [0, 0]
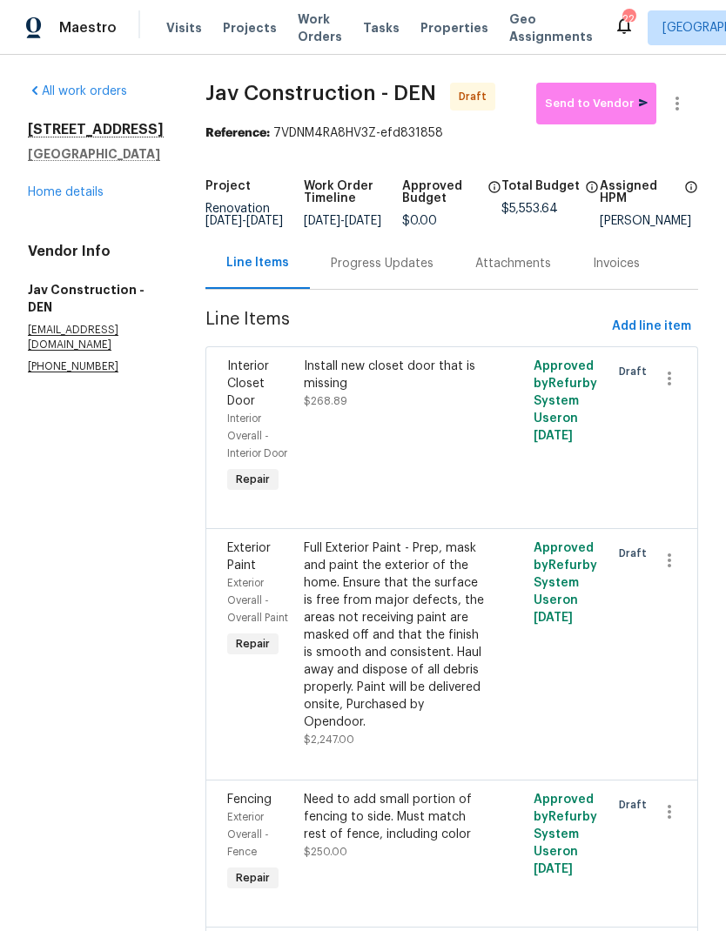
click at [78, 198] on link "Home details" at bounding box center [66, 192] width 76 height 12
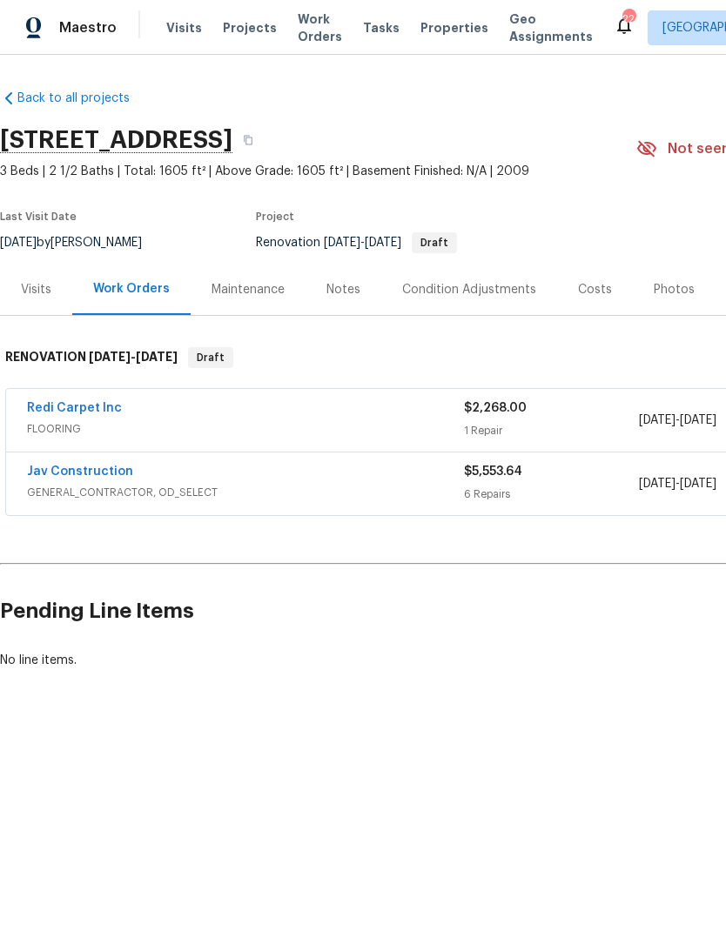
click at [87, 410] on link "Redi Carpet Inc" at bounding box center [74, 408] width 95 height 12
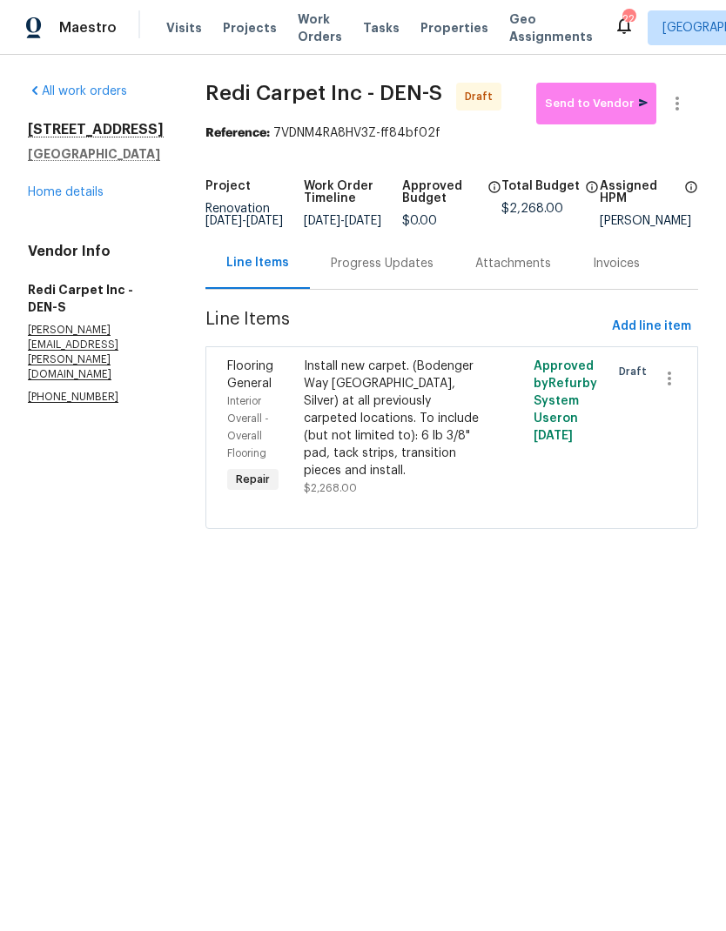
click at [66, 198] on link "Home details" at bounding box center [66, 192] width 76 height 12
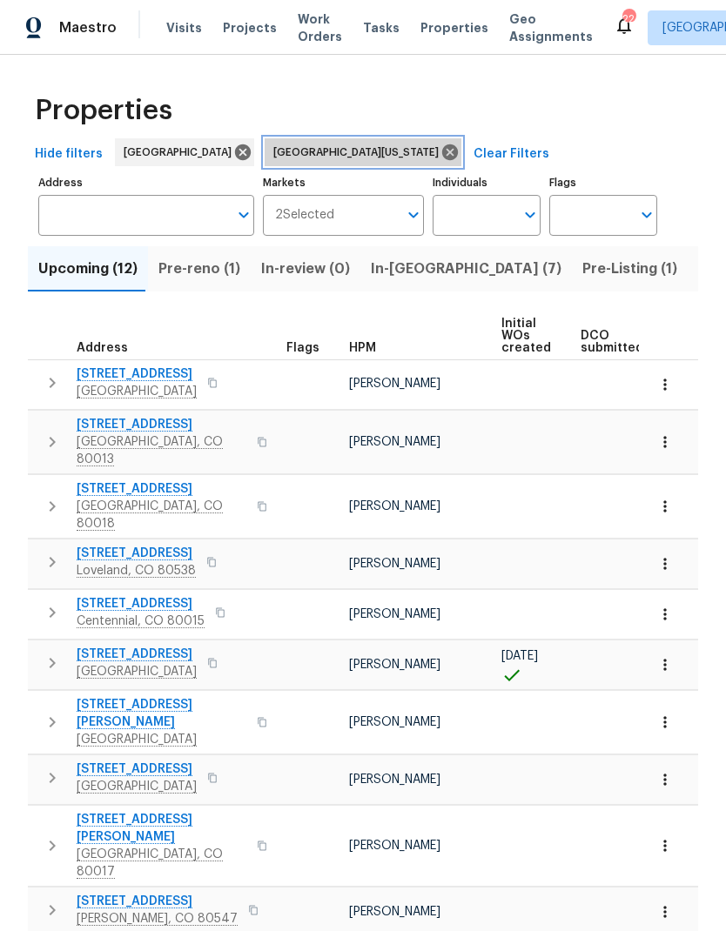
click at [440, 152] on icon at bounding box center [449, 152] width 19 height 19
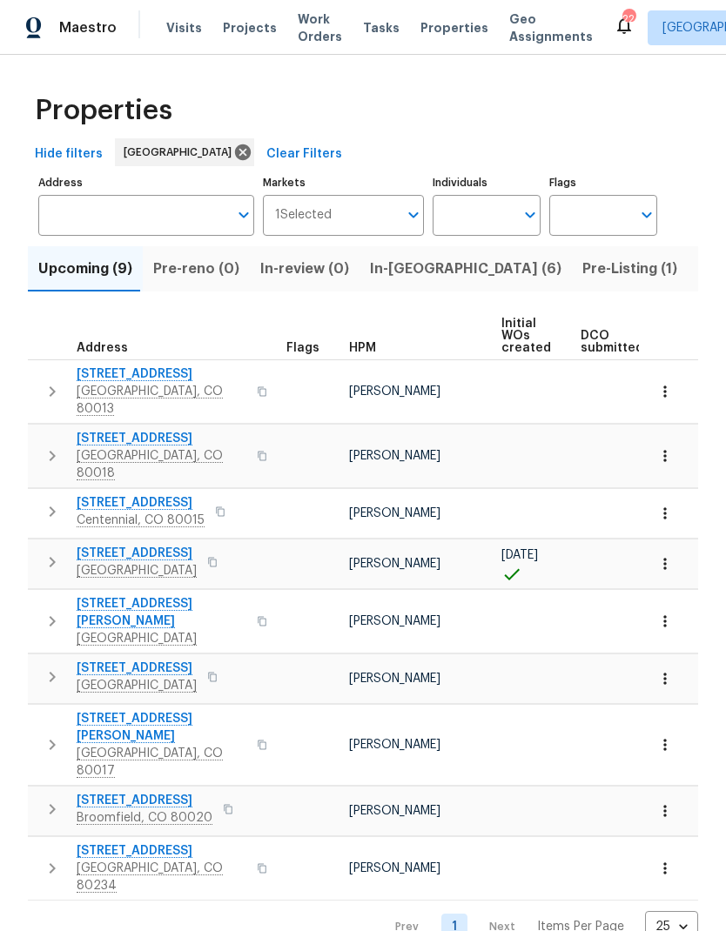
click at [147, 842] on span "[STREET_ADDRESS]" at bounding box center [162, 850] width 170 height 17
click at [666, 859] on icon "button" at bounding box center [664, 867] width 17 height 17
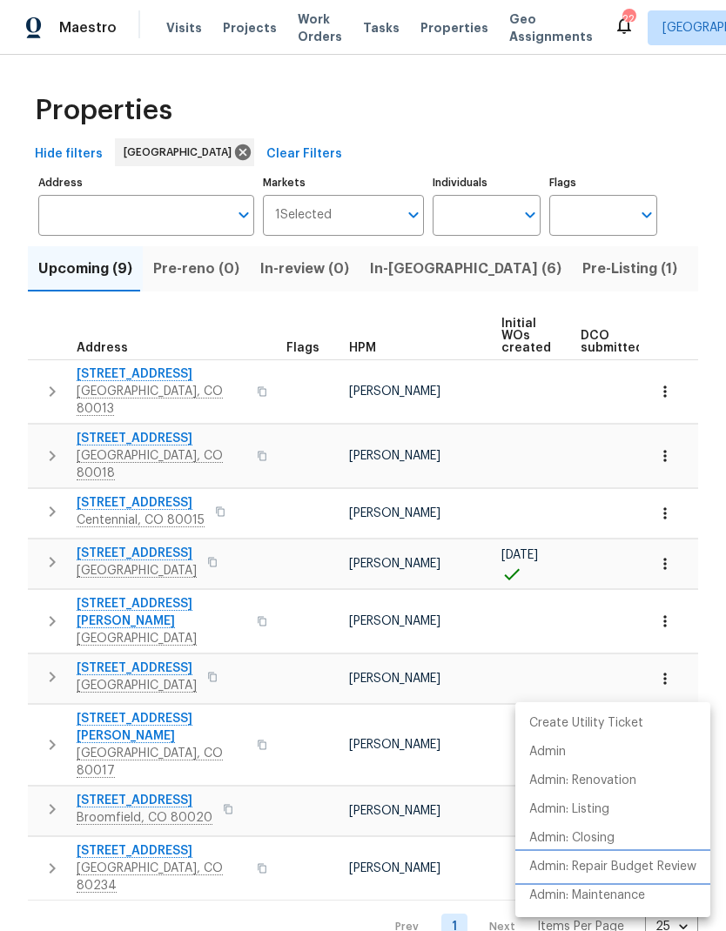
click at [619, 871] on p "Admin: Repair Budget Review" at bounding box center [612, 867] width 167 height 18
click at [315, 866] on div at bounding box center [363, 465] width 726 height 931
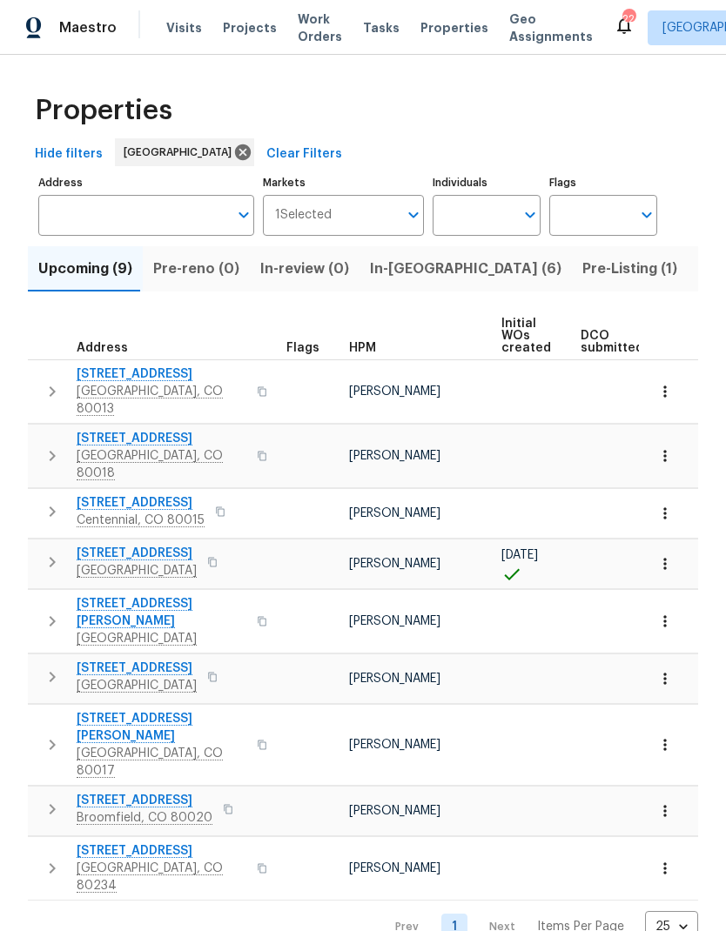
click at [666, 612] on icon "button" at bounding box center [664, 620] width 17 height 17
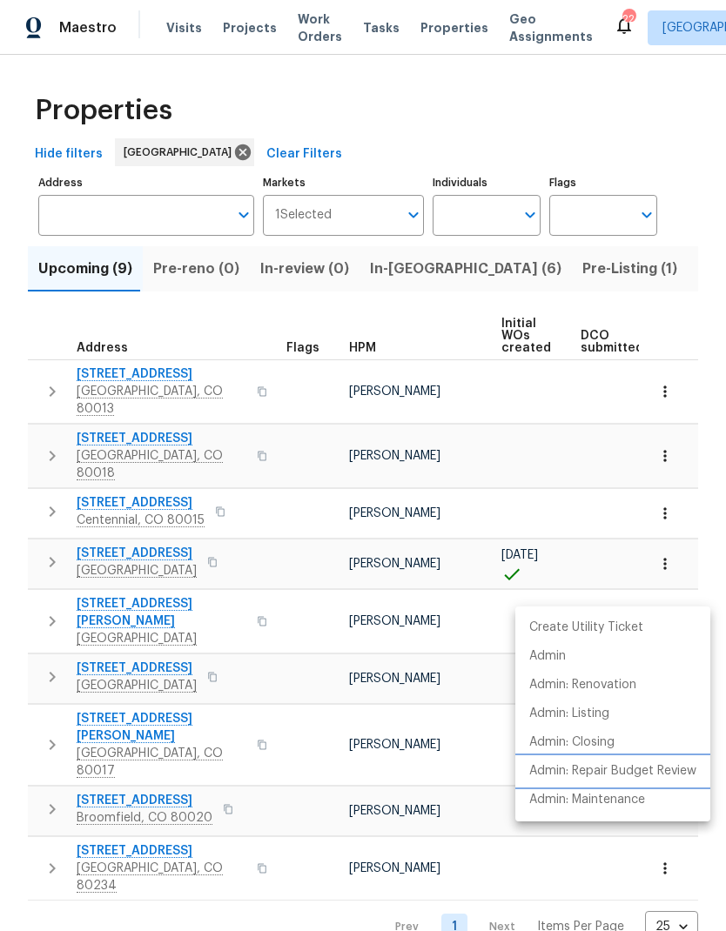
click at [607, 768] on p "Admin: Repair Budget Review" at bounding box center [612, 771] width 167 height 18
click at [661, 579] on div at bounding box center [363, 465] width 726 height 931
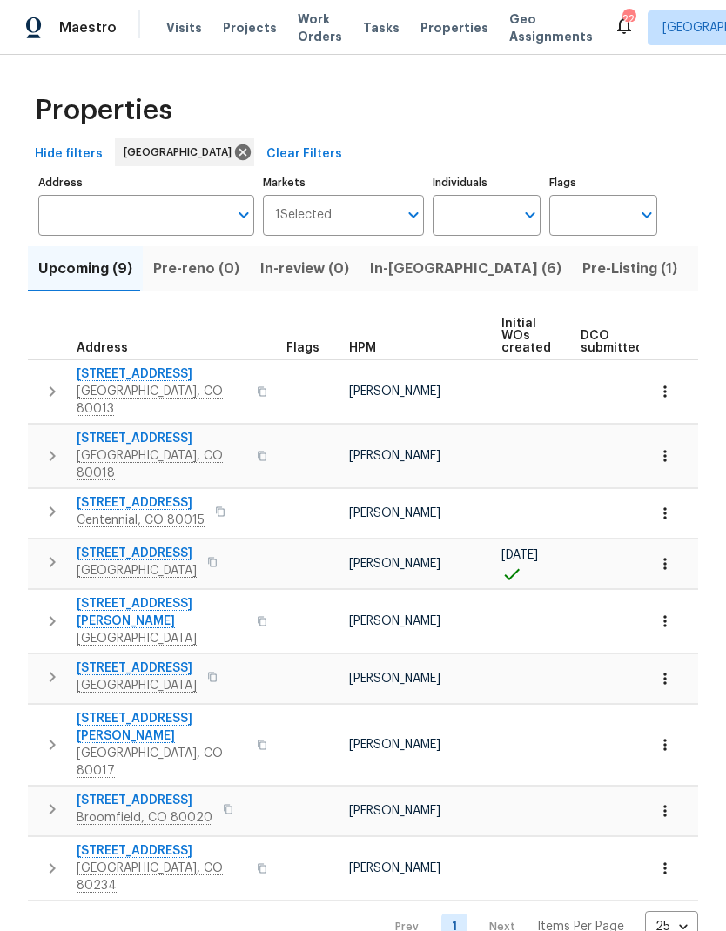
click at [662, 612] on icon "button" at bounding box center [664, 620] width 17 height 17
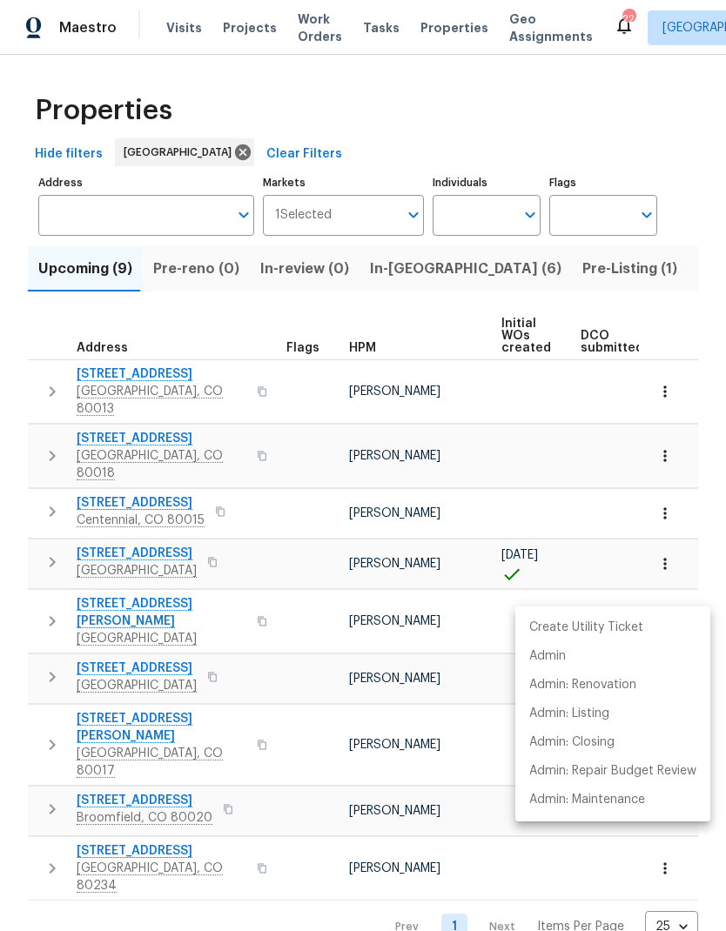
click at [179, 578] on div at bounding box center [363, 465] width 726 height 931
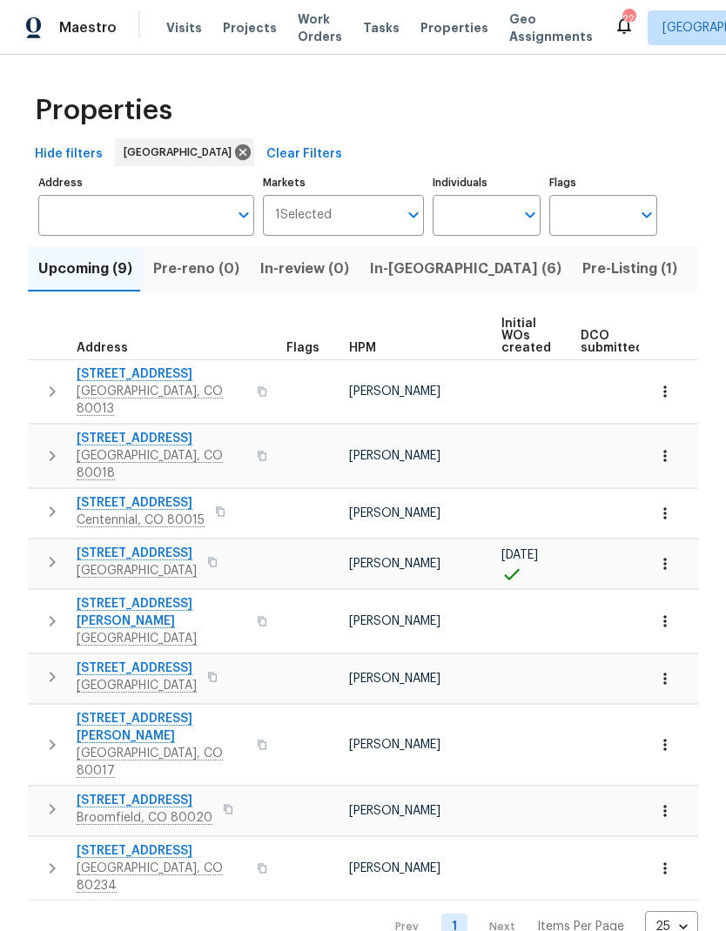
click at [195, 595] on span "10490 W Jewell Ave Apt C" at bounding box center [162, 612] width 170 height 35
click at [669, 802] on icon "button" at bounding box center [664, 810] width 17 height 17
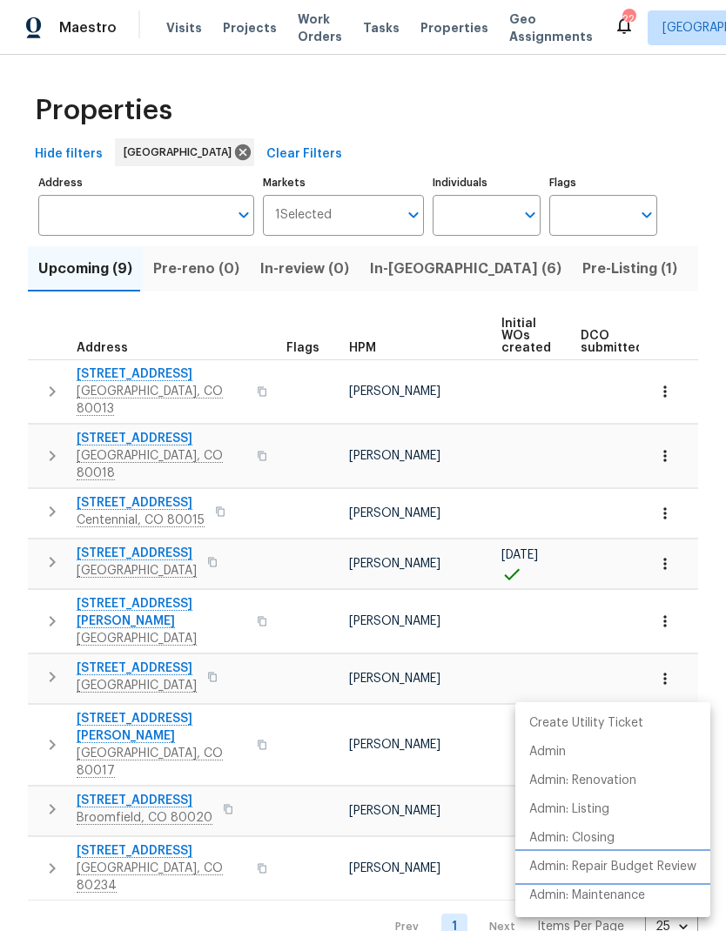
click at [639, 862] on p "Admin: Repair Budget Review" at bounding box center [612, 867] width 167 height 18
click at [154, 732] on div at bounding box center [363, 465] width 726 height 931
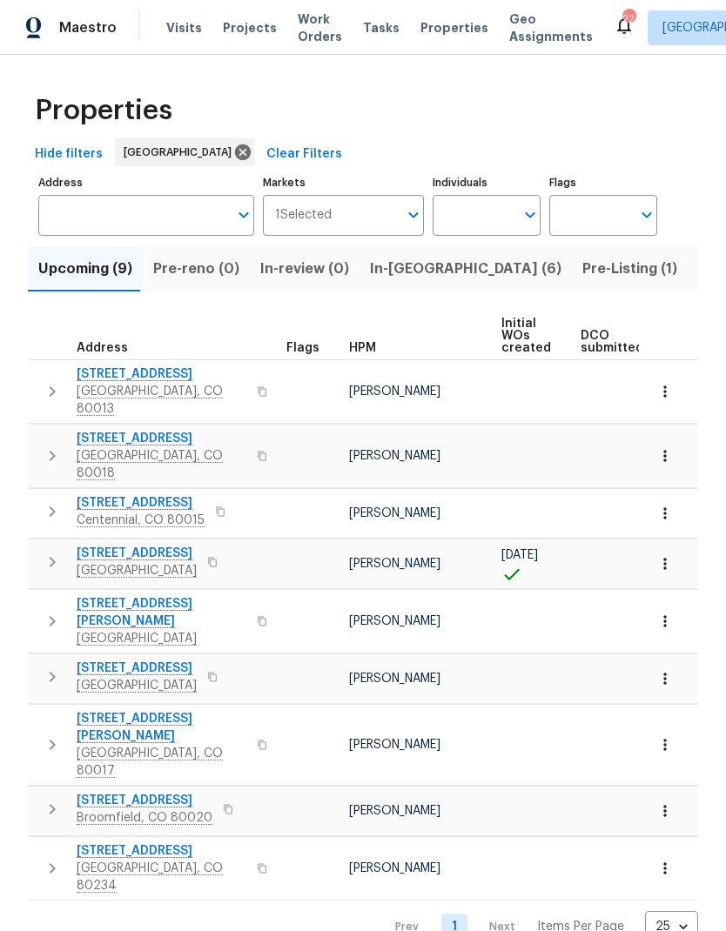
click at [157, 792] on span "333 Mulberry Cir" at bounding box center [145, 800] width 136 height 17
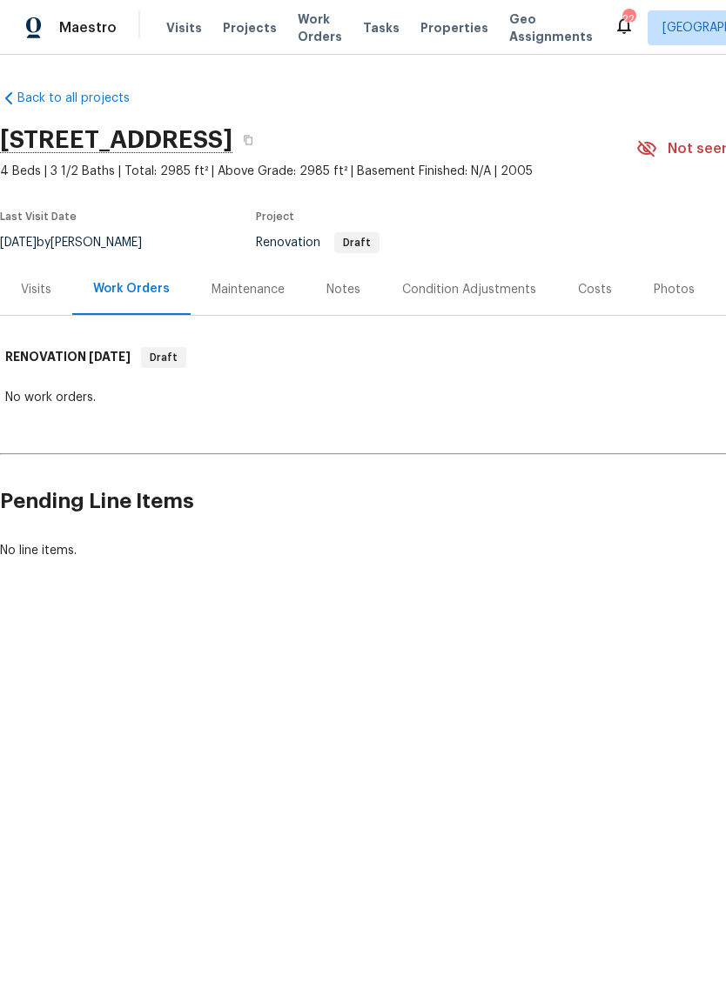
click at [349, 297] on div "Notes" at bounding box center [343, 289] width 34 height 17
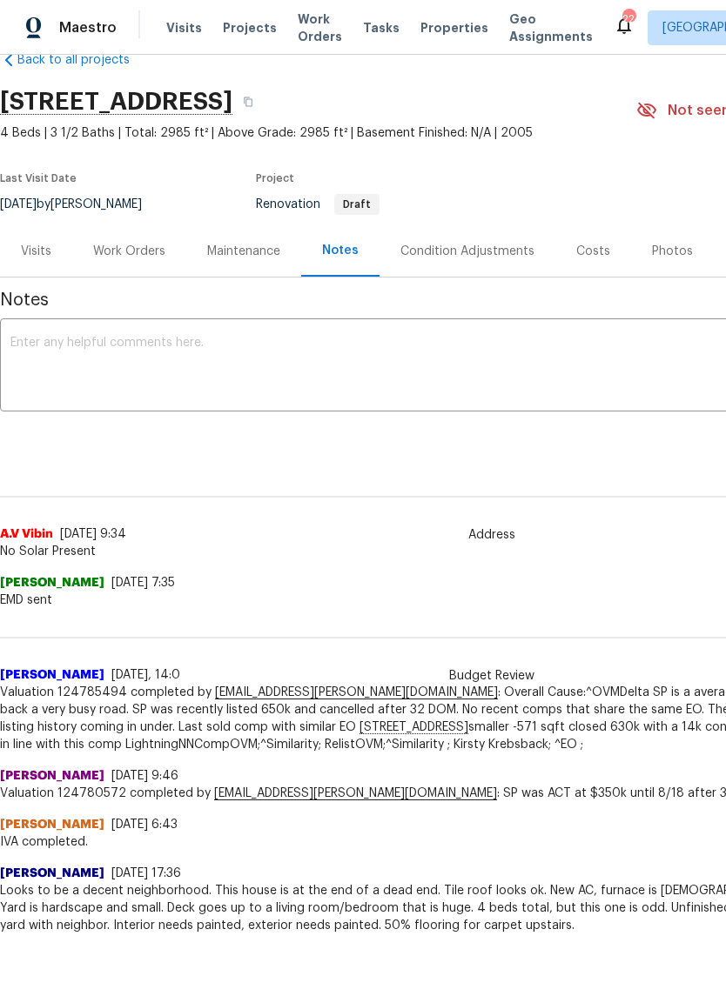
scroll to position [37, 0]
click at [470, 256] on div "Condition Adjustments" at bounding box center [467, 252] width 134 height 17
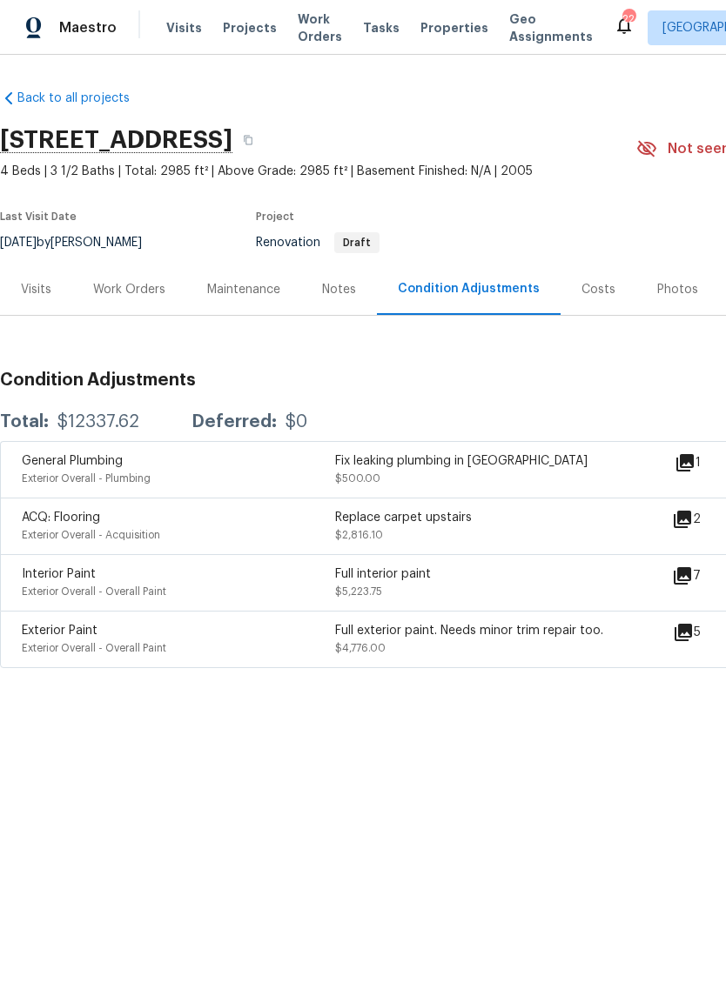
click at [685, 639] on icon at bounding box center [682, 632] width 21 height 21
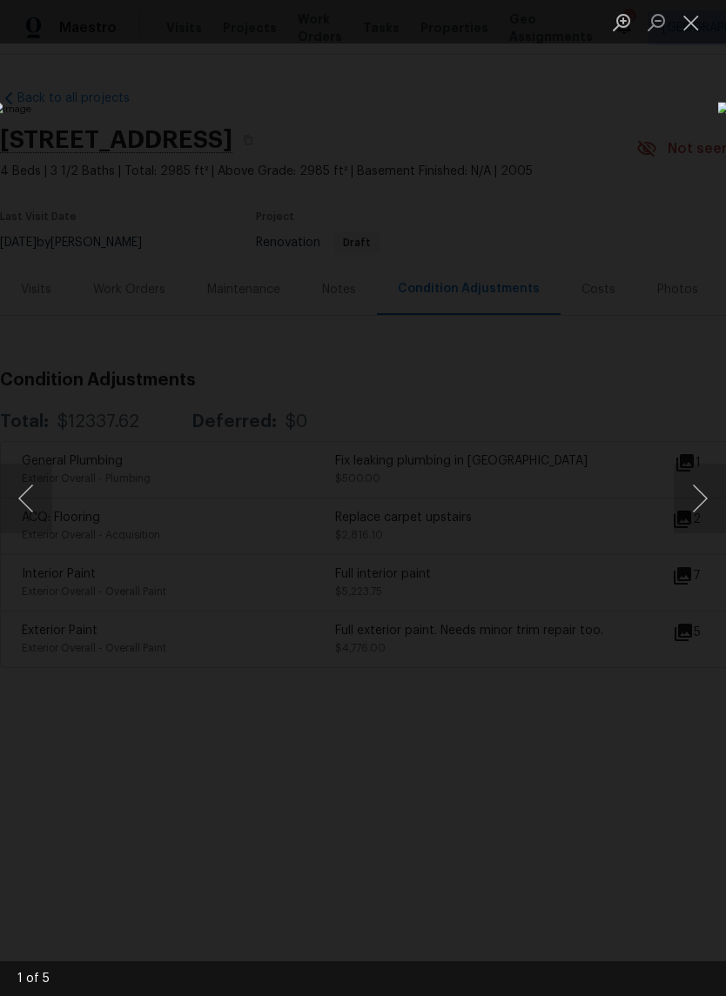
click at [691, 23] on button "Close lightbox" at bounding box center [690, 22] width 35 height 30
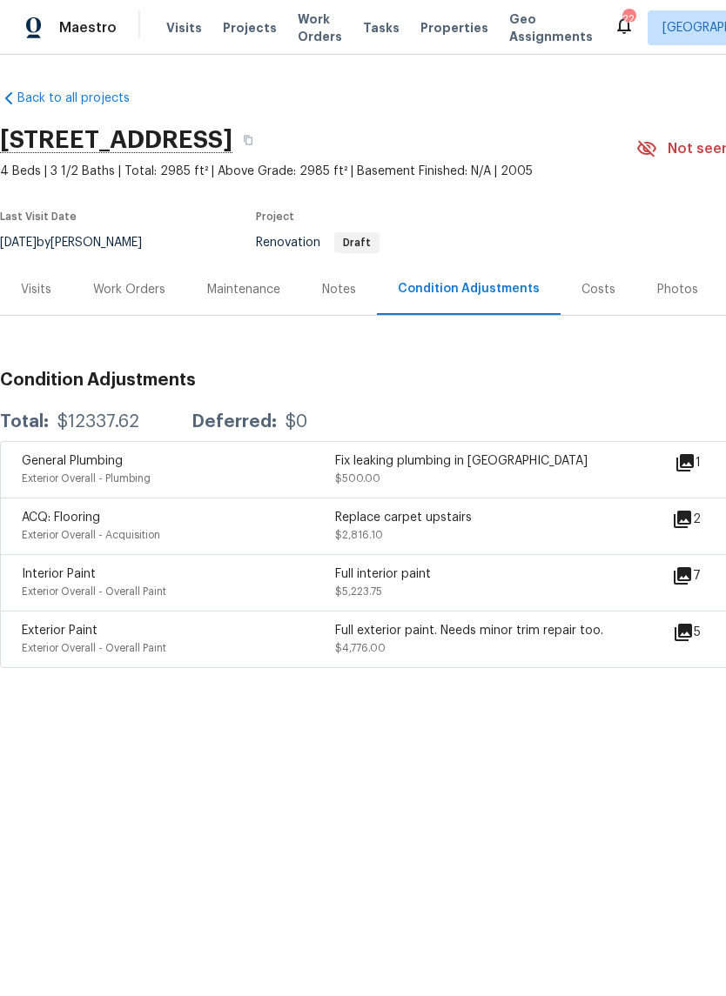
click at [691, 580] on icon at bounding box center [682, 575] width 21 height 21
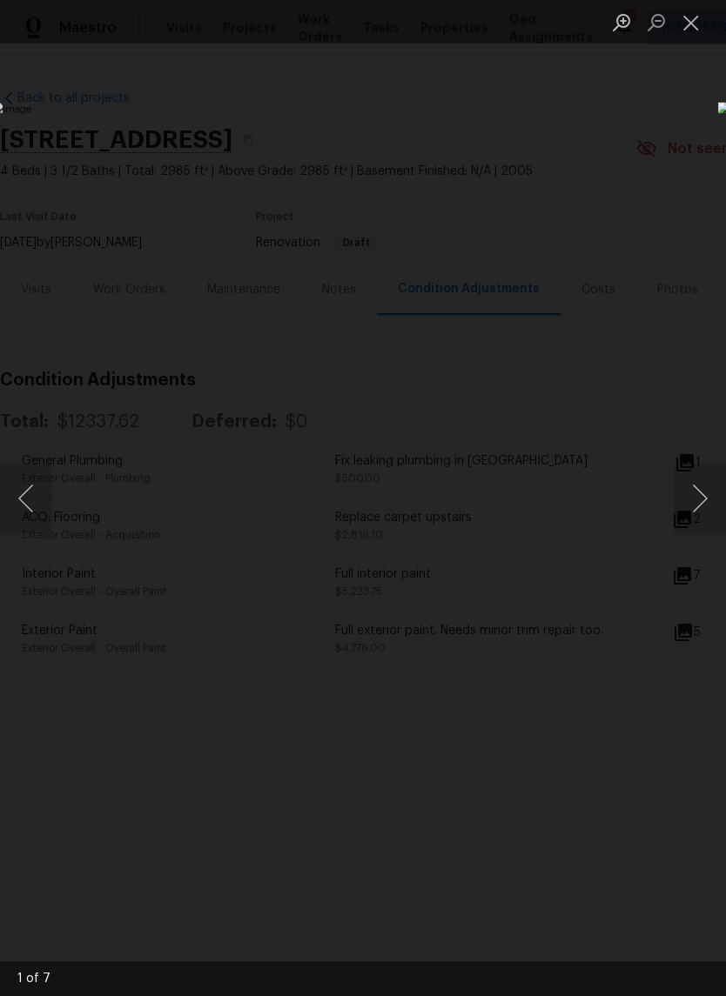
click at [692, 504] on button "Next image" at bounding box center [699, 499] width 52 height 70
click at [696, 494] on button "Next image" at bounding box center [699, 499] width 52 height 70
click at [697, 492] on button "Next image" at bounding box center [699, 499] width 52 height 70
click at [695, 485] on button "Next image" at bounding box center [699, 499] width 52 height 70
click at [692, 488] on button "Next image" at bounding box center [699, 499] width 52 height 70
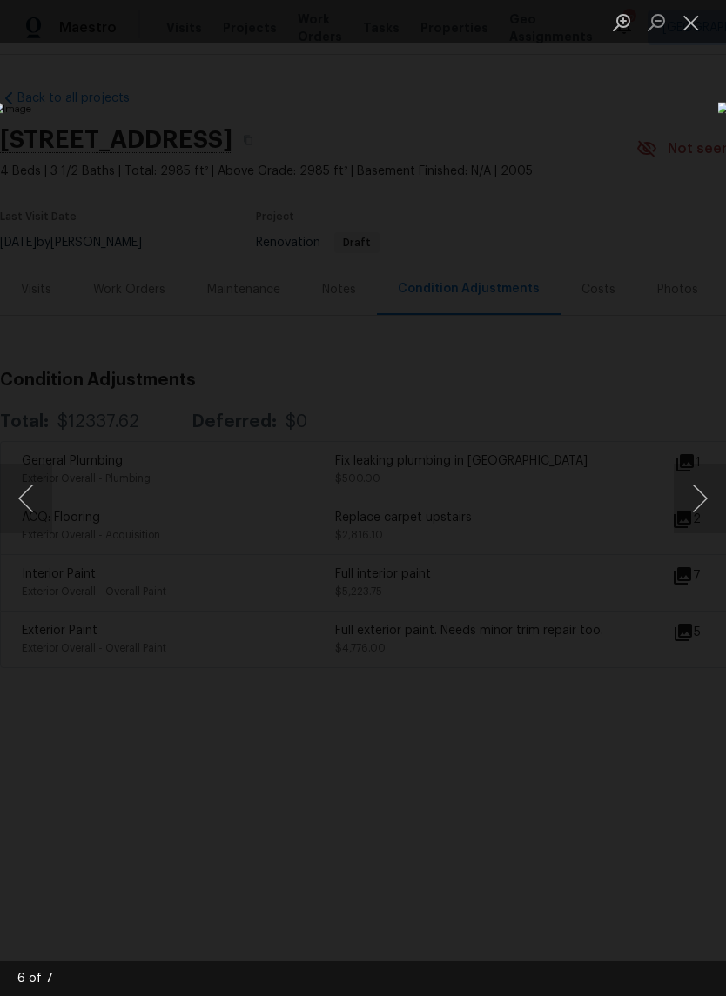
click at [694, 483] on button "Next image" at bounding box center [699, 499] width 52 height 70
click at [692, 490] on button "Next image" at bounding box center [699, 499] width 52 height 70
click at [694, 488] on button "Next image" at bounding box center [699, 499] width 52 height 70
click at [696, 480] on button "Next image" at bounding box center [699, 499] width 52 height 70
click at [694, 487] on button "Next image" at bounding box center [699, 499] width 52 height 70
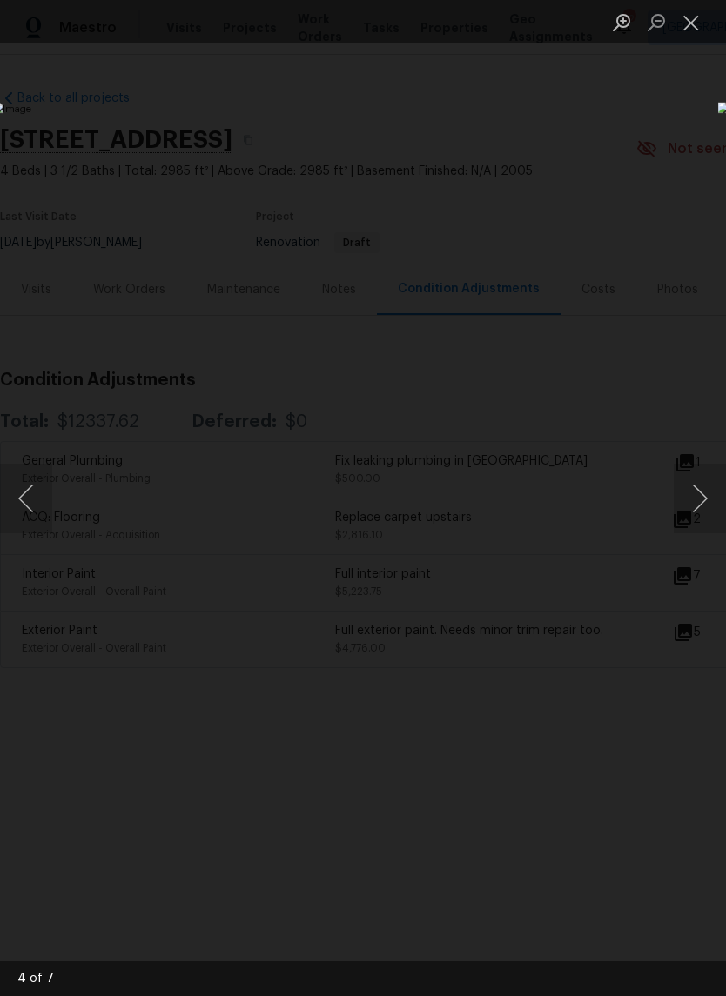
click at [692, 28] on button "Close lightbox" at bounding box center [690, 22] width 35 height 30
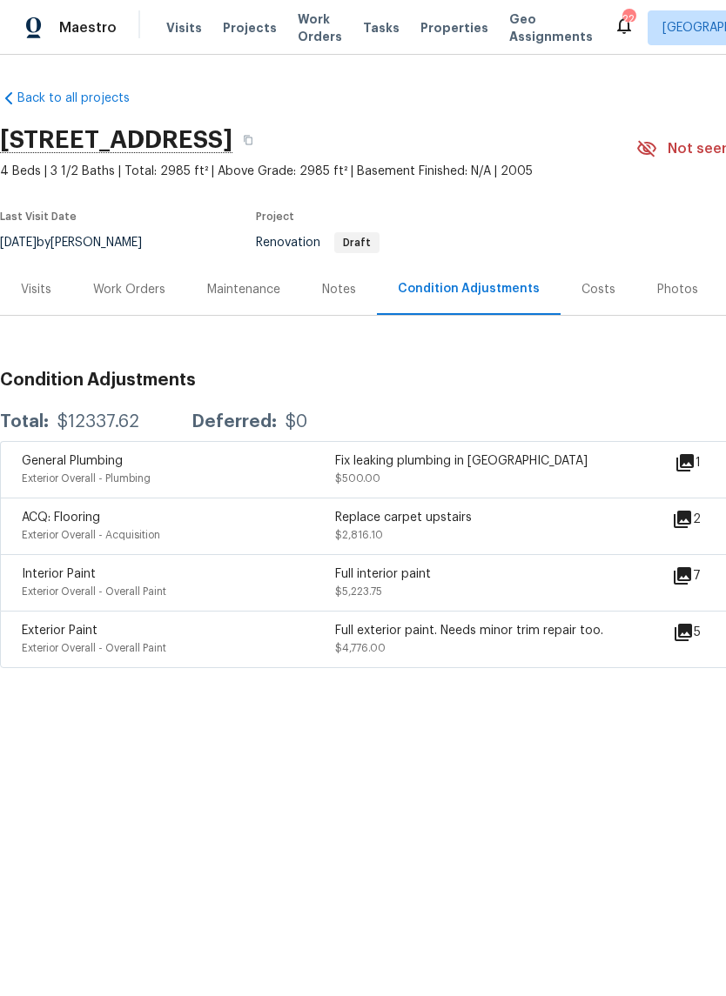
click at [687, 522] on icon at bounding box center [681, 519] width 17 height 17
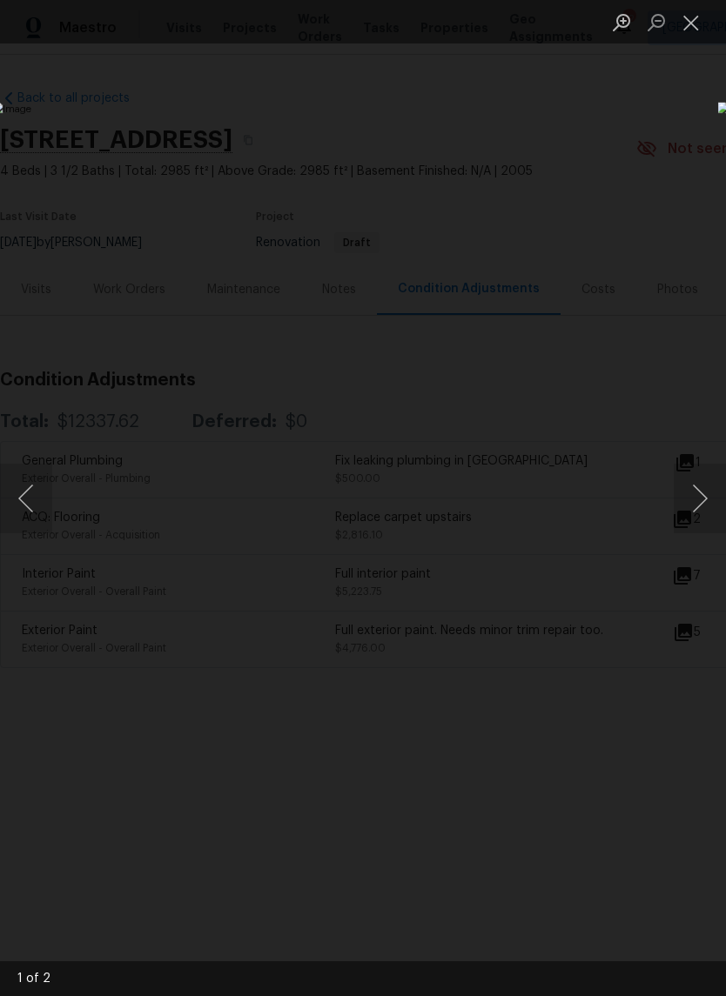
click at [691, 494] on button "Next image" at bounding box center [699, 499] width 52 height 70
click at [693, 26] on button "Close lightbox" at bounding box center [690, 22] width 35 height 30
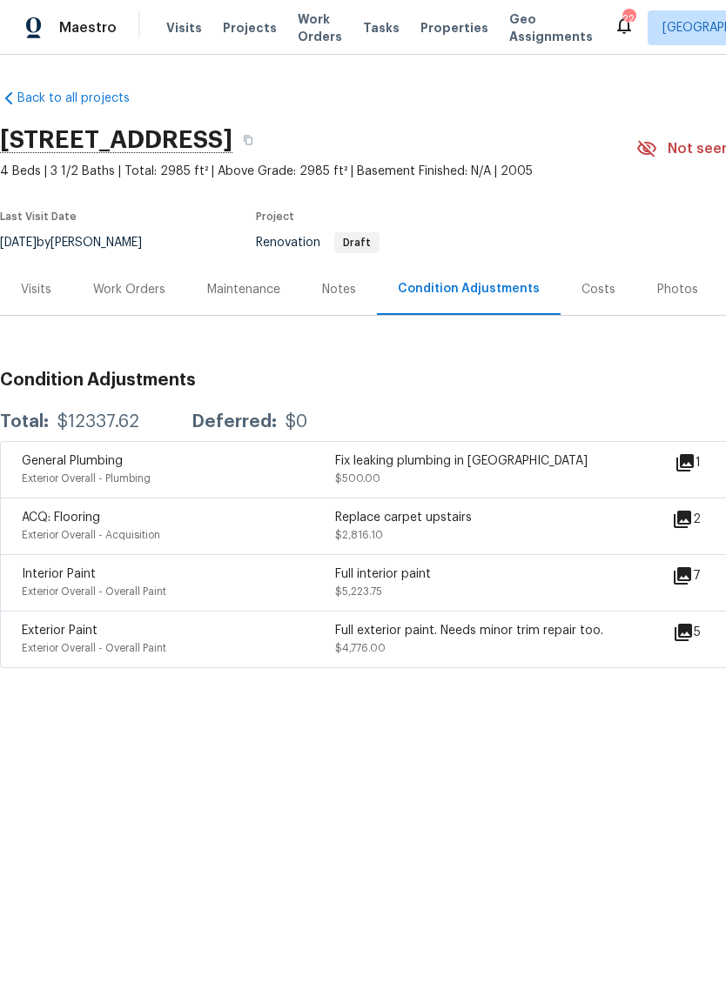
click at [692, 466] on icon at bounding box center [684, 462] width 17 height 17
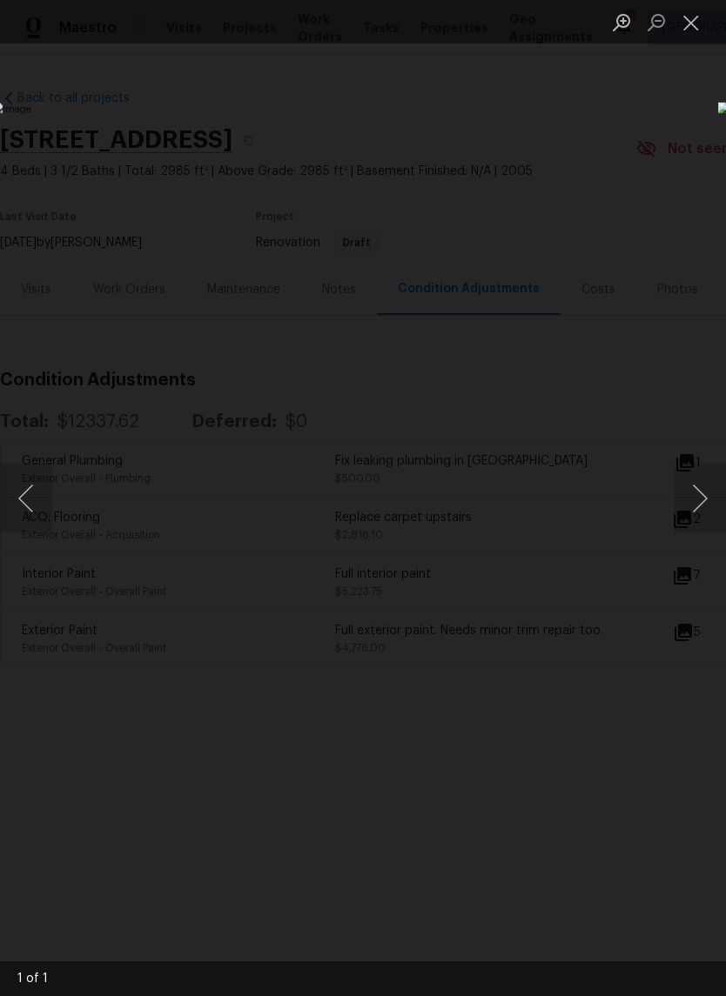
click at [692, 20] on button "Close lightbox" at bounding box center [690, 22] width 35 height 30
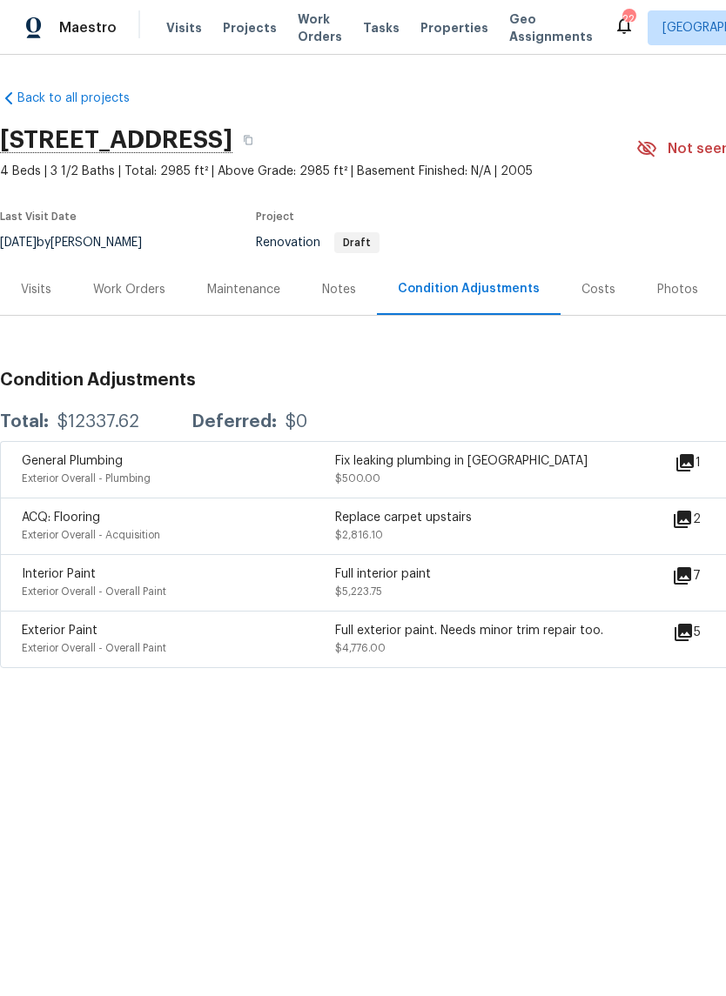
click at [348, 286] on div "Notes" at bounding box center [339, 289] width 34 height 17
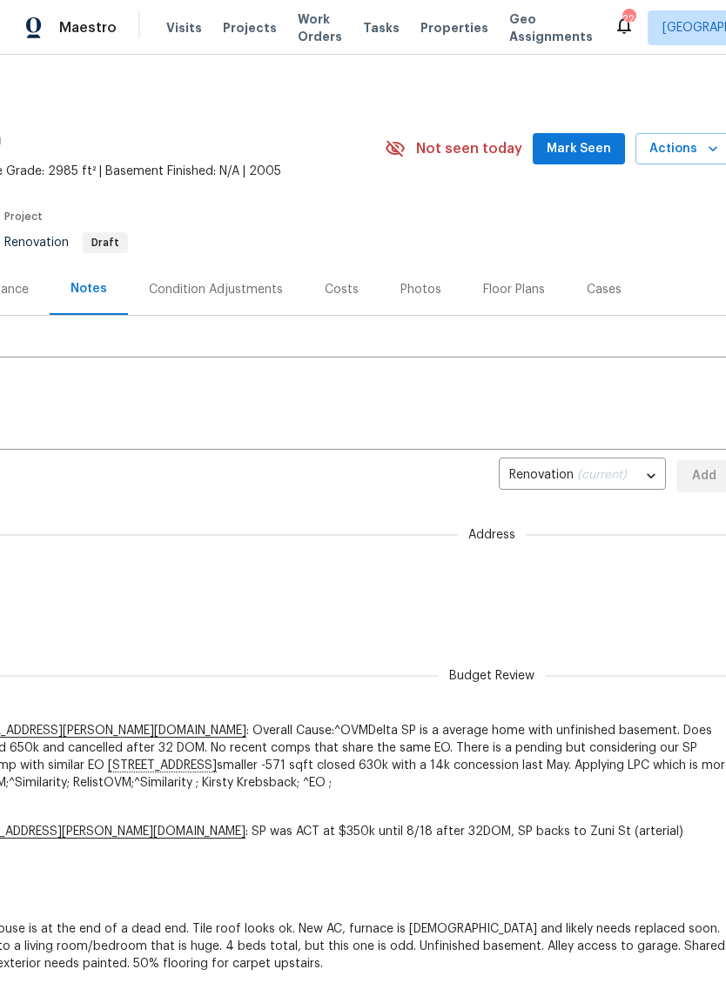
scroll to position [0, 255]
click at [345, 288] on div "Costs" at bounding box center [338, 289] width 34 height 17
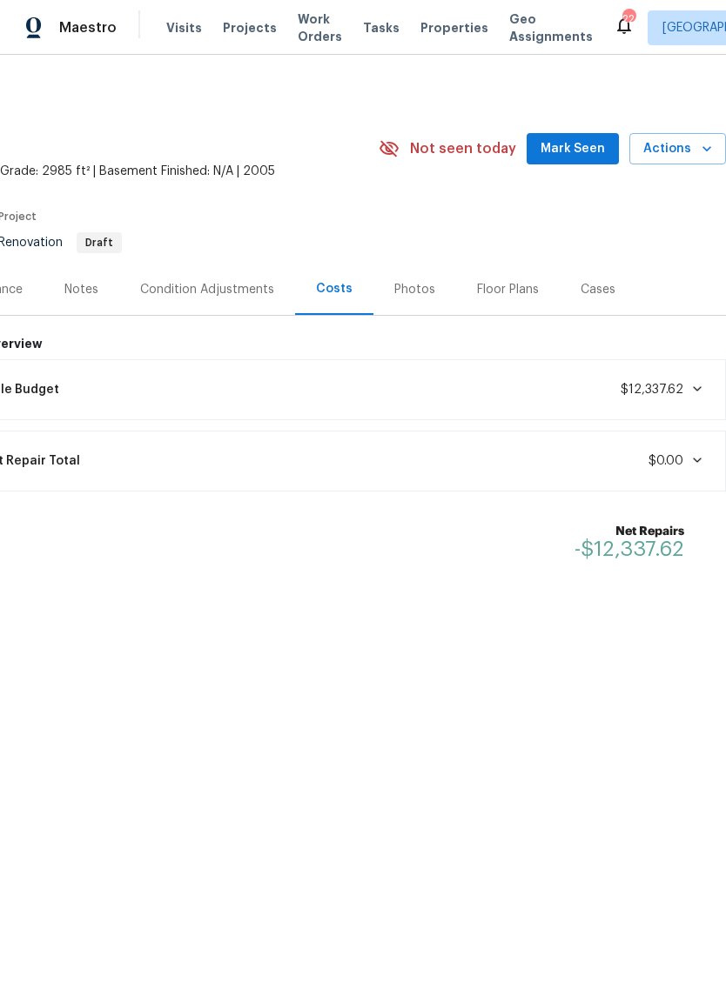
scroll to position [0, 257]
click at [697, 154] on span "Actions" at bounding box center [677, 149] width 69 height 22
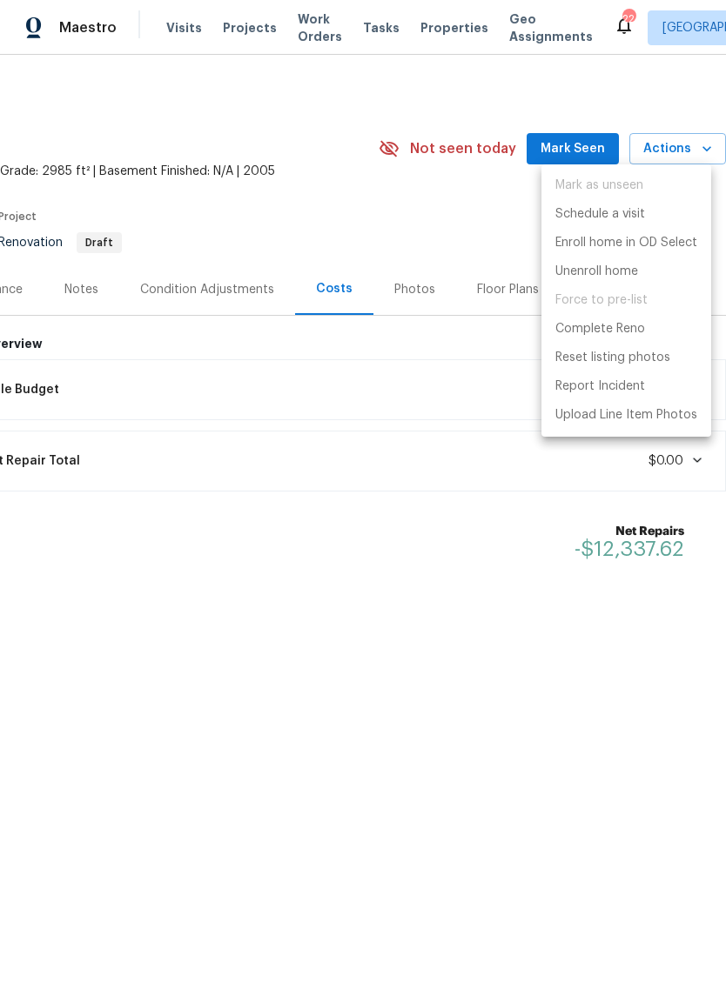
click at [480, 574] on div at bounding box center [363, 498] width 726 height 996
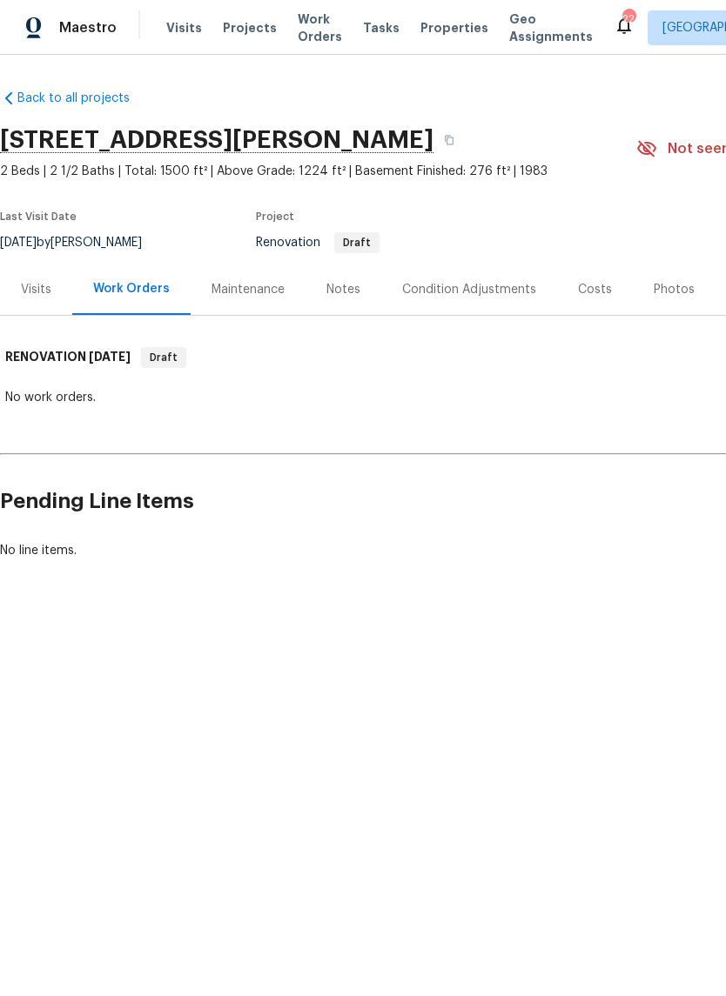
click at [584, 291] on div "Costs" at bounding box center [595, 289] width 34 height 17
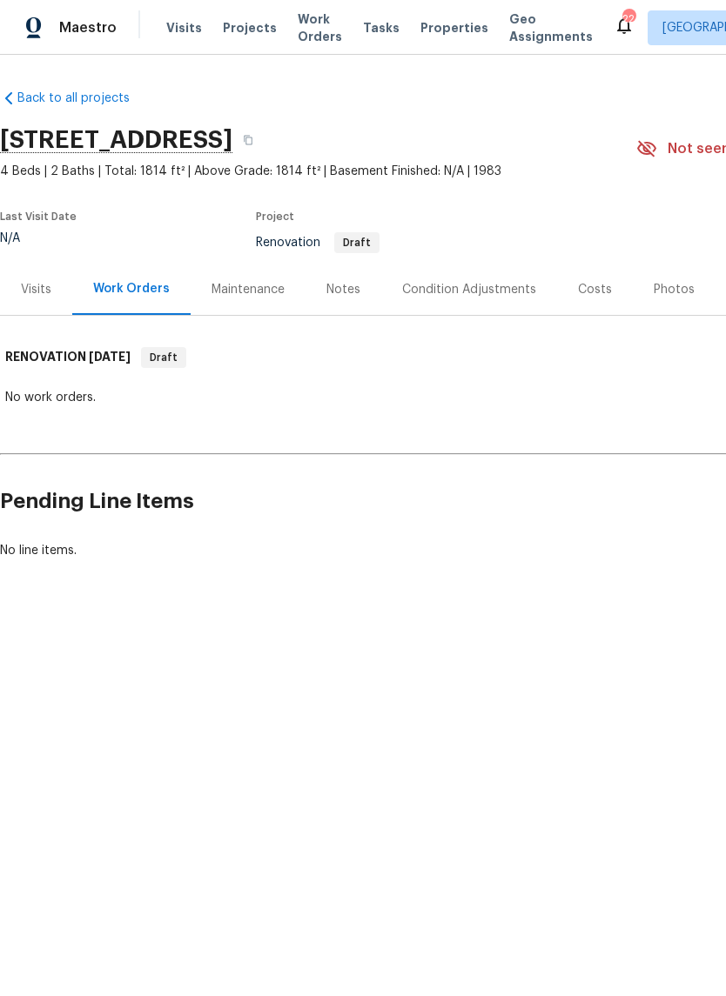
click at [587, 293] on div "Costs" at bounding box center [595, 289] width 34 height 17
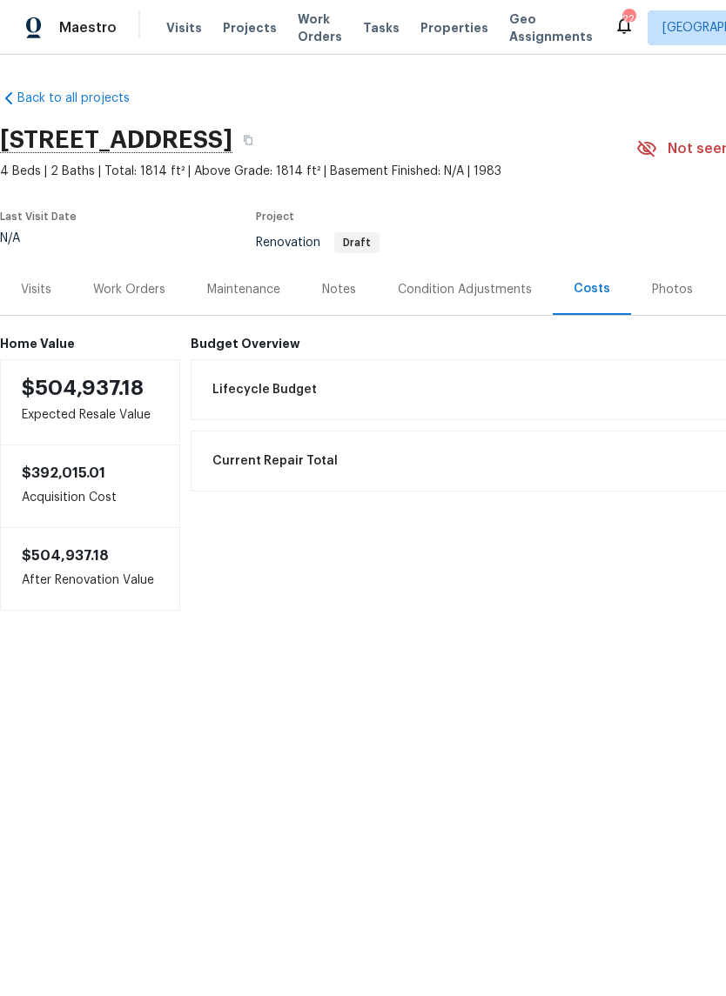
click at [52, 293] on div "Visits" at bounding box center [36, 289] width 72 height 51
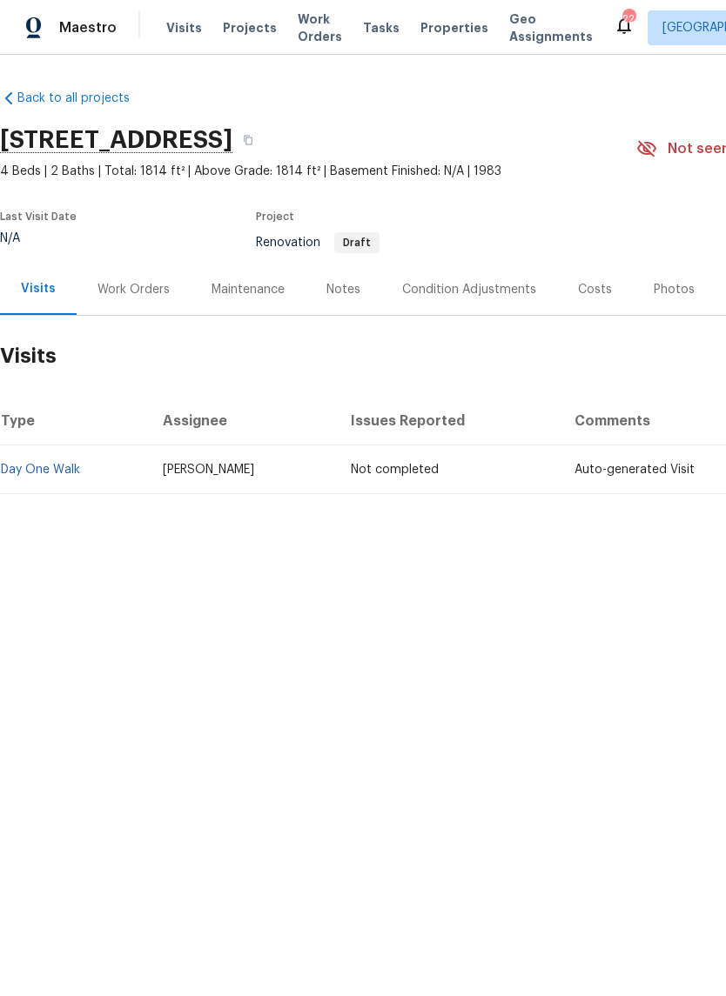
click at [346, 290] on div "Notes" at bounding box center [343, 289] width 34 height 17
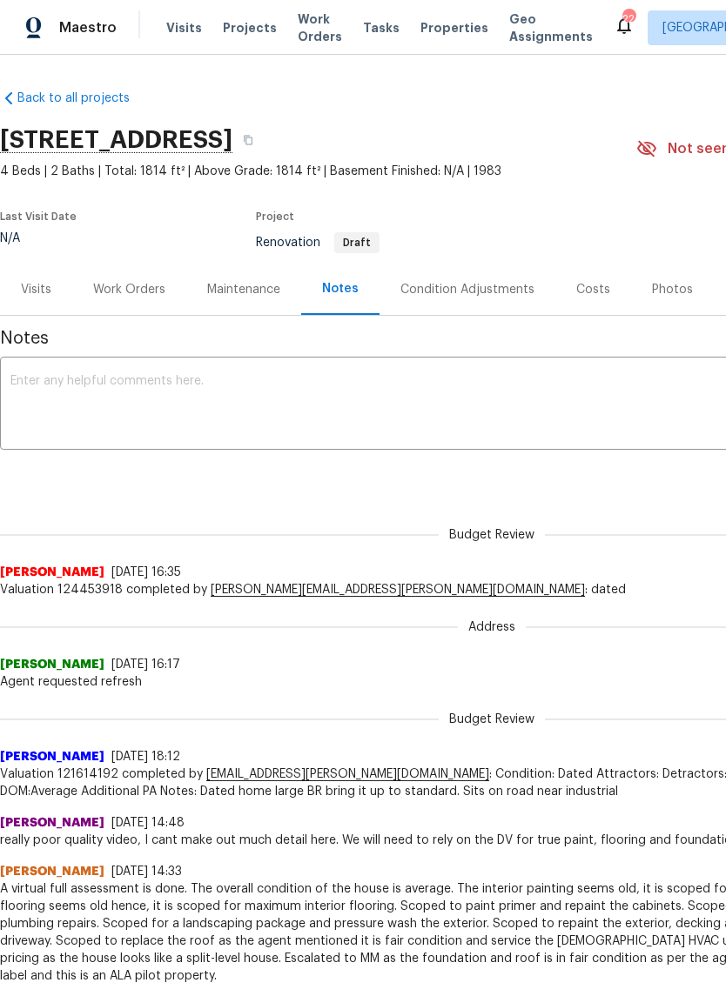
click at [156, 293] on div "Work Orders" at bounding box center [129, 289] width 72 height 17
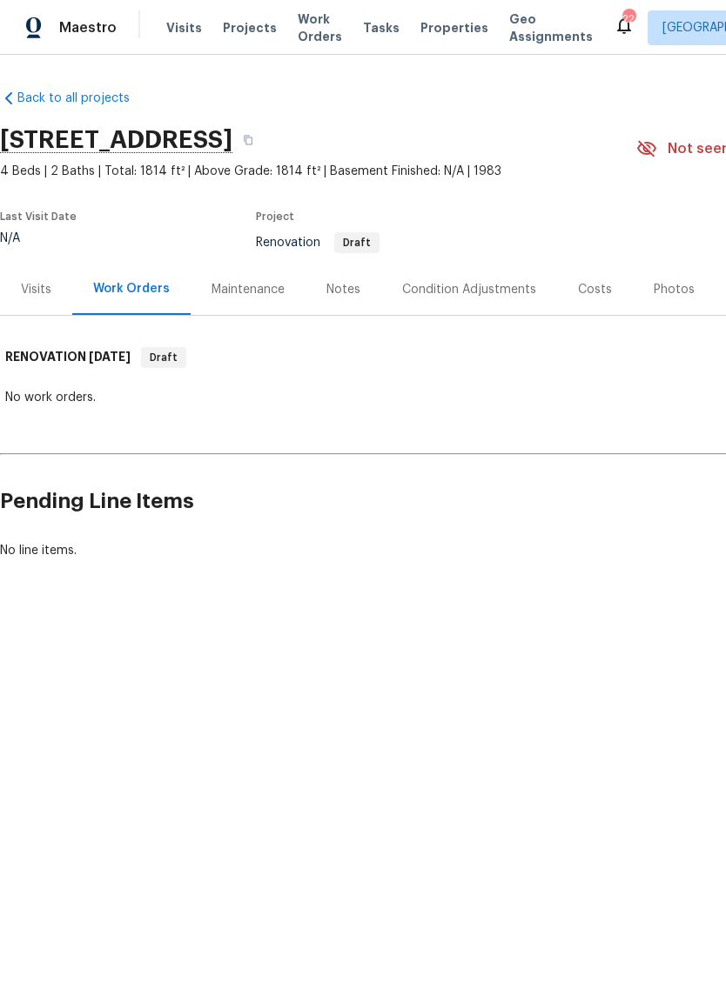
click at [46, 290] on div "Visits" at bounding box center [36, 289] width 30 height 17
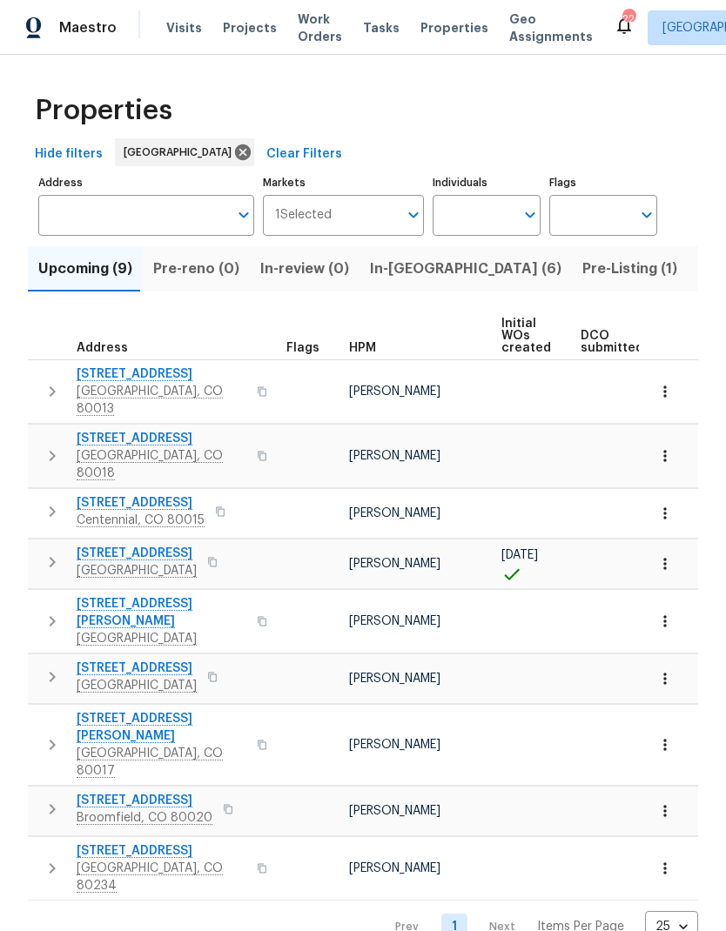
click at [172, 28] on span "Visits" at bounding box center [184, 27] width 36 height 17
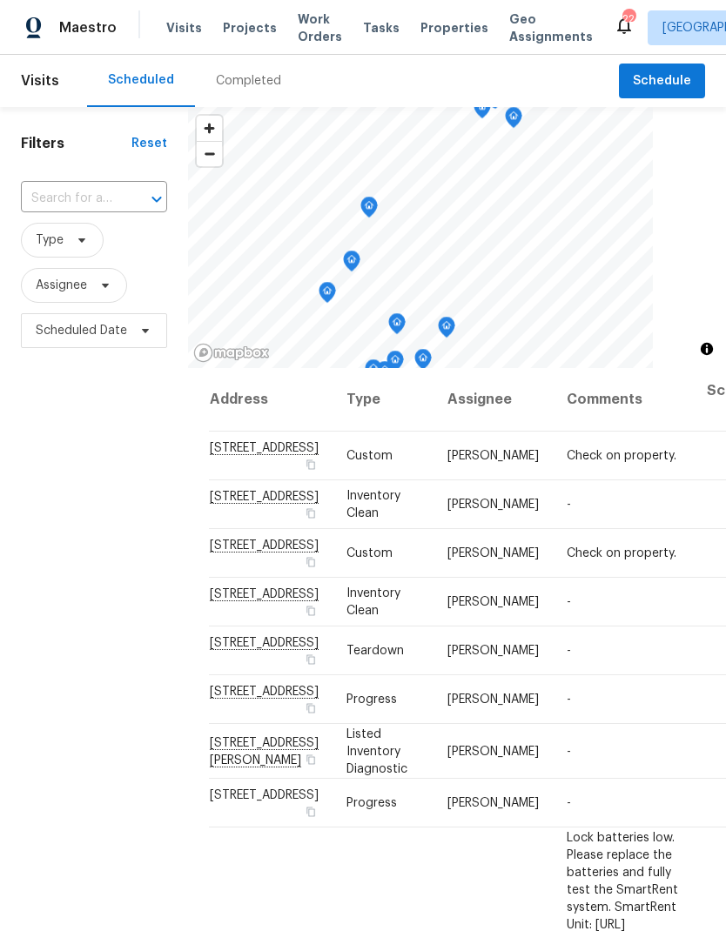
click at [251, 84] on div "Completed" at bounding box center [248, 80] width 65 height 17
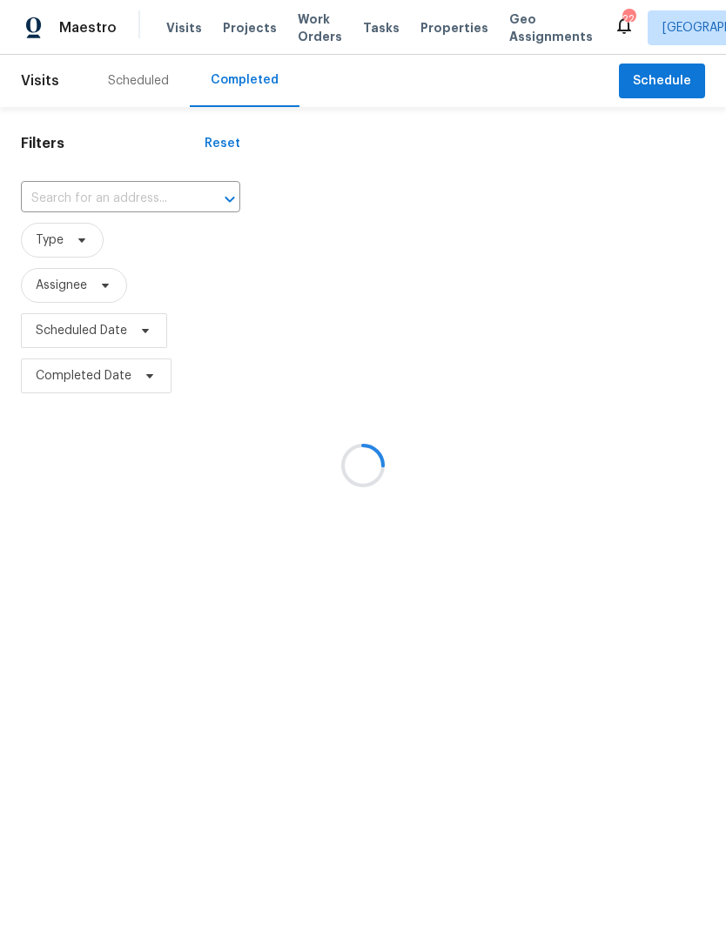
click at [124, 203] on div at bounding box center [363, 465] width 726 height 931
click at [96, 208] on div at bounding box center [363, 465] width 726 height 931
click at [108, 202] on div at bounding box center [363, 465] width 726 height 931
click at [95, 204] on div at bounding box center [363, 465] width 726 height 931
click at [114, 193] on div at bounding box center [363, 465] width 726 height 931
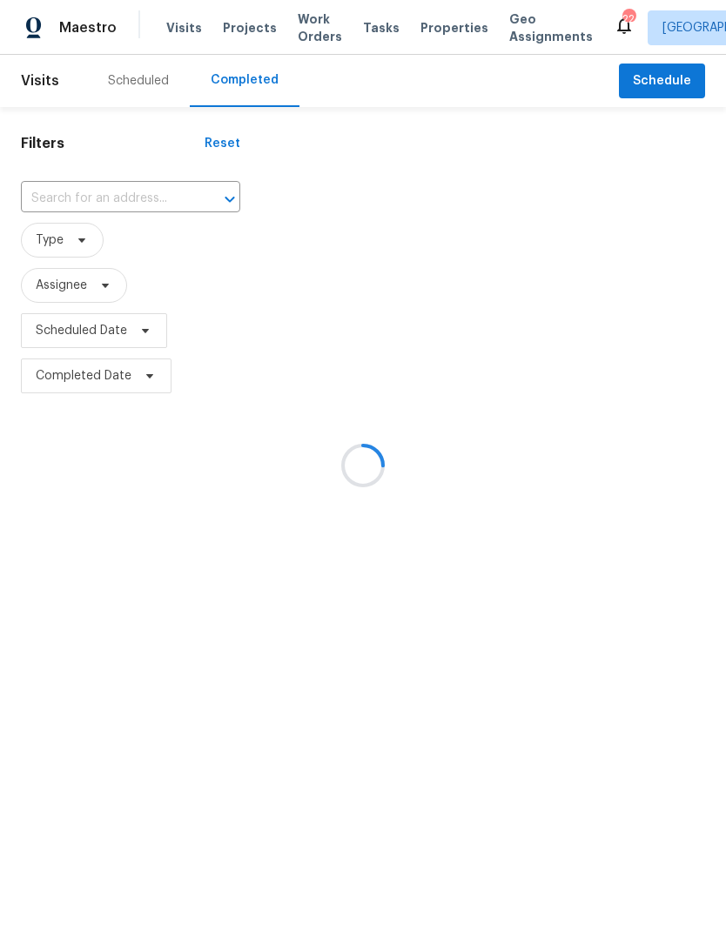
click at [113, 192] on div at bounding box center [363, 465] width 726 height 931
click at [137, 157] on div at bounding box center [363, 465] width 726 height 931
click at [124, 204] on div at bounding box center [363, 465] width 726 height 931
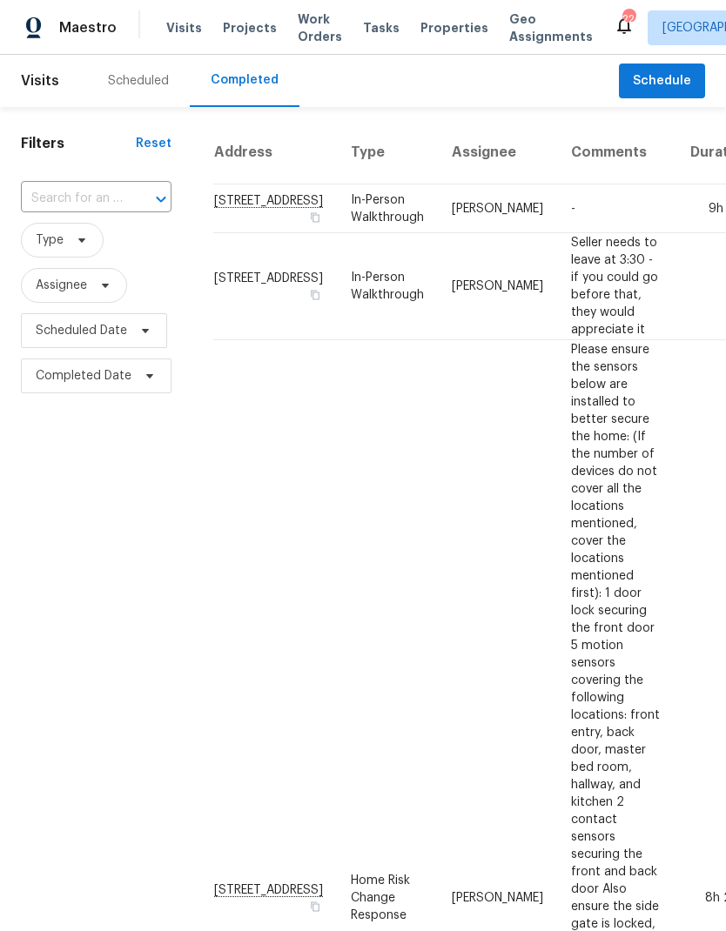
click at [66, 201] on input "text" at bounding box center [72, 198] width 102 height 27
type input "willow br"
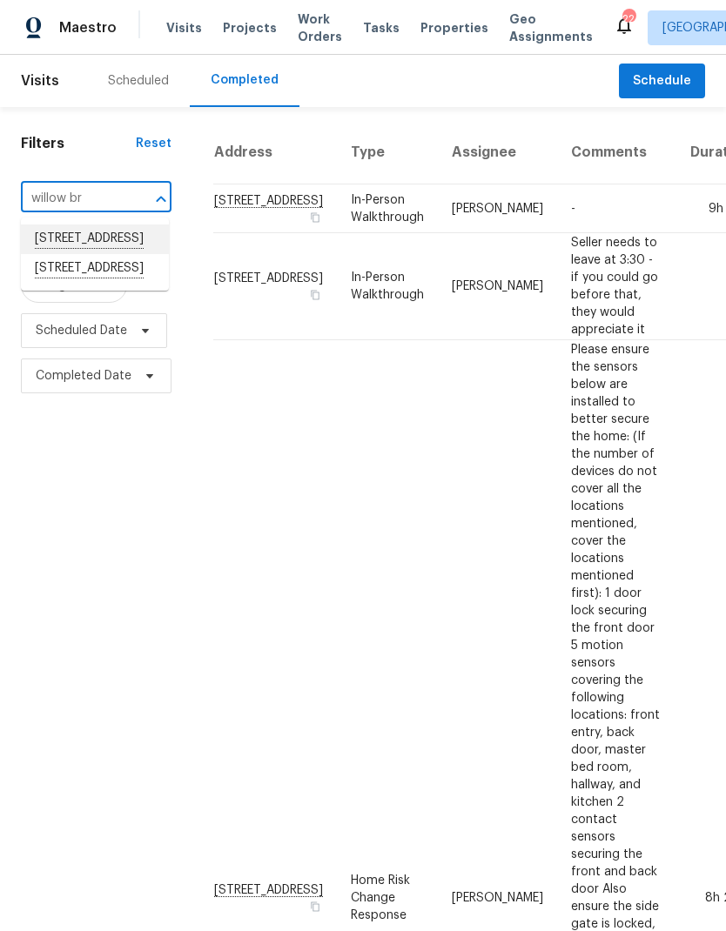
click at [93, 244] on li "[STREET_ADDRESS]" at bounding box center [95, 239] width 148 height 30
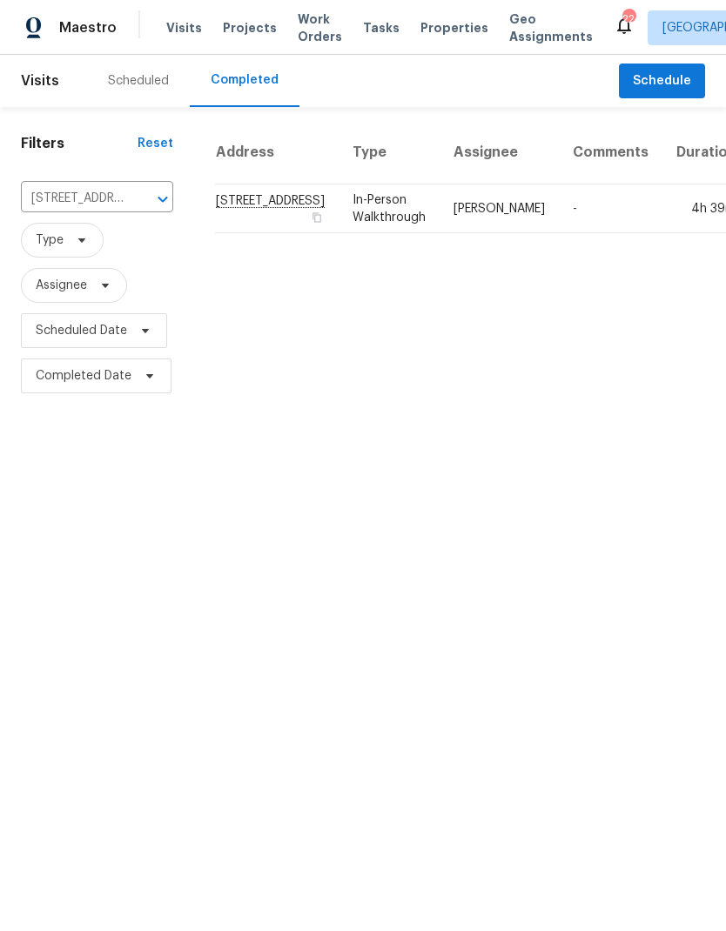
click at [135, 198] on icon "Clear" at bounding box center [140, 199] width 10 height 10
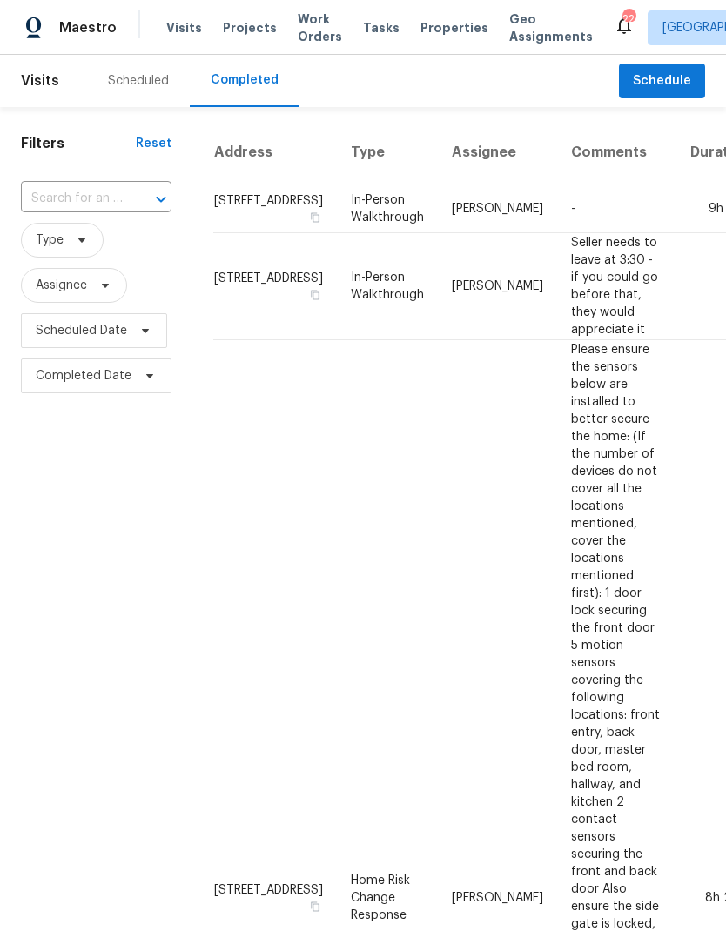
click at [117, 195] on input "text" at bounding box center [72, 198] width 102 height 27
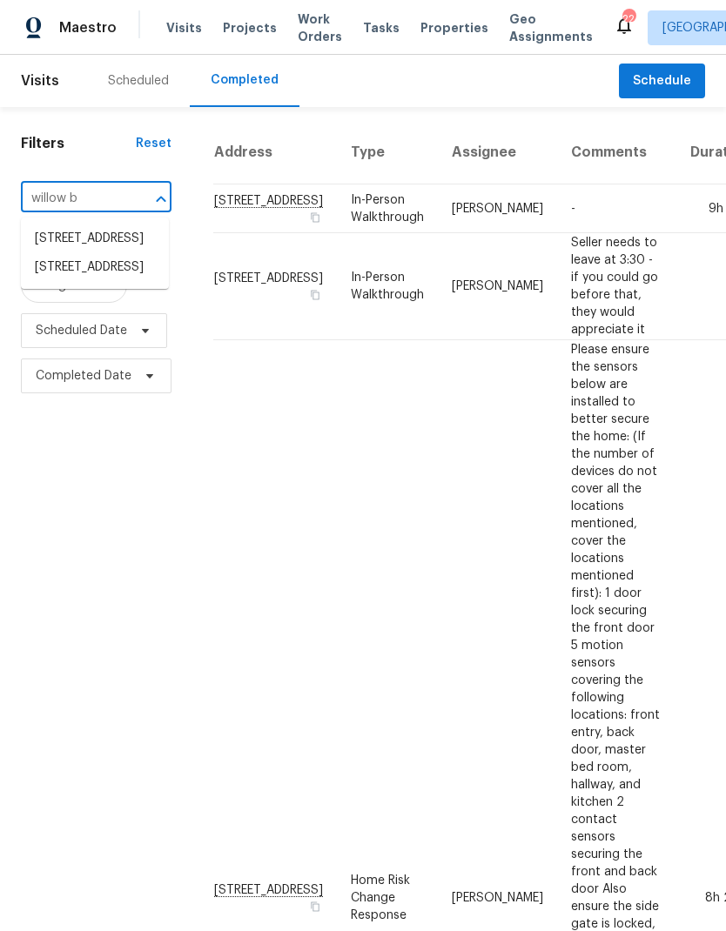
type input "willow br"
click at [89, 284] on li "[STREET_ADDRESS]" at bounding box center [95, 269] width 148 height 30
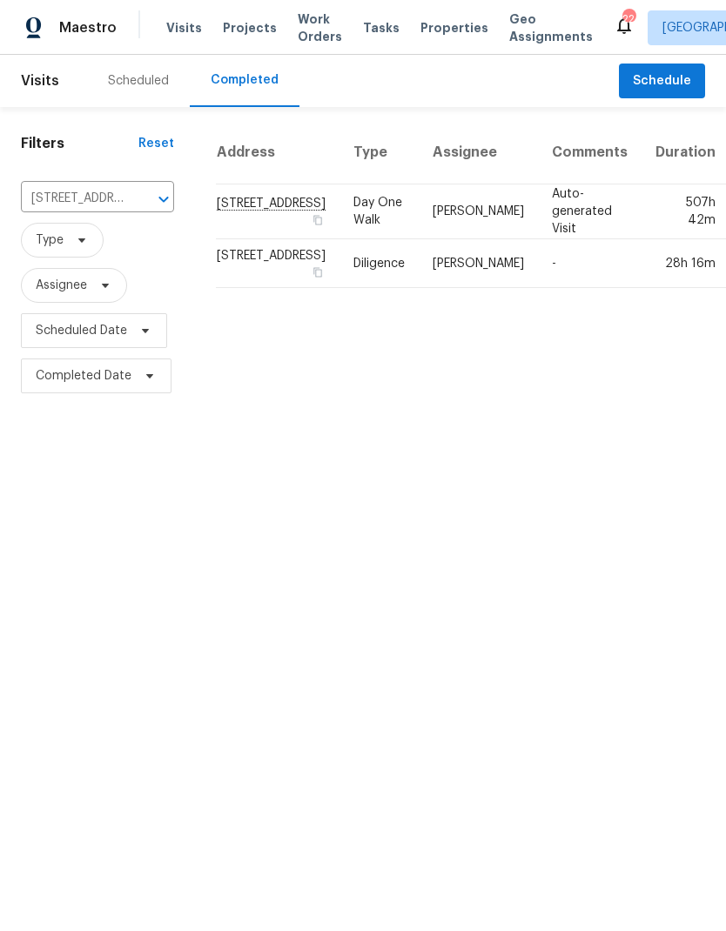
click at [538, 288] on td "-" at bounding box center [590, 263] width 104 height 49
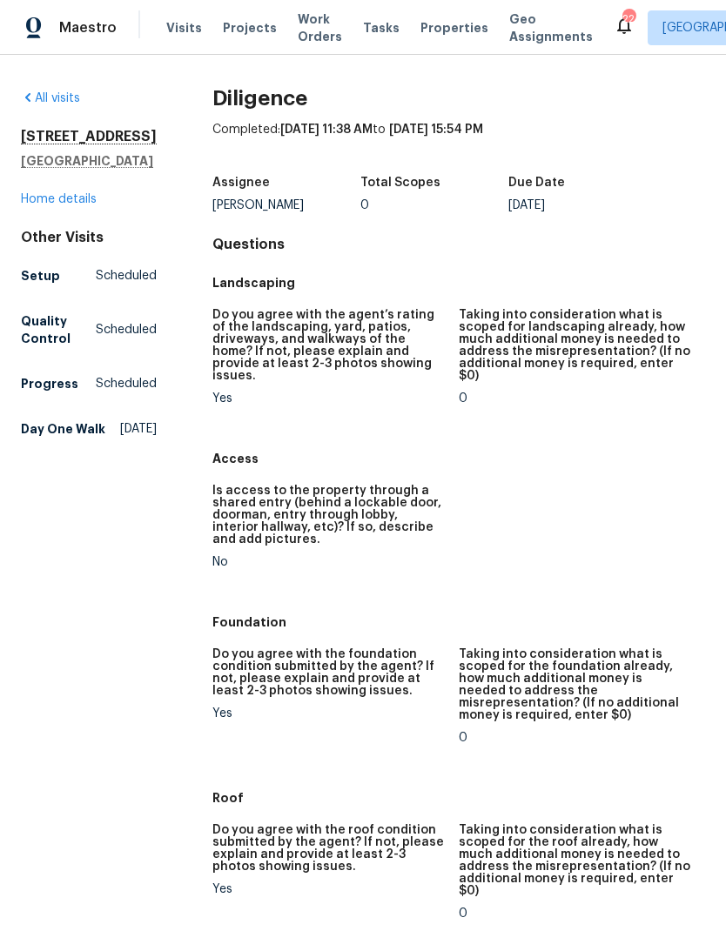
click at [43, 193] on link "Home details" at bounding box center [59, 199] width 76 height 12
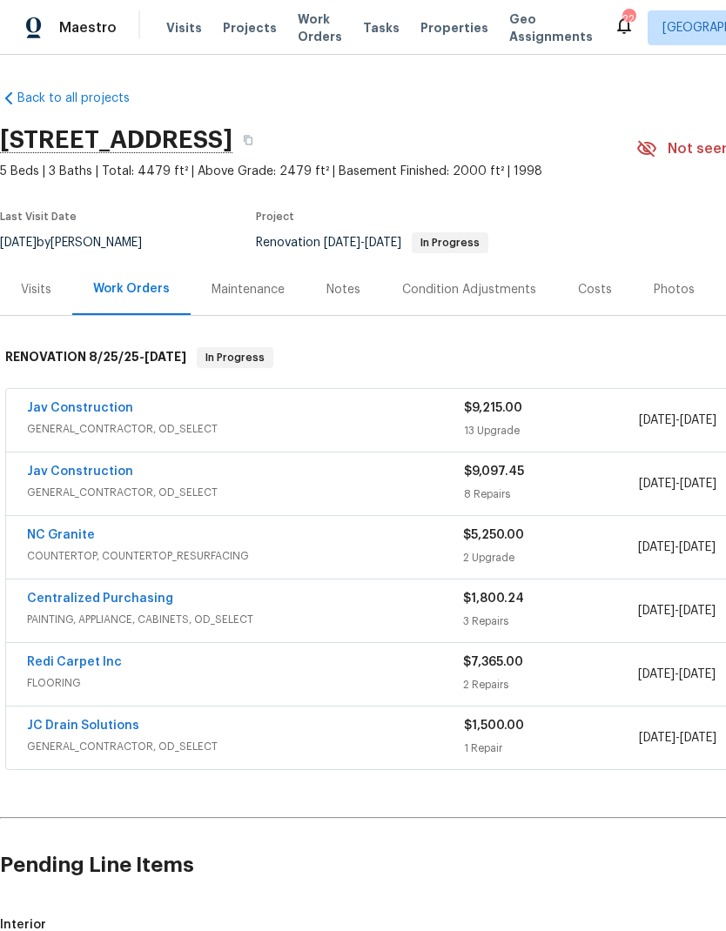
click at [175, 30] on span "Visits" at bounding box center [184, 27] width 36 height 17
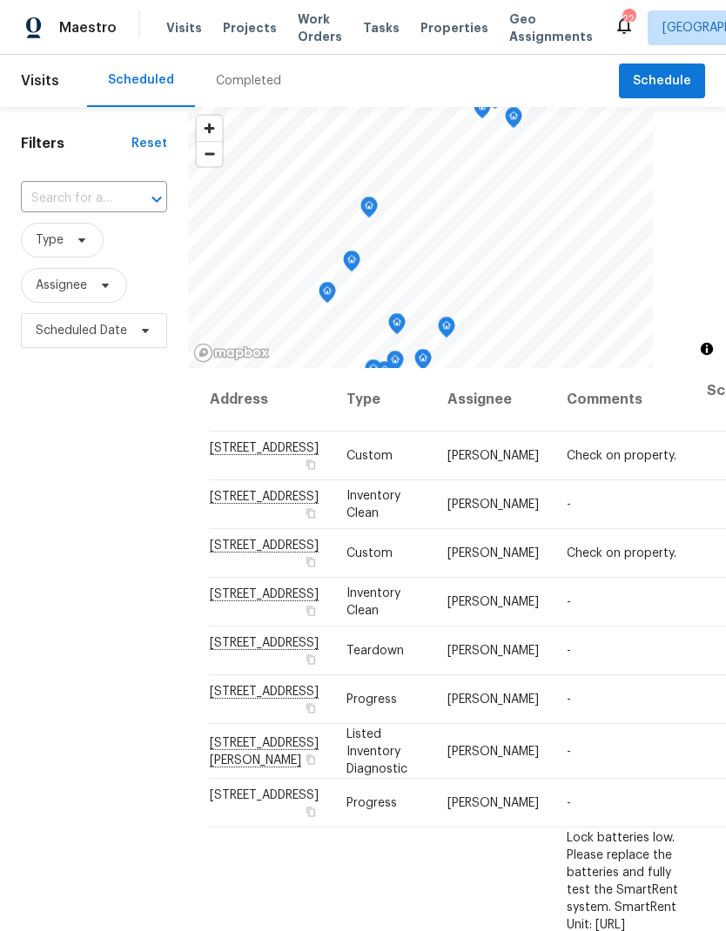
click at [307, 30] on span "Work Orders" at bounding box center [320, 27] width 44 height 35
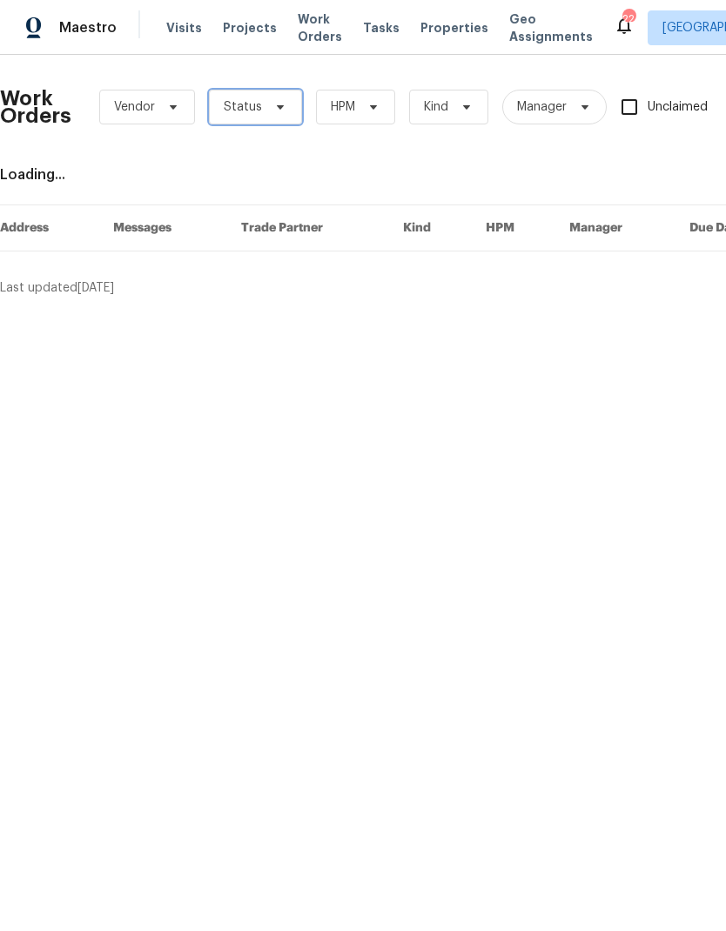
click at [286, 107] on span "Status" at bounding box center [255, 107] width 93 height 35
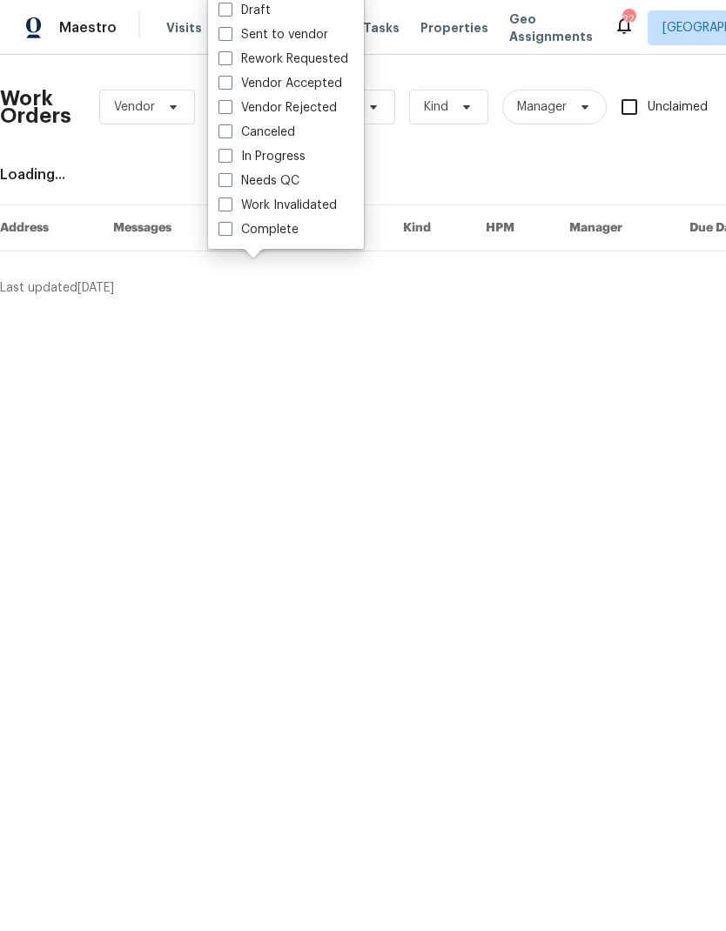
click at [237, 180] on label "Needs QC" at bounding box center [258, 180] width 81 height 17
click at [230, 180] on input "Needs QC" at bounding box center [223, 177] width 11 height 11
checkbox input "true"
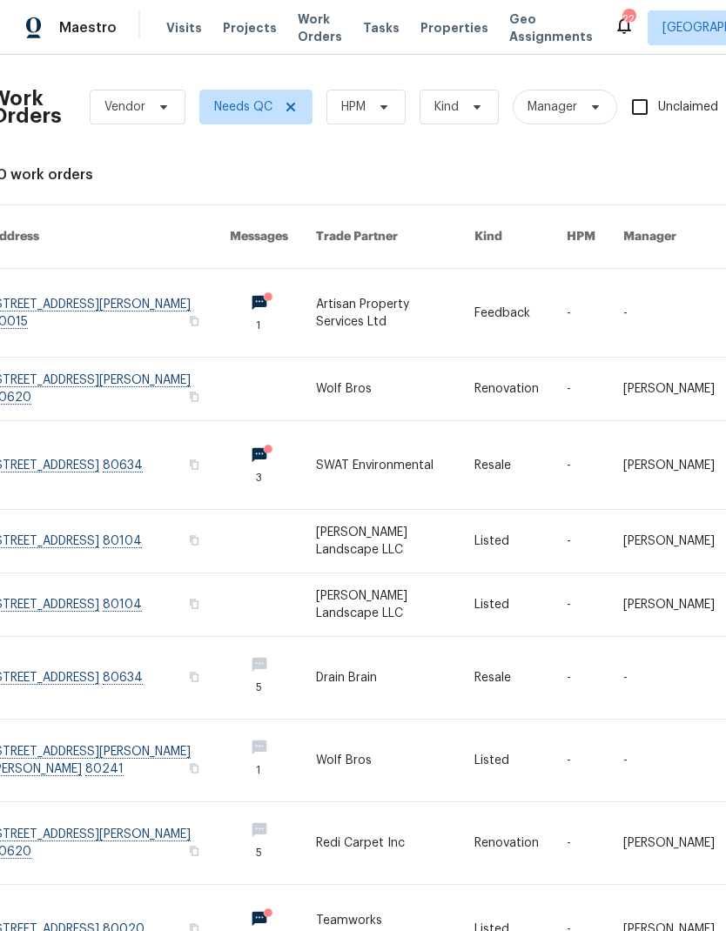
scroll to position [0, 10]
click at [173, 28] on span "Visits" at bounding box center [184, 27] width 36 height 17
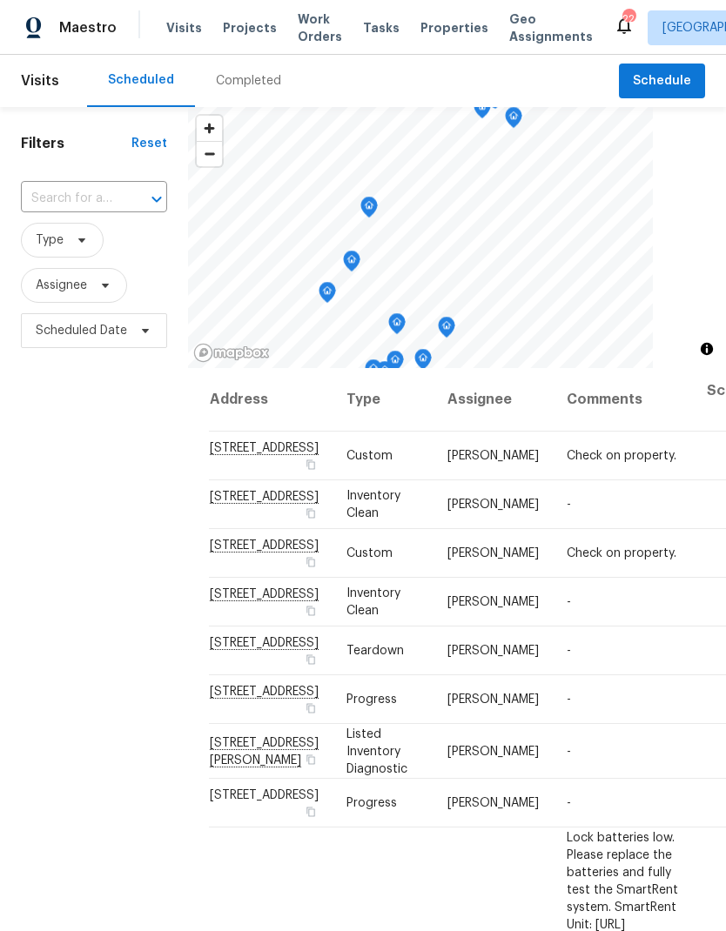
click at [305, 28] on span "Work Orders" at bounding box center [320, 27] width 44 height 35
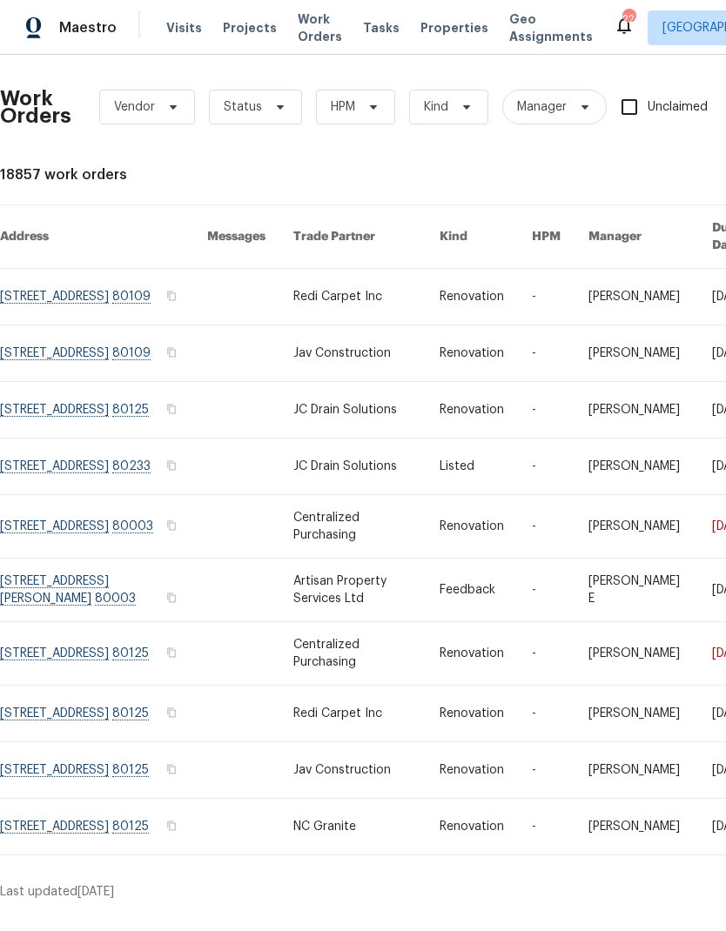
click at [229, 23] on span "Projects" at bounding box center [250, 27] width 54 height 17
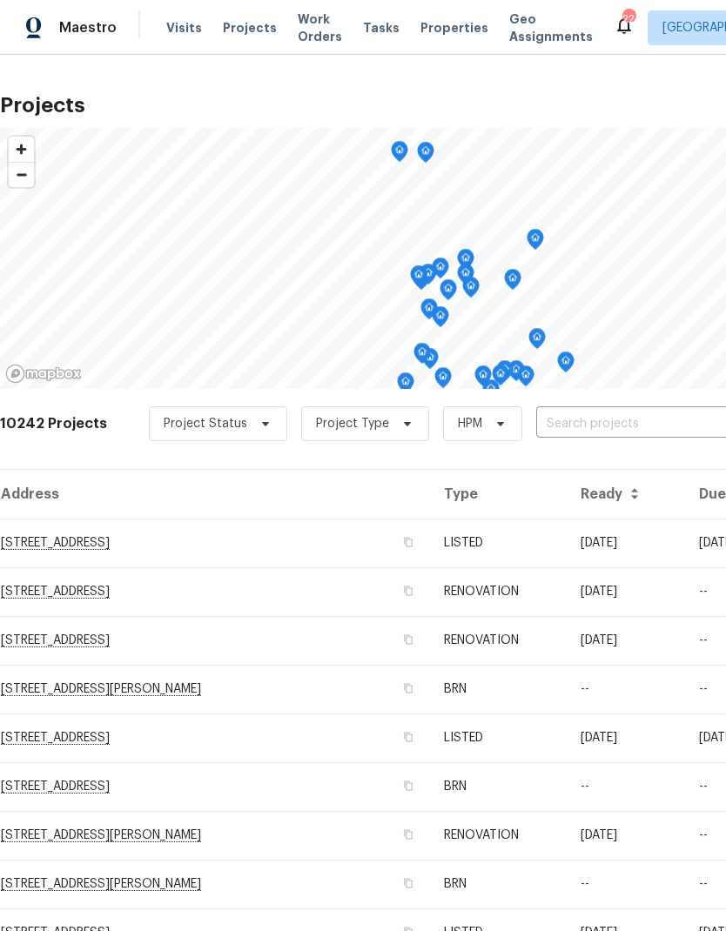
click at [576, 421] on input "text" at bounding box center [635, 424] width 199 height 27
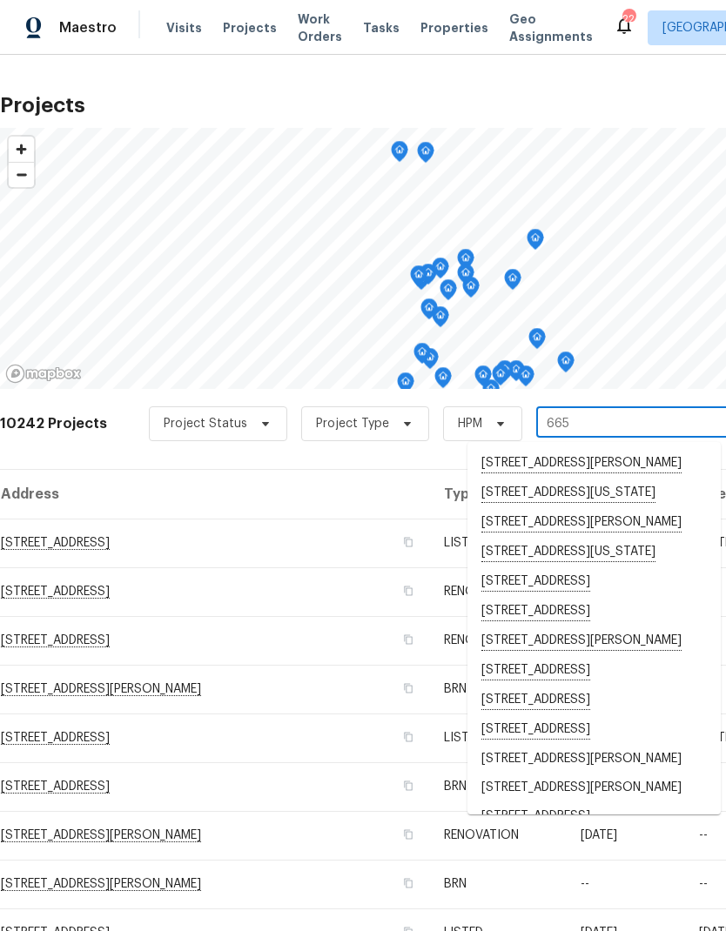
type input "6650"
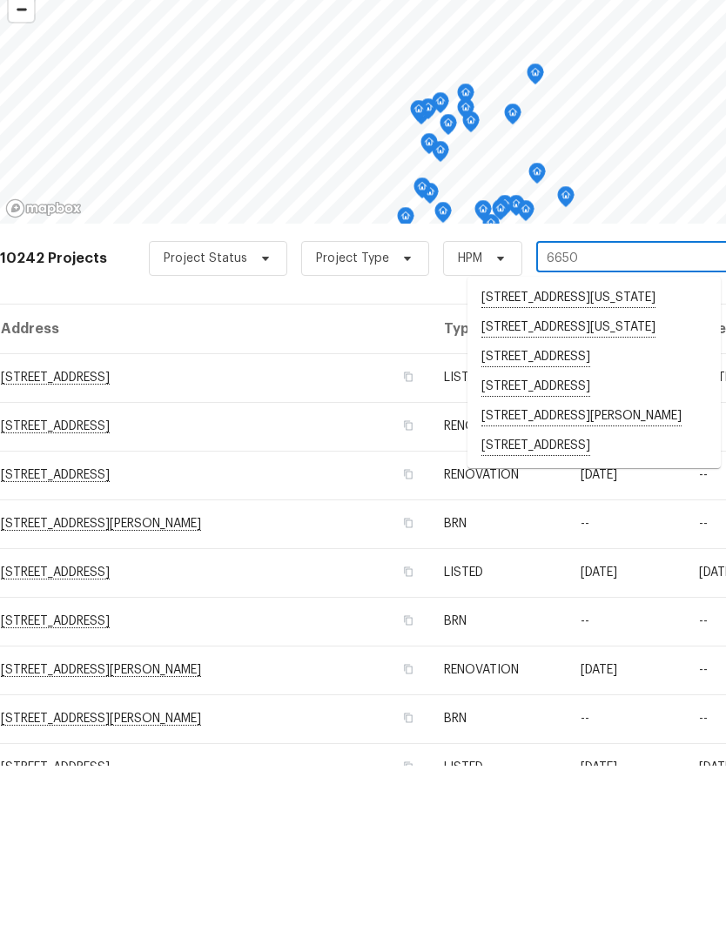
click at [604, 567] on li "[STREET_ADDRESS][PERSON_NAME]" at bounding box center [593, 582] width 253 height 30
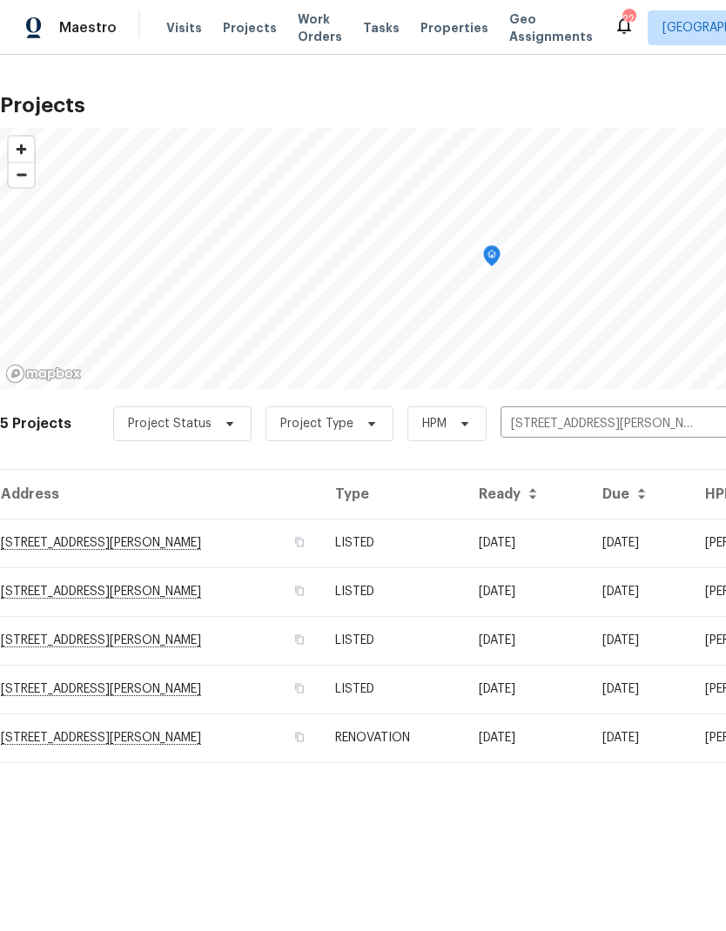
click at [428, 737] on td "RENOVATION" at bounding box center [392, 737] width 143 height 49
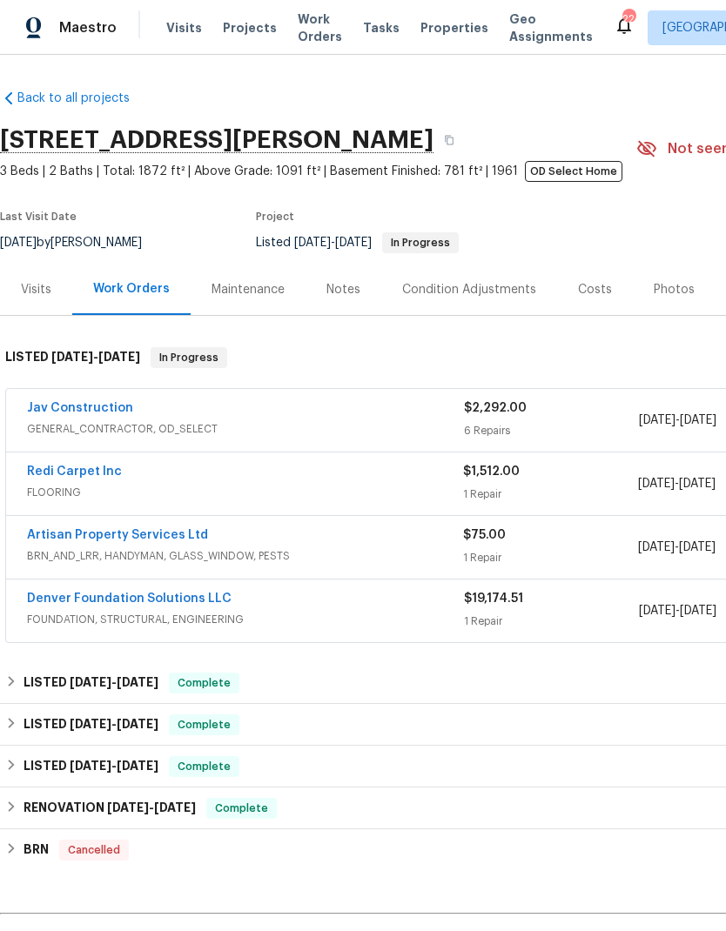
click at [298, 37] on span "Work Orders" at bounding box center [320, 27] width 44 height 35
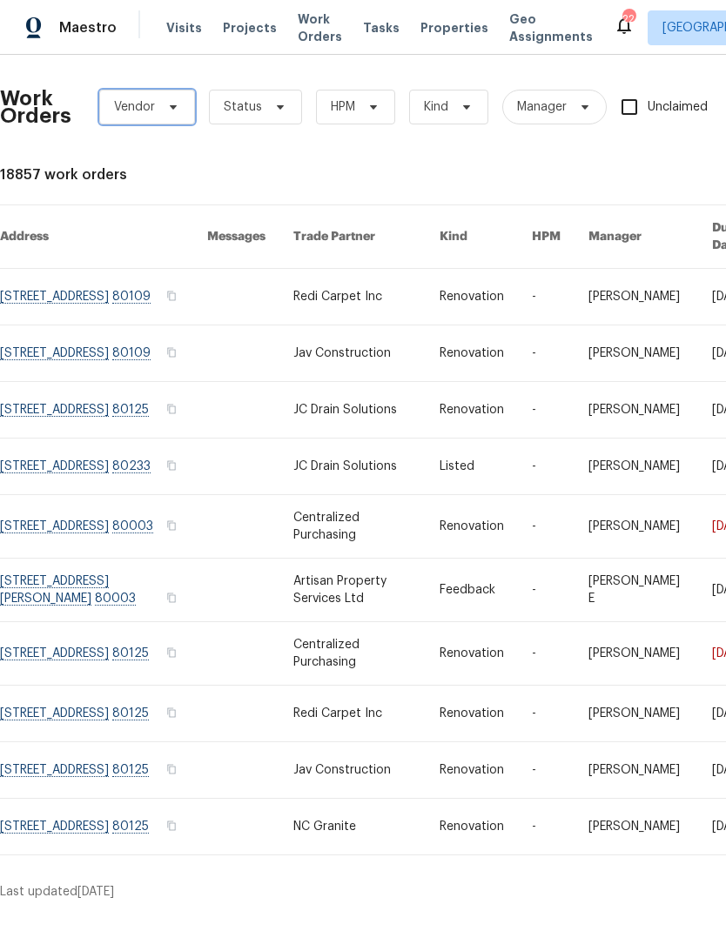
click at [177, 110] on icon at bounding box center [173, 107] width 14 height 14
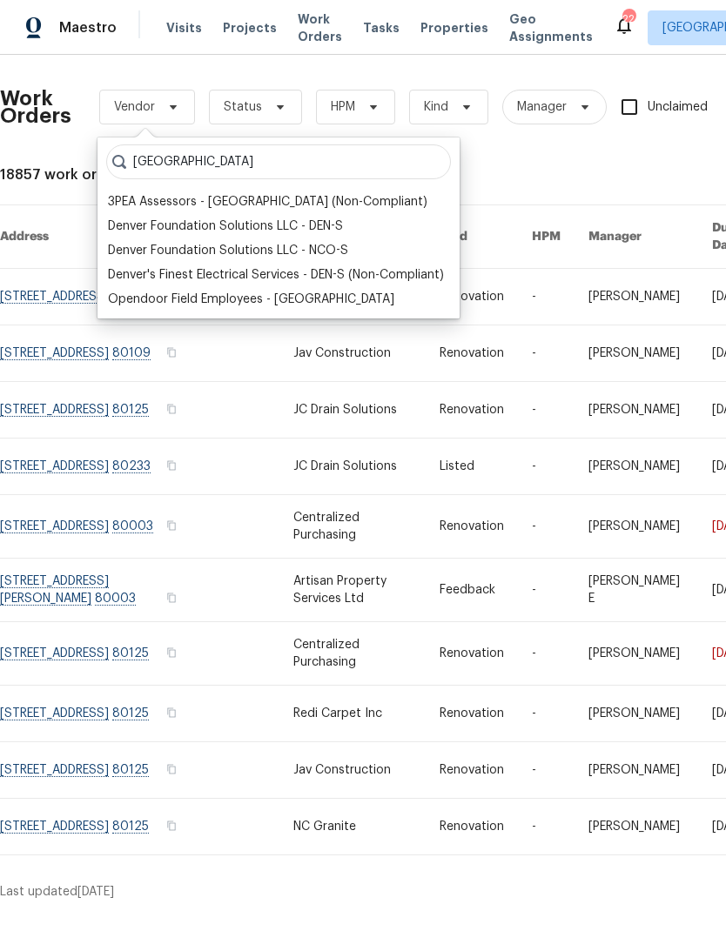
type input "[GEOGRAPHIC_DATA]"
click at [251, 229] on div "Denver Foundation Solutions LLC - DEN-S" at bounding box center [225, 225] width 235 height 17
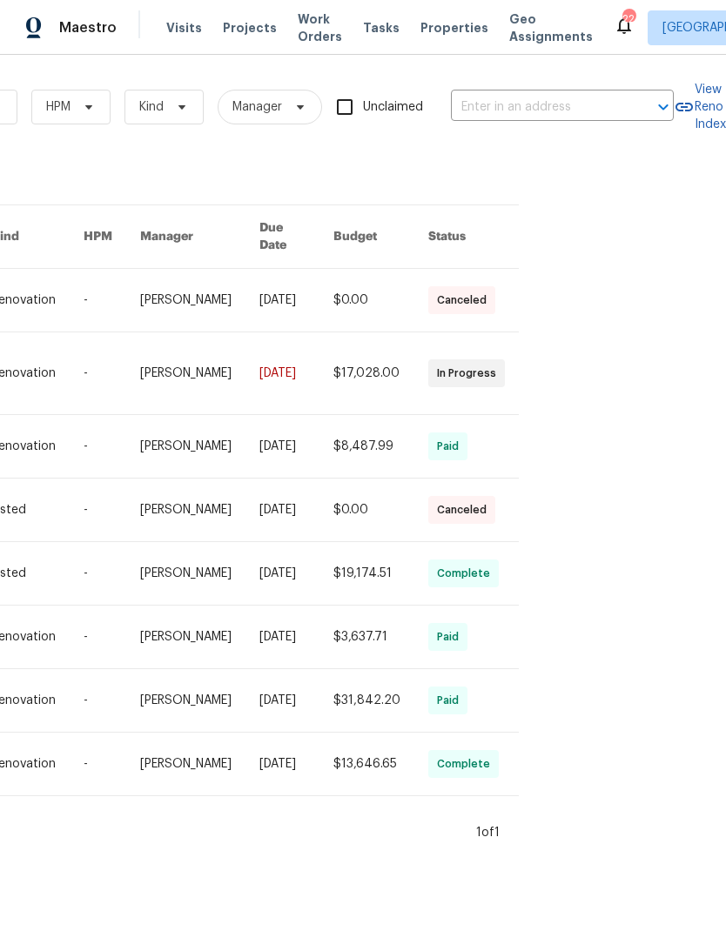
scroll to position [0, 480]
click at [611, 429] on div "Work Orders Denver Foundation Solutions LLC - DEN-S Status HPM Kind Manager Unc…" at bounding box center [363, 455] width 726 height 800
